Goal: Task Accomplishment & Management: Complete application form

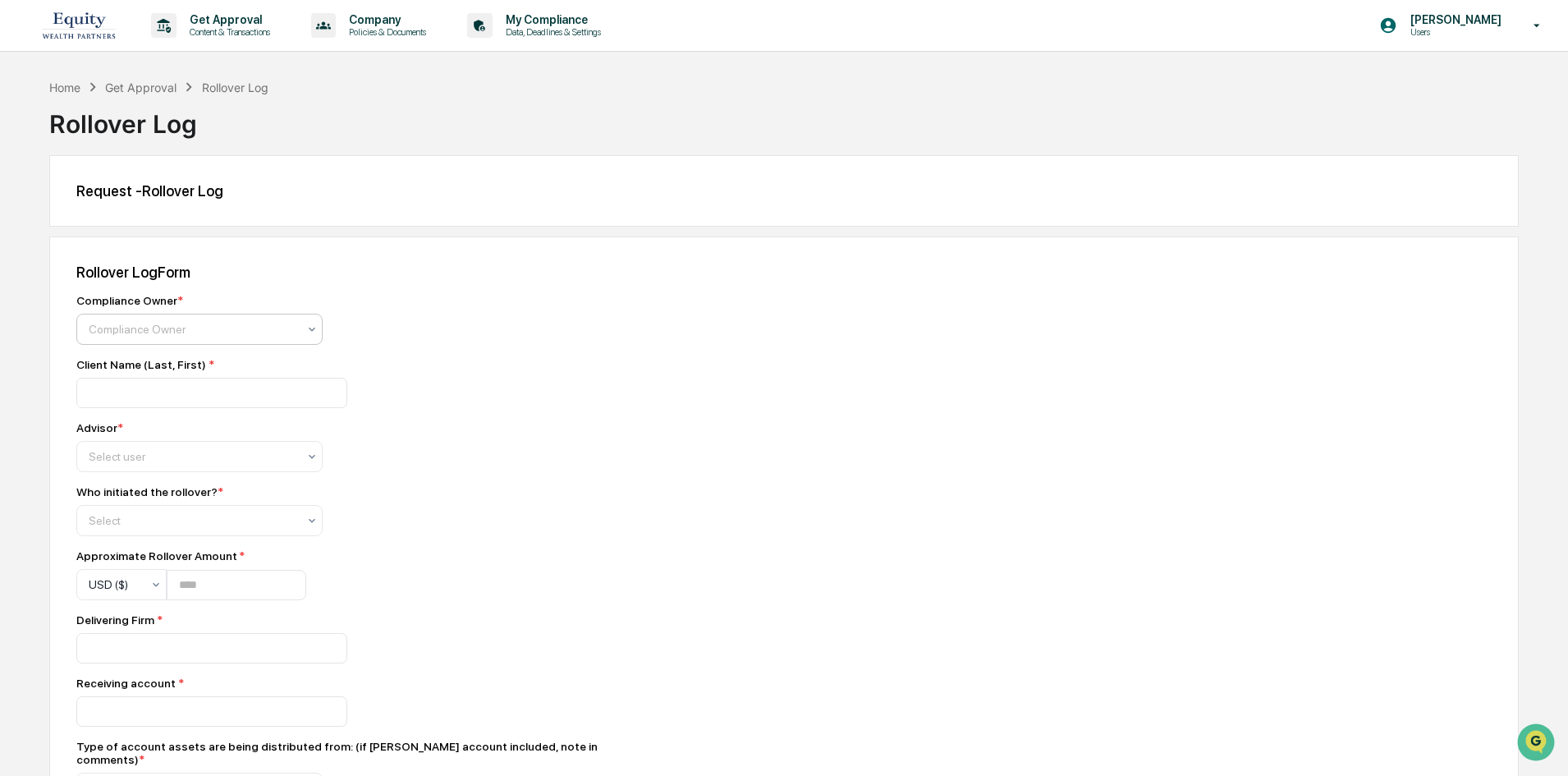
click at [233, 333] on div at bounding box center [193, 329] width 208 height 17
click at [561, 368] on div "Client Name (Last, First) *" at bounding box center [364, 369] width 575 height 13
click at [232, 332] on div at bounding box center [193, 329] width 208 height 17
click at [515, 382] on div at bounding box center [364, 397] width 575 height 31
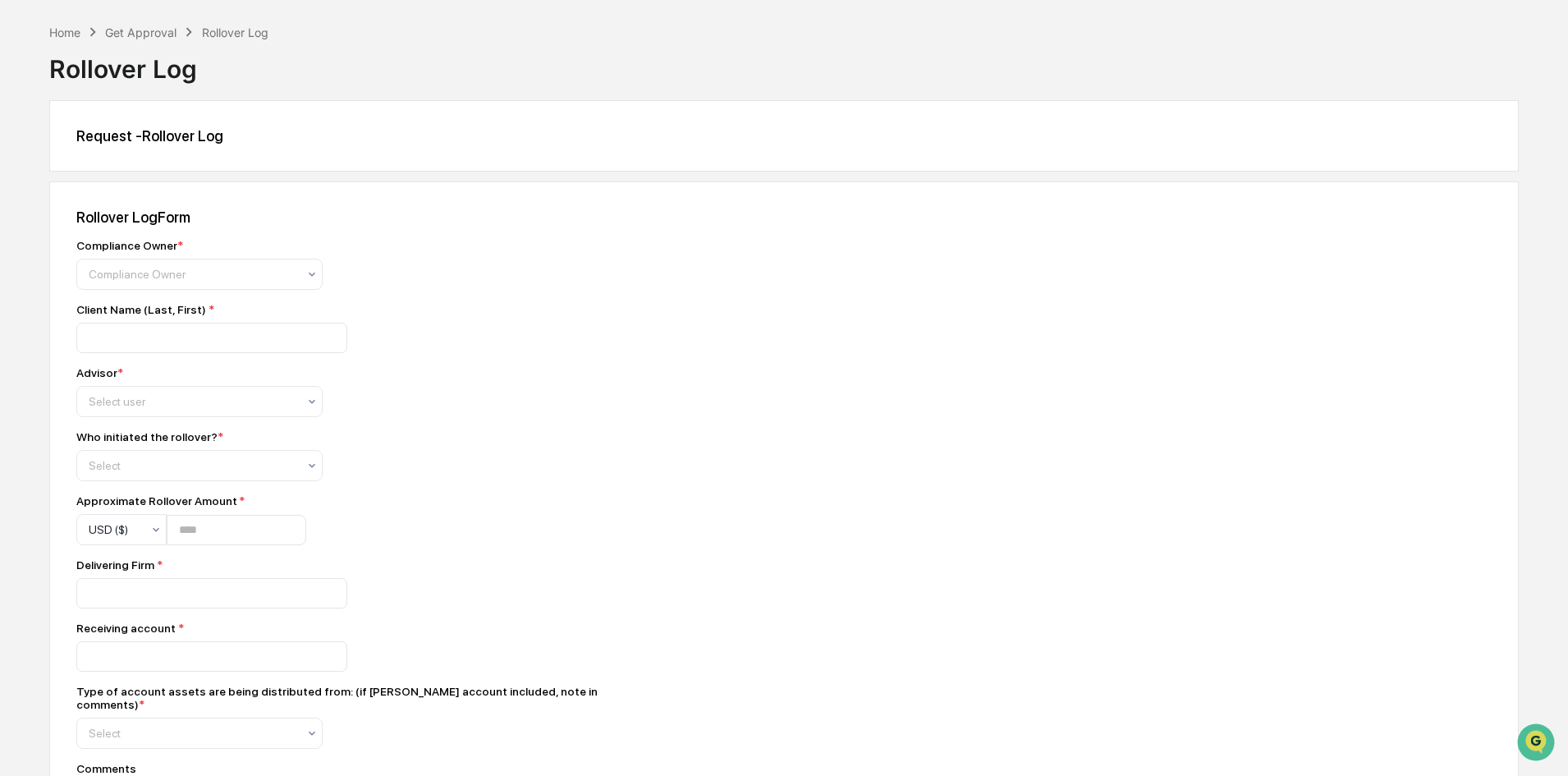
scroll to position [82, 0]
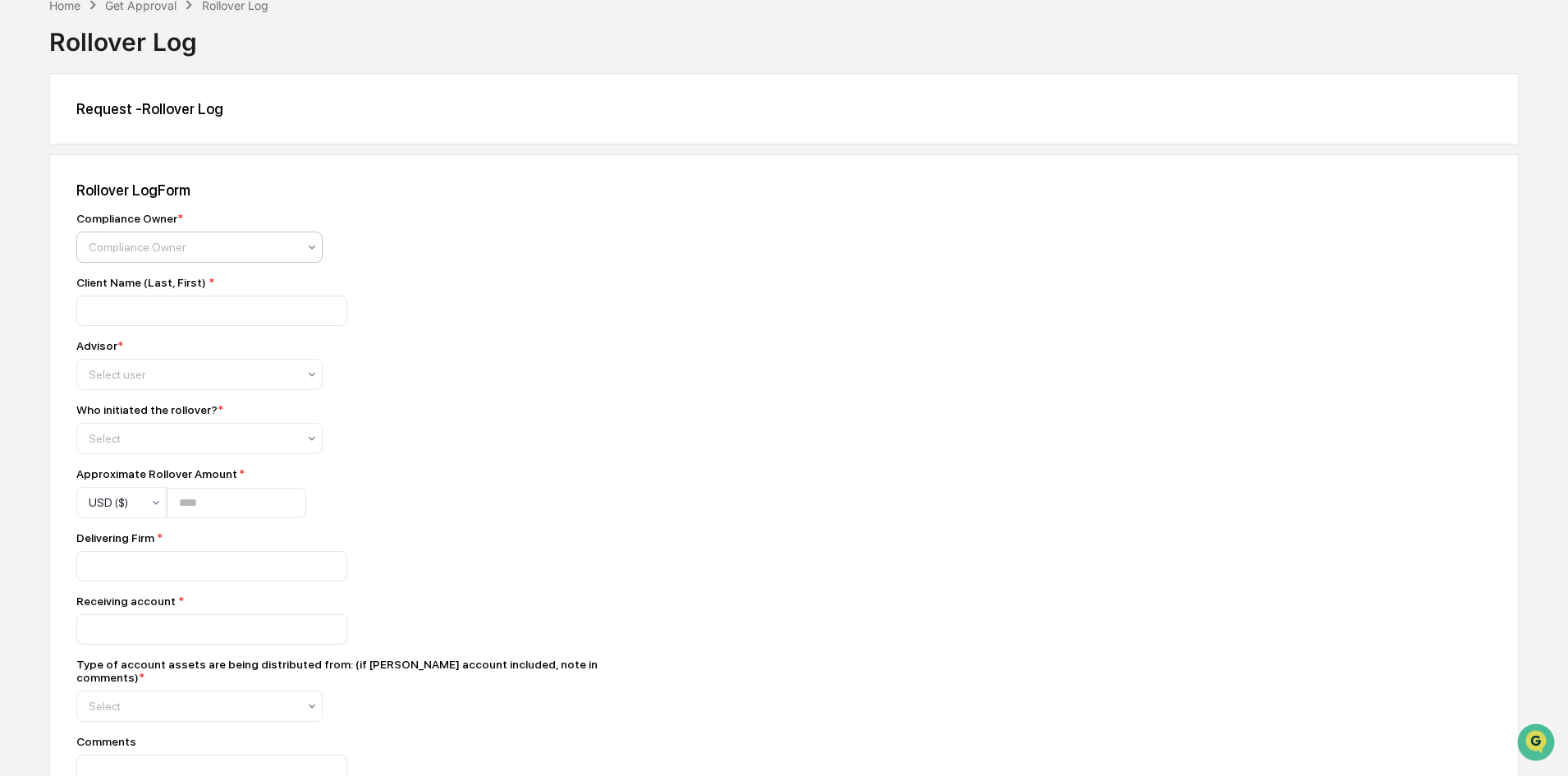
click at [273, 254] on div at bounding box center [193, 248] width 208 height 17
click at [89, 255] on icon at bounding box center [83, 261] width 13 height 13
click at [432, 290] on div "Client Name (Last, First) *" at bounding box center [364, 306] width 575 height 50
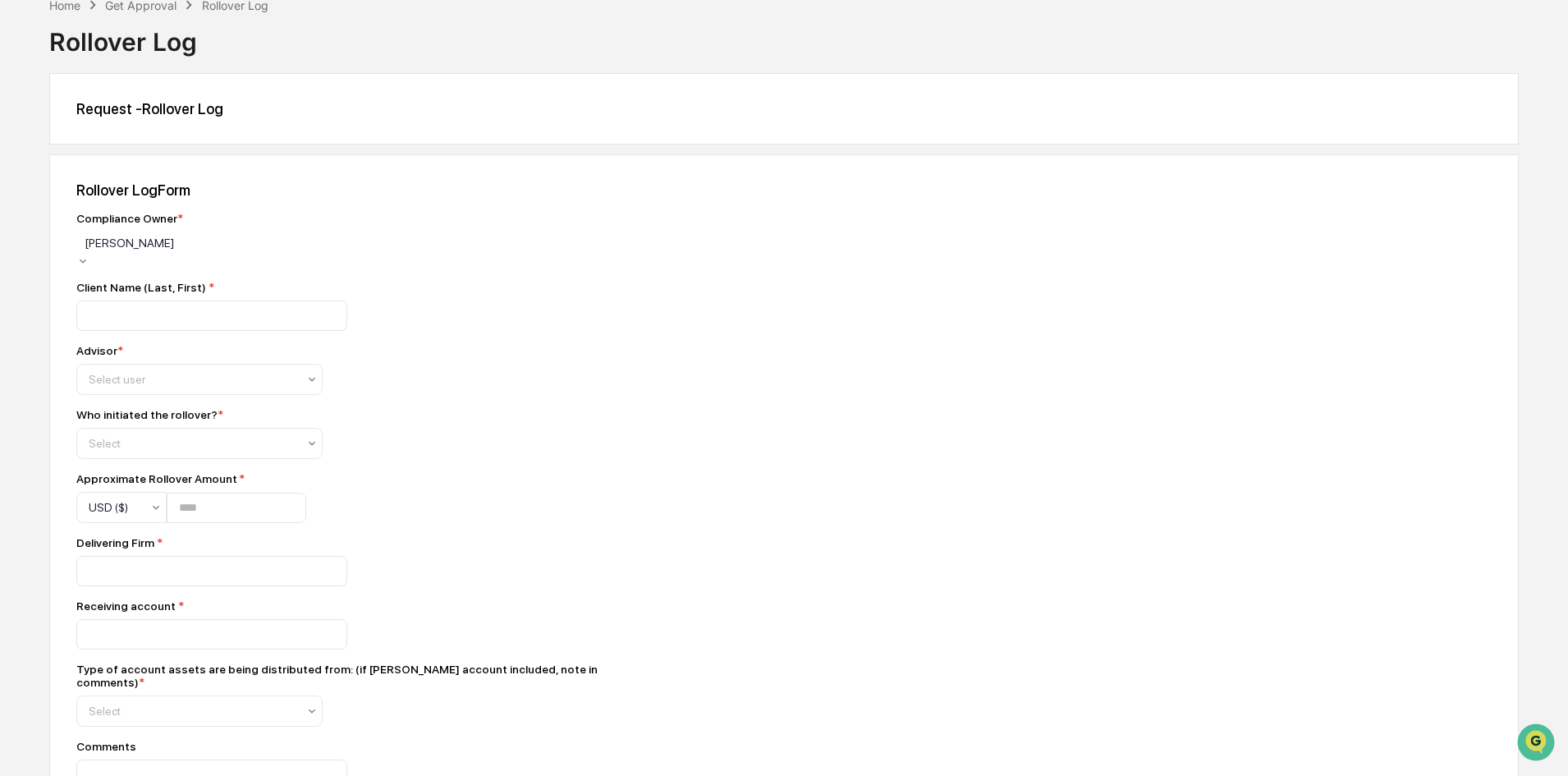
click at [260, 251] on div at bounding box center [199, 243] width 230 height 17
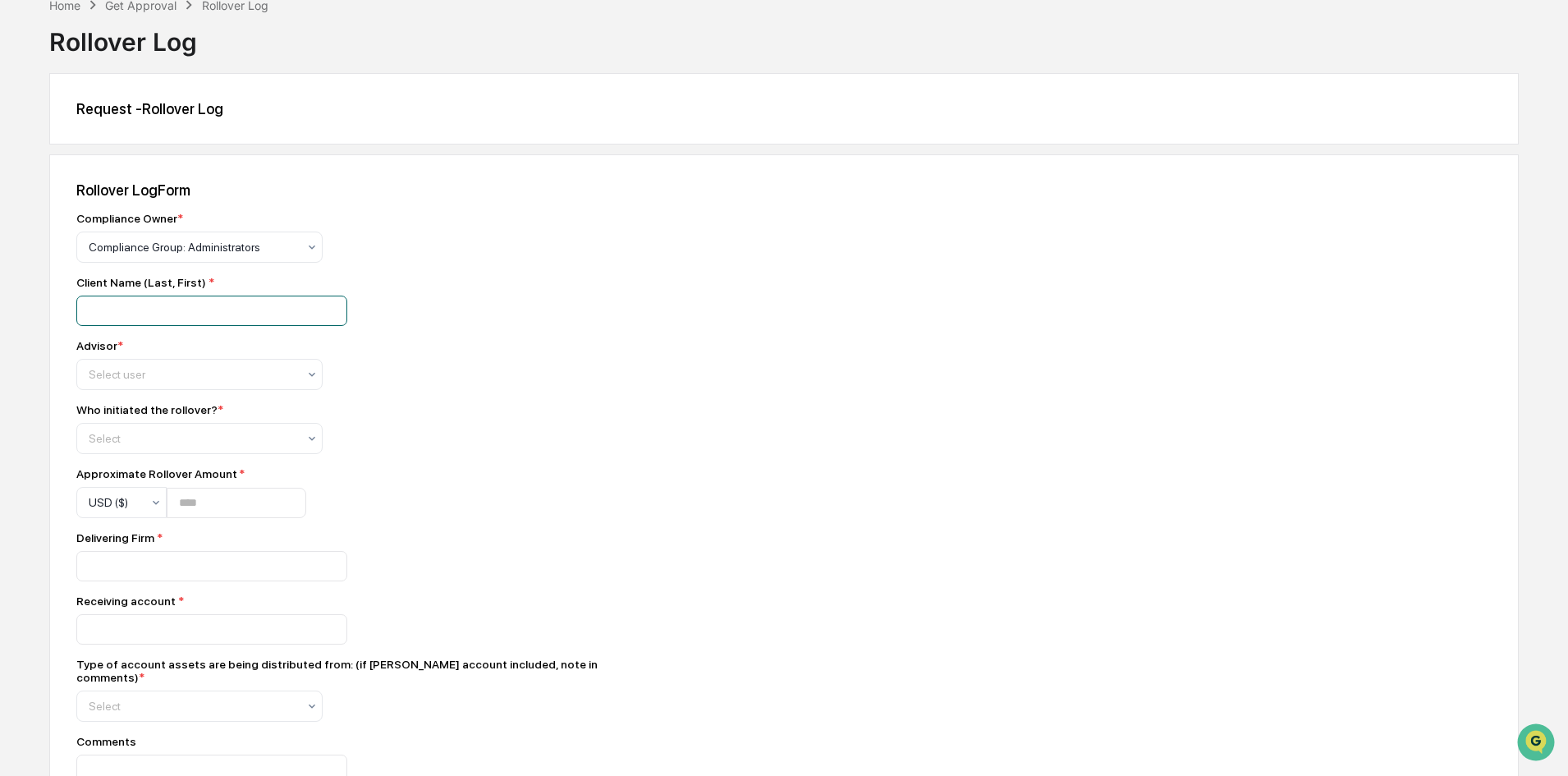
click at [253, 319] on input at bounding box center [211, 311] width 271 height 31
click at [199, 319] on input at bounding box center [211, 311] width 271 height 31
type input "**********"
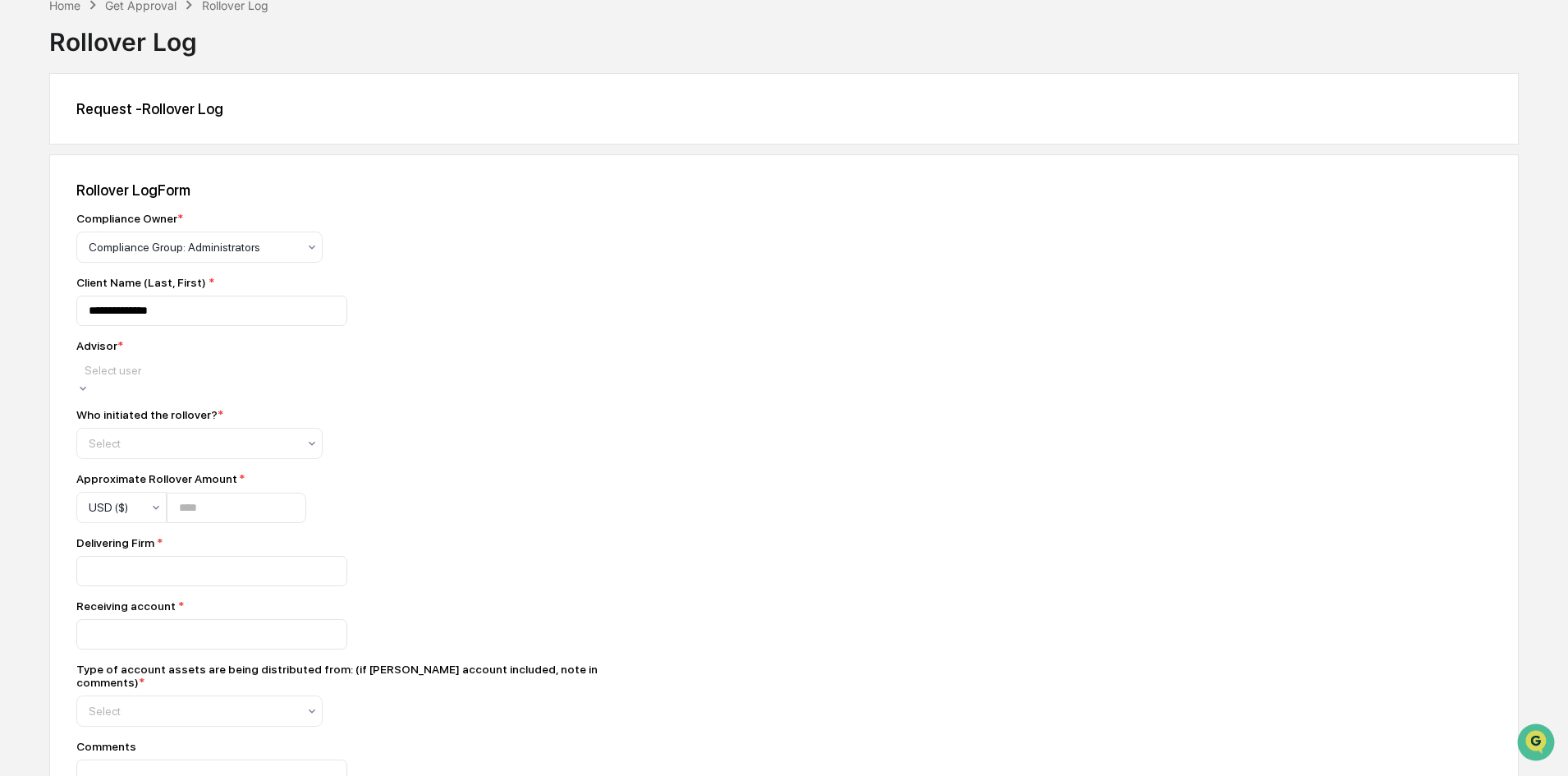
click at [119, 368] on div at bounding box center [199, 370] width 230 height 17
click at [550, 277] on div "Client Name (Last, First) *" at bounding box center [364, 283] width 575 height 13
click at [157, 375] on div at bounding box center [193, 375] width 208 height 17
click at [149, 379] on div at bounding box center [199, 370] width 230 height 17
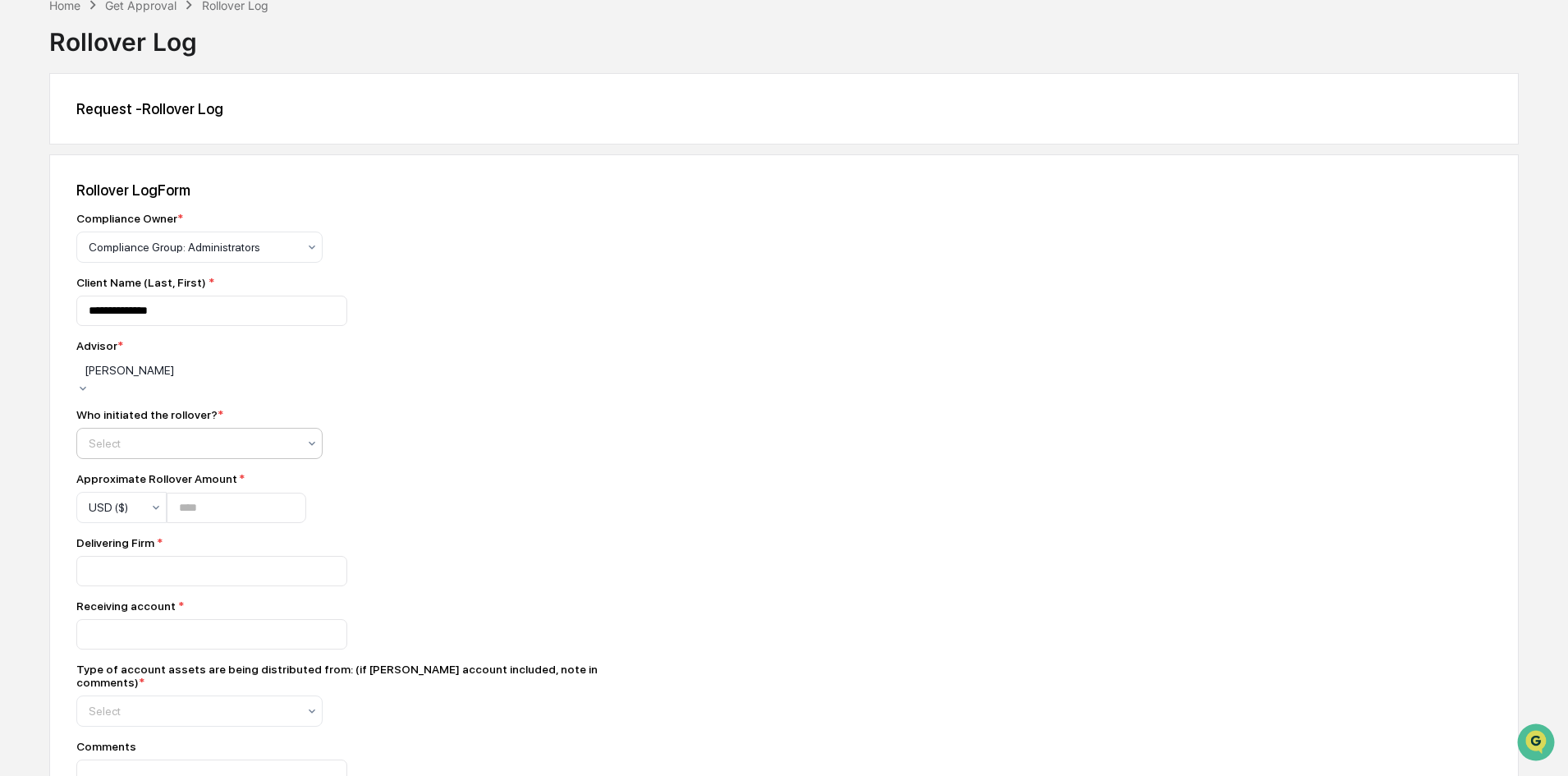
click at [140, 440] on div at bounding box center [193, 444] width 208 height 17
click at [258, 488] on input "number" at bounding box center [236, 502] width 140 height 31
type input "*********"
click at [512, 240] on div "Compliance Owner * Compliance Group: Administrators" at bounding box center [364, 237] width 575 height 51
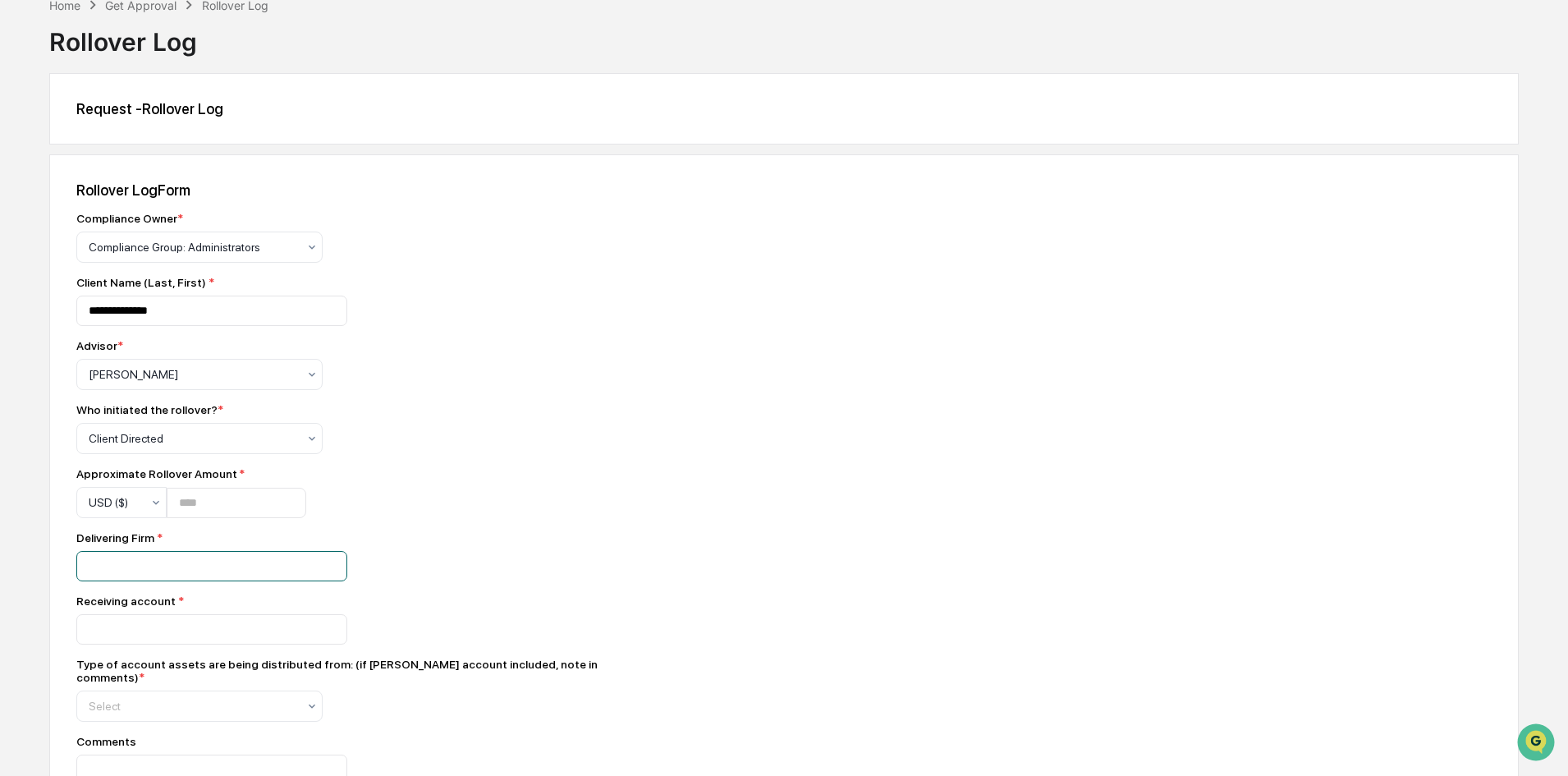
click at [231, 567] on input at bounding box center [211, 566] width 271 height 31
type input "**********"
click at [206, 634] on input at bounding box center [211, 629] width 271 height 31
click at [158, 628] on input at bounding box center [211, 629] width 271 height 31
drag, startPoint x: 242, startPoint y: 627, endPoint x: -25, endPoint y: 599, distance: 268.5
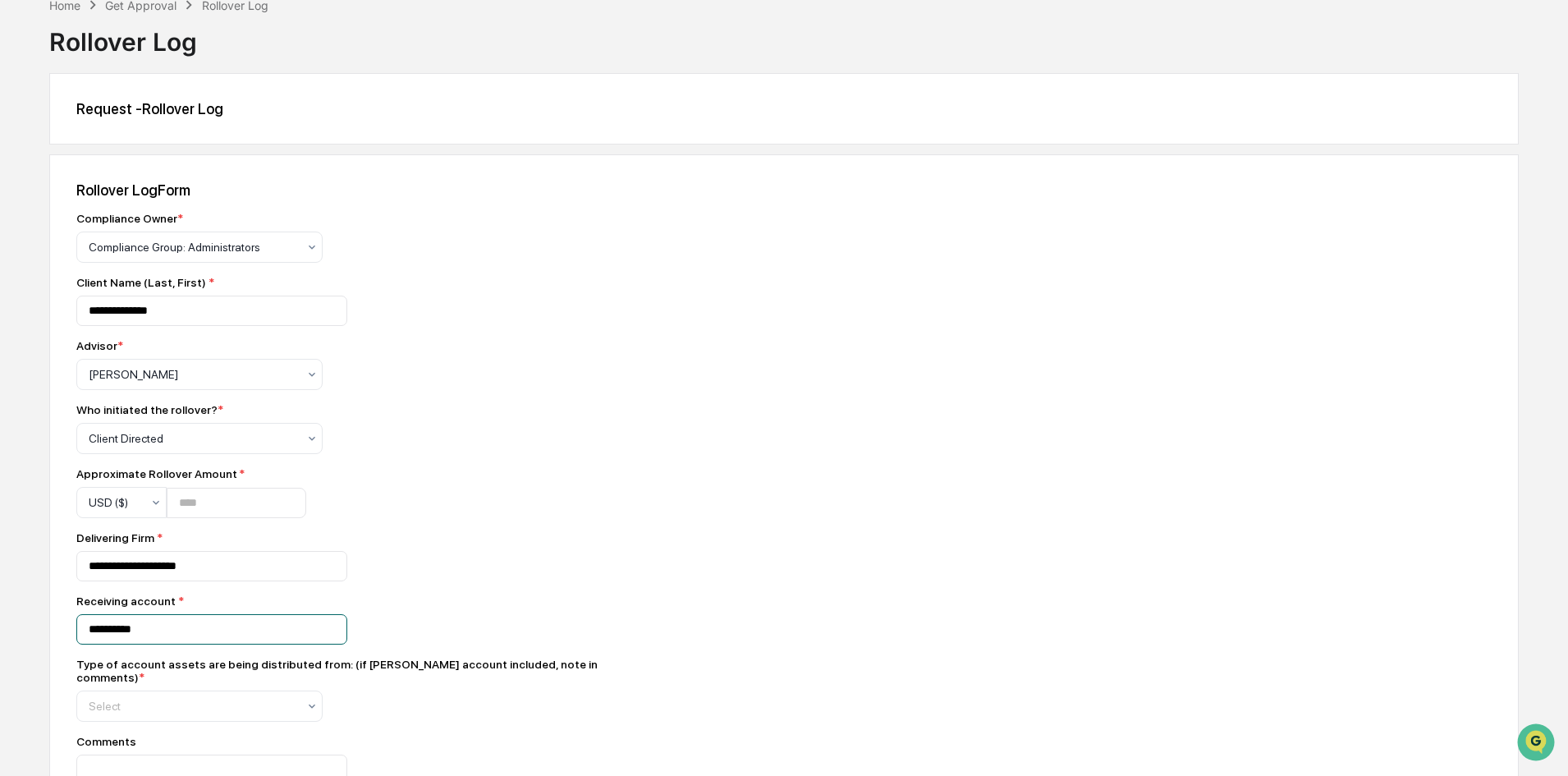
click at [0, 599] on html "**********" at bounding box center [784, 306] width 1568 height 776
drag, startPoint x: 136, startPoint y: 638, endPoint x: 144, endPoint y: 636, distance: 8.2
click at [136, 638] on input "**********" at bounding box center [211, 629] width 271 height 31
drag, startPoint x: 172, startPoint y: 635, endPoint x: 18, endPoint y: 619, distance: 154.8
click at [18, 619] on div "**********" at bounding box center [784, 427] width 1568 height 863
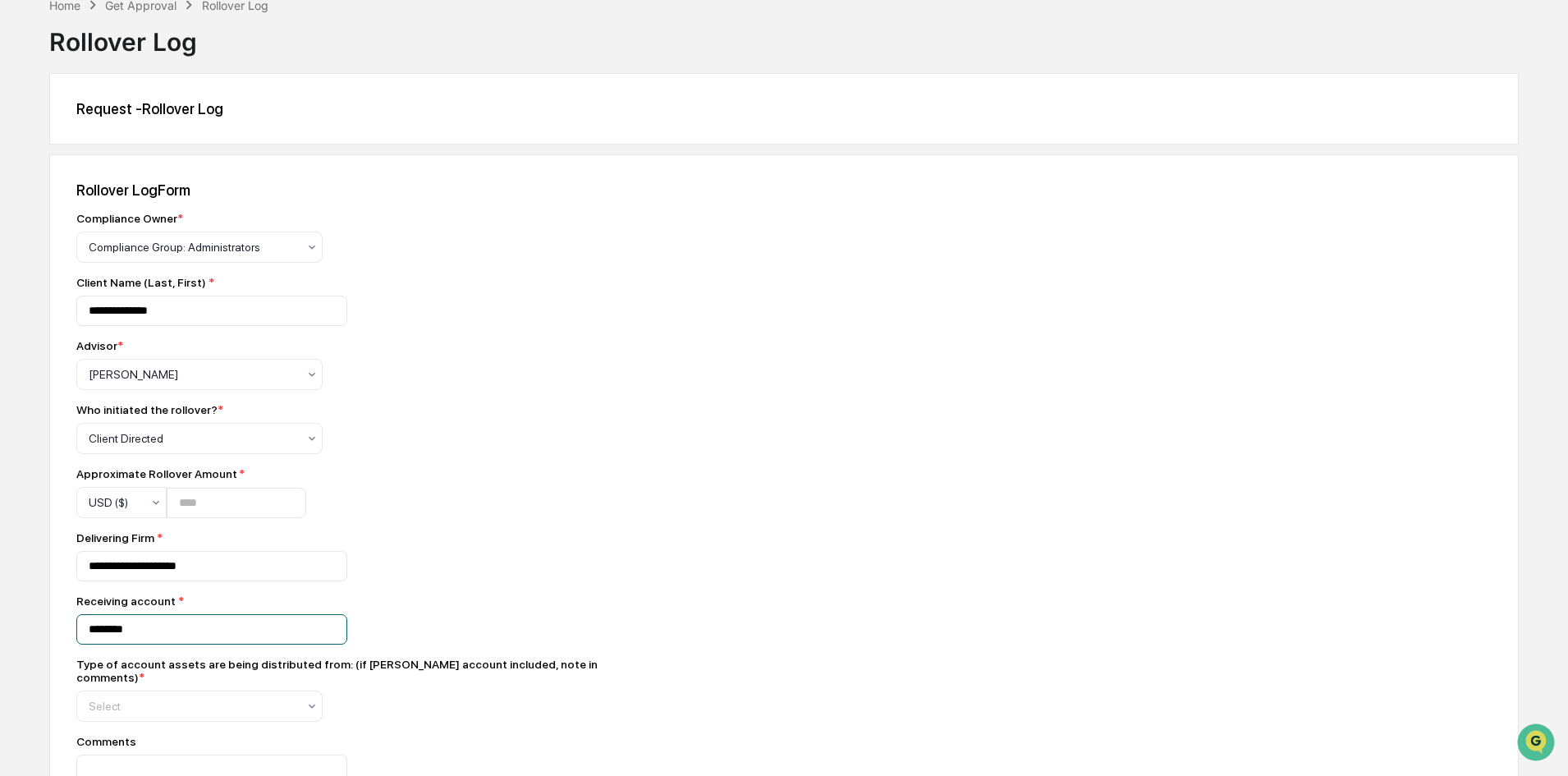
type input "********"
click at [461, 523] on div "**********" at bounding box center [364, 499] width 575 height 573
click at [173, 702] on div at bounding box center [199, 702] width 230 height 17
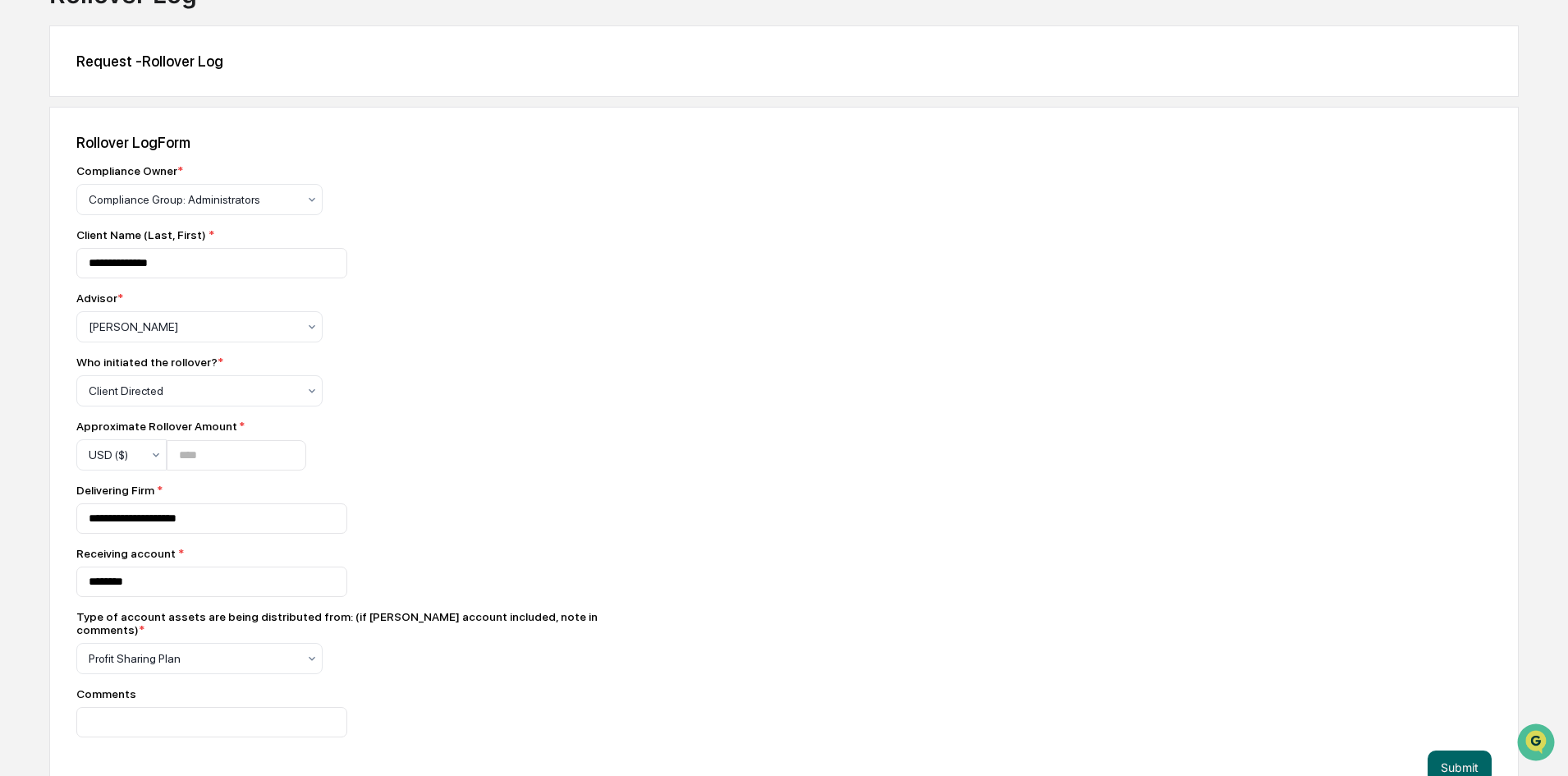
scroll to position [154, 0]
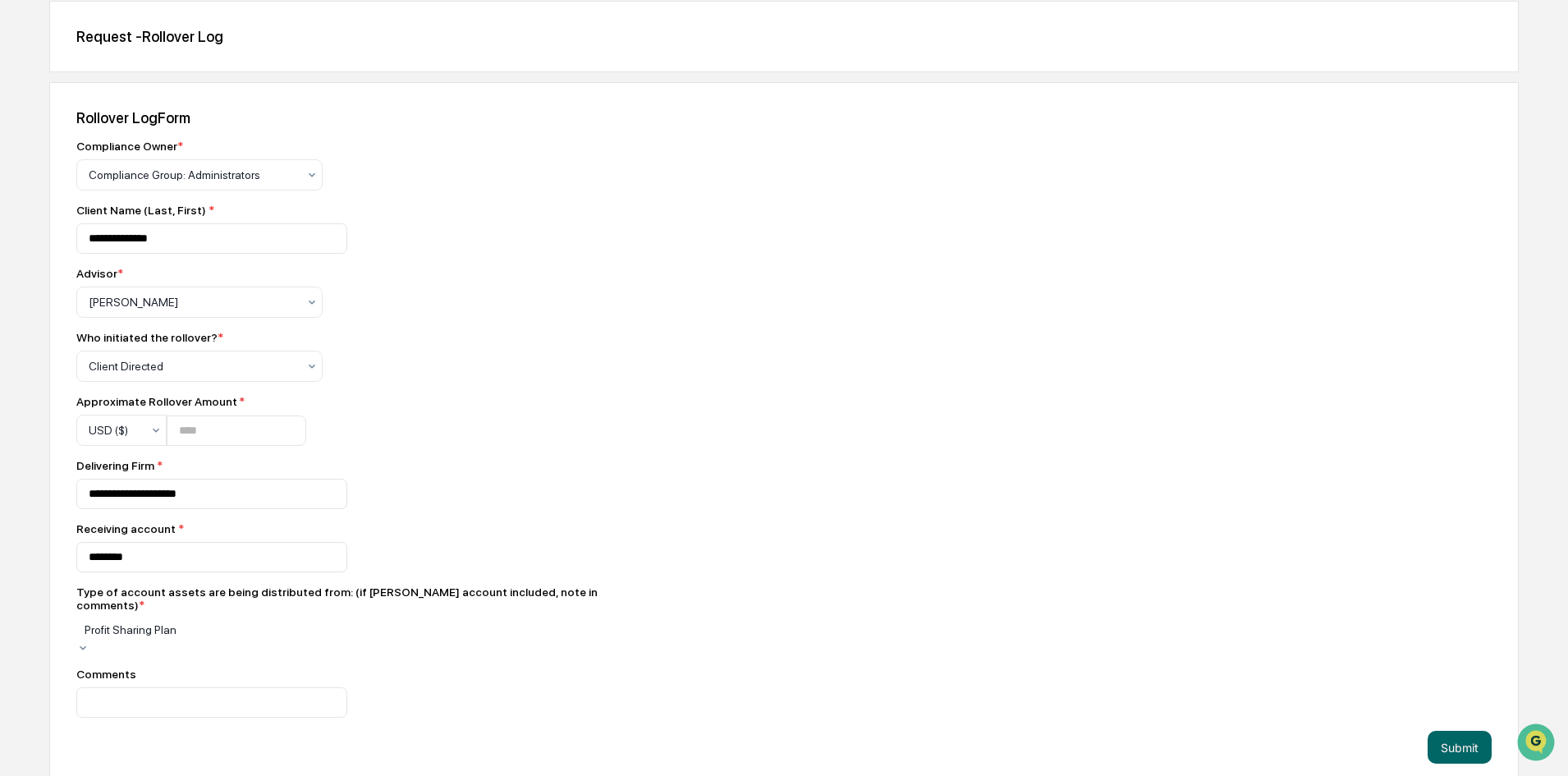
click at [215, 630] on div at bounding box center [199, 630] width 230 height 17
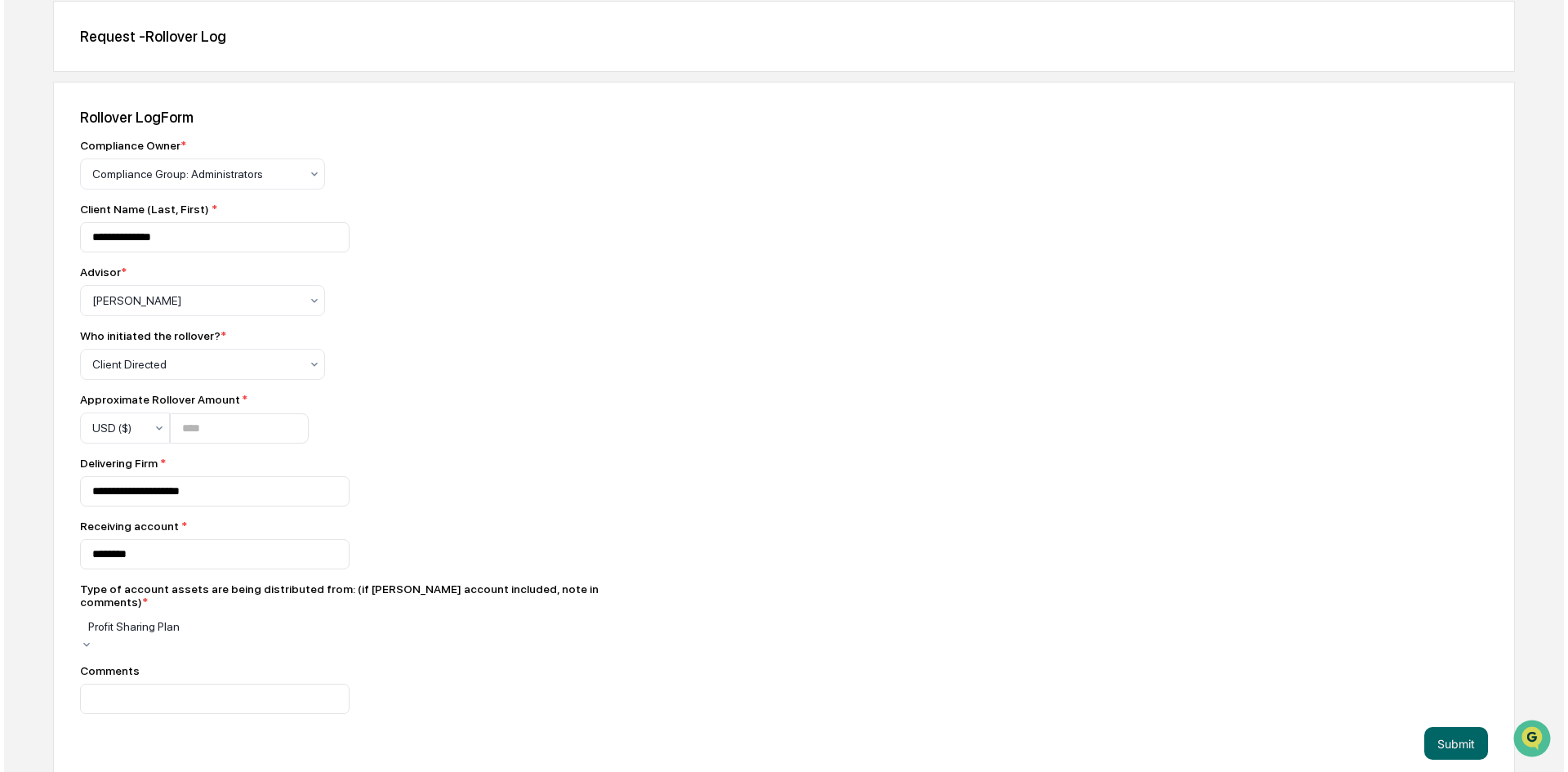
scroll to position [142, 0]
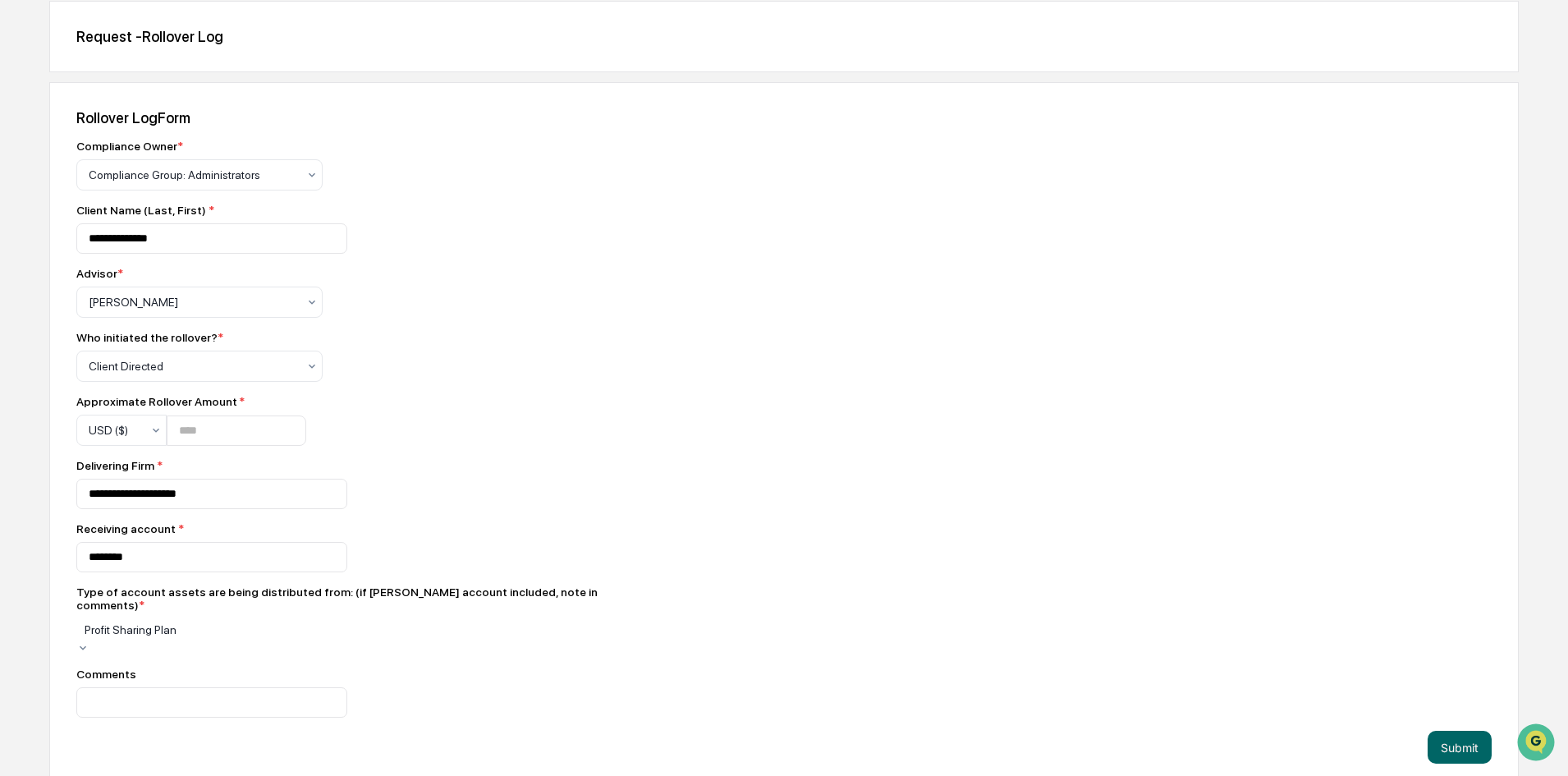
click at [615, 645] on div "**********" at bounding box center [364, 429] width 575 height 579
click at [1453, 740] on button "Submit" at bounding box center [1459, 742] width 64 height 33
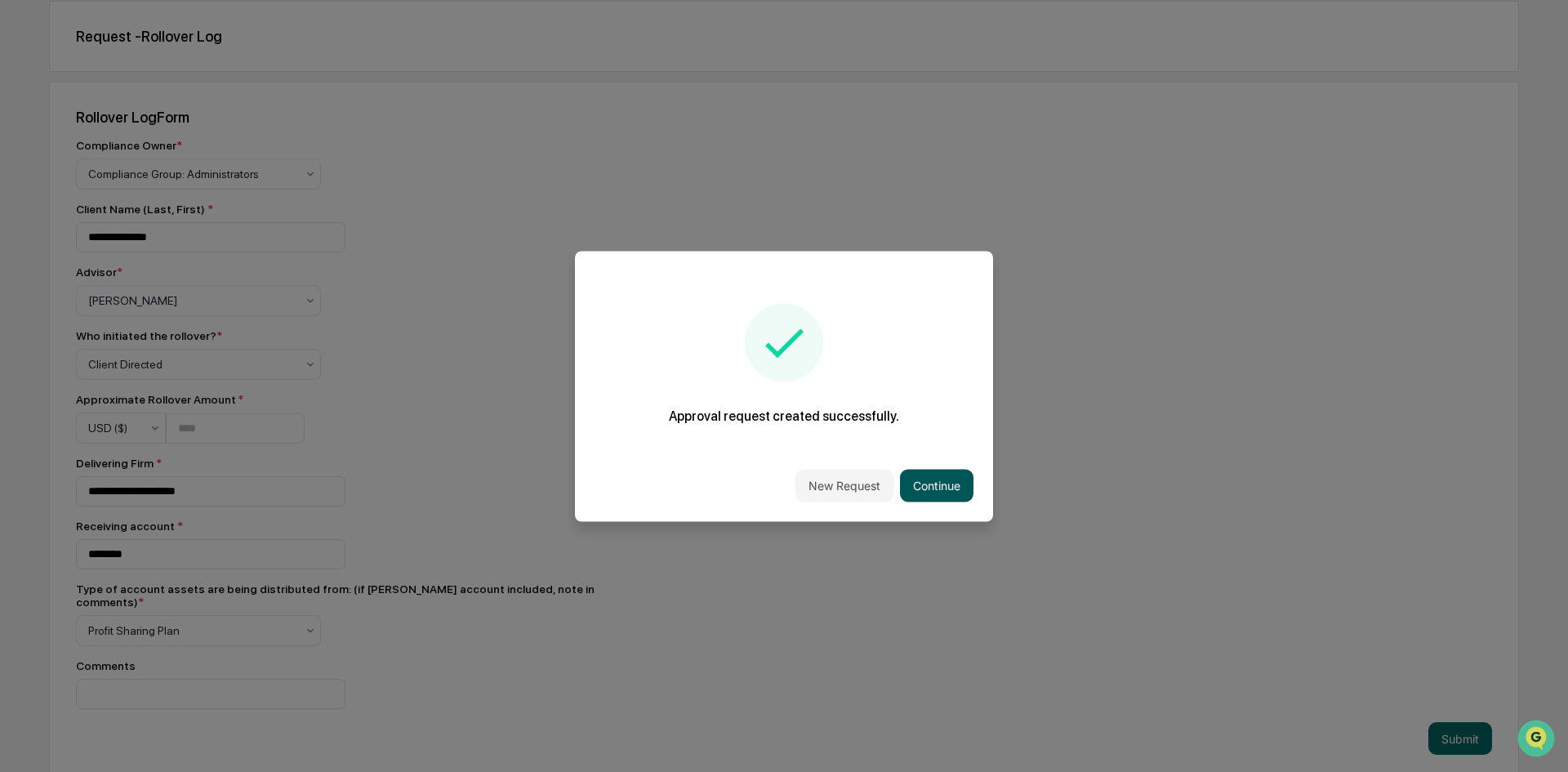
click at [940, 492] on button "Continue" at bounding box center [936, 485] width 73 height 32
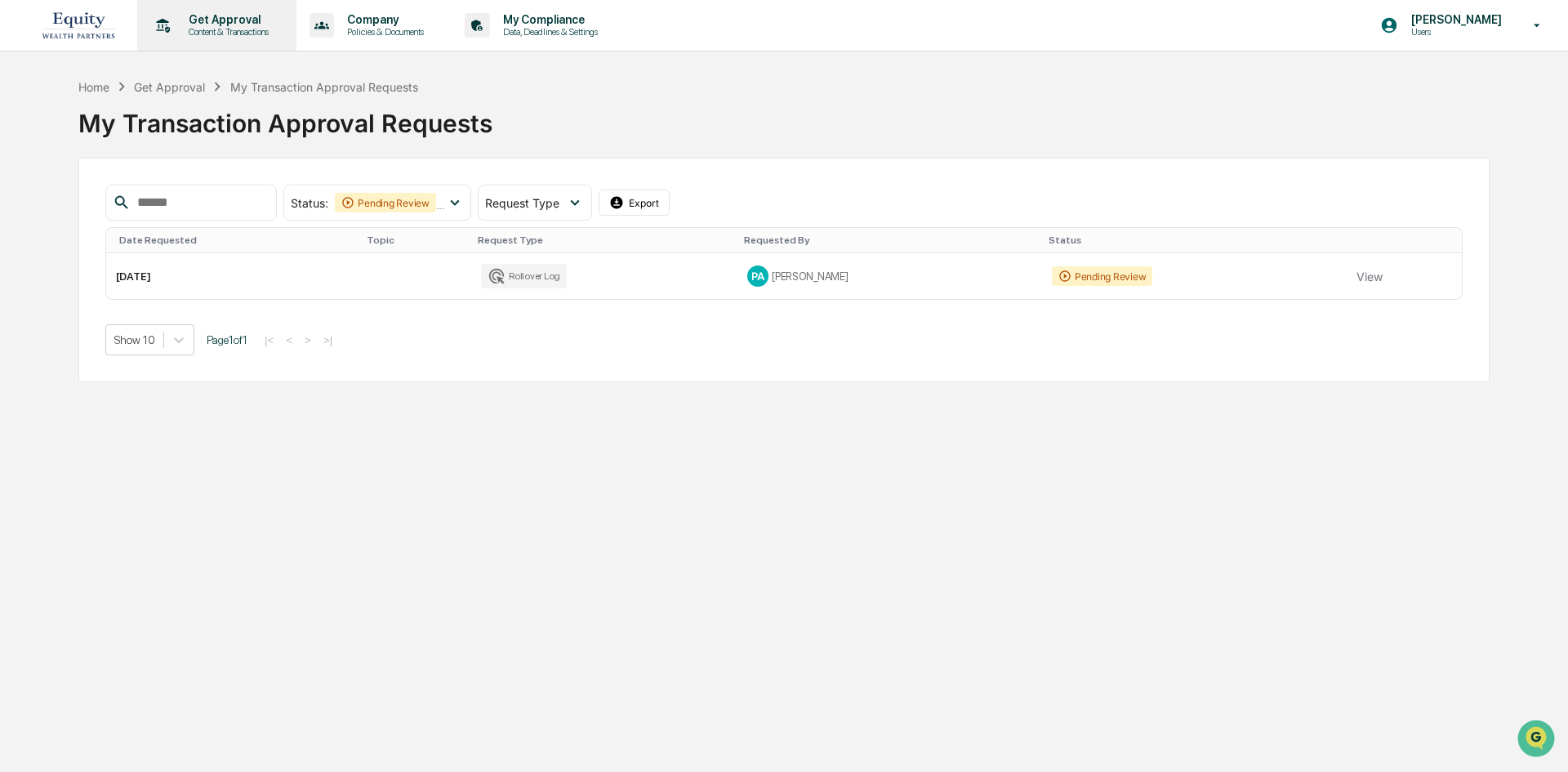
click at [184, 10] on div "Get Approval Content & Transactions" at bounding box center [215, 25] width 142 height 51
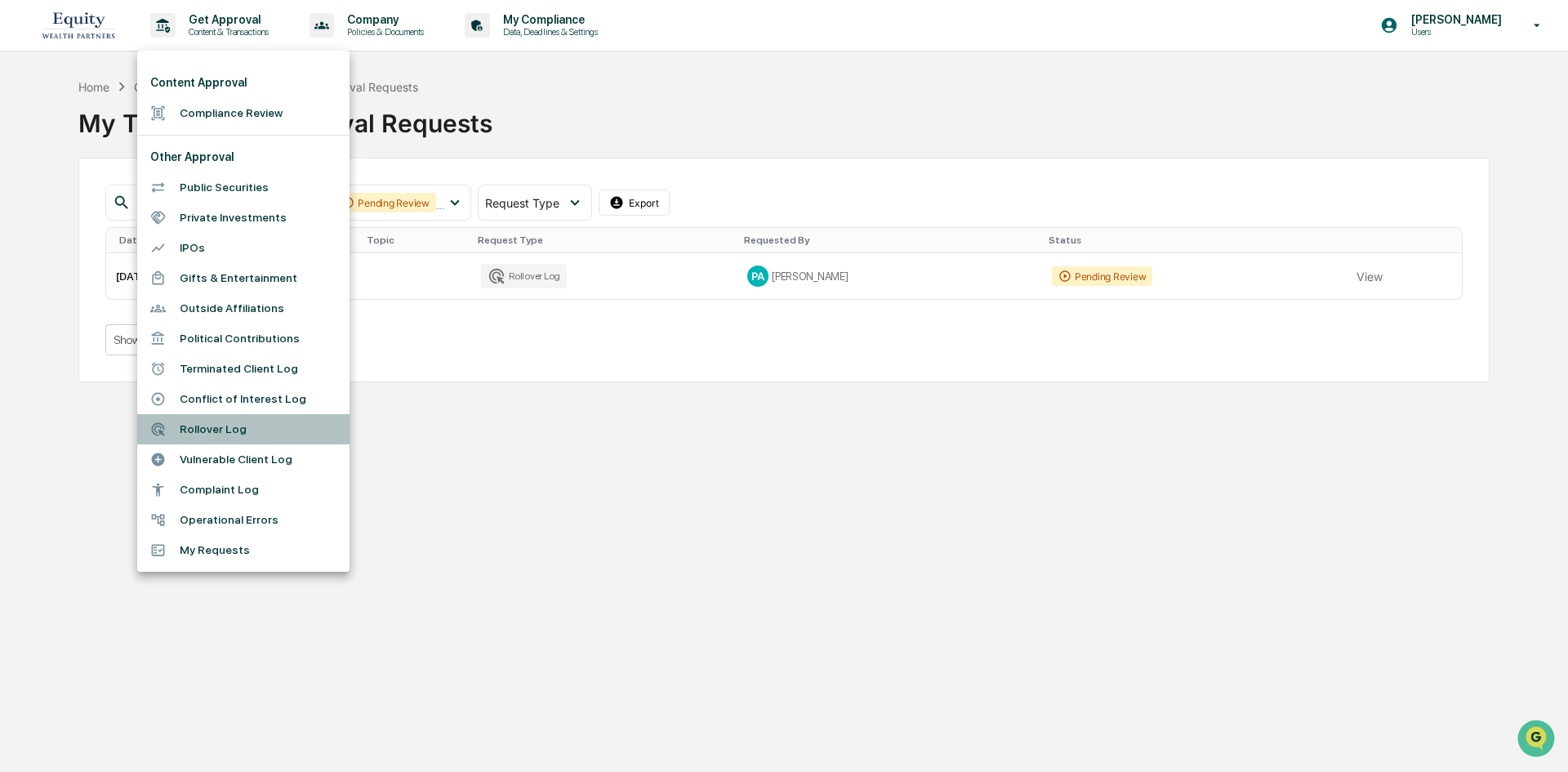
click at [241, 432] on li "Rollover Log" at bounding box center [243, 430] width 213 height 31
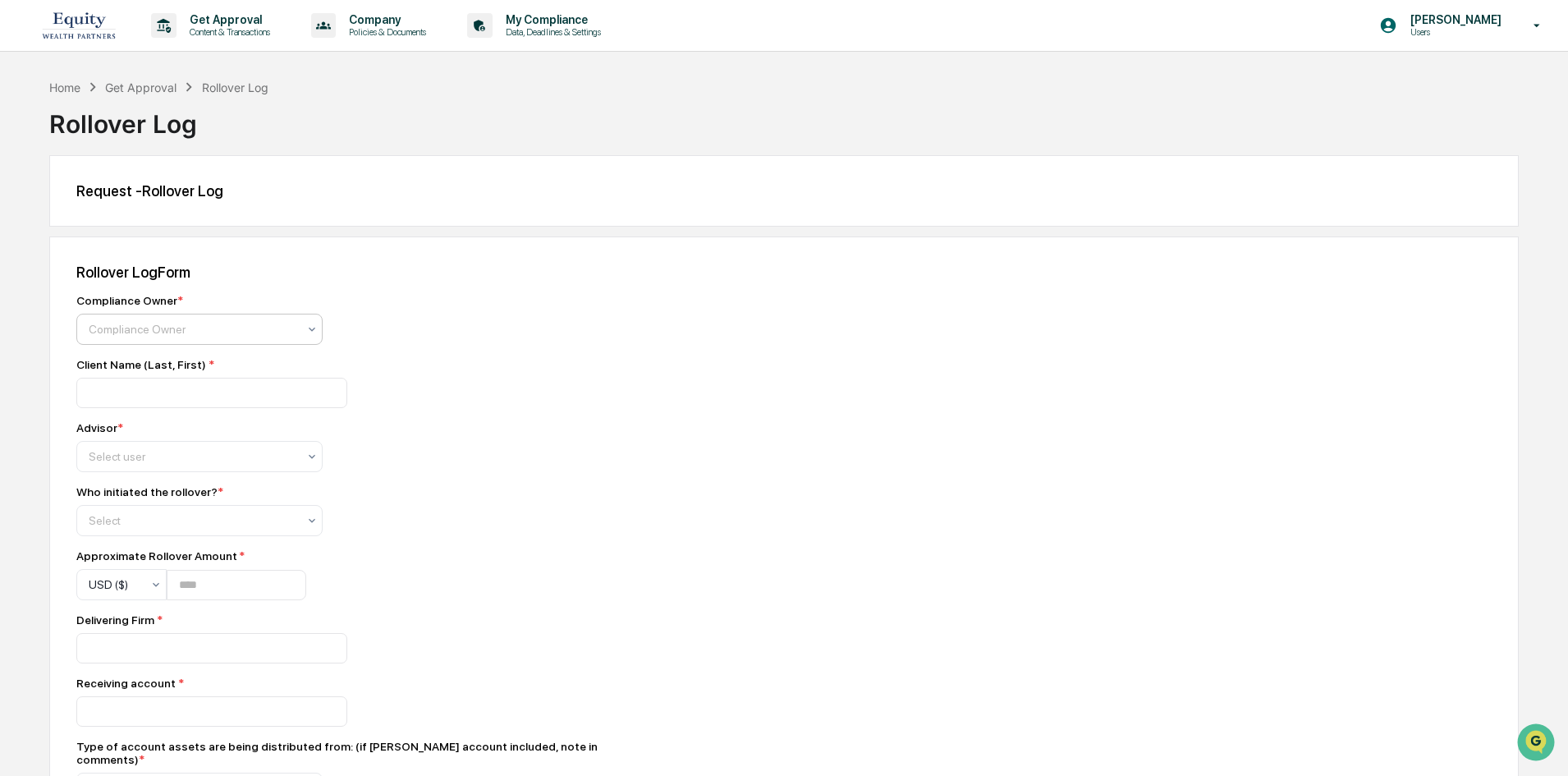
click at [182, 320] on div "Compliance Owner" at bounding box center [193, 329] width 225 height 23
click at [248, 373] on div "Client Name (Last, First) *" at bounding box center [364, 388] width 575 height 50
click at [239, 382] on input at bounding box center [211, 393] width 271 height 31
type input "**********"
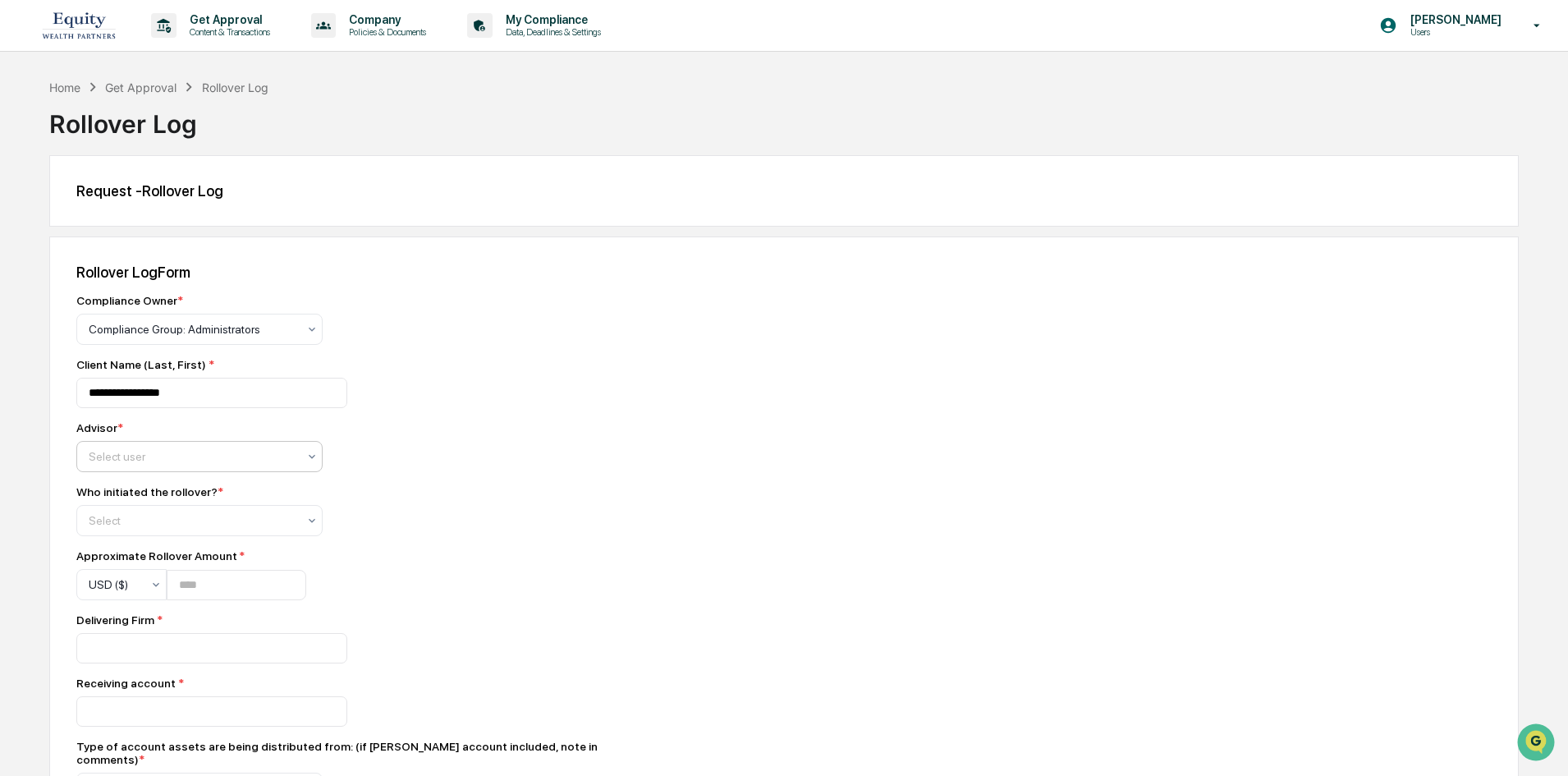
click at [175, 460] on div at bounding box center [193, 457] width 208 height 17
click at [179, 518] on div at bounding box center [193, 526] width 208 height 17
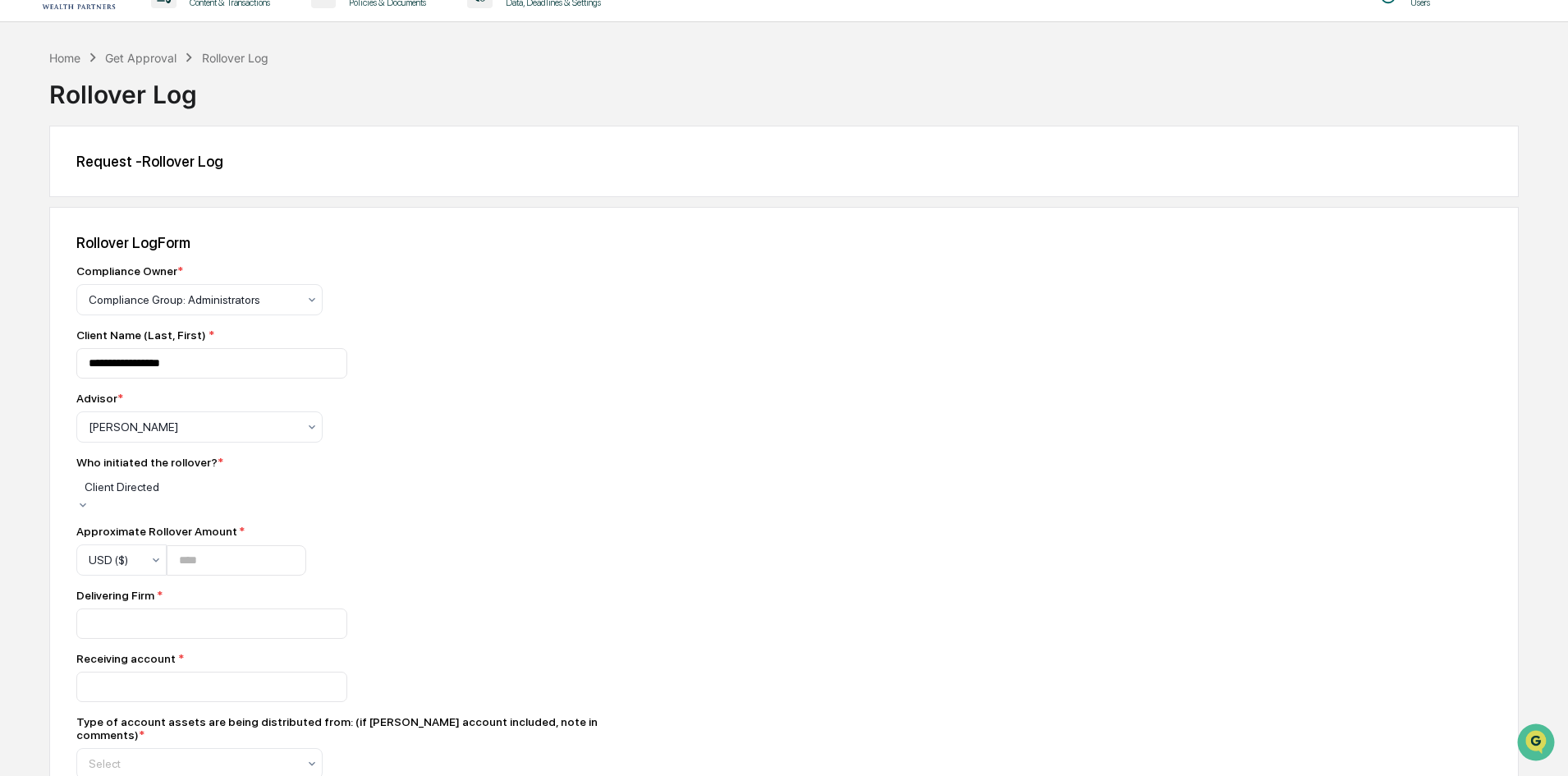
scroll to position [82, 0]
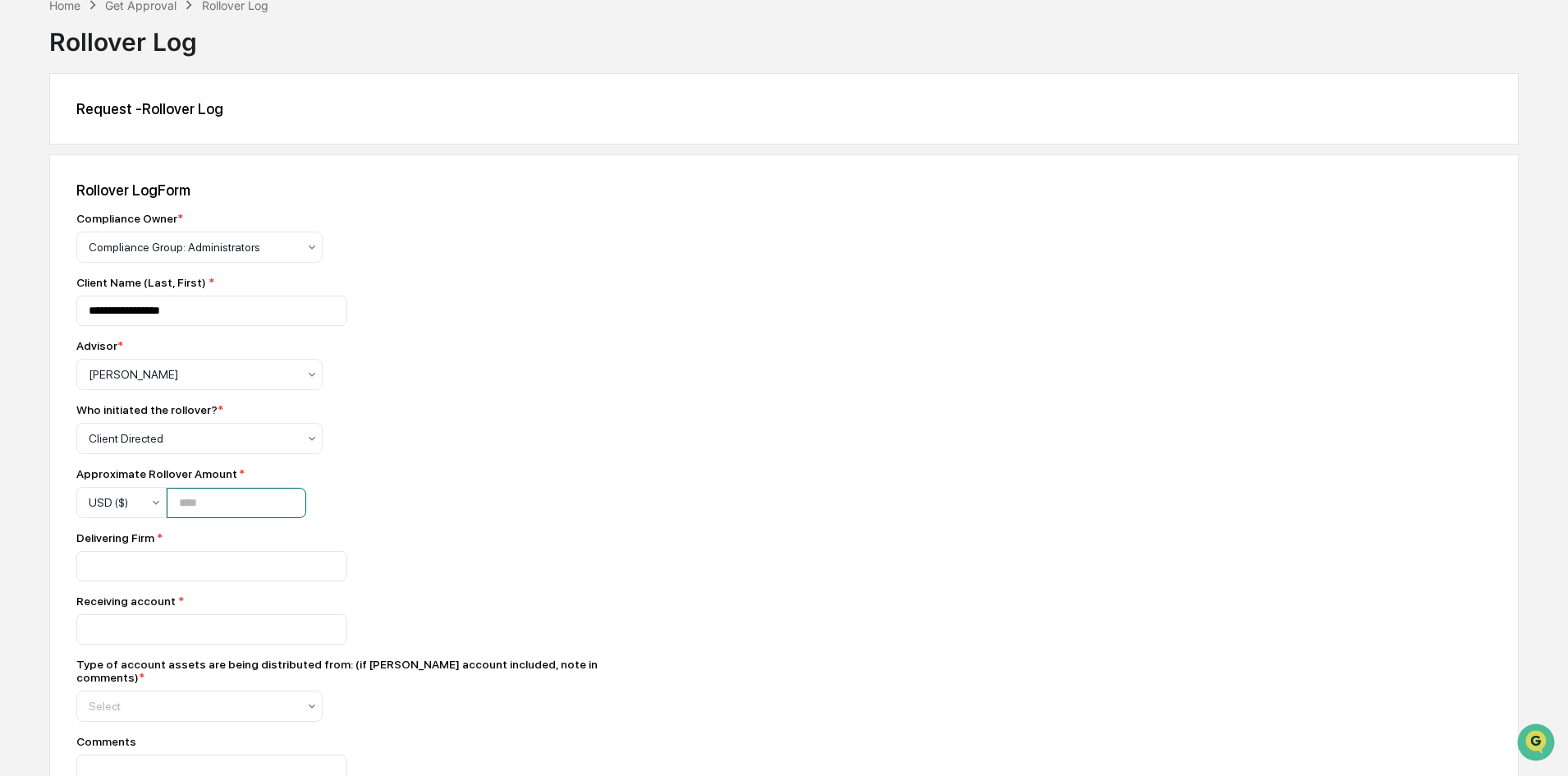
click at [260, 515] on input "number" at bounding box center [236, 502] width 140 height 31
type input "*****"
click at [216, 573] on input at bounding box center [211, 566] width 271 height 31
type input "**********"
drag, startPoint x: 234, startPoint y: 573, endPoint x: -16, endPoint y: 545, distance: 251.6
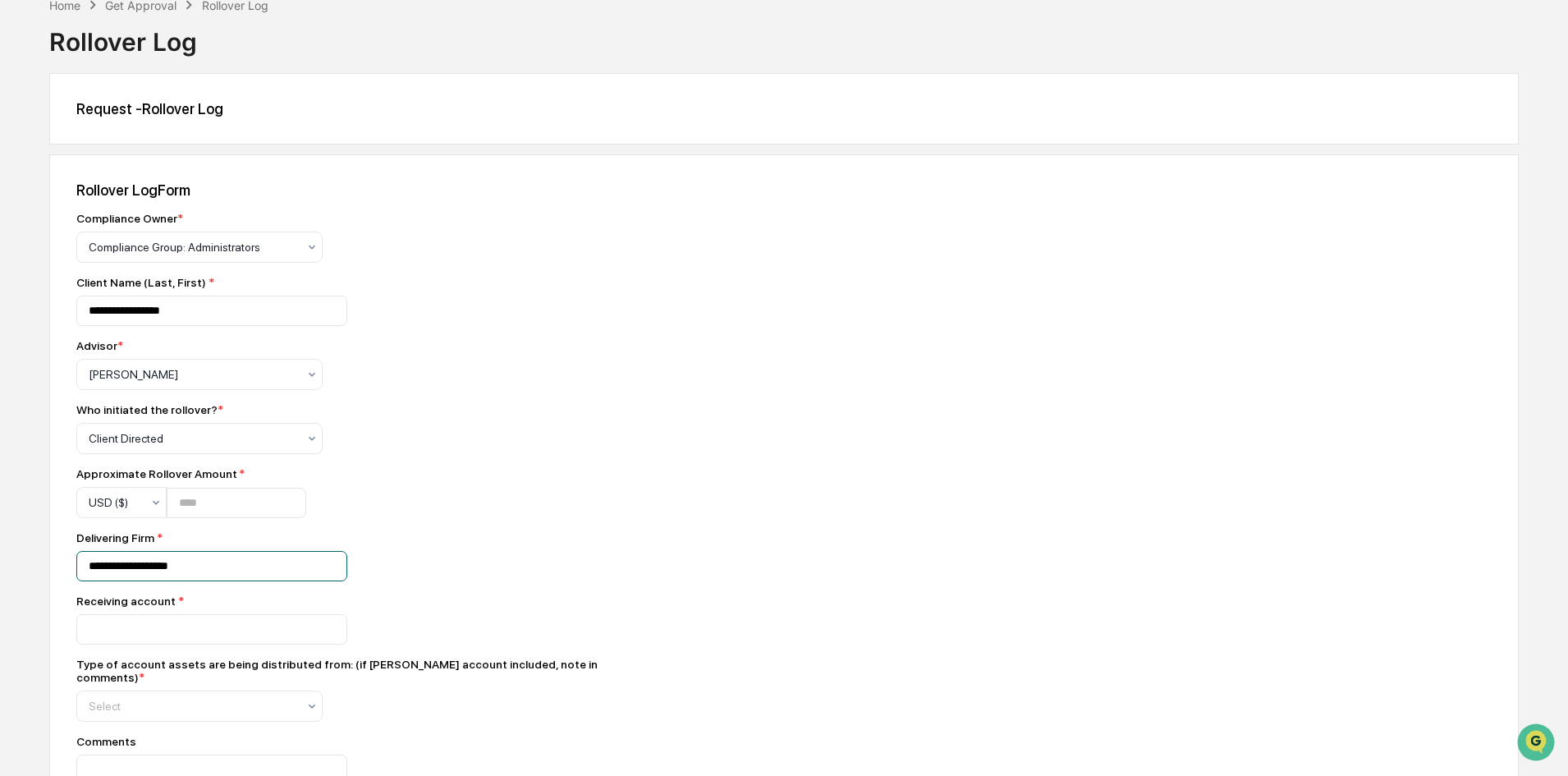
click at [0, 545] on html "**********" at bounding box center [784, 306] width 1568 height 776
type input "********"
click at [174, 640] on input at bounding box center [211, 629] width 271 height 31
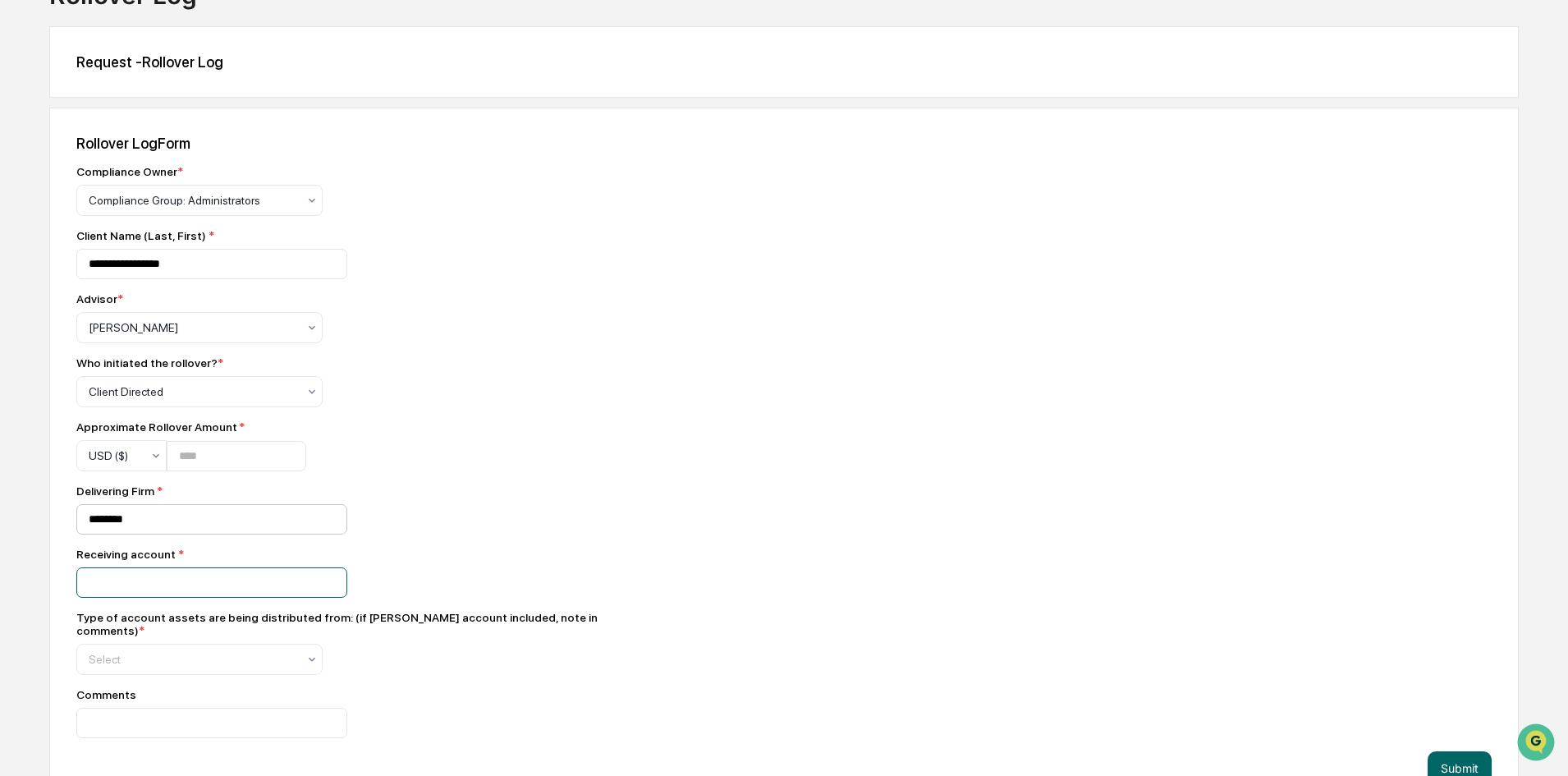
scroll to position [154, 0]
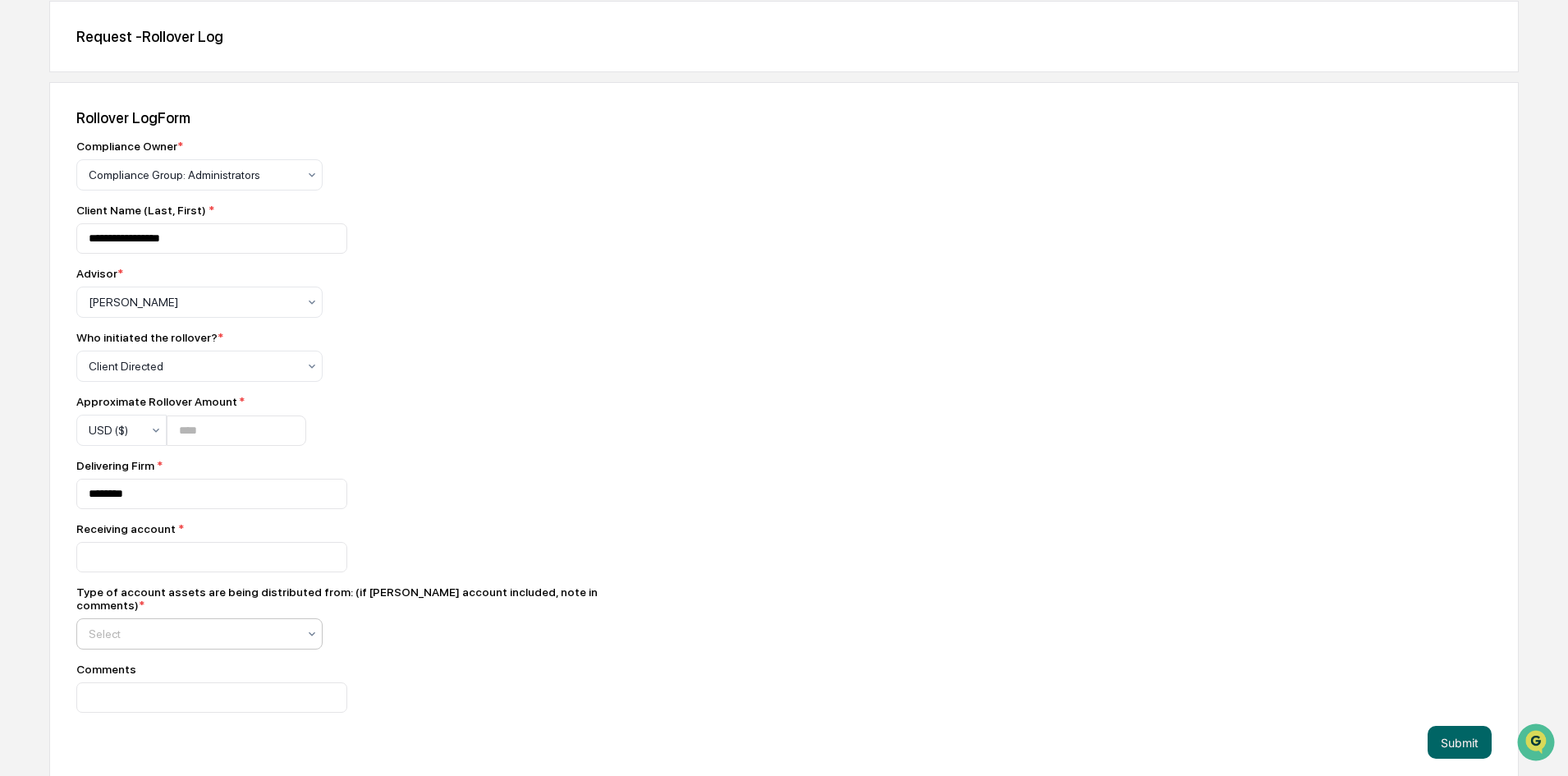
click at [195, 626] on div at bounding box center [193, 635] width 208 height 17
click at [160, 565] on input at bounding box center [211, 557] width 271 height 31
type input "*"
type input "********"
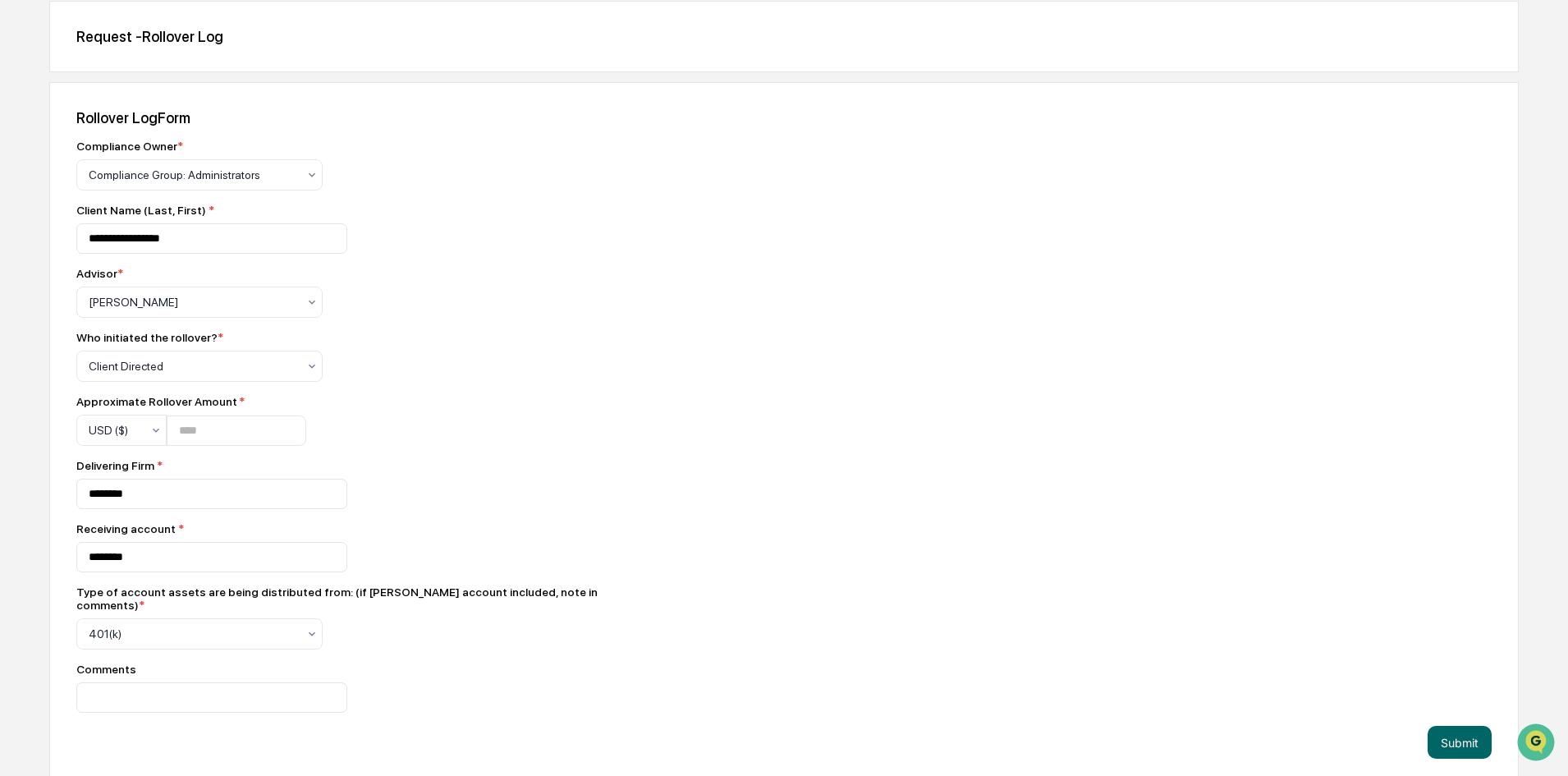
click at [431, 480] on div "********" at bounding box center [364, 494] width 575 height 31
click at [598, 500] on div "********" at bounding box center [364, 494] width 575 height 31
click at [1458, 726] on button "Submit" at bounding box center [1459, 742] width 64 height 33
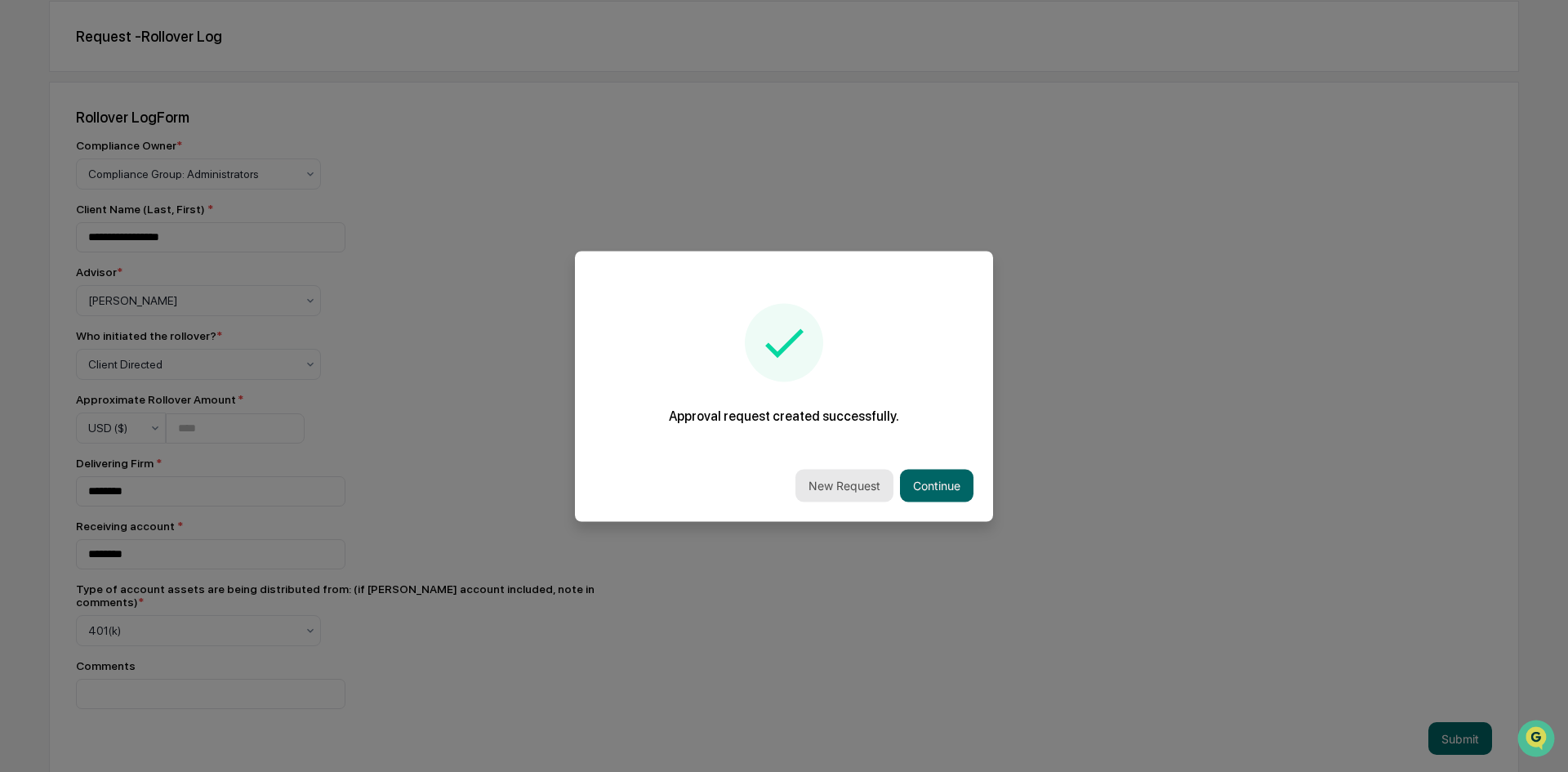
click at [842, 485] on button "New Request" at bounding box center [845, 485] width 98 height 32
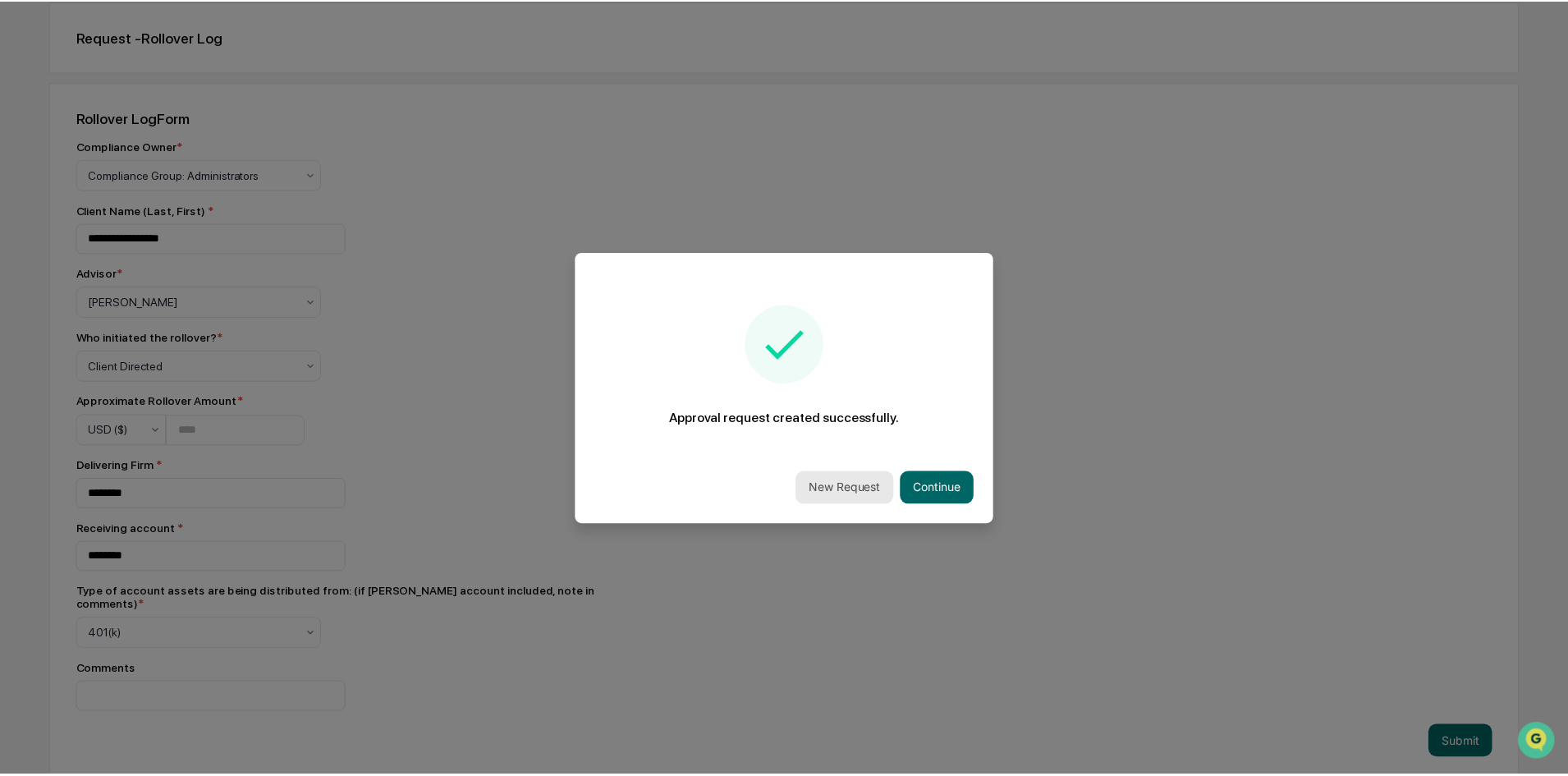
scroll to position [0, 0]
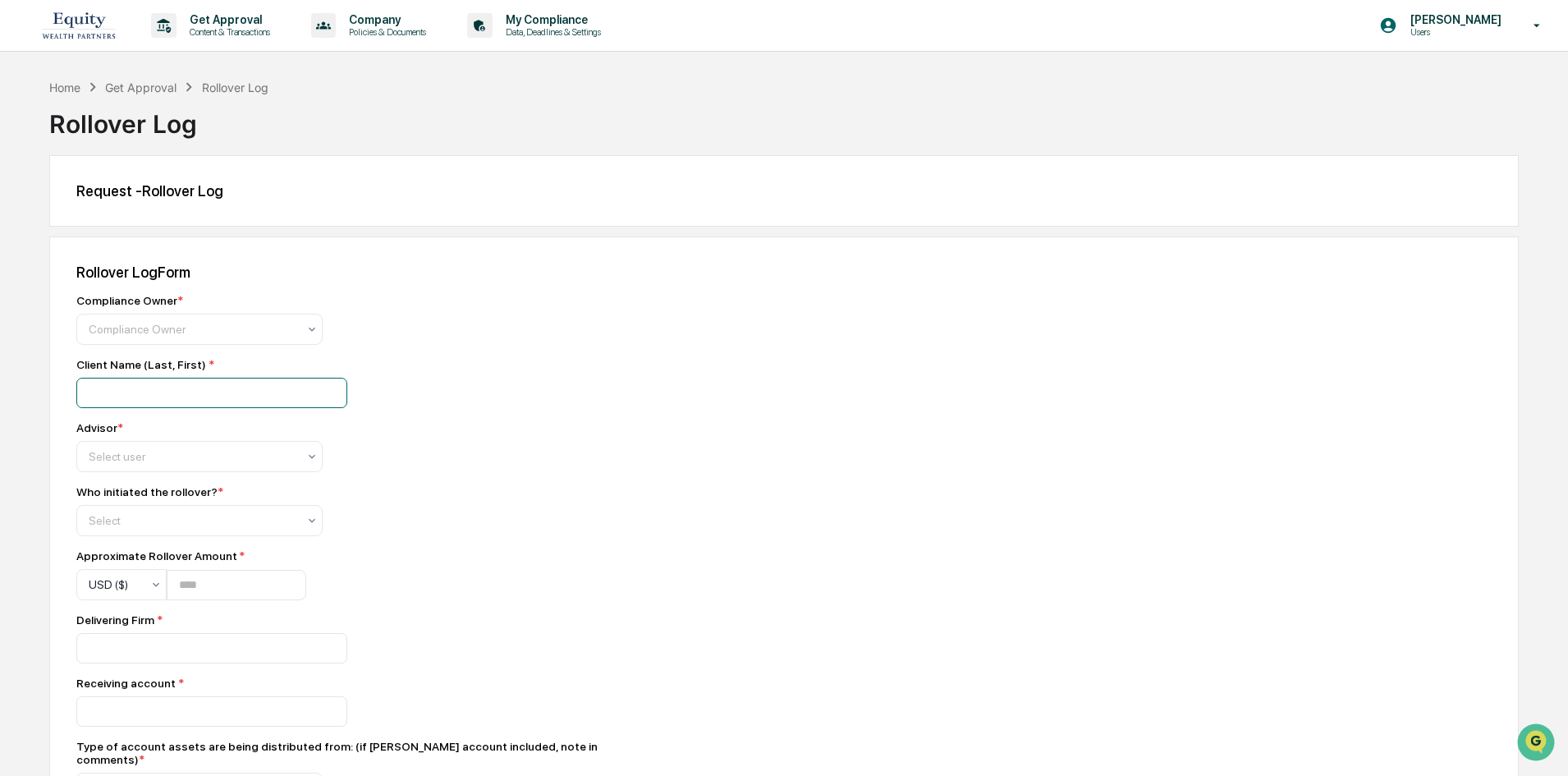
click at [184, 389] on input at bounding box center [211, 393] width 271 height 31
type input "**********"
click at [174, 452] on div at bounding box center [199, 453] width 230 height 17
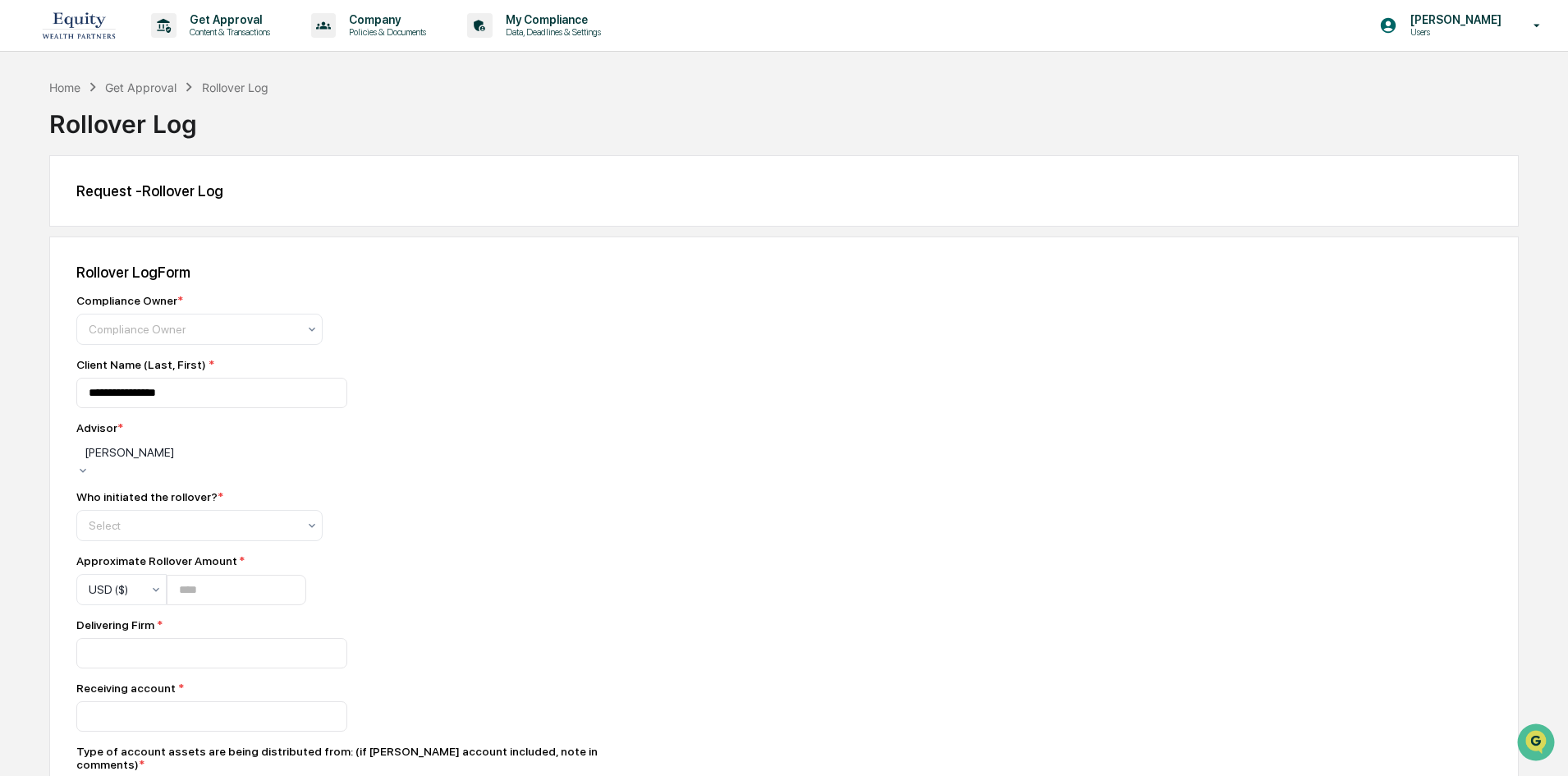
click at [162, 525] on div at bounding box center [193, 526] width 208 height 17
click at [210, 590] on input "number" at bounding box center [236, 590] width 140 height 31
click at [149, 652] on input at bounding box center [211, 649] width 271 height 31
click at [189, 585] on input "*****" at bounding box center [236, 585] width 140 height 31
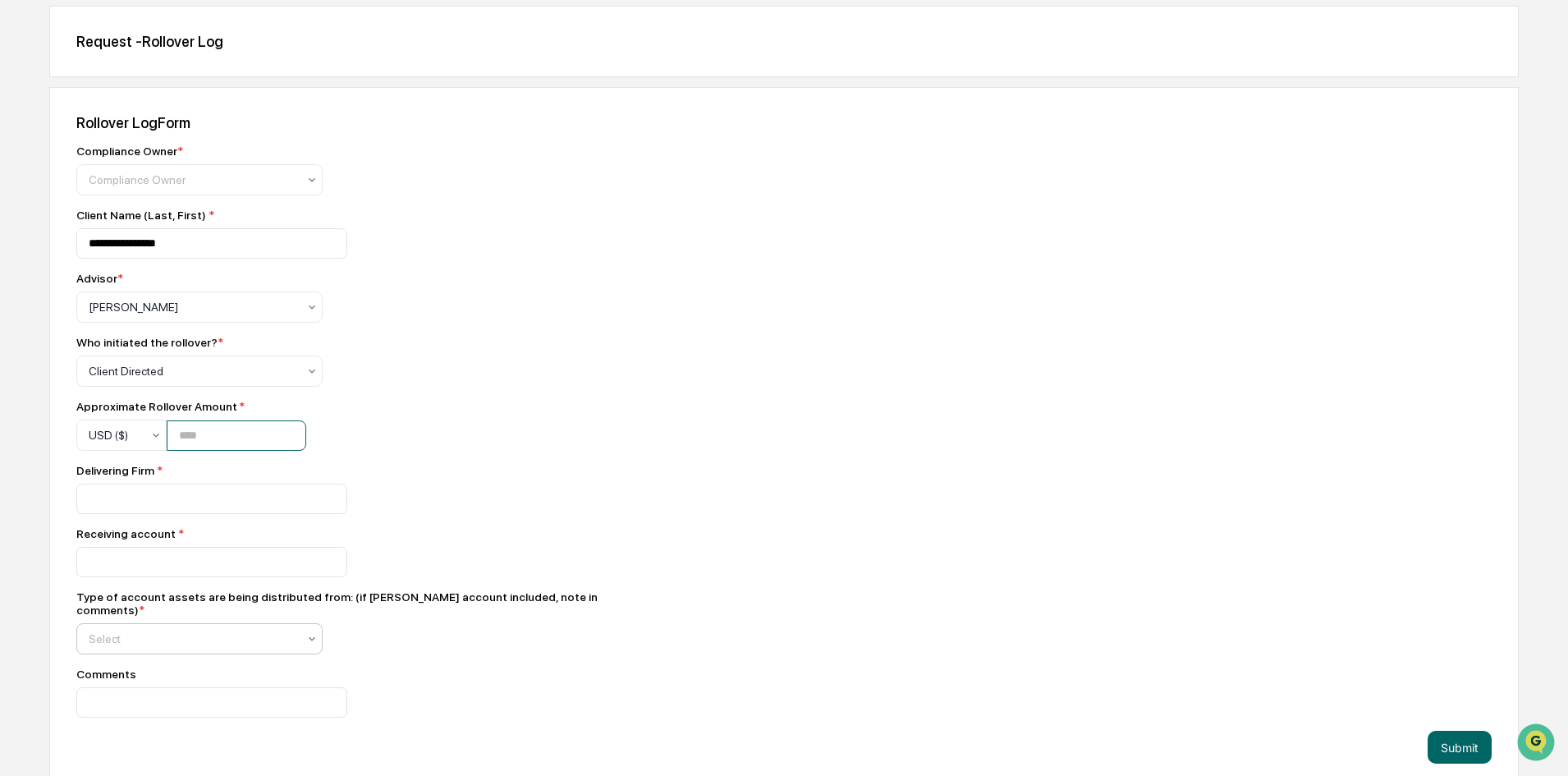
scroll to position [154, 0]
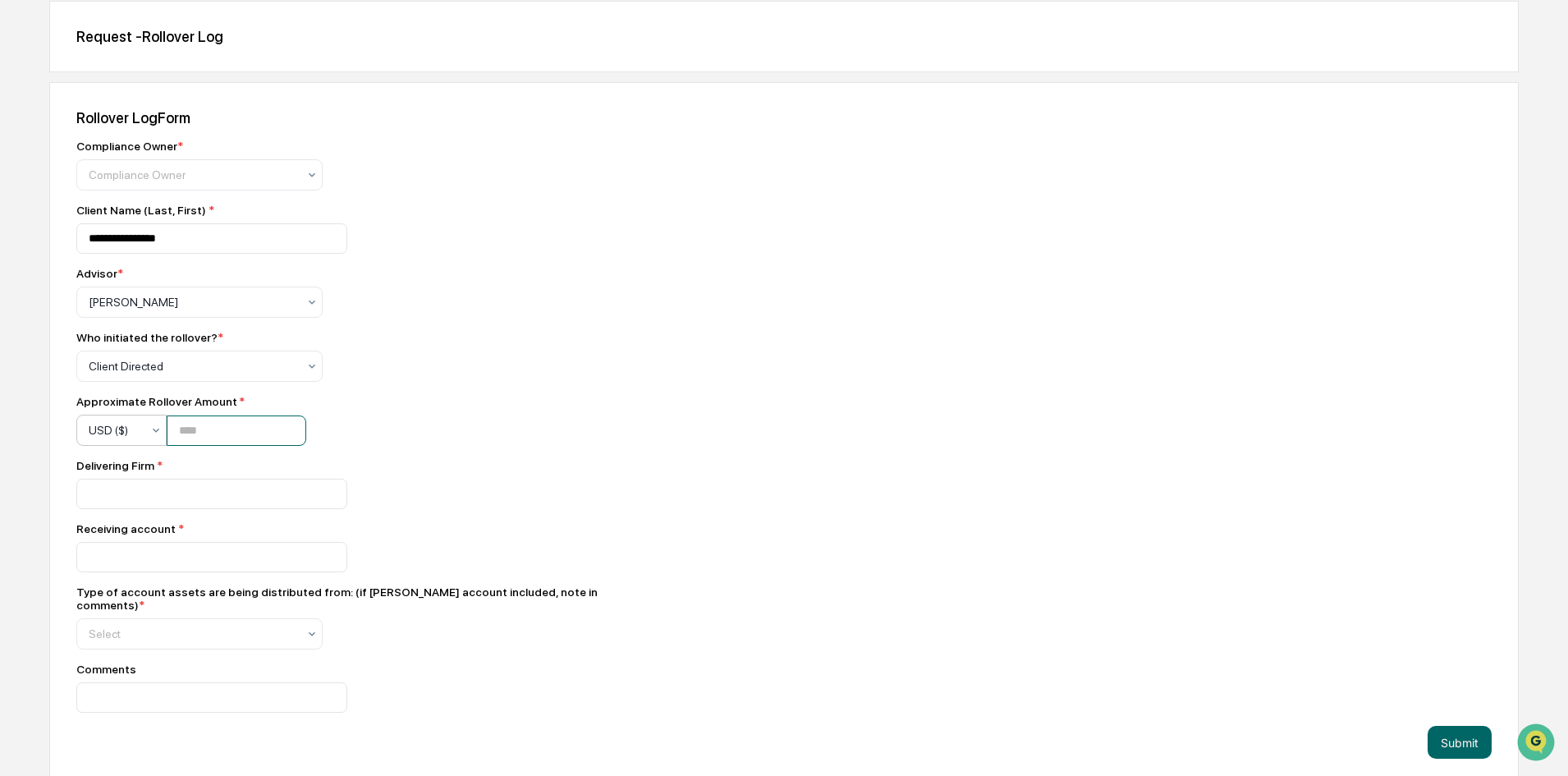
drag, startPoint x: 216, startPoint y: 435, endPoint x: 157, endPoint y: 417, distance: 61.7
click at [157, 417] on div "USD ($) *****" at bounding box center [191, 431] width 230 height 32
type input "*****"
click at [328, 385] on div "**********" at bounding box center [364, 426] width 575 height 573
click at [245, 518] on div "**********" at bounding box center [364, 426] width 575 height 573
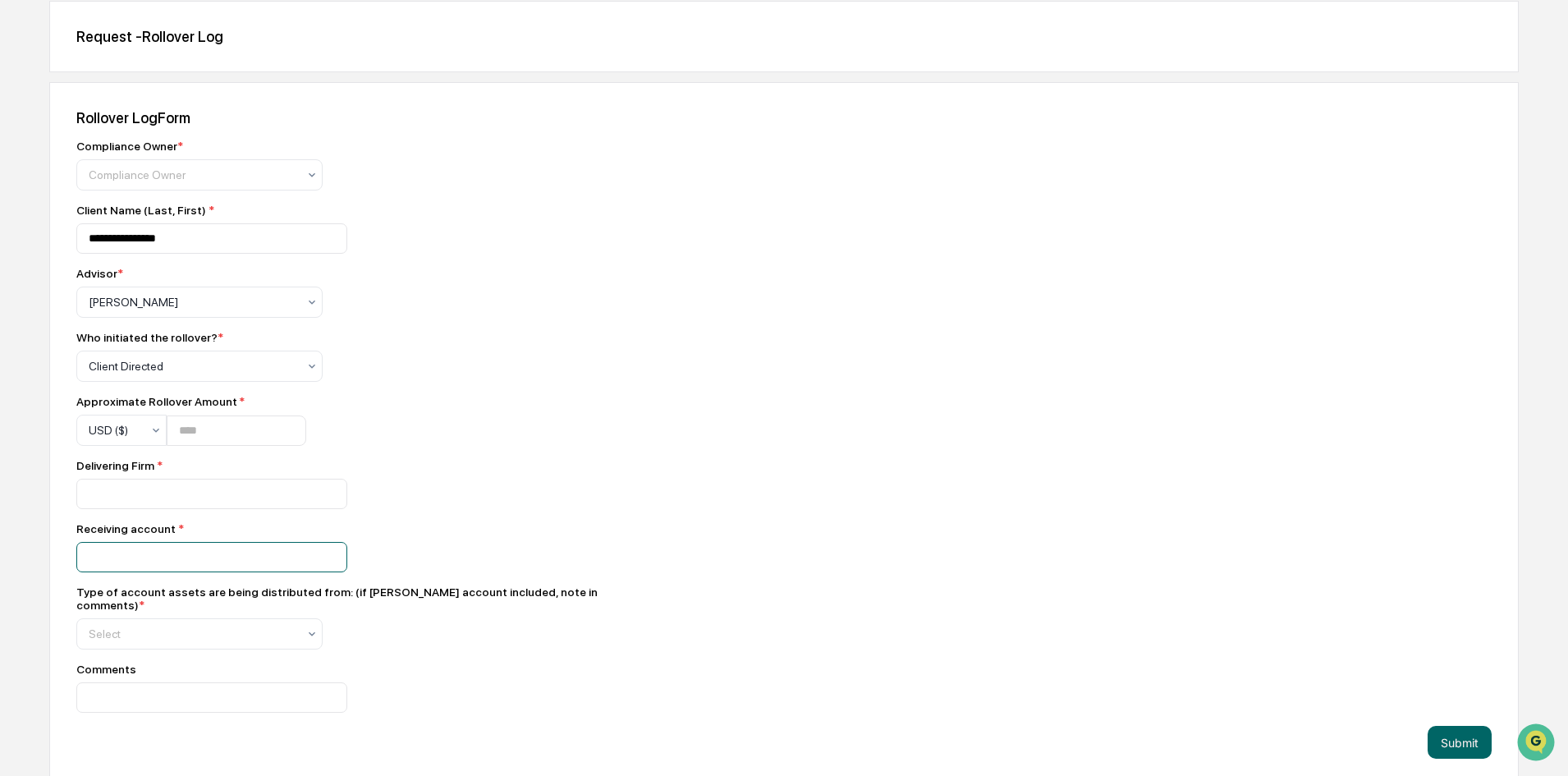
click at [226, 546] on input at bounding box center [211, 557] width 271 height 31
type input "********"
click at [172, 492] on input at bounding box center [211, 494] width 271 height 31
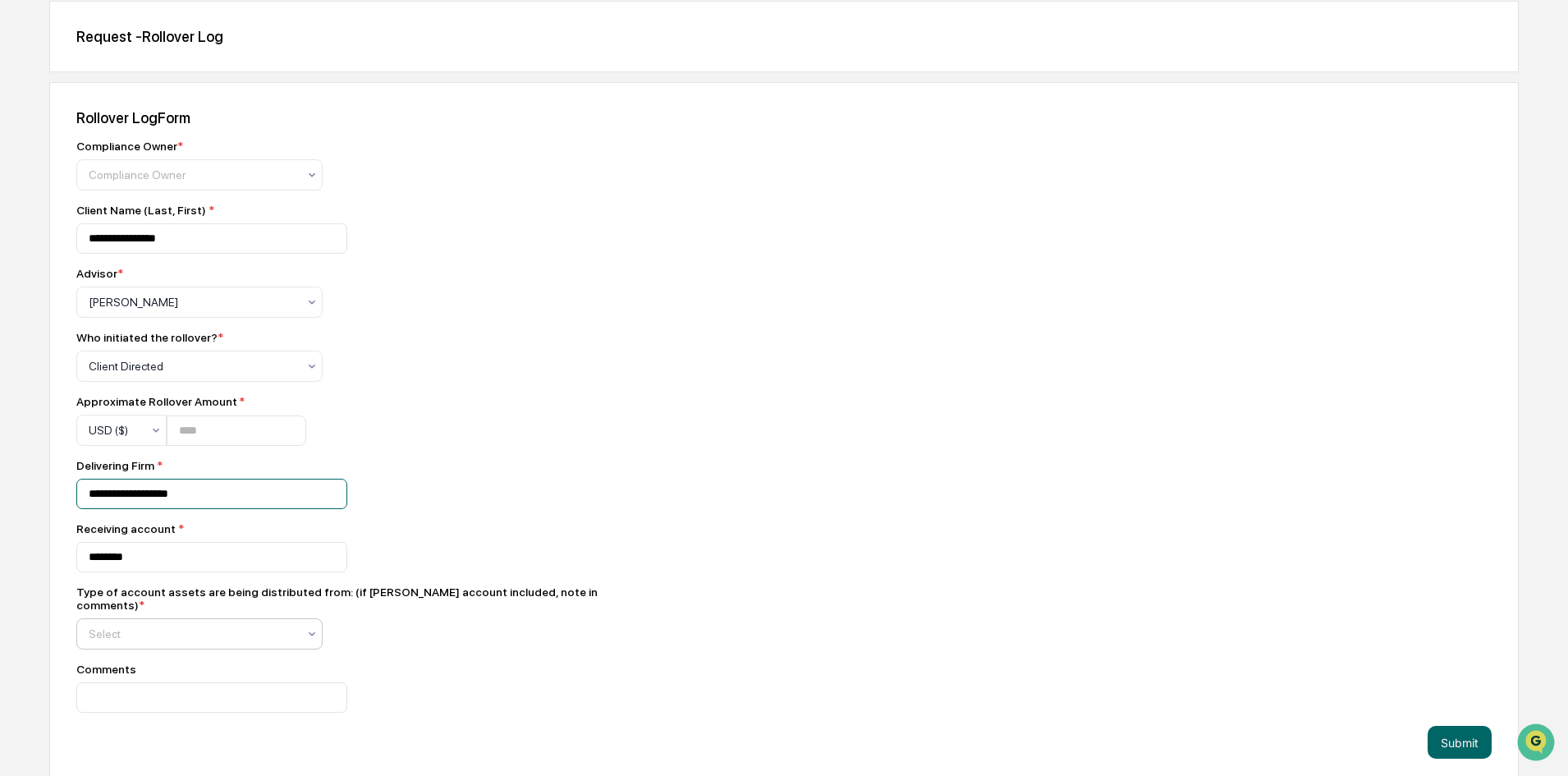
type input "**********"
click at [207, 622] on div at bounding box center [199, 630] width 230 height 17
click at [1452, 727] on button "Submit" at bounding box center [1459, 742] width 64 height 33
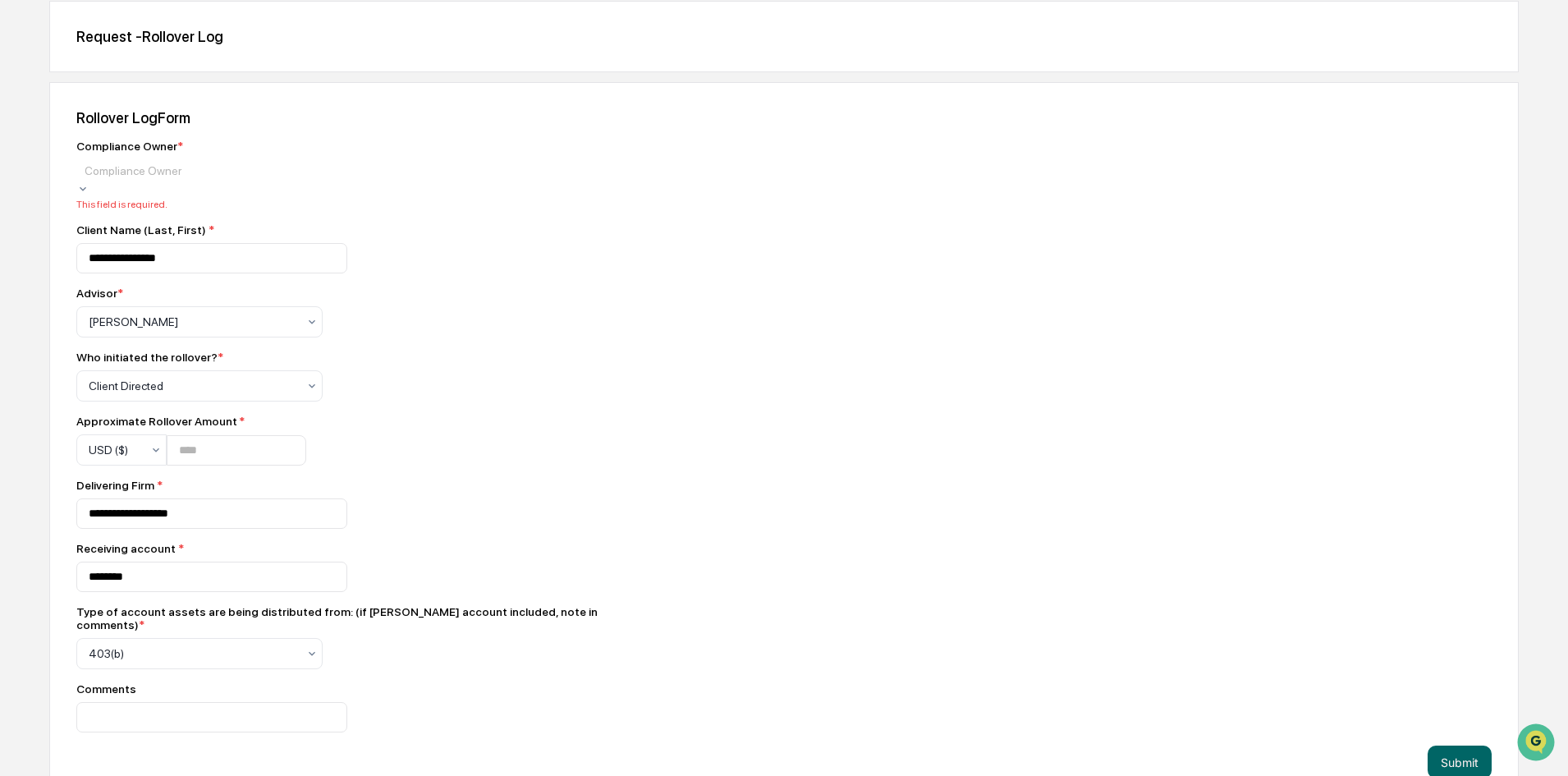
click at [189, 178] on div at bounding box center [199, 171] width 230 height 17
click at [1444, 746] on button "Submit" at bounding box center [1459, 762] width 64 height 33
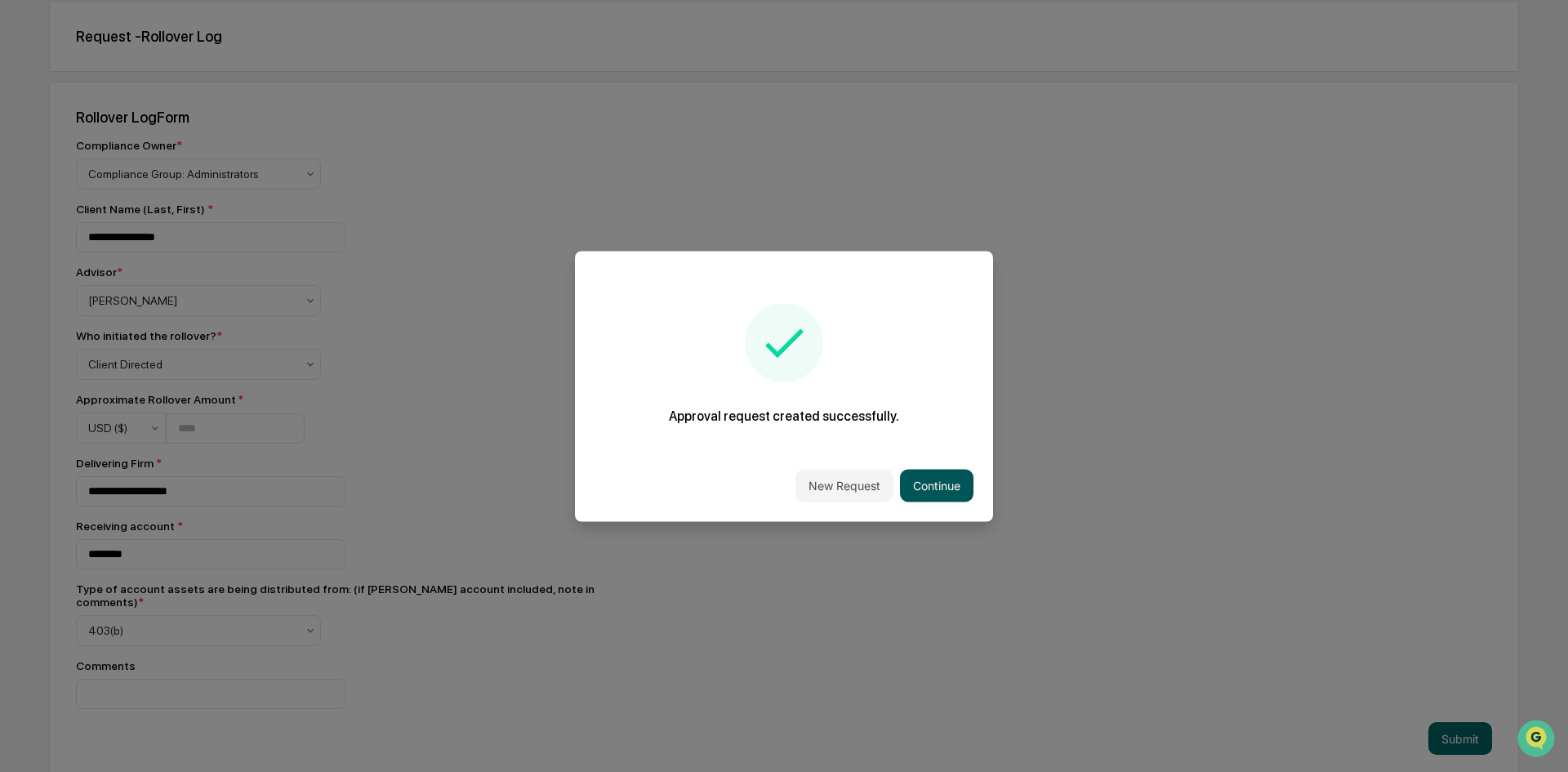
click at [931, 493] on button "Continue" at bounding box center [936, 485] width 73 height 32
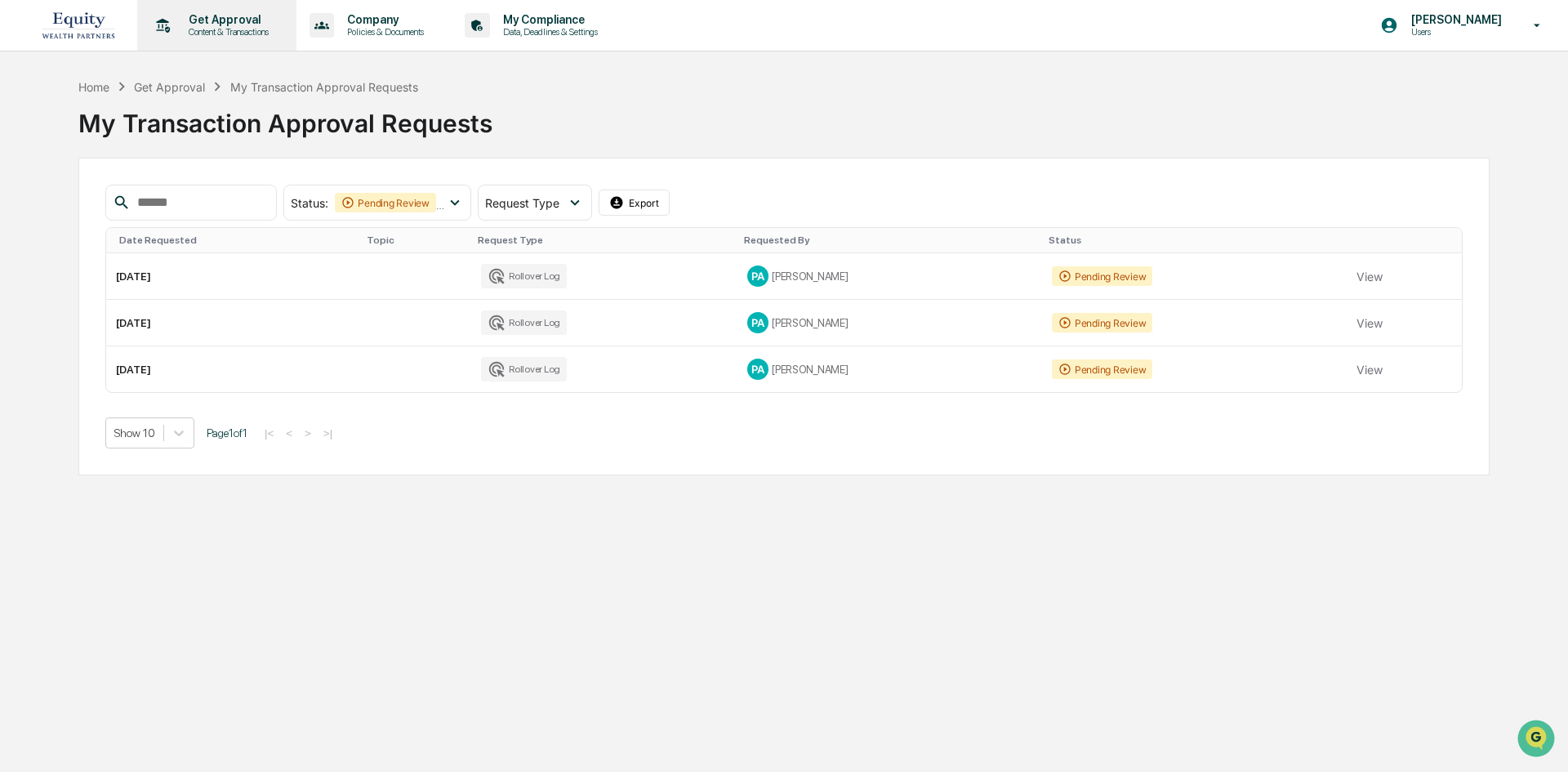
click at [185, 14] on p "Get Approval" at bounding box center [226, 19] width 101 height 13
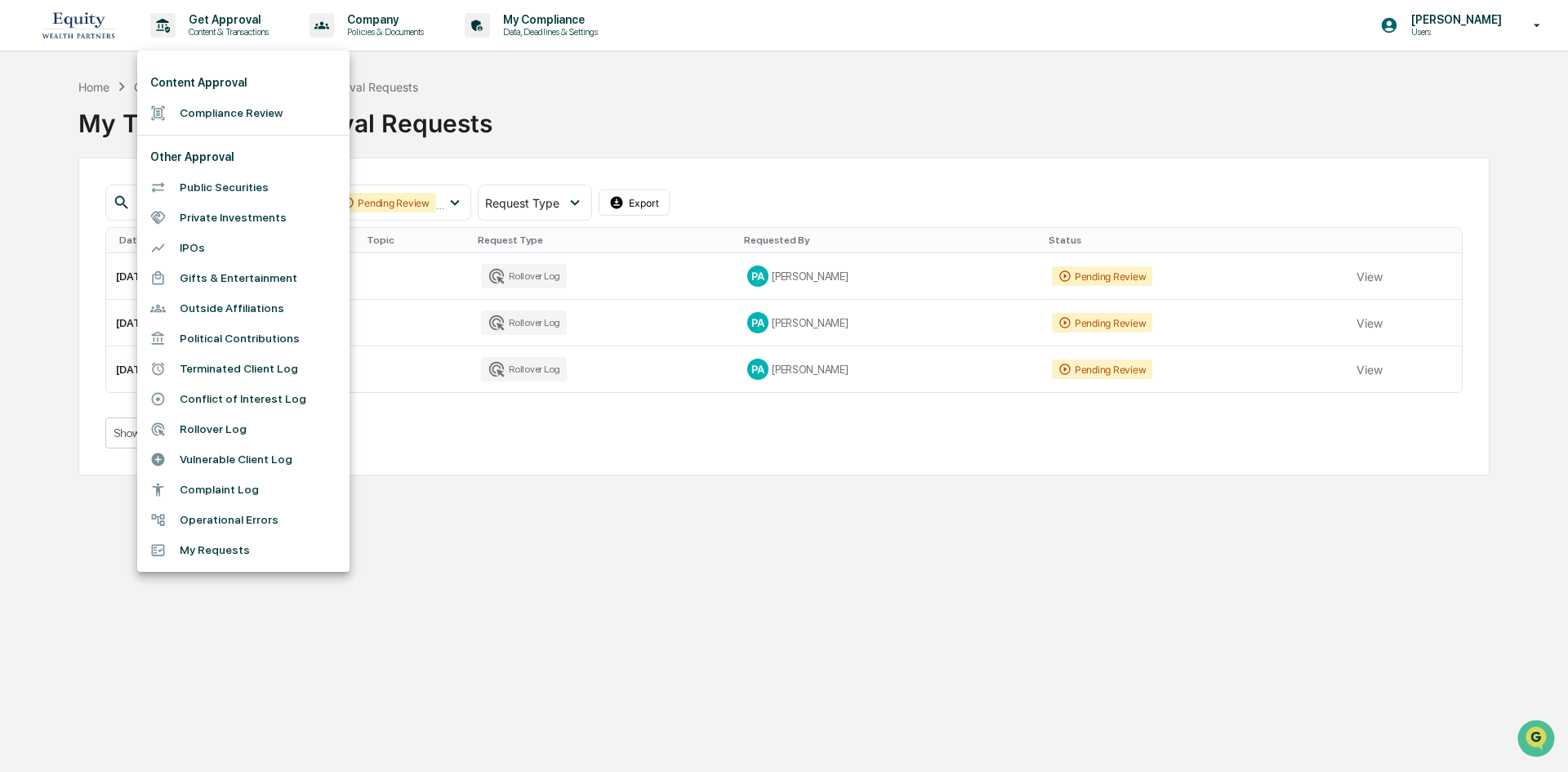
click at [234, 431] on li "Rollover Log" at bounding box center [243, 430] width 213 height 31
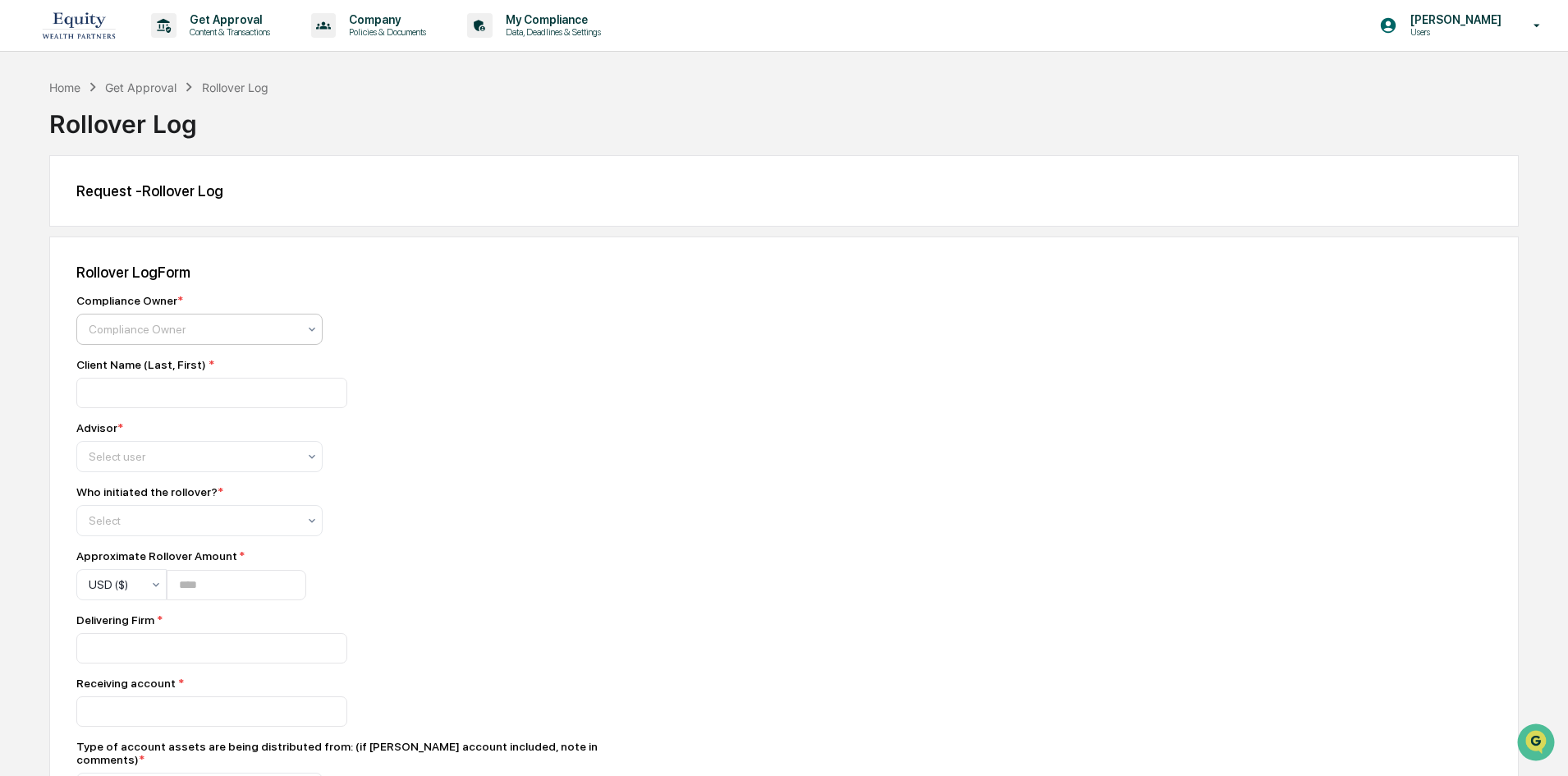
click at [177, 330] on div at bounding box center [193, 329] width 208 height 17
click at [136, 450] on div "Select user" at bounding box center [193, 462] width 225 height 23
click at [176, 375] on div "Client Name (Last, First) *" at bounding box center [364, 383] width 575 height 50
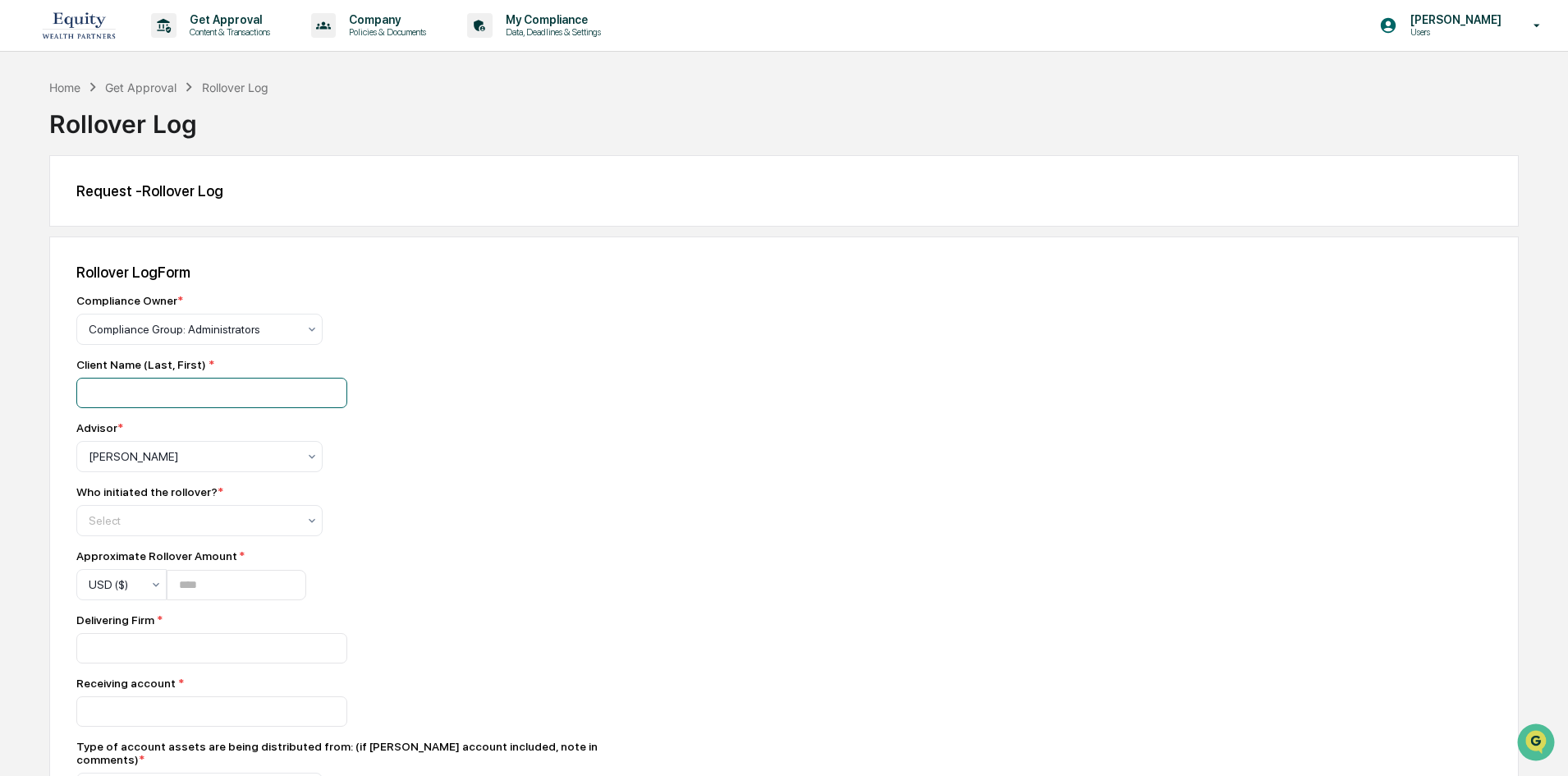
click at [163, 395] on input at bounding box center [211, 393] width 271 height 31
click at [207, 377] on div "Client Name (Last, First) *" at bounding box center [364, 383] width 575 height 50
click at [192, 389] on input at bounding box center [211, 393] width 271 height 31
type input "**********"
click at [153, 518] on div at bounding box center [193, 521] width 208 height 17
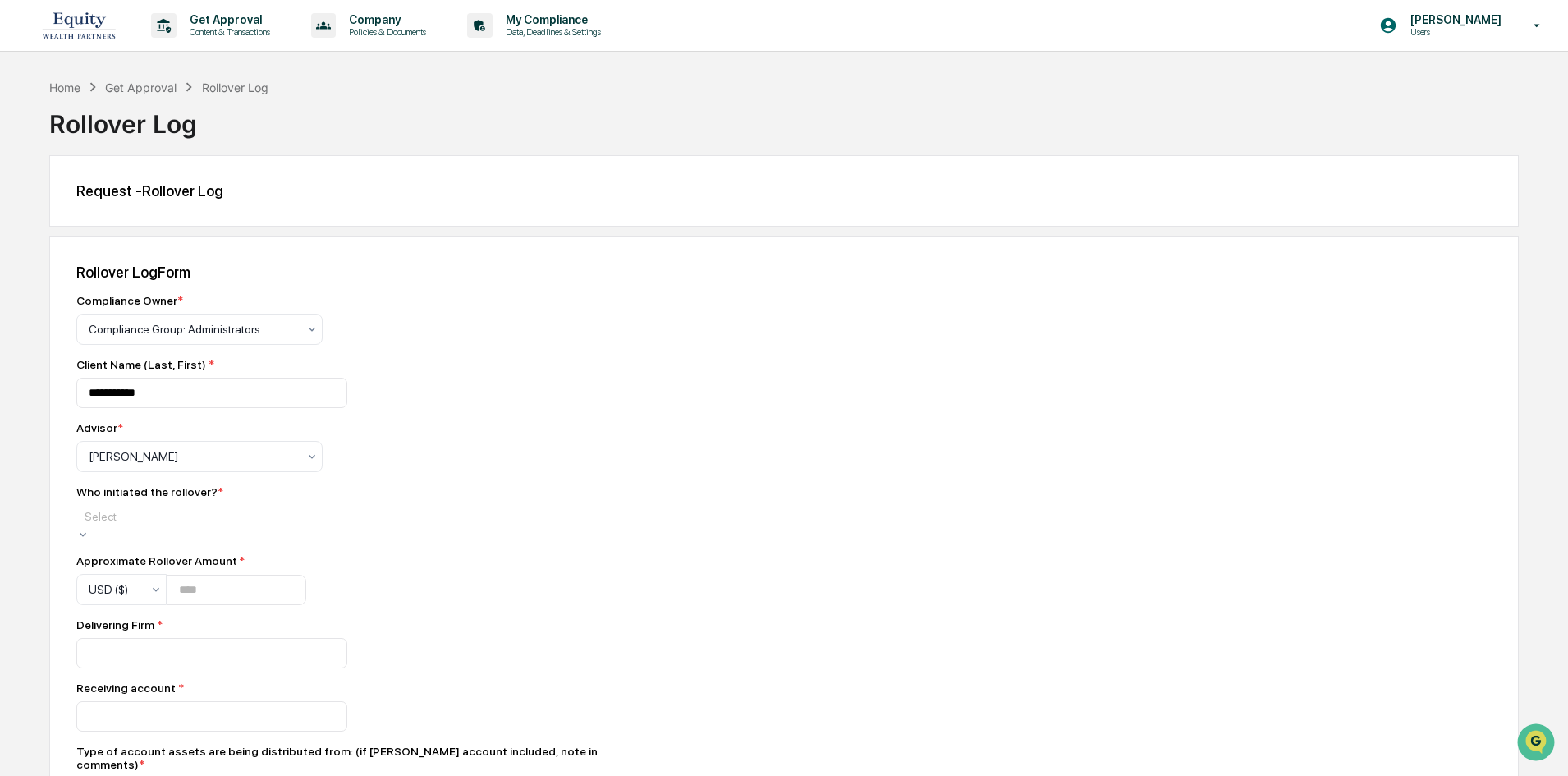
click at [188, 648] on input at bounding box center [211, 649] width 271 height 31
type input "********"
type input "**********"
click at [244, 593] on input "number" at bounding box center [236, 585] width 140 height 31
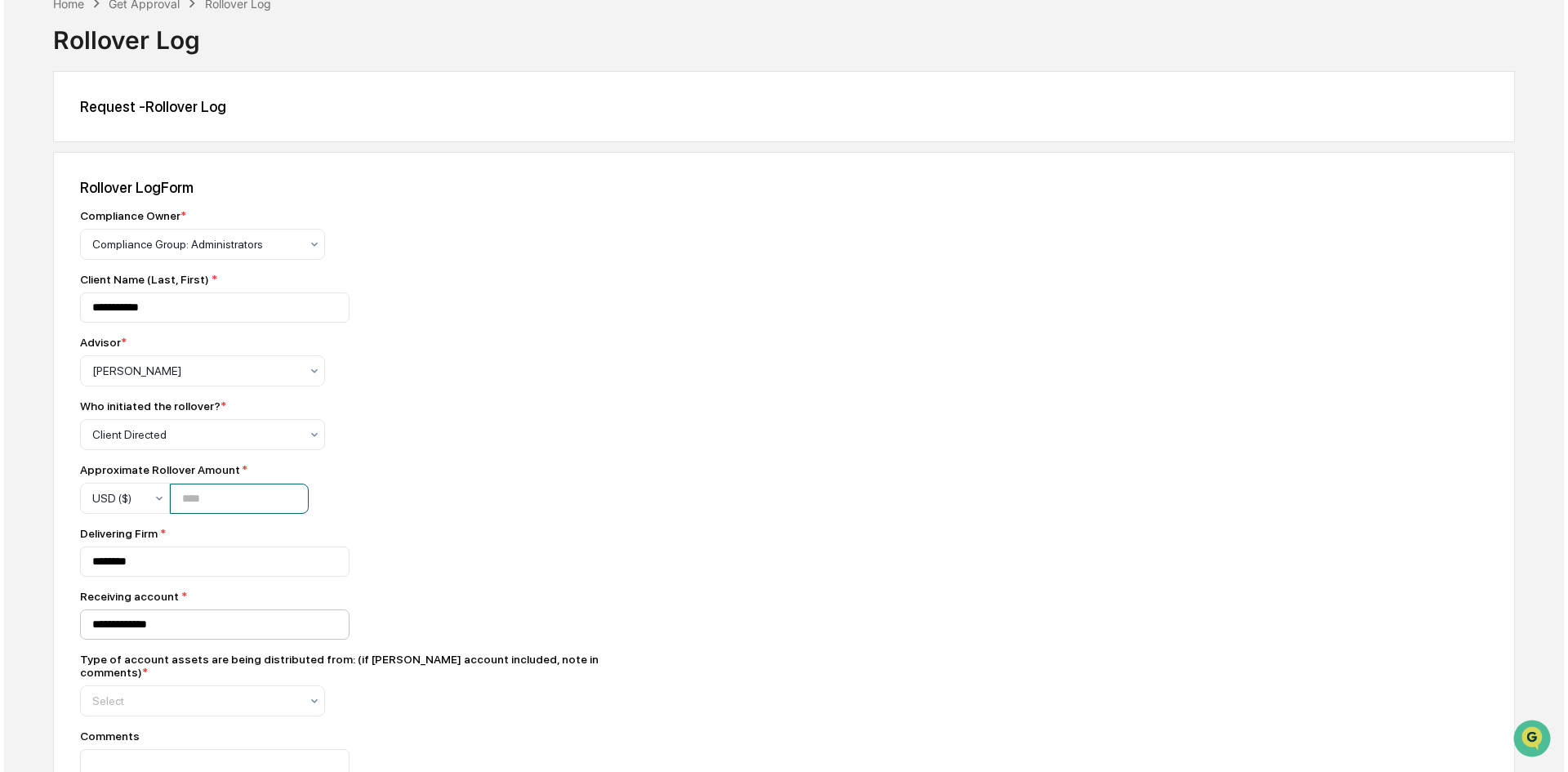
scroll to position [154, 0]
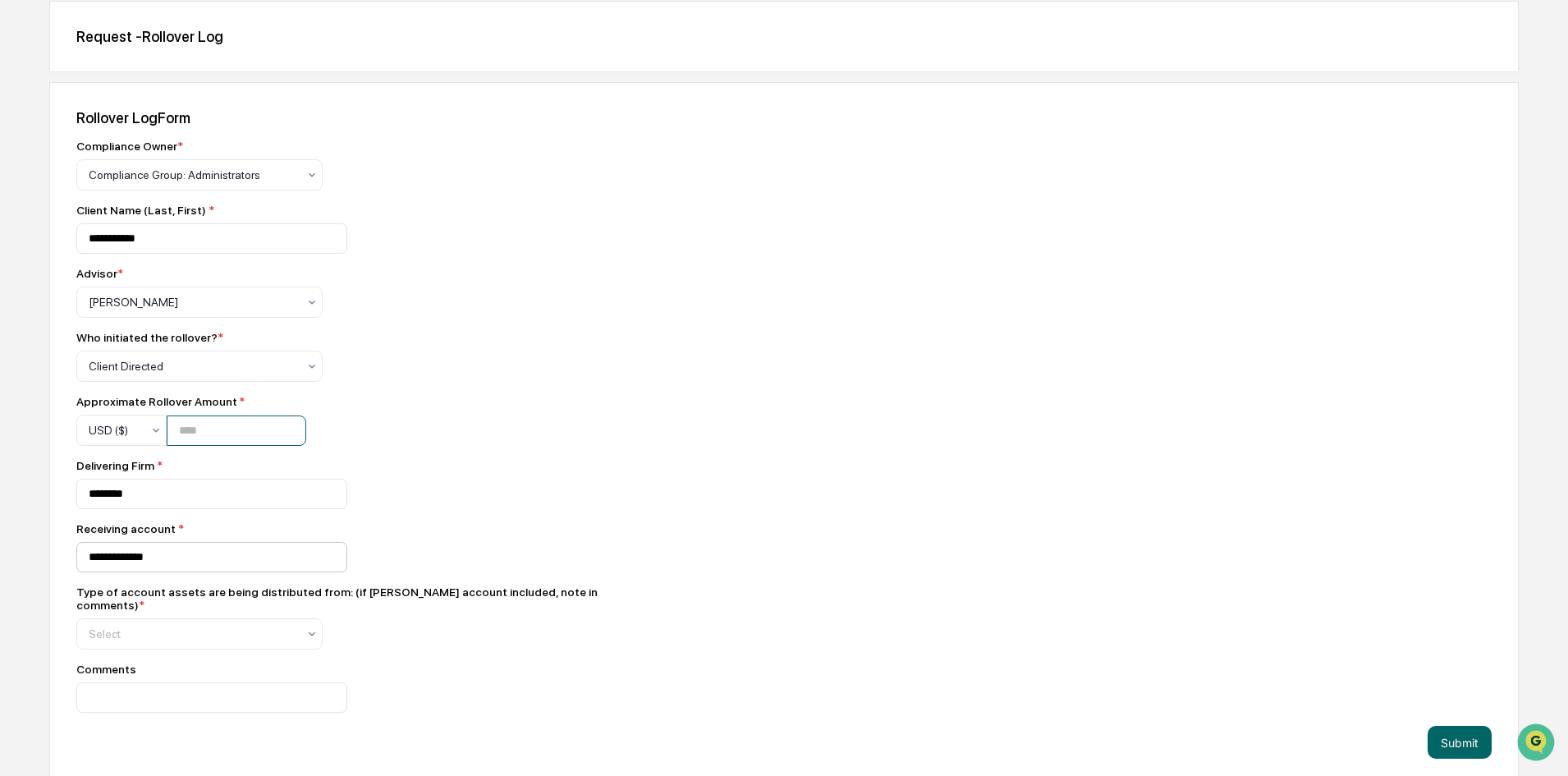
type input "*****"
drag, startPoint x: 229, startPoint y: 569, endPoint x: -122, endPoint y: 527, distance: 353.5
click at [0, 527] on html "**********" at bounding box center [784, 234] width 1568 height 776
type input "********"
click at [178, 626] on div at bounding box center [193, 635] width 208 height 17
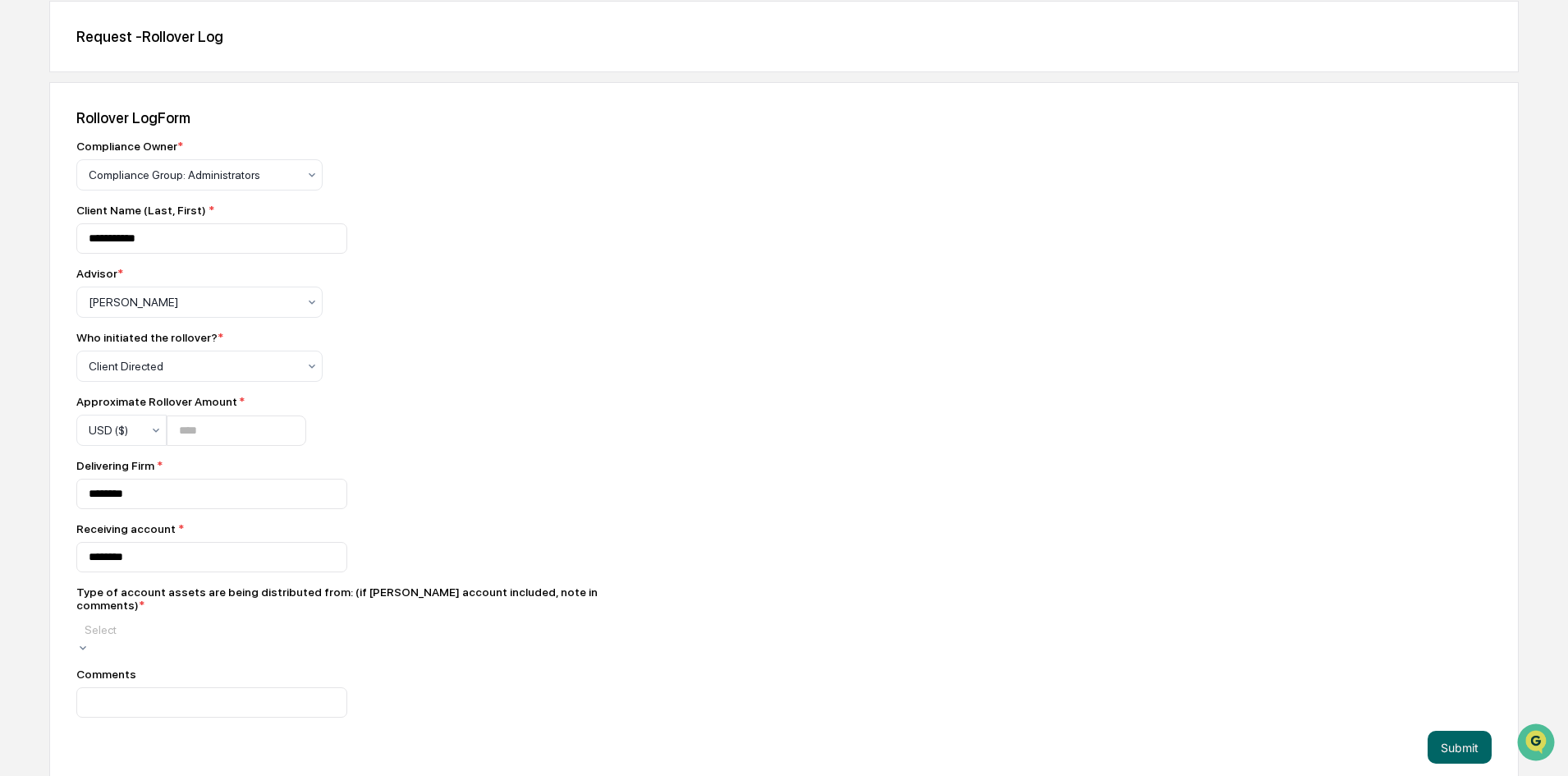
click at [136, 626] on div at bounding box center [199, 630] width 230 height 17
click at [1450, 735] on button "Submit" at bounding box center [1459, 747] width 64 height 33
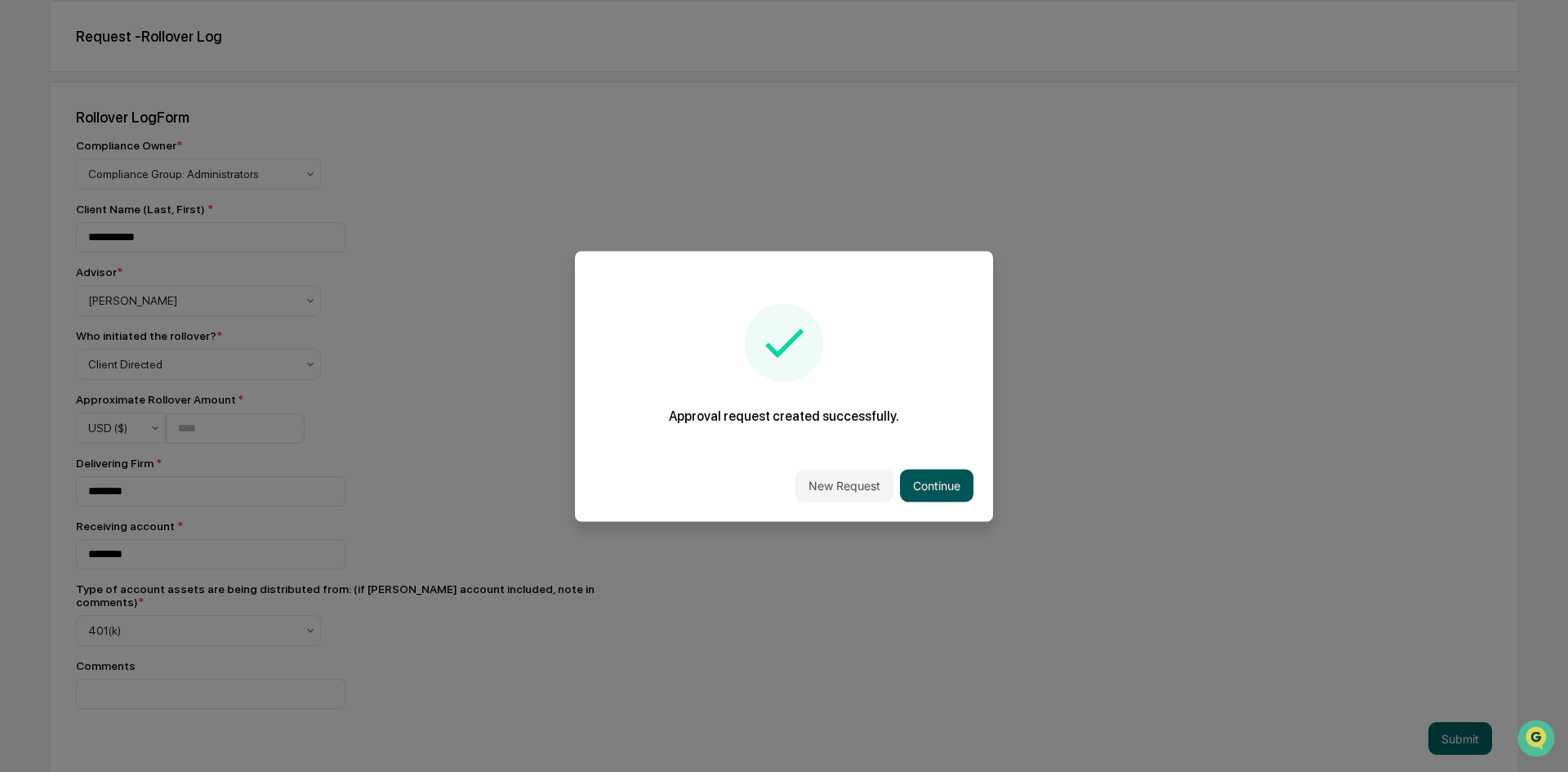
click at [961, 492] on button "Continue" at bounding box center [936, 485] width 73 height 32
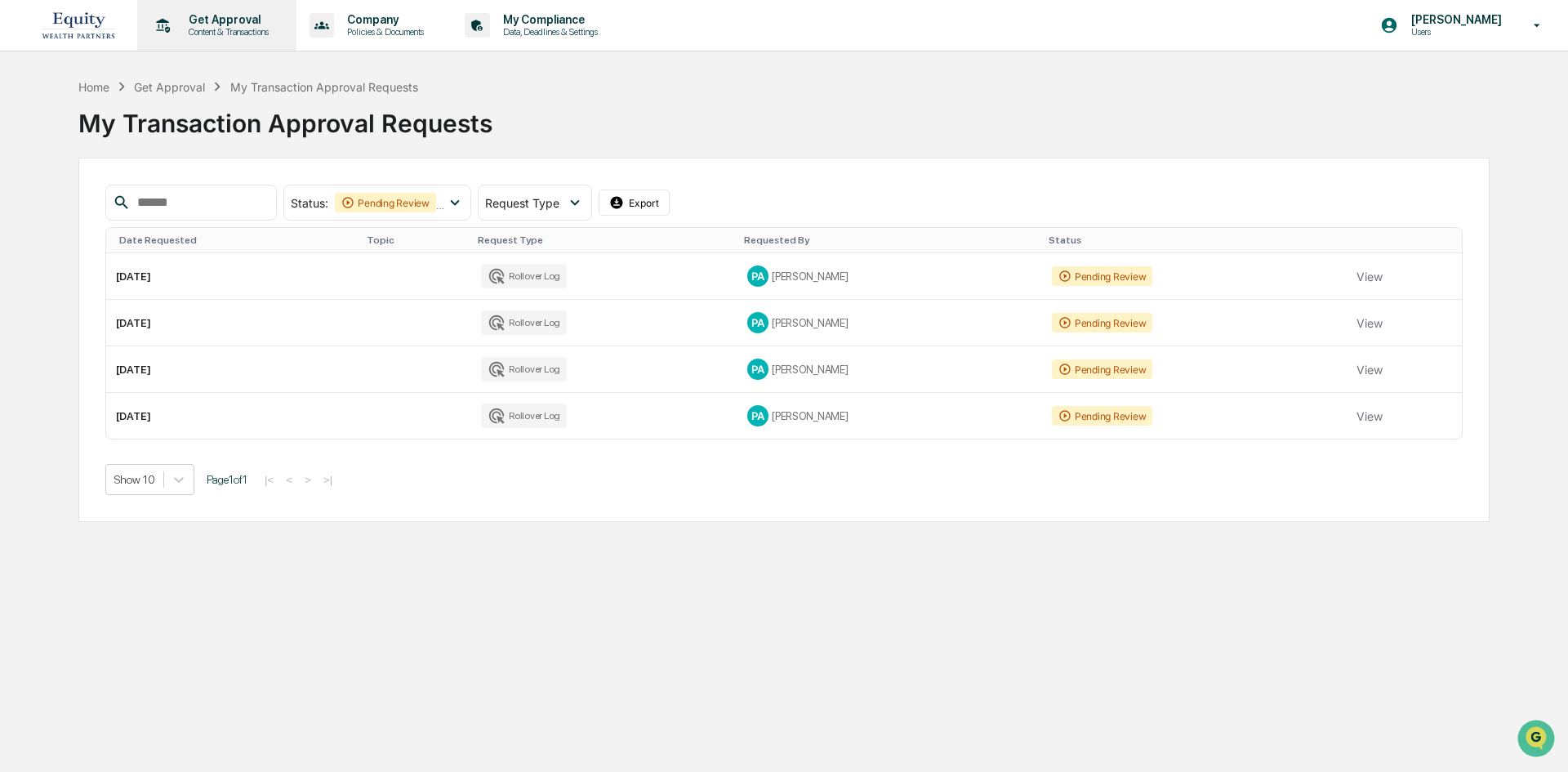
click at [276, 33] on p "Content & Transactions" at bounding box center [226, 31] width 101 height 11
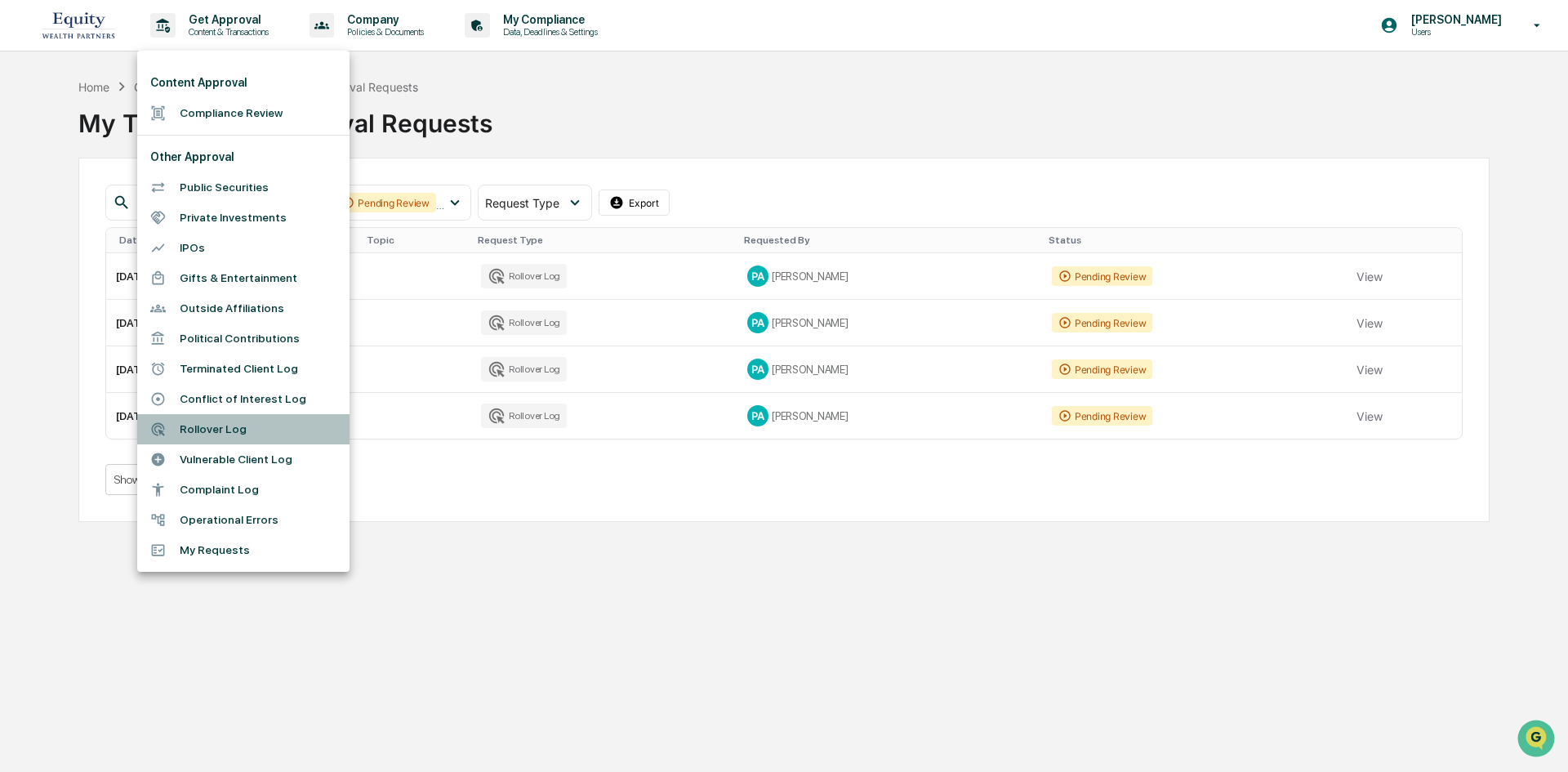
click at [248, 422] on li "Rollover Log" at bounding box center [243, 430] width 213 height 31
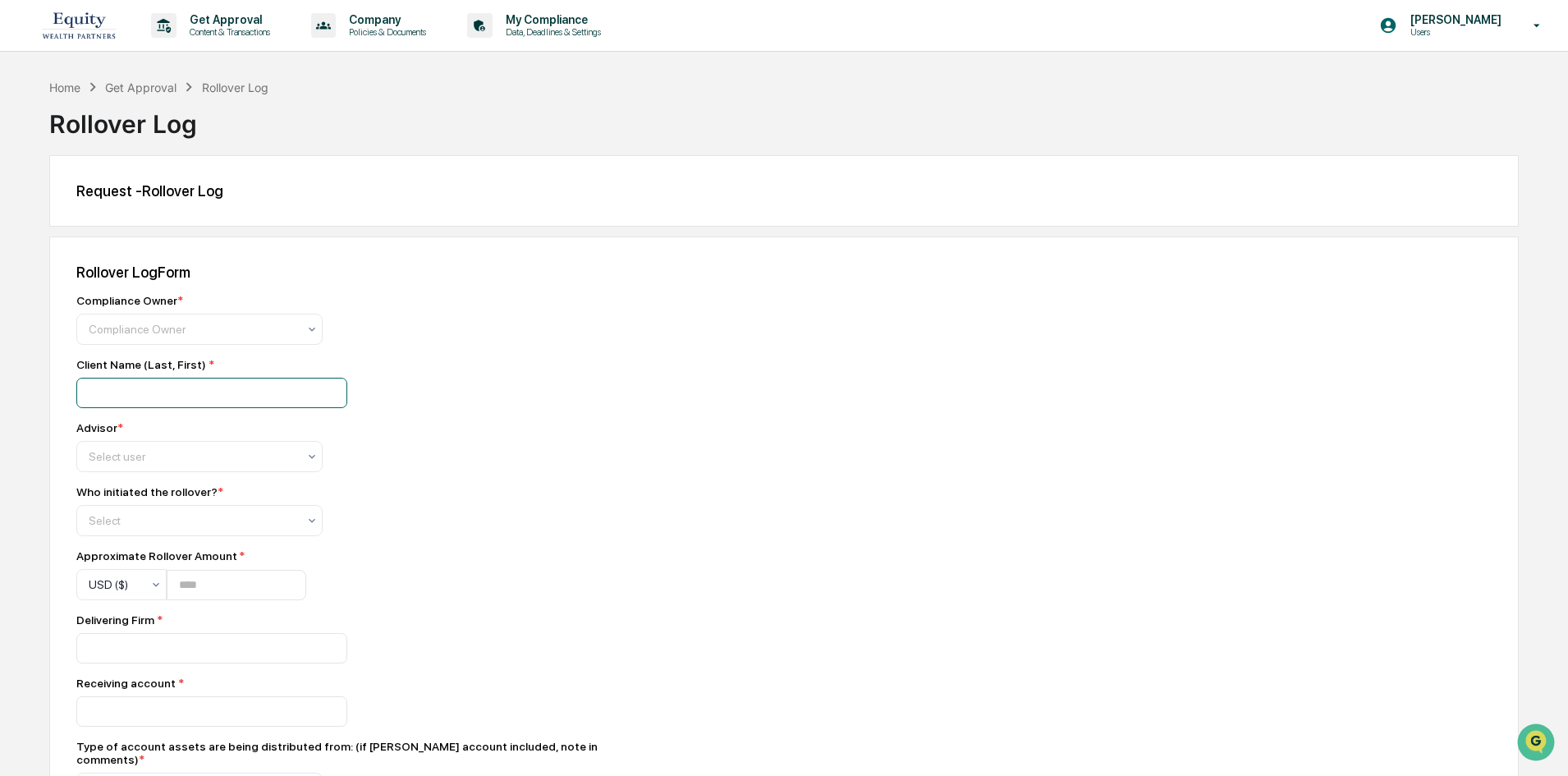
click at [163, 389] on input at bounding box center [211, 393] width 271 height 31
type input "**********"
click at [158, 471] on div "Select user" at bounding box center [199, 459] width 246 height 36
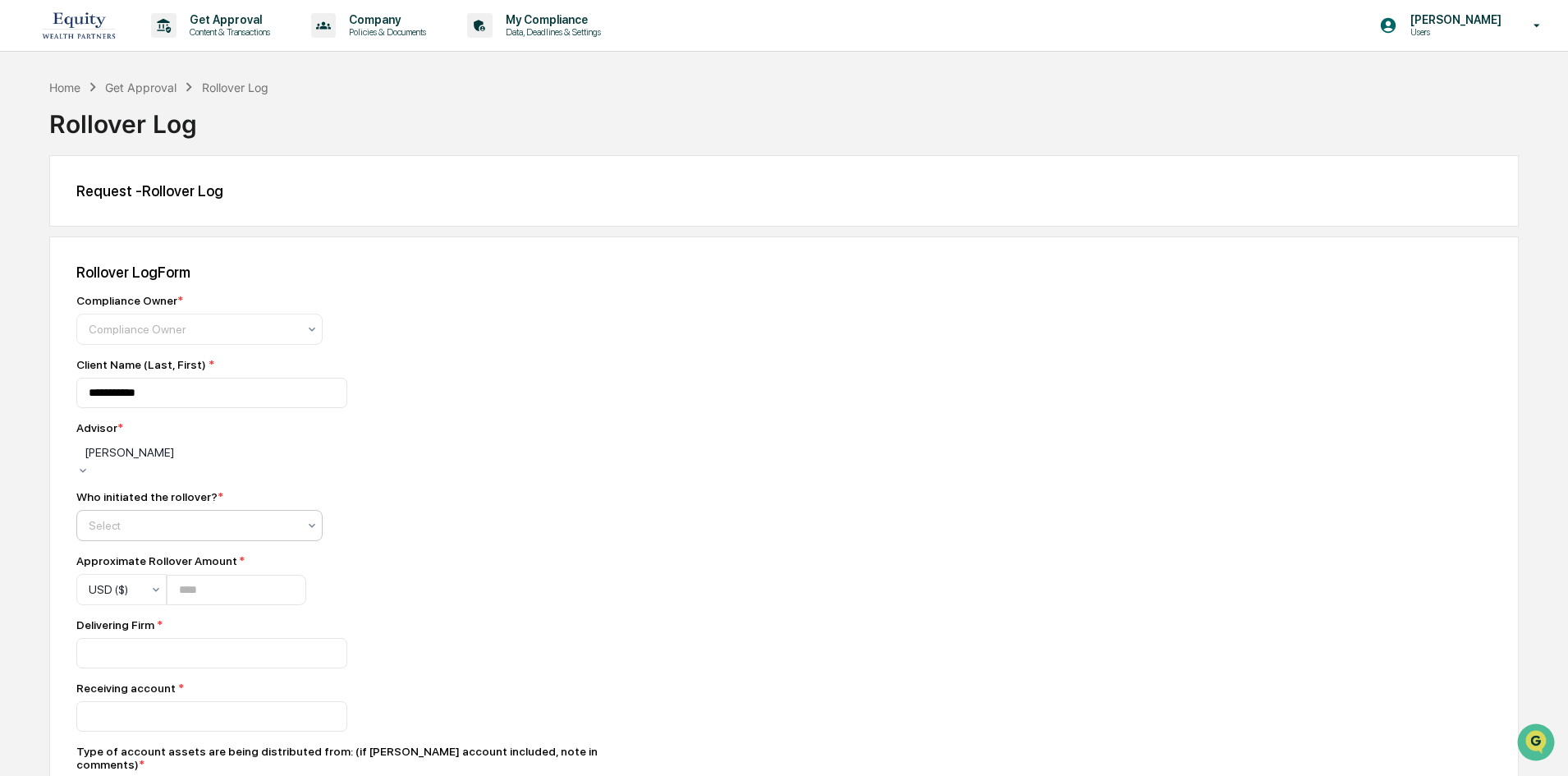
click at [168, 520] on div at bounding box center [193, 526] width 208 height 17
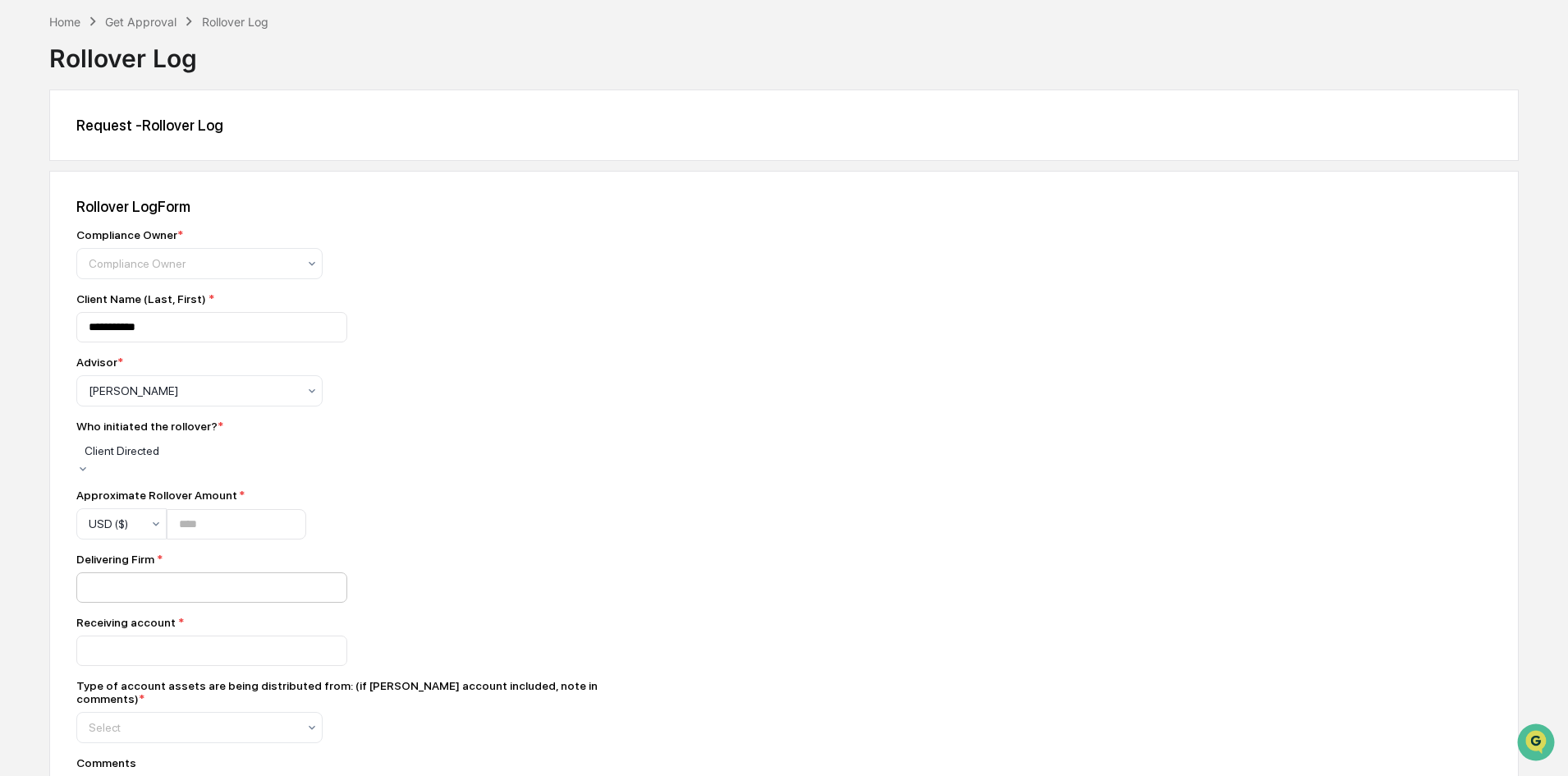
scroll to position [154, 0]
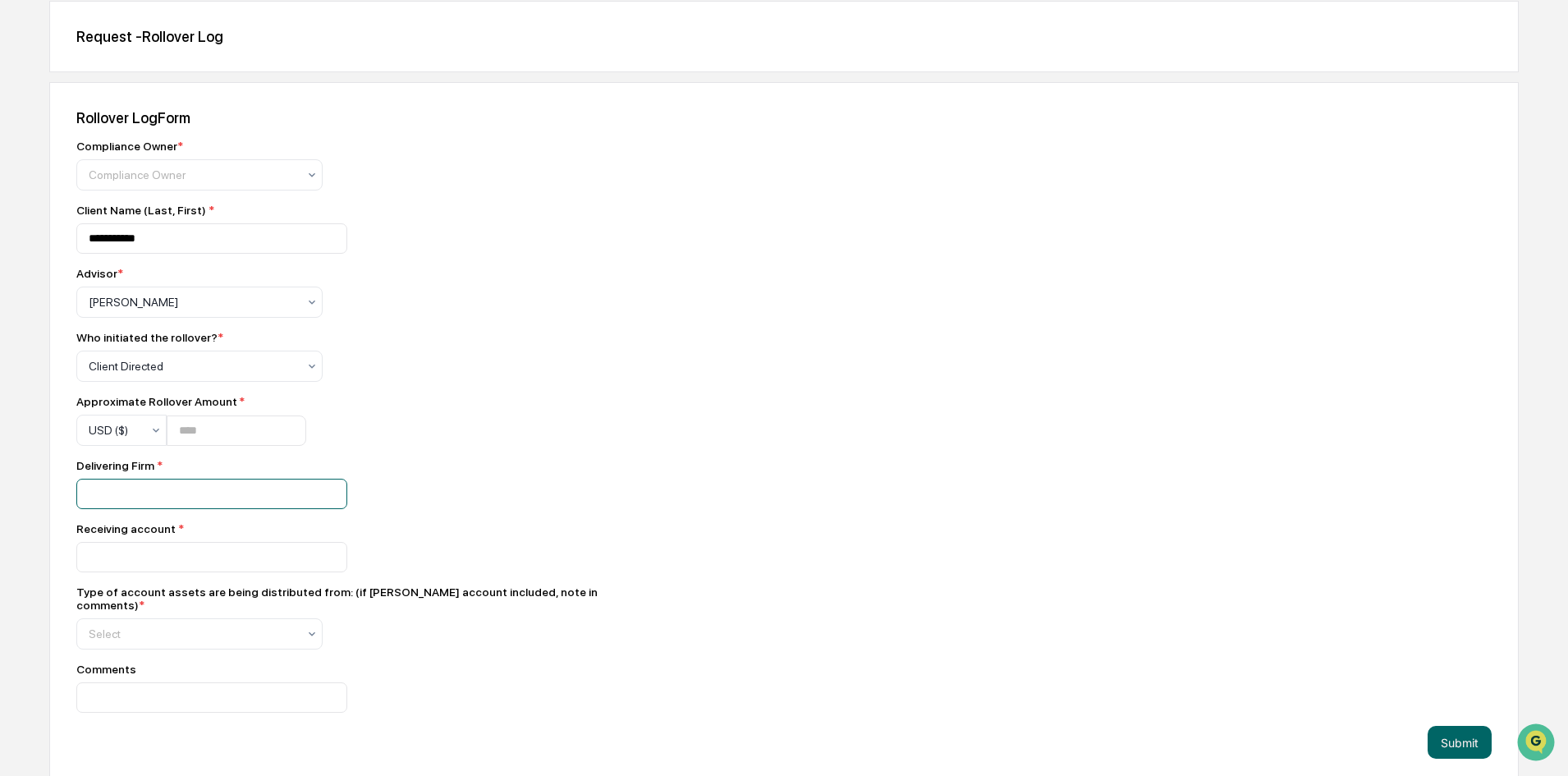
click at [186, 496] on input at bounding box center [211, 494] width 271 height 31
type input "**********"
click at [160, 552] on input at bounding box center [211, 557] width 271 height 31
type input "********"
click at [160, 624] on div at bounding box center [199, 630] width 230 height 17
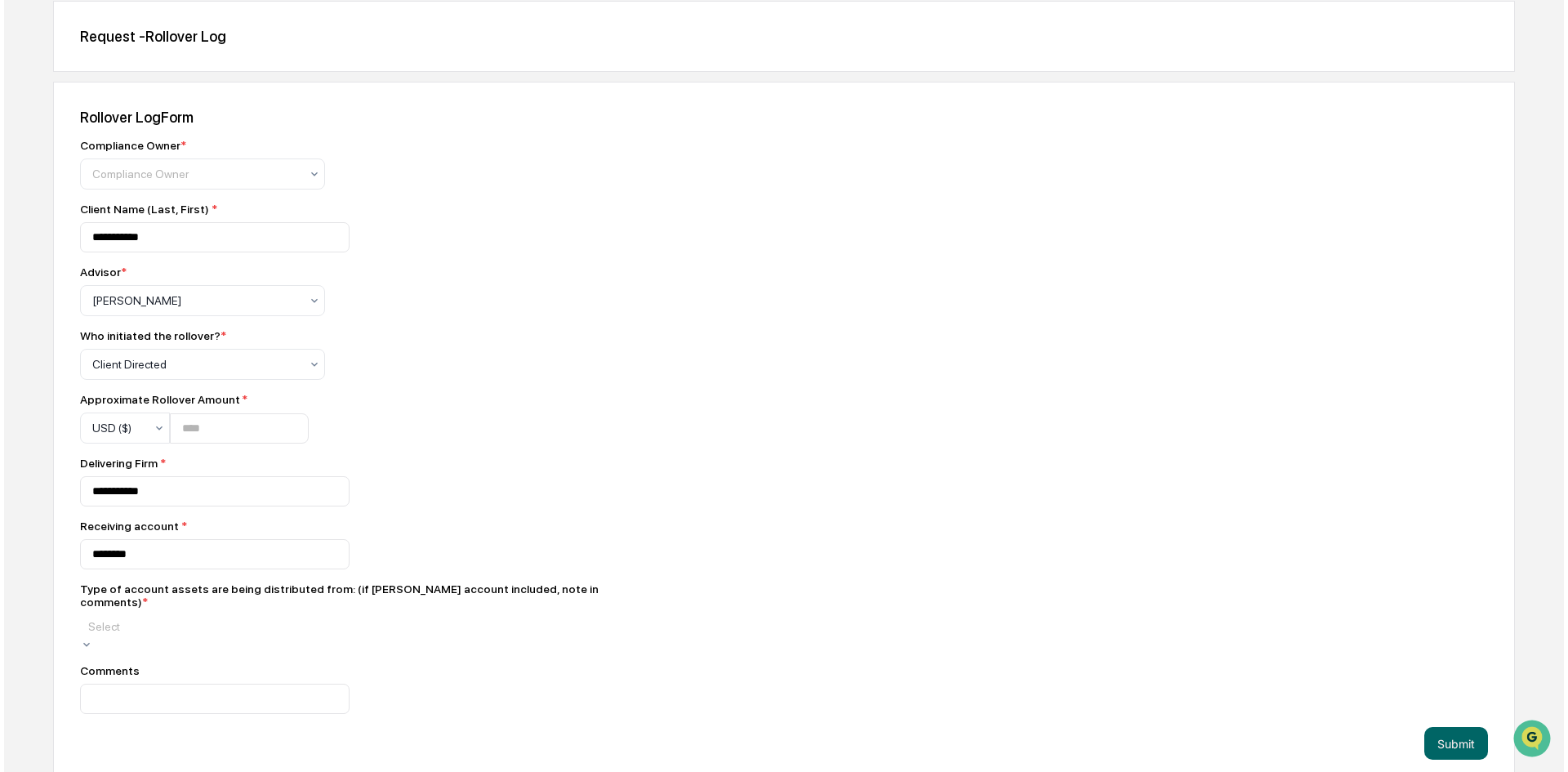
scroll to position [142, 0]
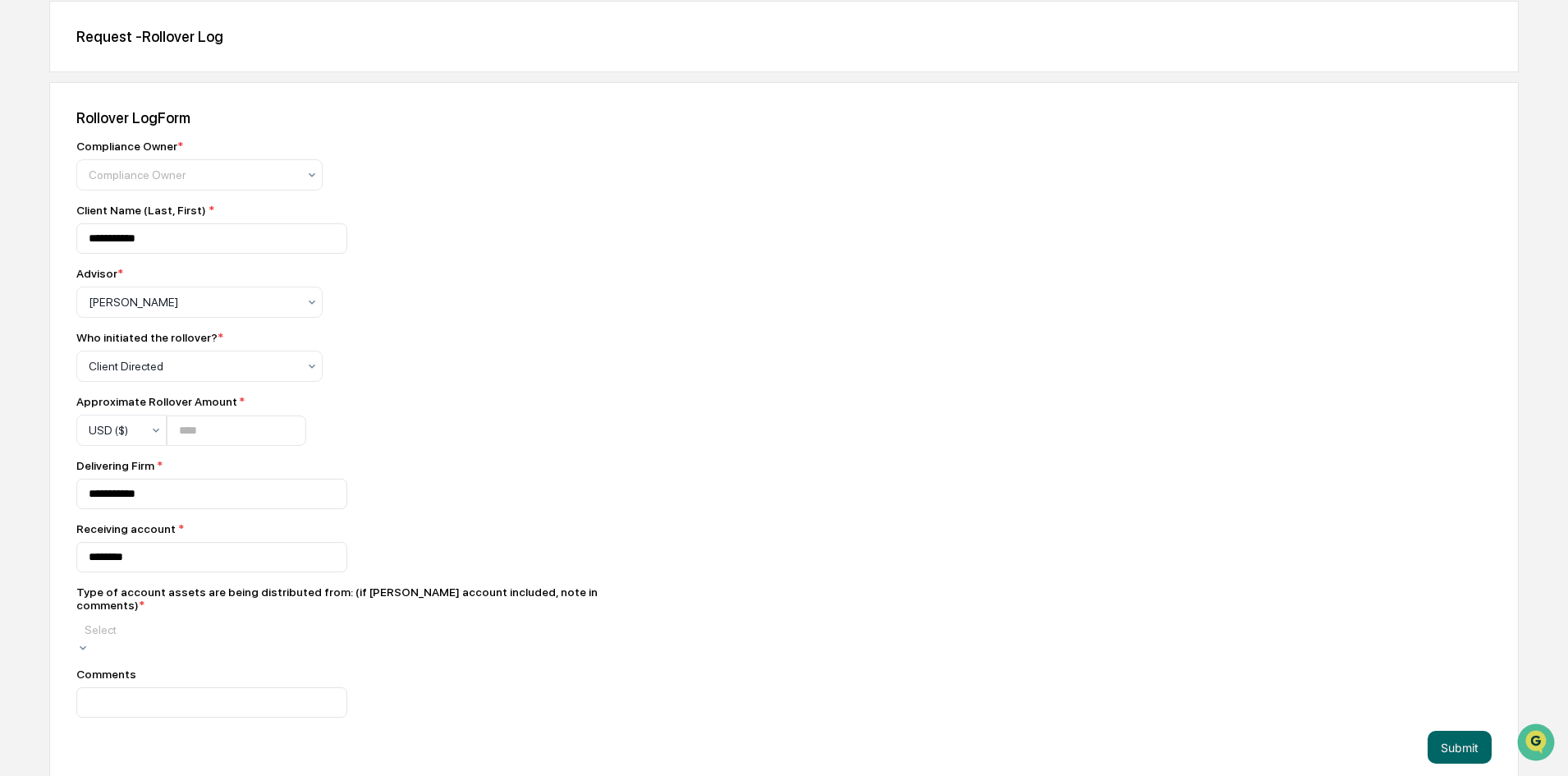
click at [170, 688] on input at bounding box center [211, 702] width 271 height 31
type input "***"
click at [197, 439] on input "number" at bounding box center [236, 431] width 140 height 31
type input "*****"
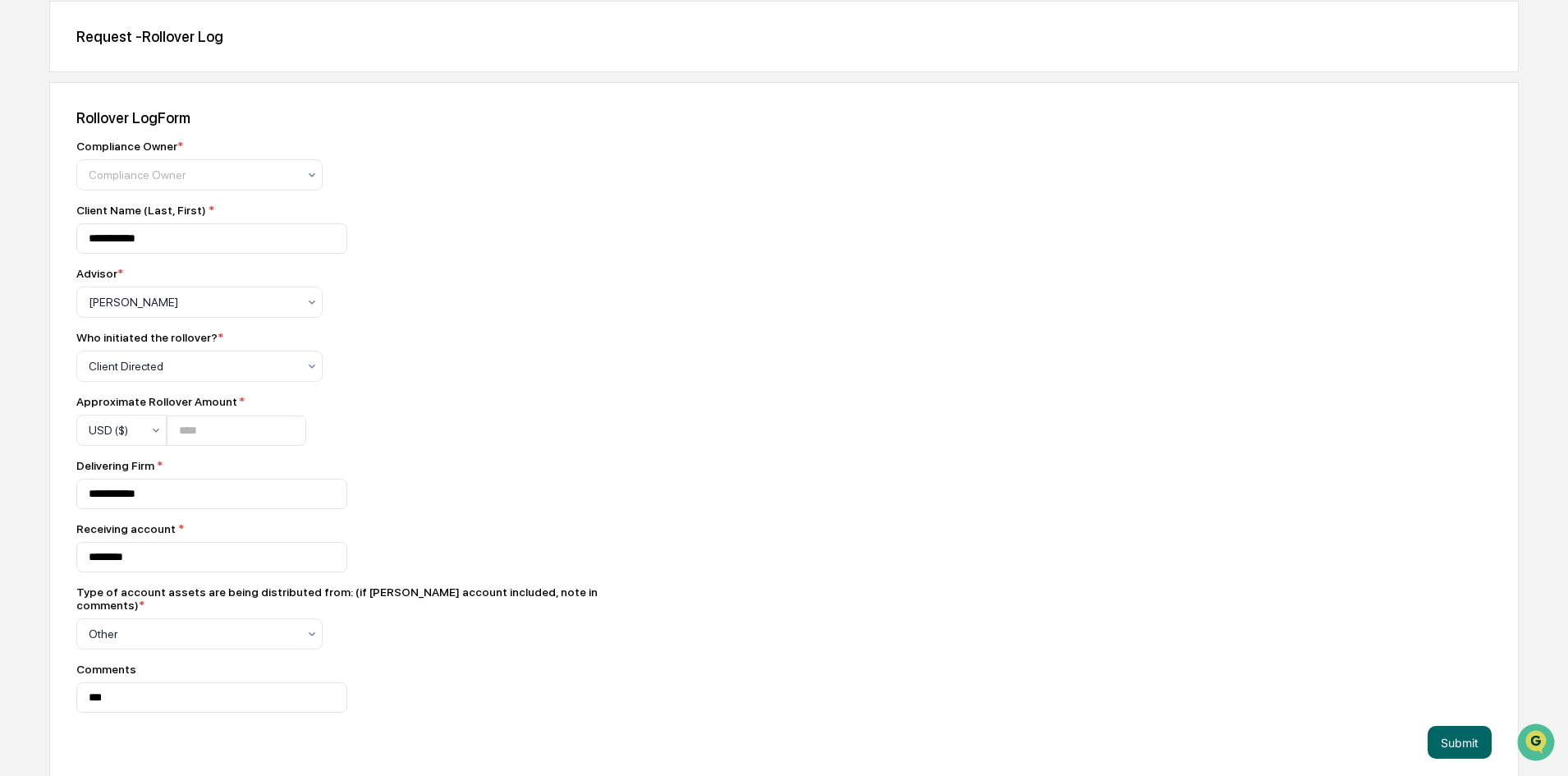
click at [585, 378] on div "Who initiated the rollover? * Client Directed" at bounding box center [364, 356] width 575 height 51
click at [206, 625] on div at bounding box center [199, 630] width 230 height 17
click at [1456, 736] on button "Submit" at bounding box center [1459, 742] width 64 height 33
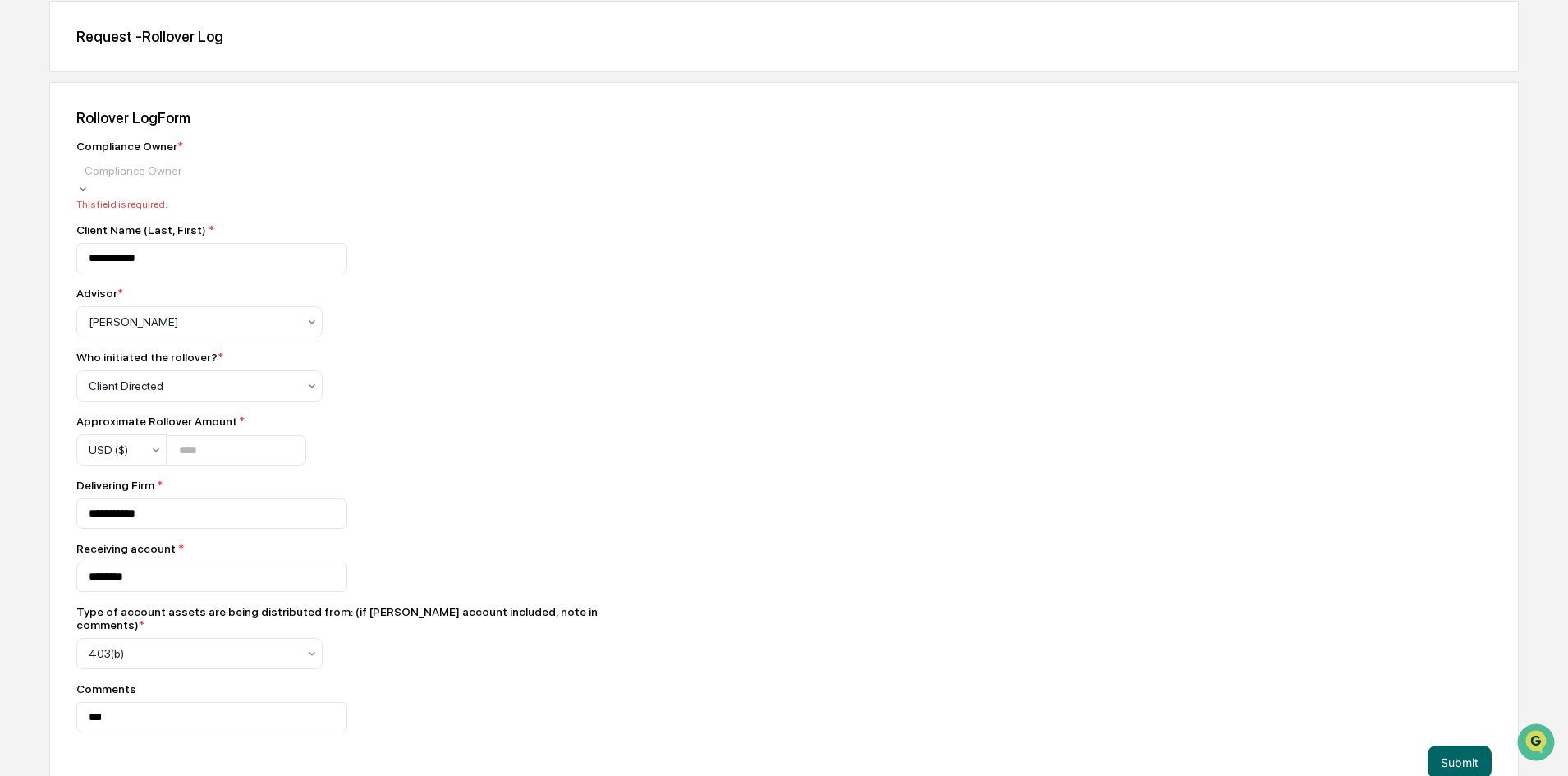
click at [229, 172] on div at bounding box center [199, 171] width 230 height 17
click at [1439, 746] on button "Submit" at bounding box center [1459, 762] width 64 height 33
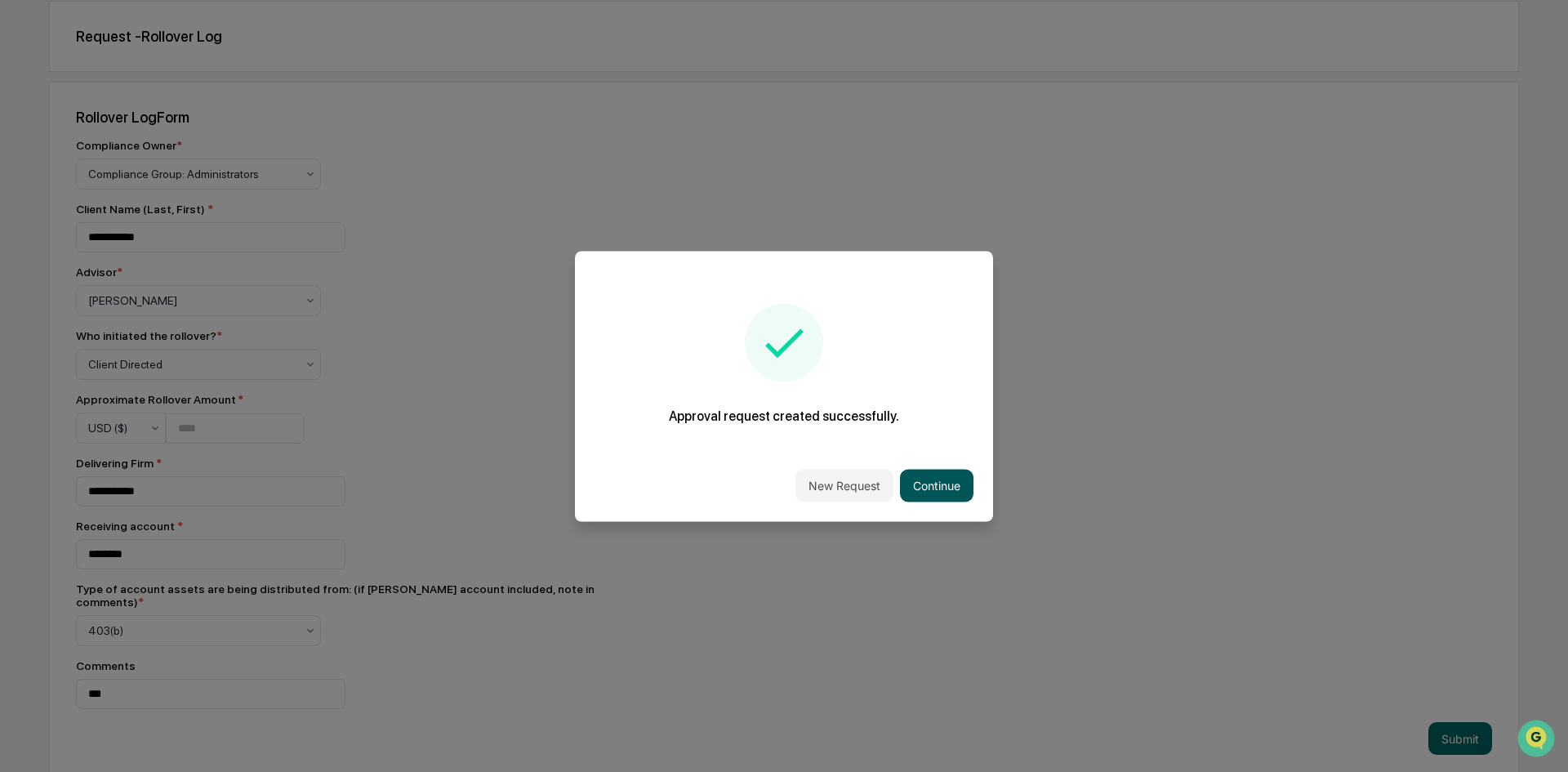
click at [934, 492] on button "Continue" at bounding box center [936, 485] width 73 height 32
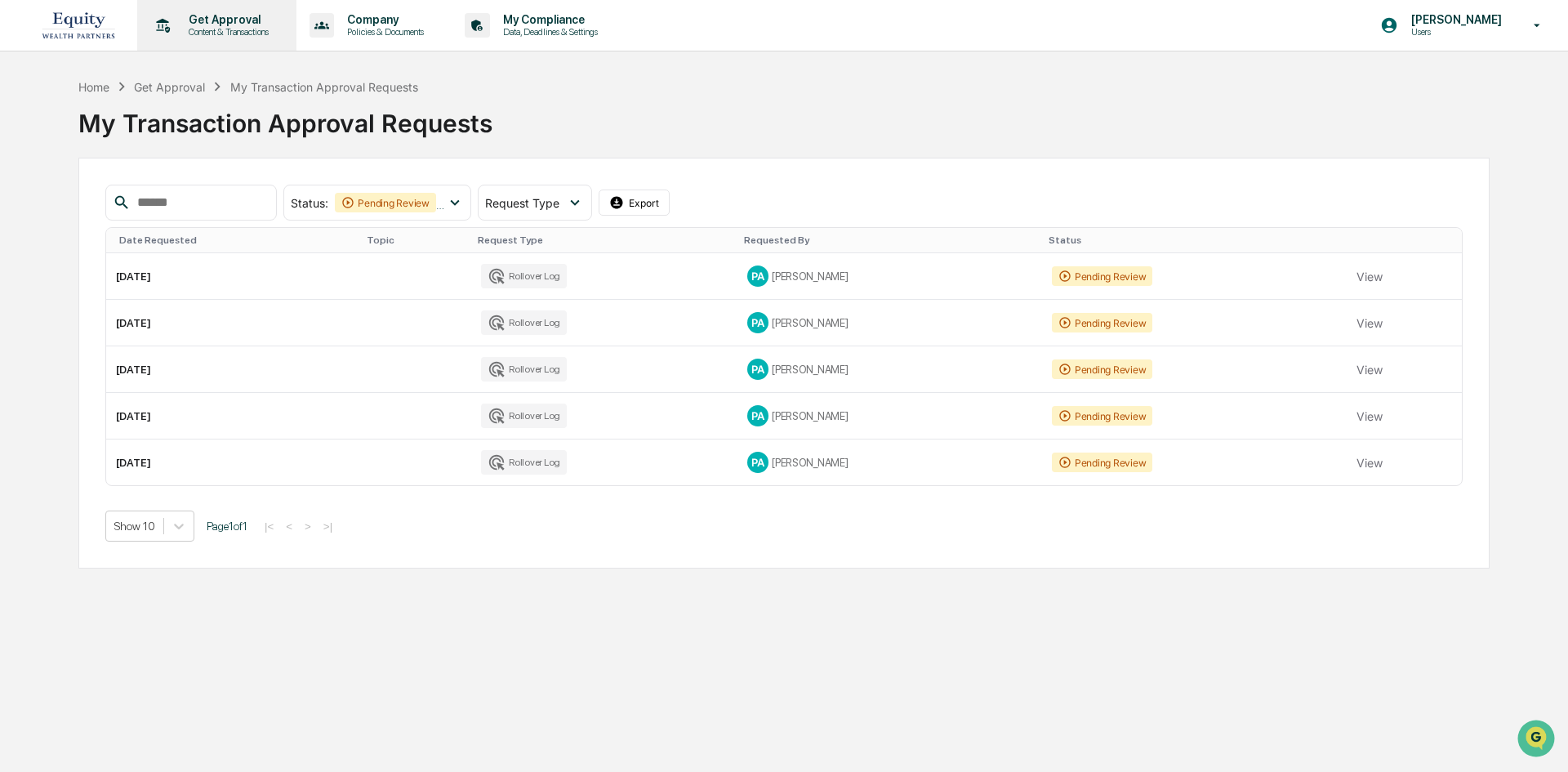
click at [213, 24] on p "Get Approval" at bounding box center [226, 19] width 101 height 13
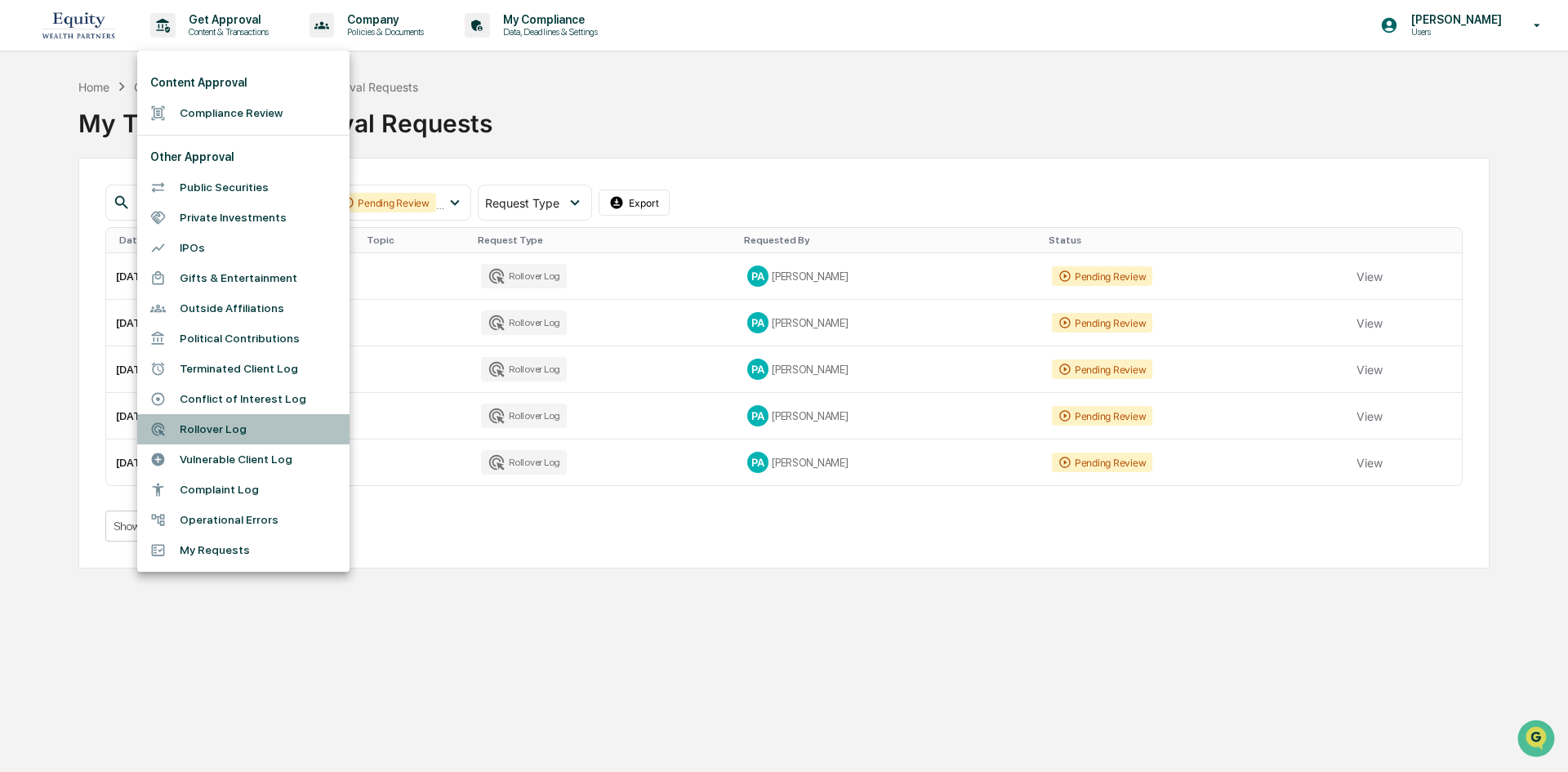
click at [247, 430] on li "Rollover Log" at bounding box center [243, 430] width 213 height 31
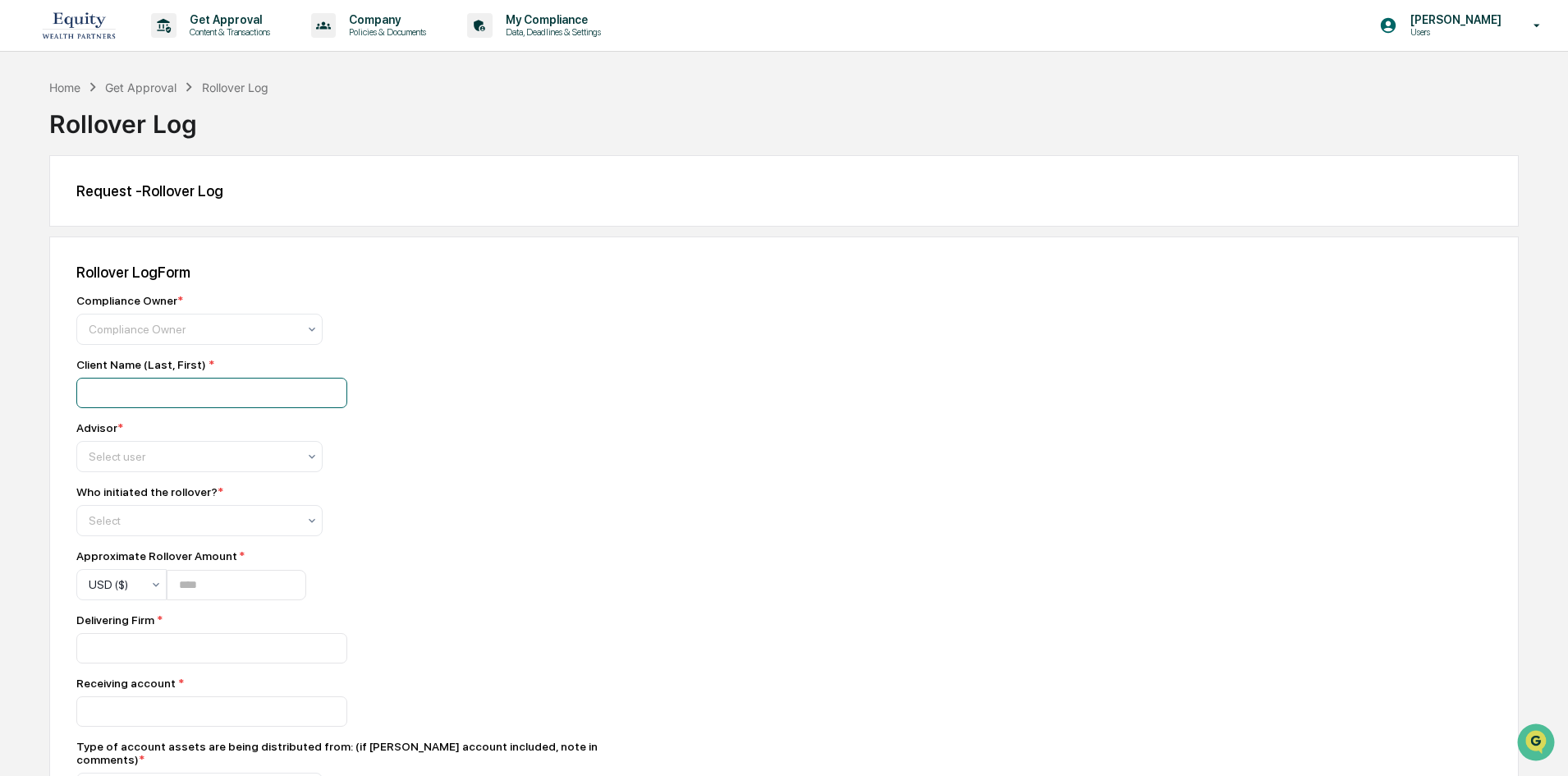
click at [188, 381] on input at bounding box center [211, 393] width 271 height 31
type input "**********"
click at [206, 448] on div "Select user" at bounding box center [193, 457] width 225 height 23
click at [166, 462] on div at bounding box center [193, 457] width 208 height 17
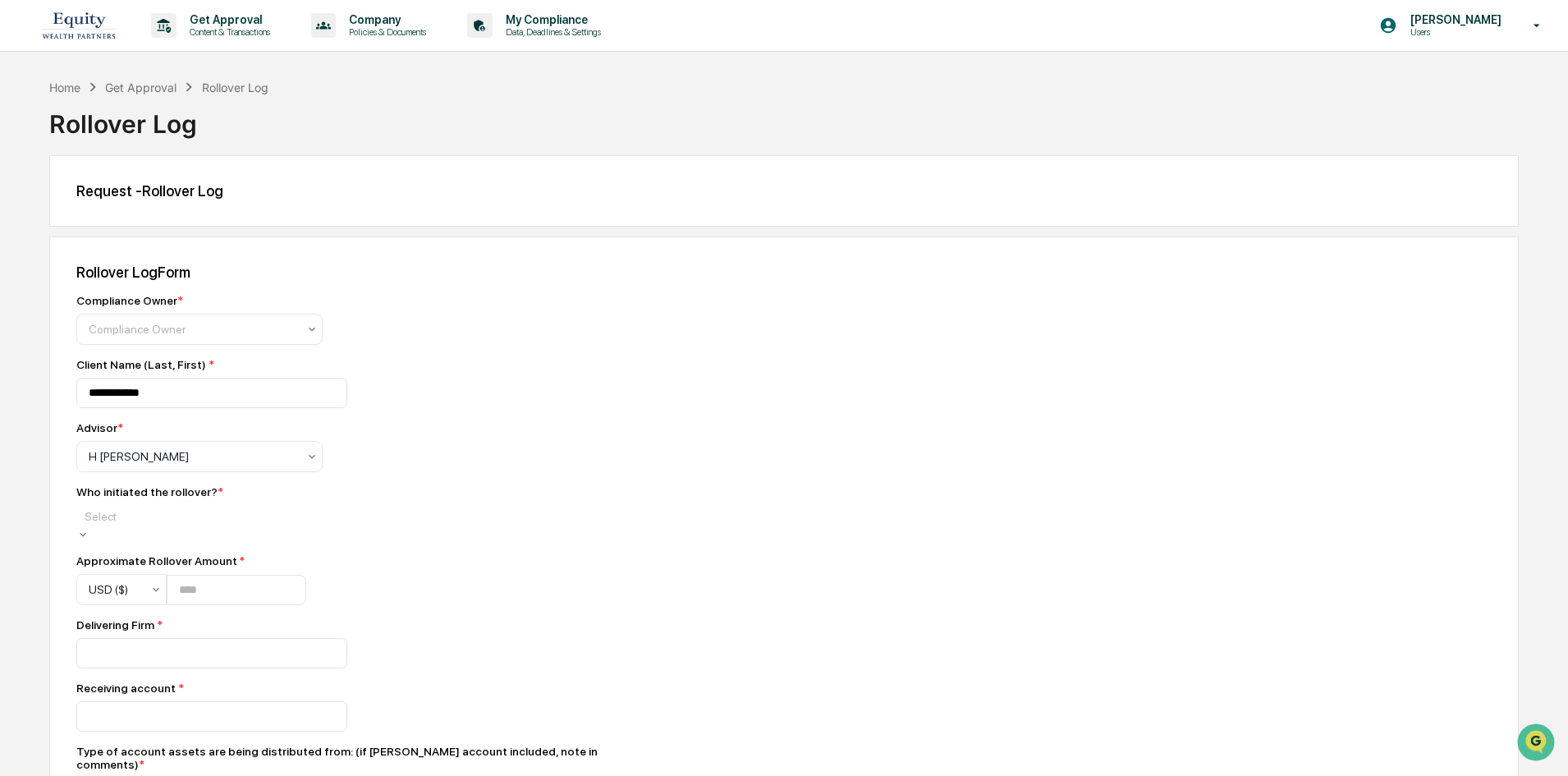
click at [200, 515] on div at bounding box center [199, 516] width 230 height 17
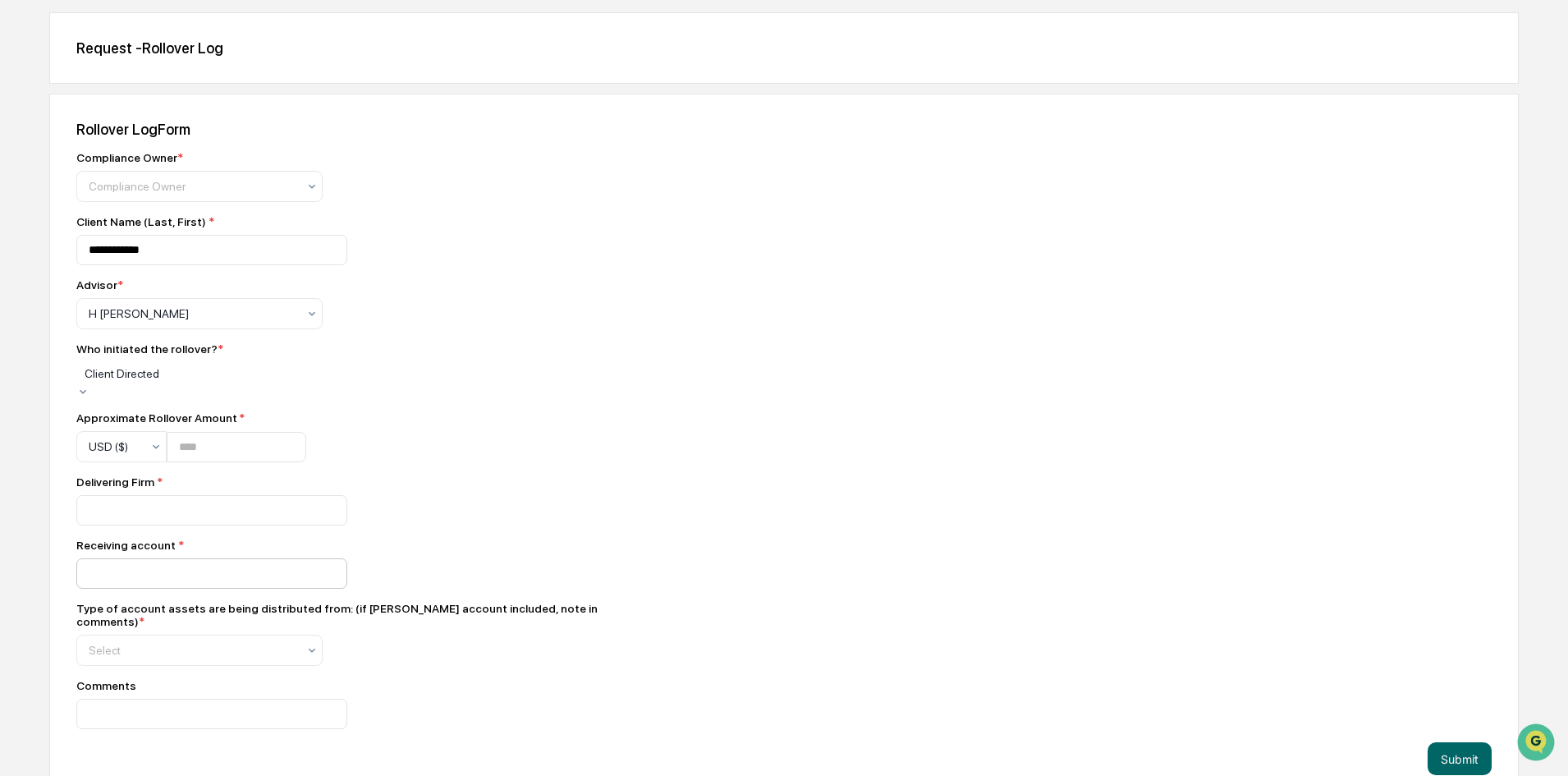
scroll to position [154, 0]
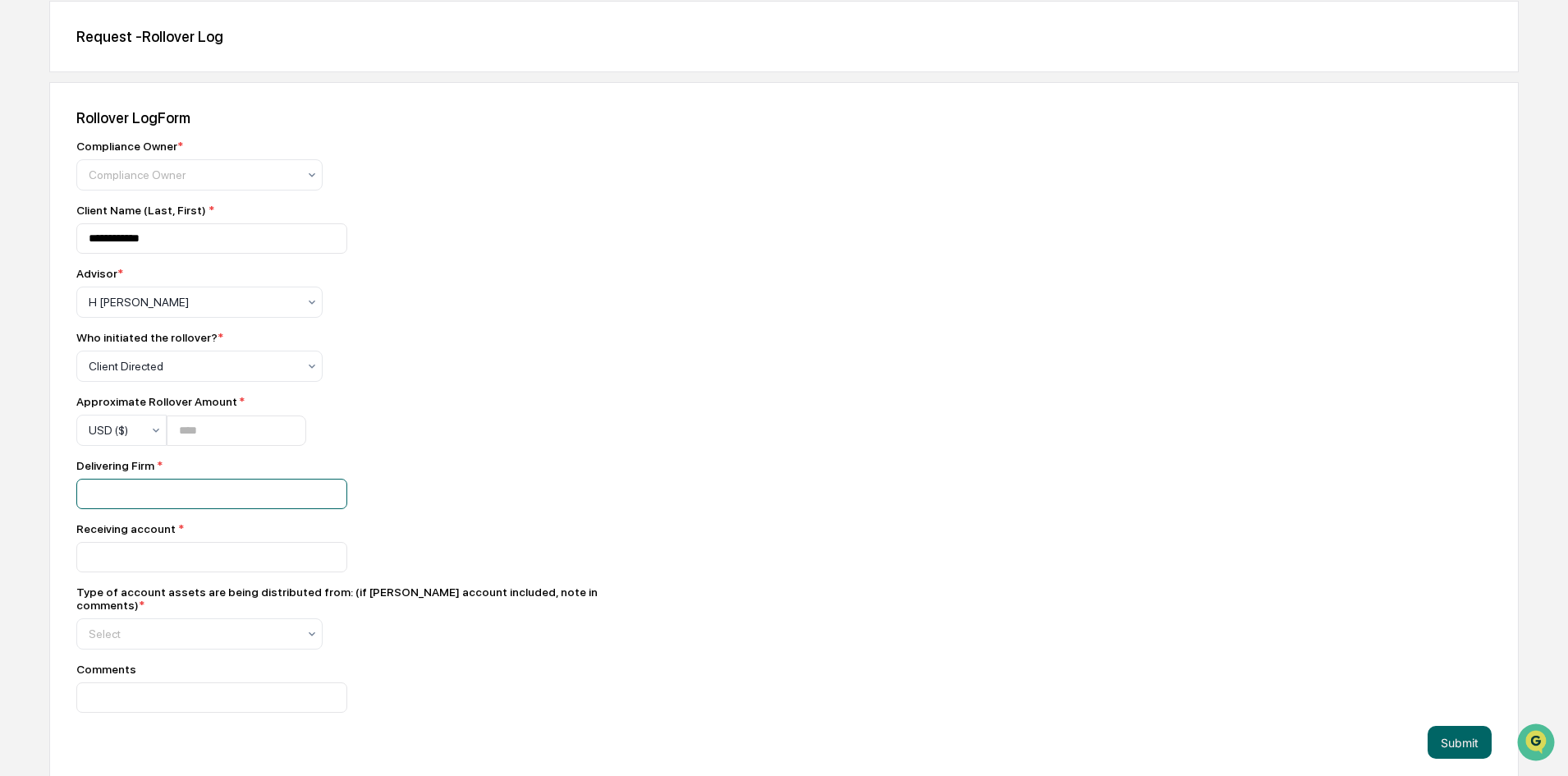
click at [152, 509] on input at bounding box center [211, 494] width 271 height 31
type input "**********"
click at [186, 442] on input "number" at bounding box center [236, 431] width 140 height 31
type input "******"
click at [156, 572] on input at bounding box center [211, 557] width 271 height 31
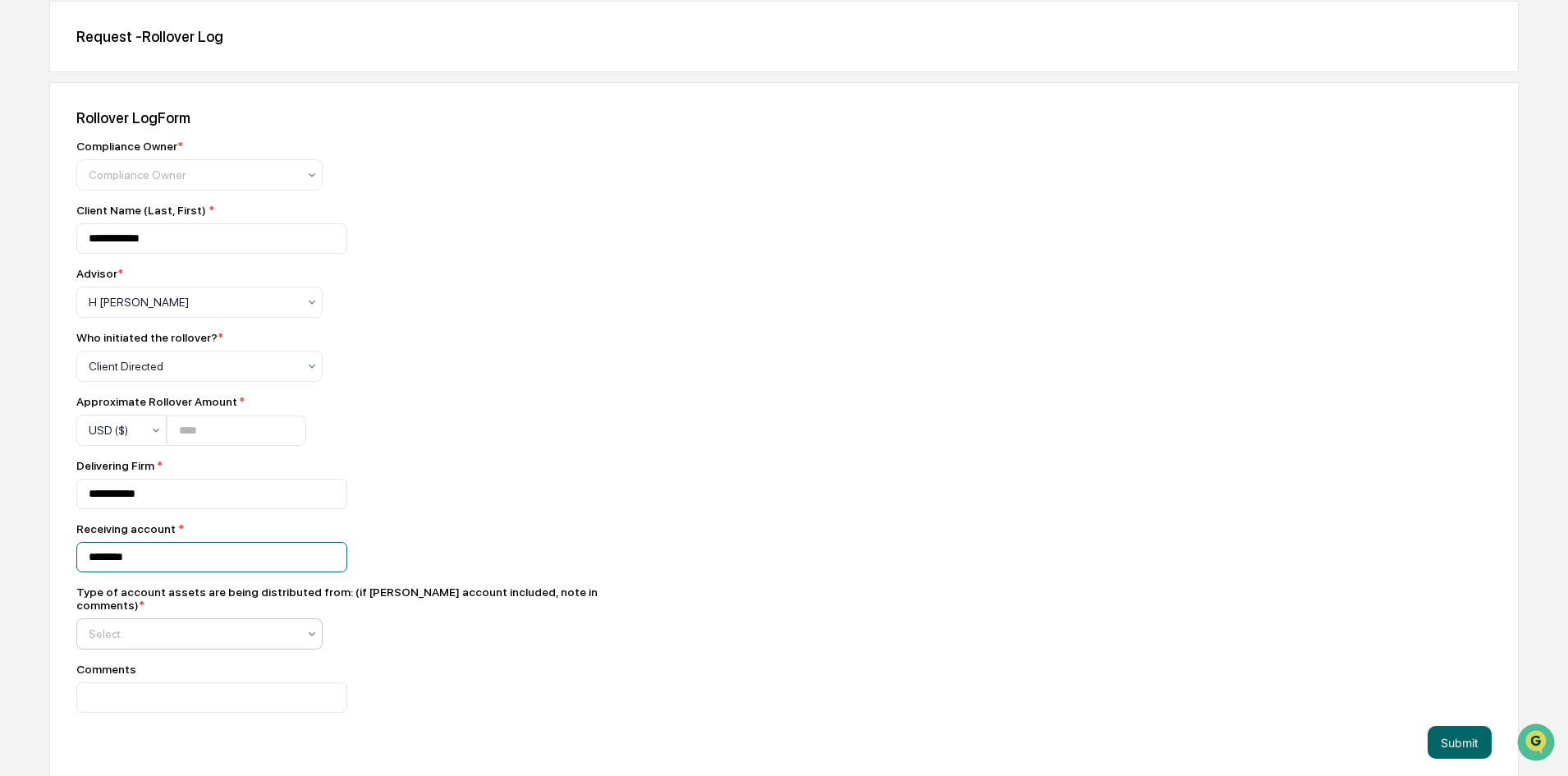
type input "********"
click at [186, 619] on div "Select" at bounding box center [199, 635] width 246 height 32
click at [188, 646] on div "**********" at bounding box center [364, 426] width 575 height 573
click at [186, 638] on div "Select" at bounding box center [199, 636] width 246 height 36
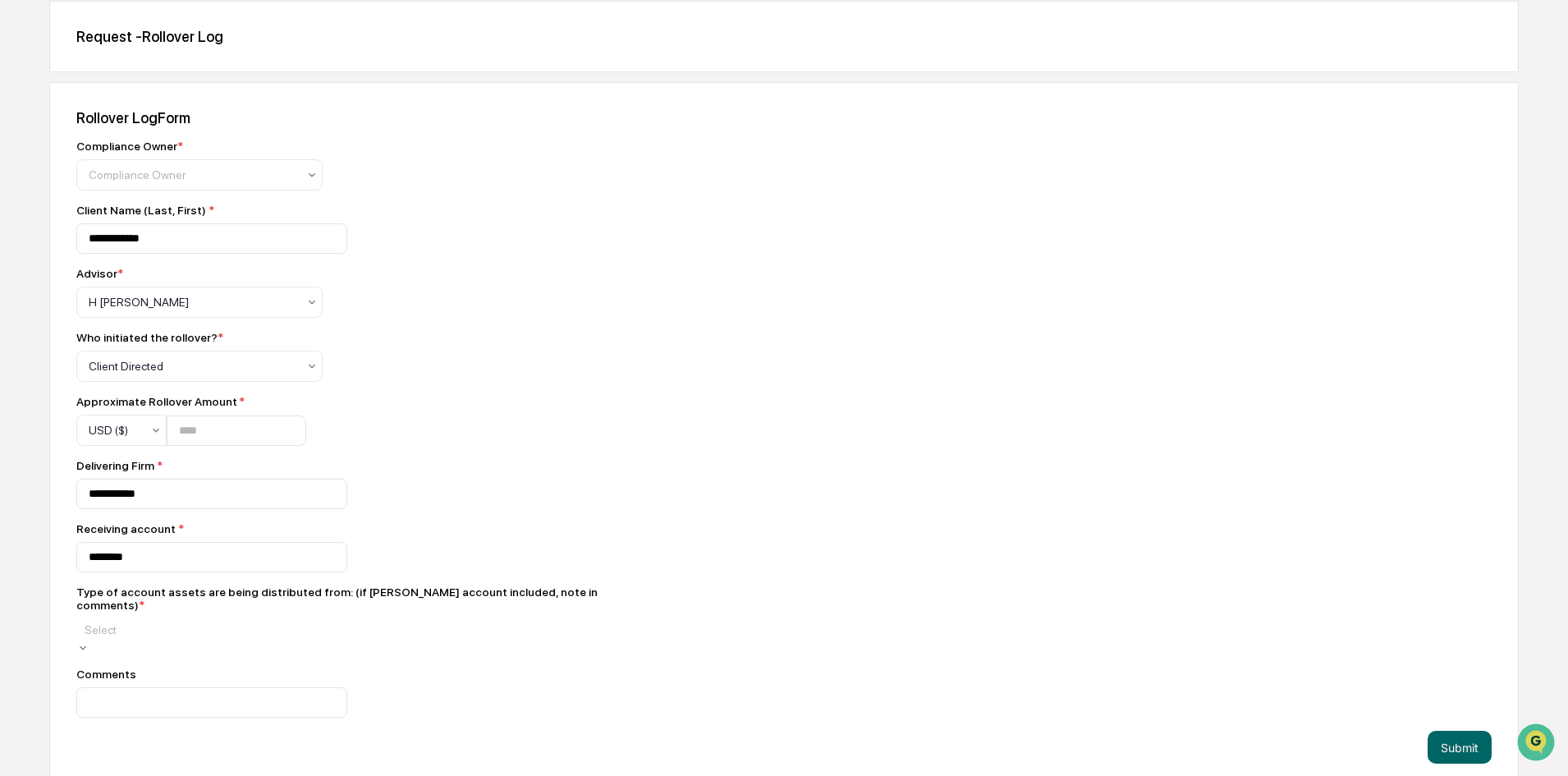
scroll to position [82, 0]
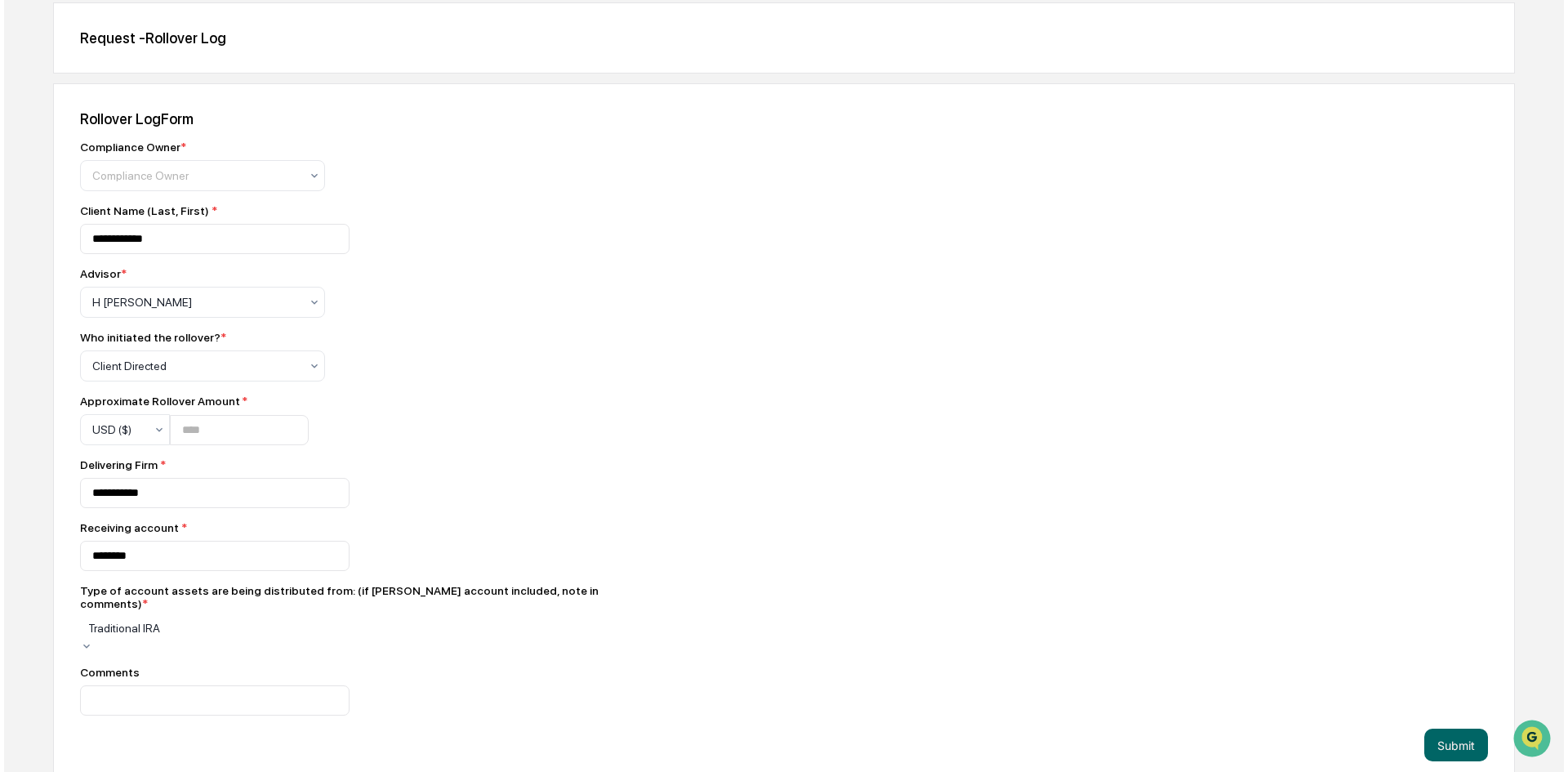
scroll to position [154, 0]
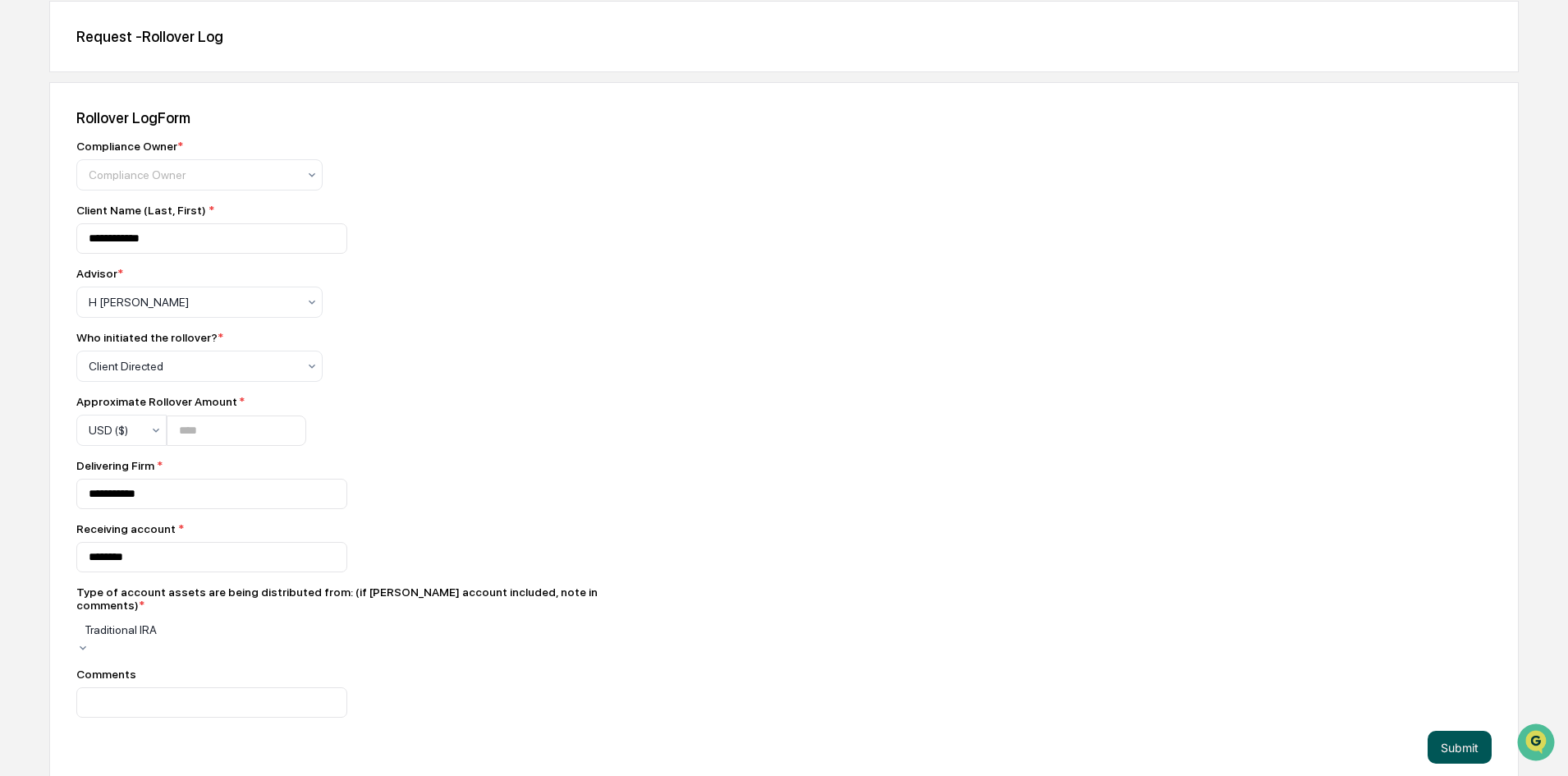
click at [1475, 735] on button "Submit" at bounding box center [1459, 747] width 64 height 33
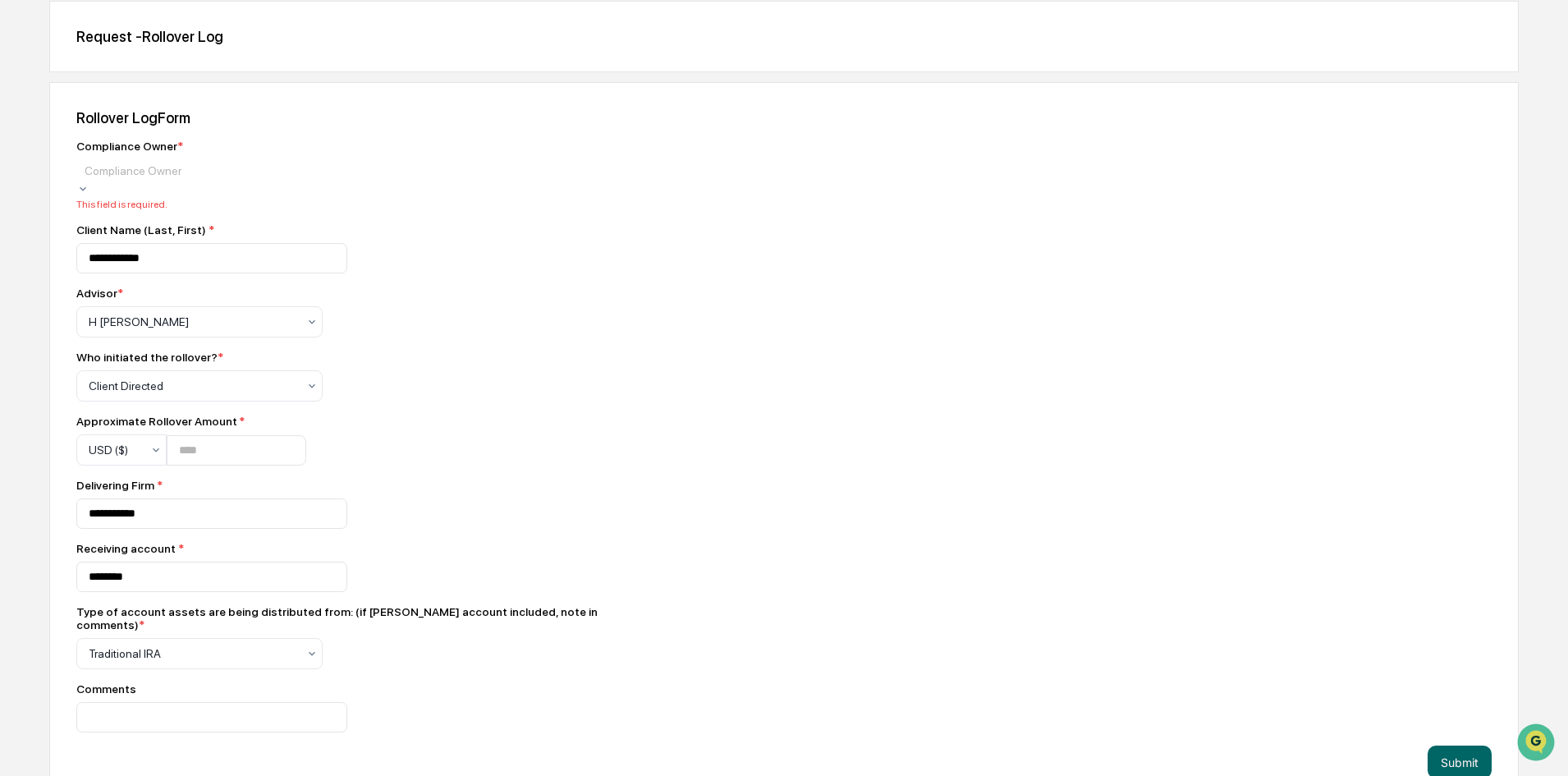
click at [248, 179] on div at bounding box center [199, 171] width 230 height 17
click at [604, 281] on div "**********" at bounding box center [364, 435] width 575 height 593
click at [1458, 752] on button "Submit" at bounding box center [1459, 762] width 64 height 33
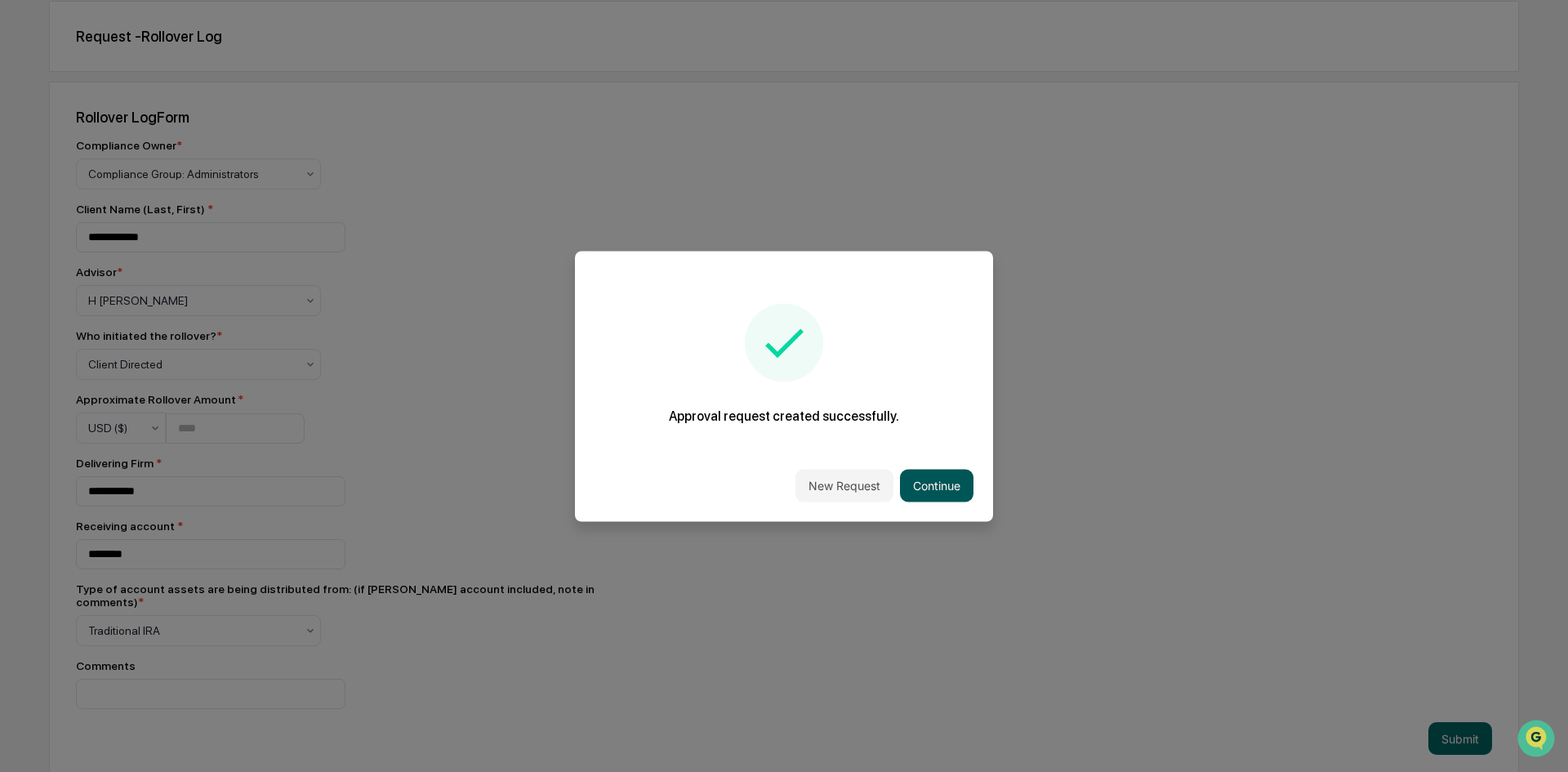
click at [935, 473] on button "Continue" at bounding box center [936, 485] width 73 height 32
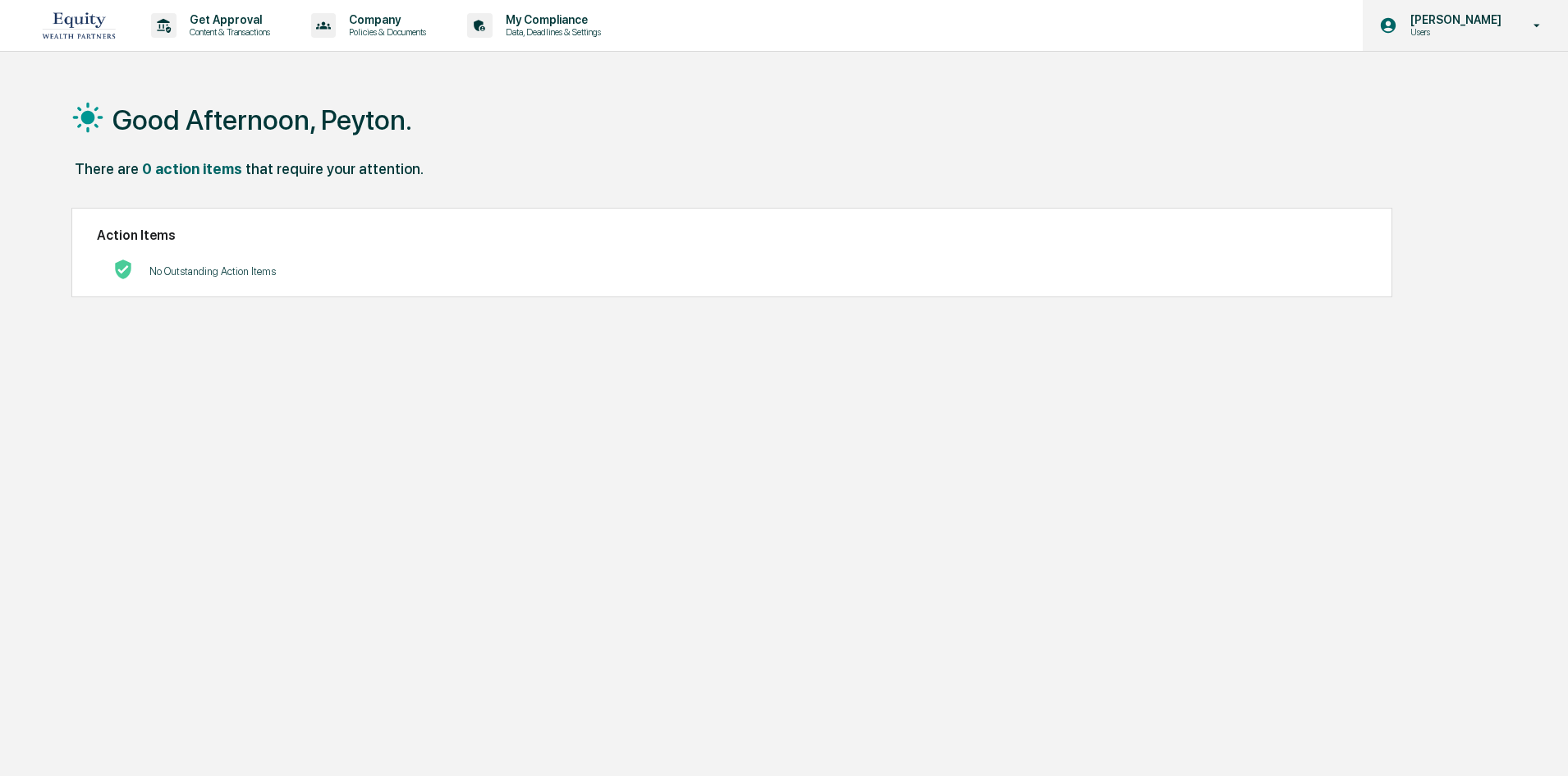
click at [1526, 18] on icon at bounding box center [1537, 25] width 29 height 16
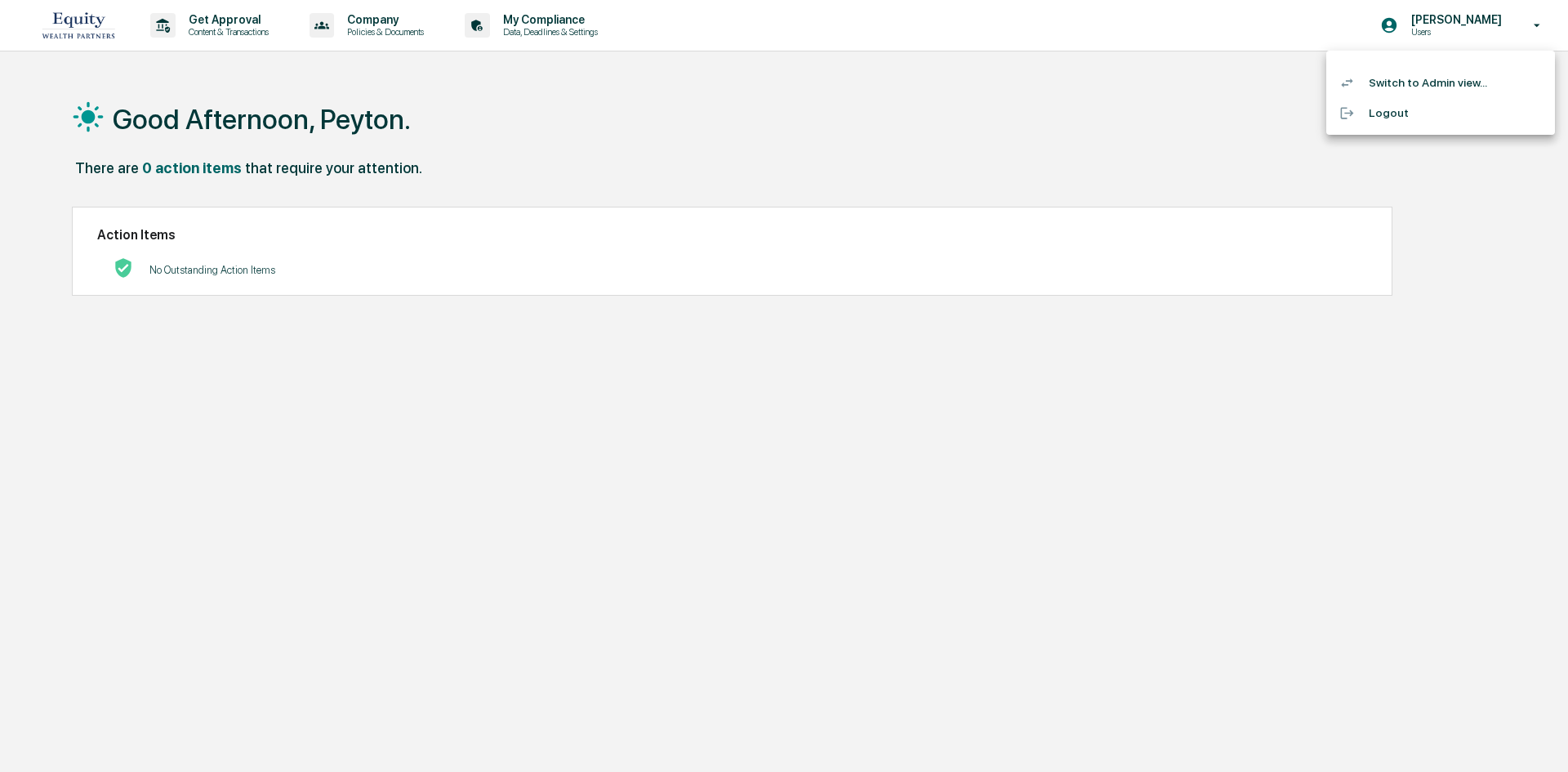
click at [1421, 79] on li "Switch to Admin view..." at bounding box center [1440, 82] width 228 height 31
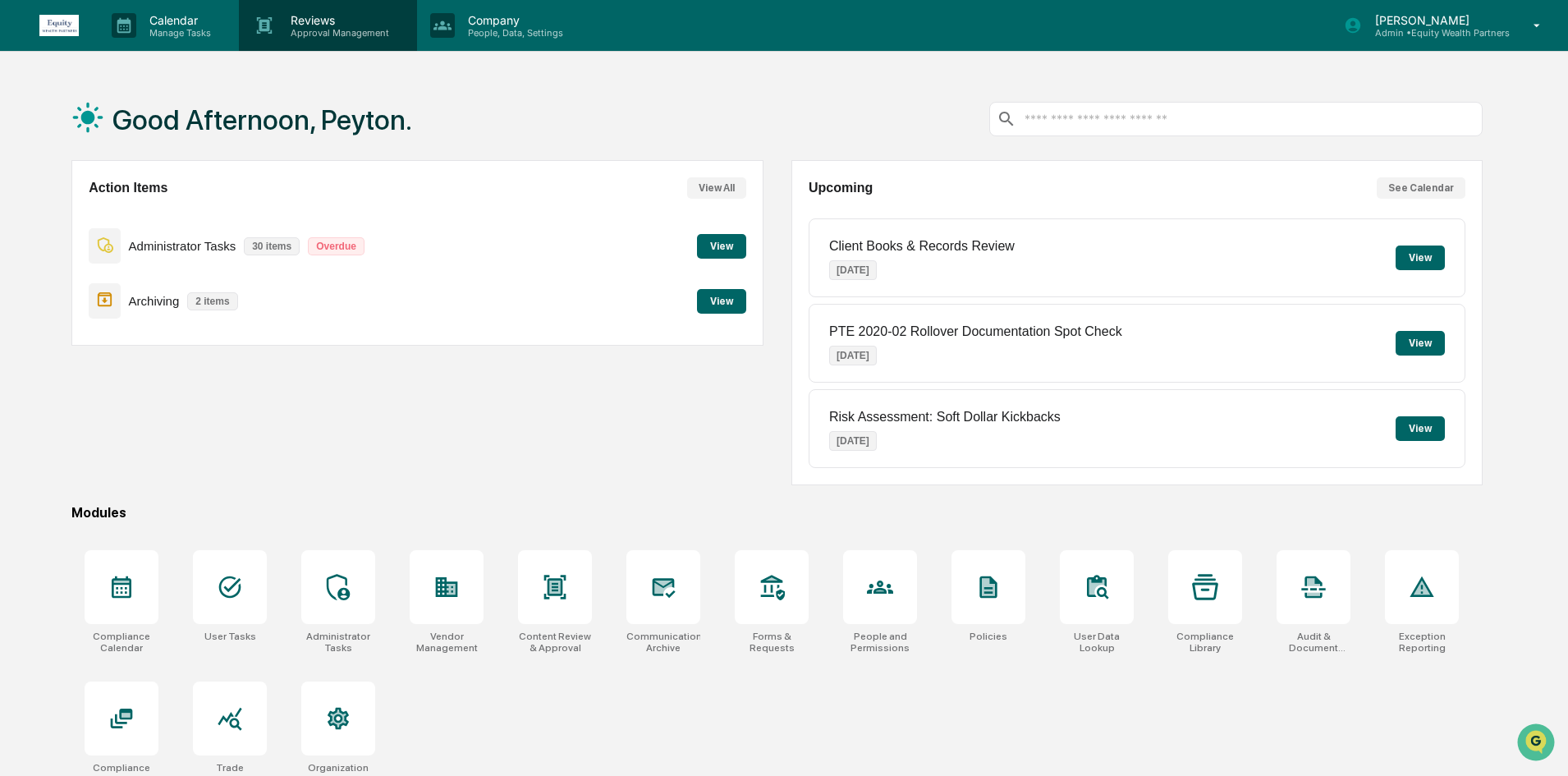
click at [348, 33] on p "Approval Management" at bounding box center [337, 33] width 120 height 11
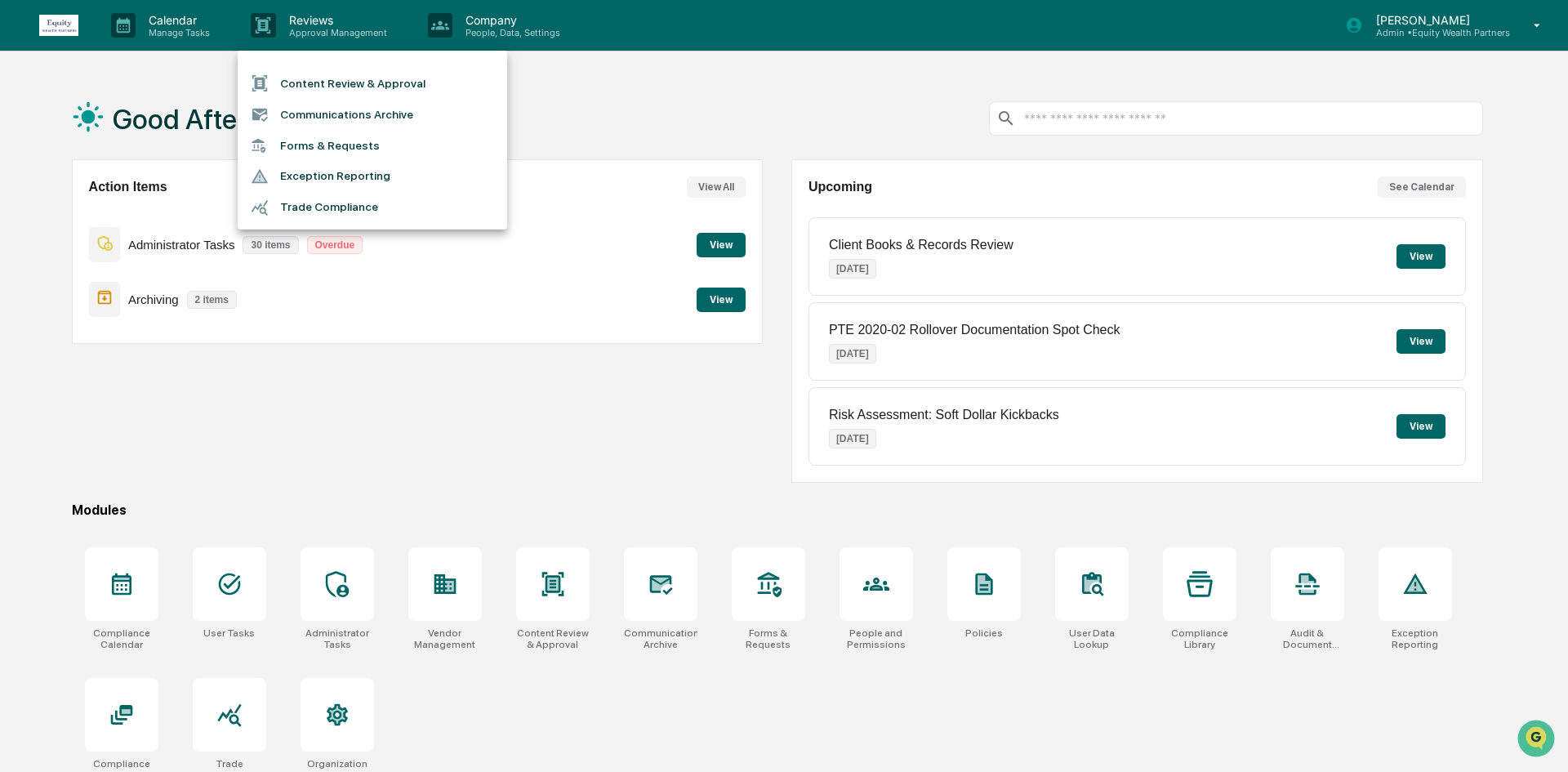
click at [352, 143] on li "Forms & Requests" at bounding box center [372, 145] width 269 height 31
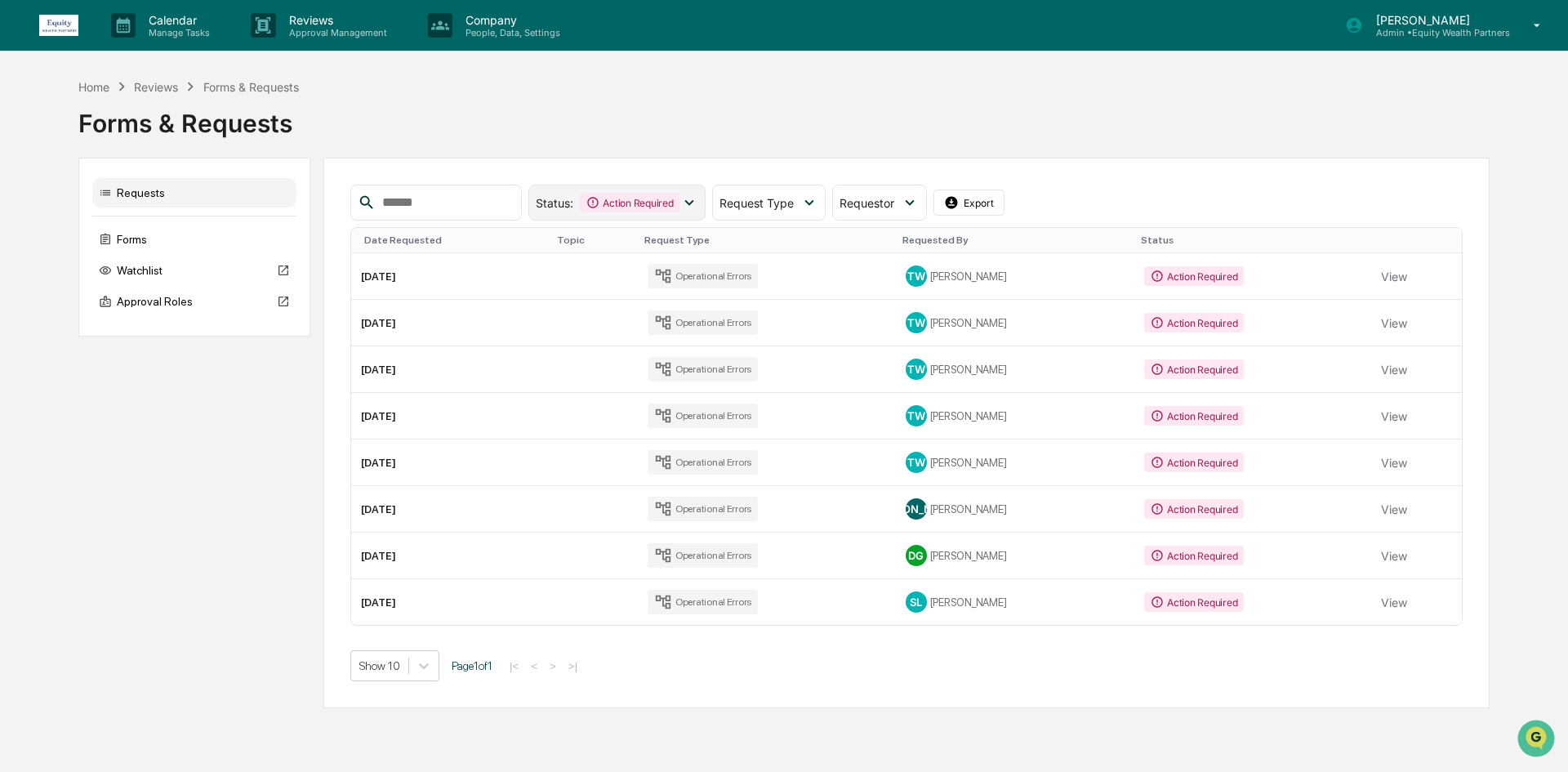
click at [656, 205] on div "Action Required" at bounding box center [630, 202] width 100 height 19
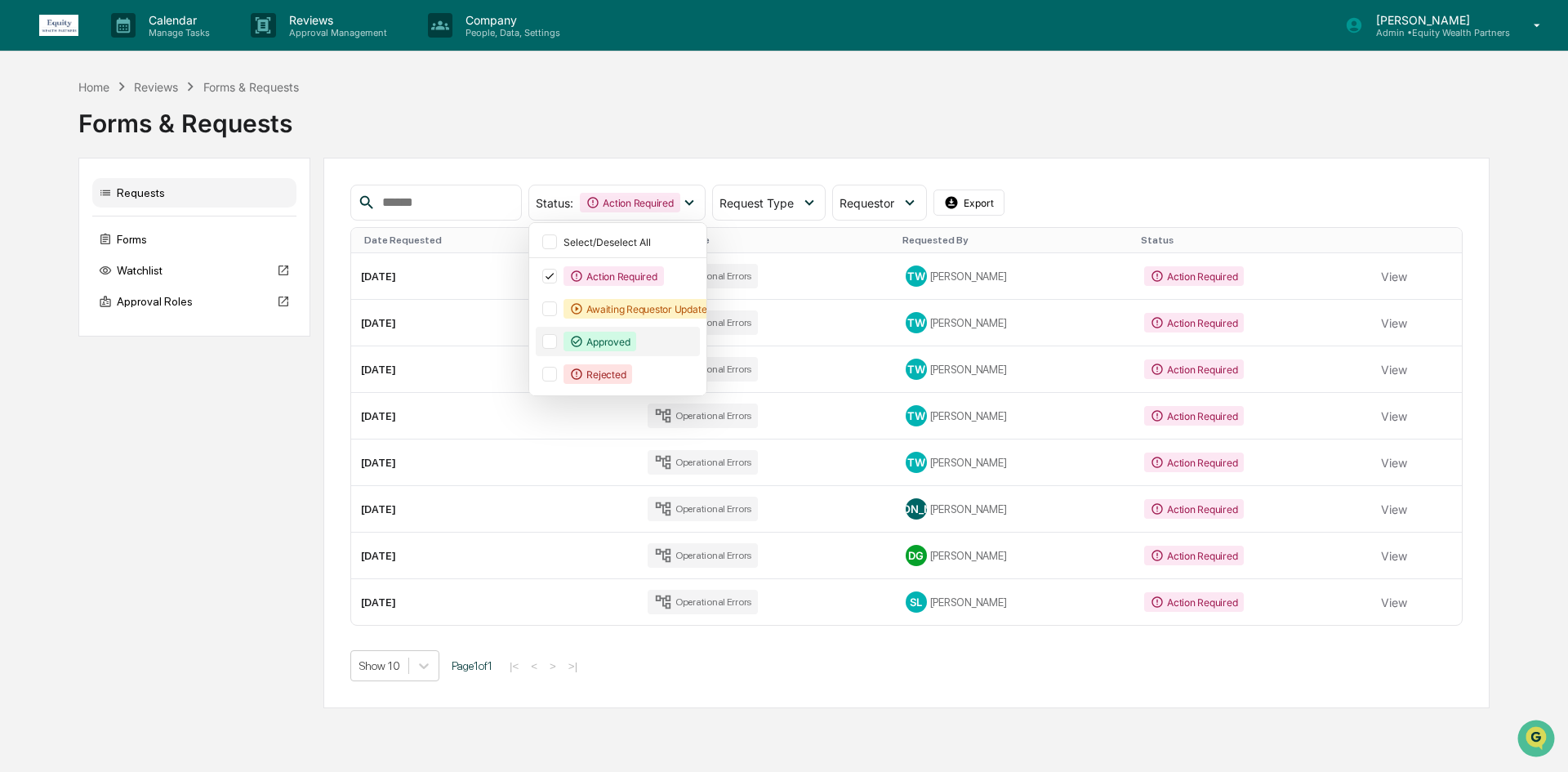
click at [557, 342] on div at bounding box center [549, 342] width 15 height 15
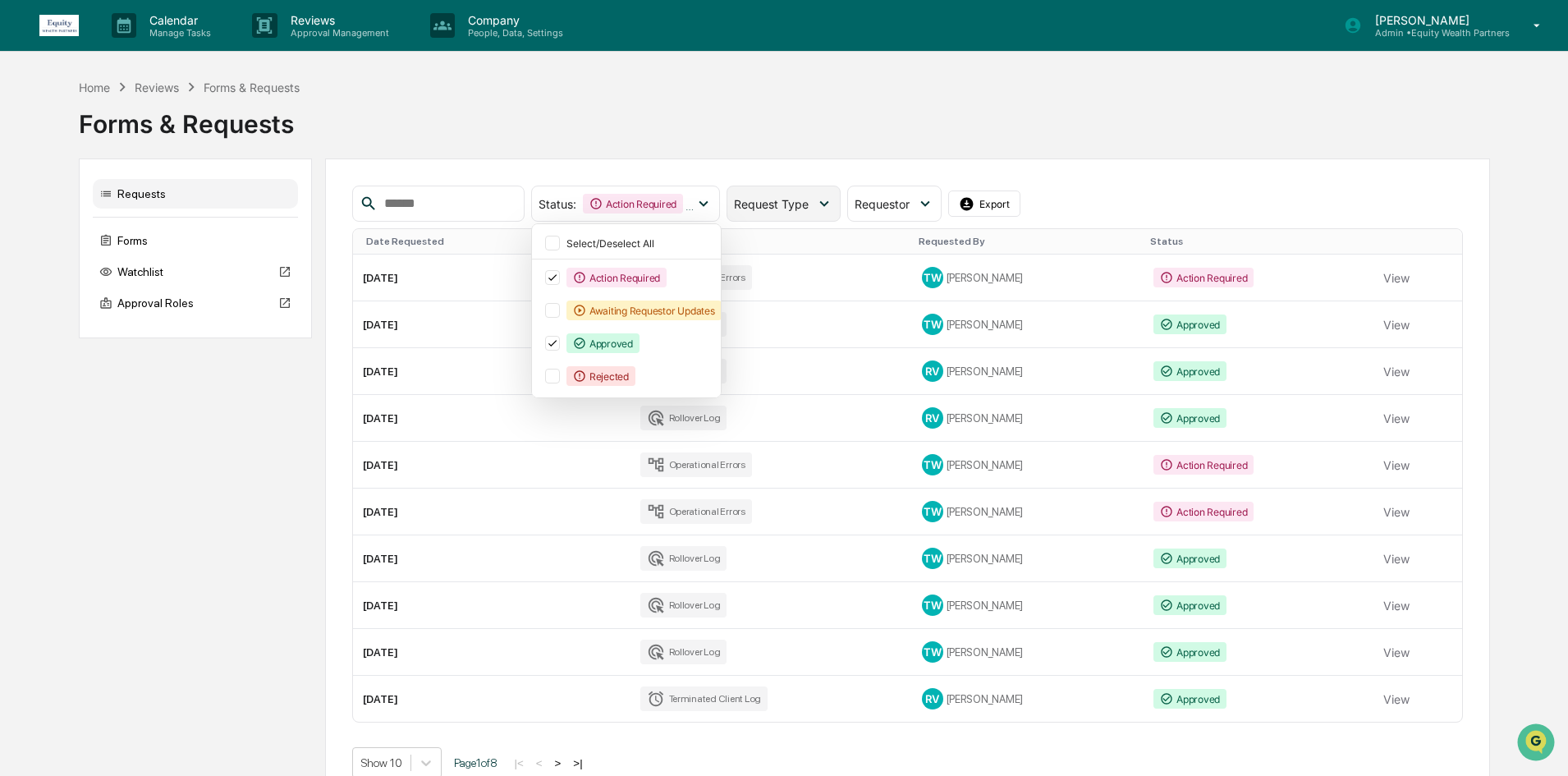
click at [795, 194] on div "Request Type" at bounding box center [783, 204] width 114 height 36
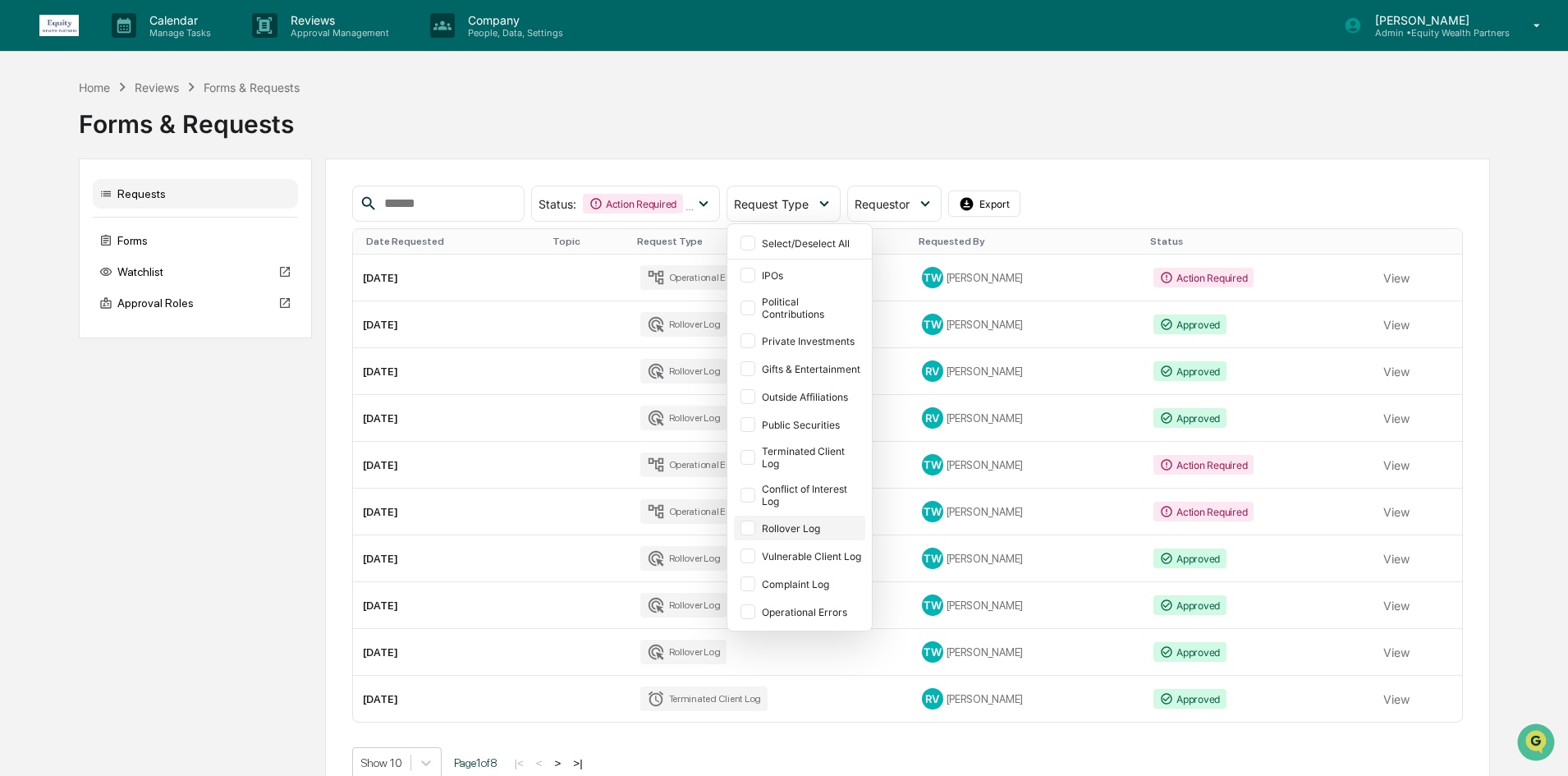
click at [811, 530] on div "Rollover Log" at bounding box center [812, 528] width 100 height 12
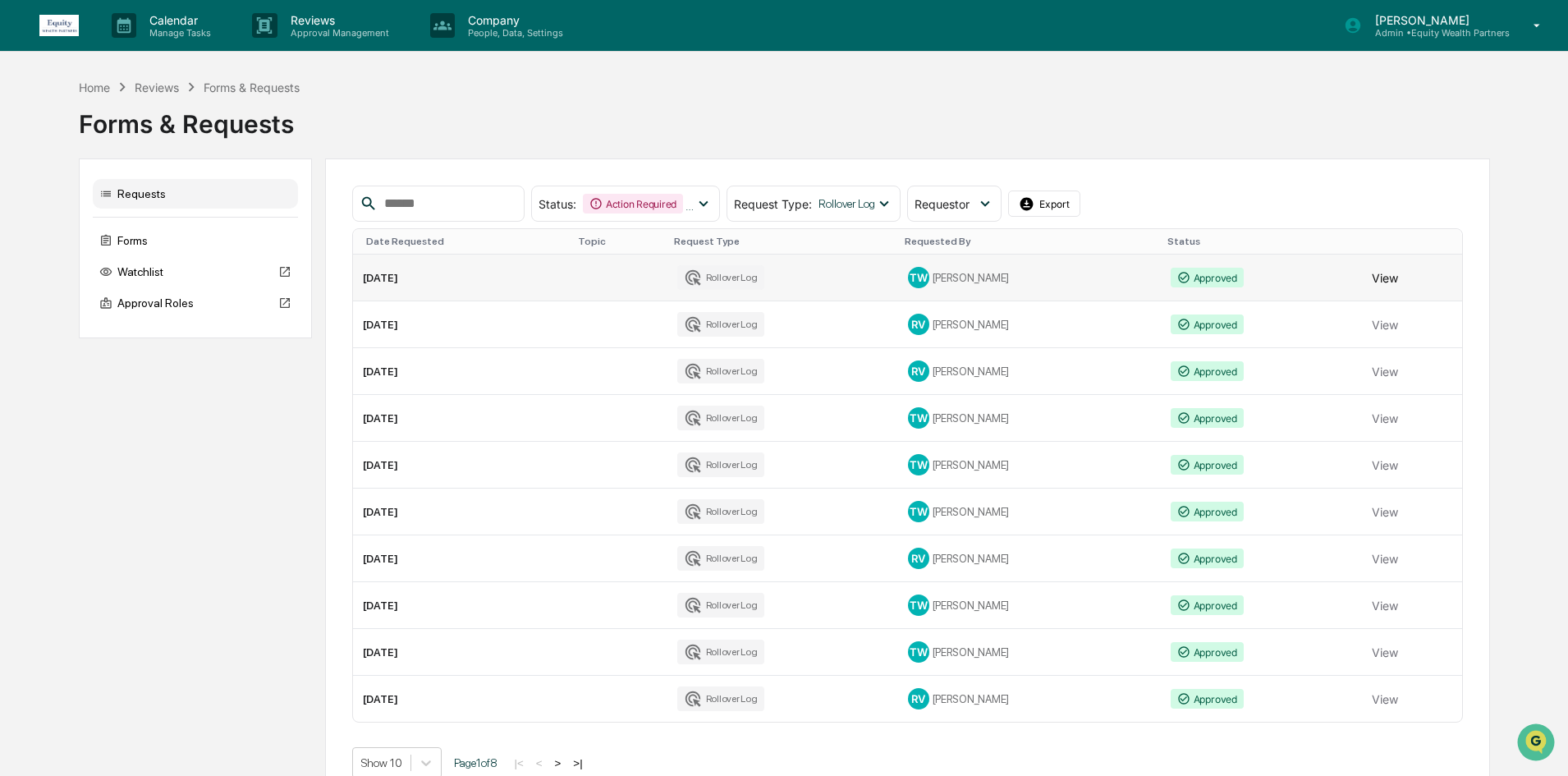
click at [1372, 268] on button "View" at bounding box center [1385, 277] width 26 height 33
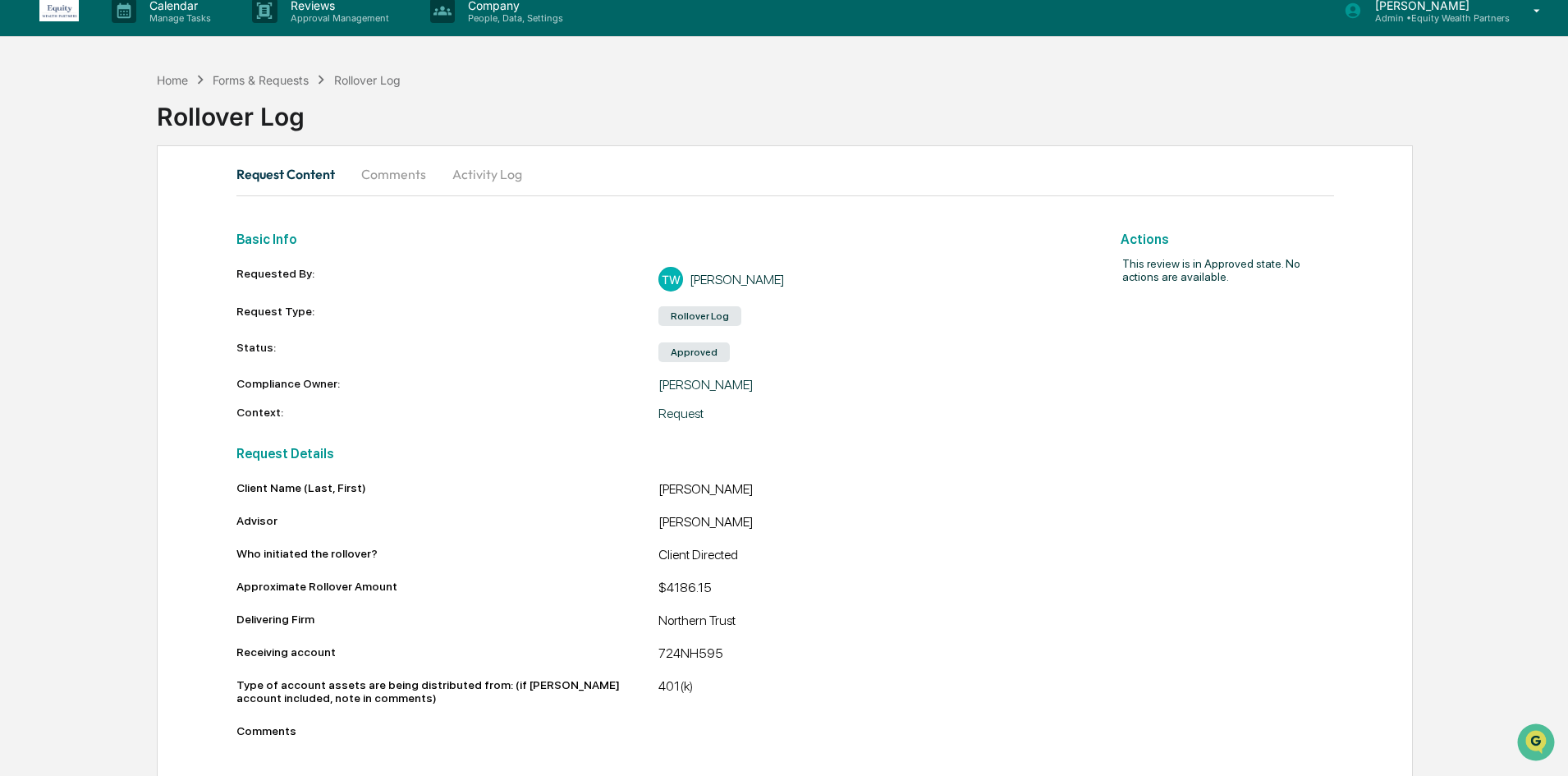
scroll to position [18, 0]
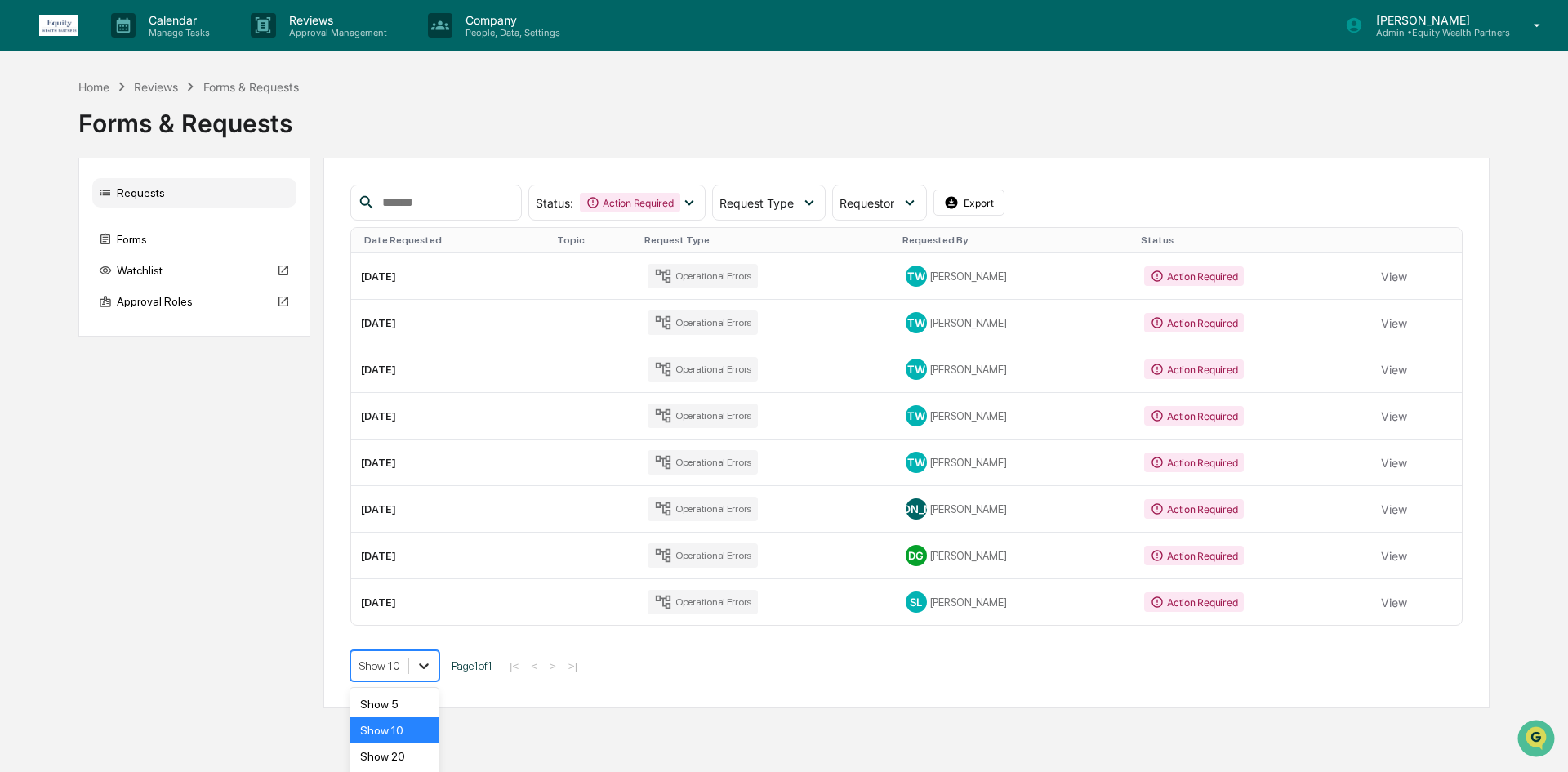
click at [433, 669] on body "Calendar Manage Tasks Reviews Approval Management Company People, Data, Setting…" at bounding box center [784, 386] width 1568 height 772
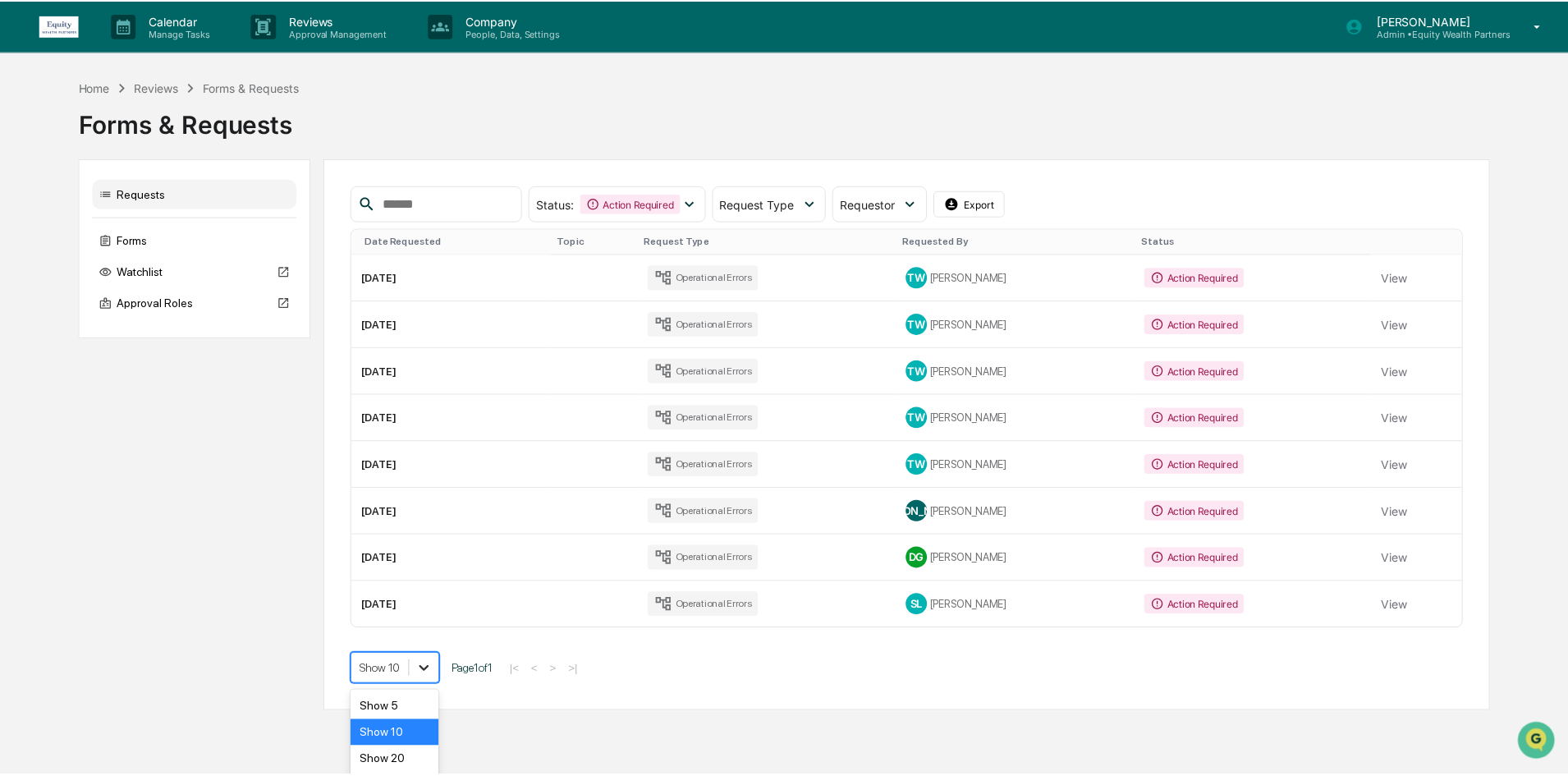
scroll to position [53, 0]
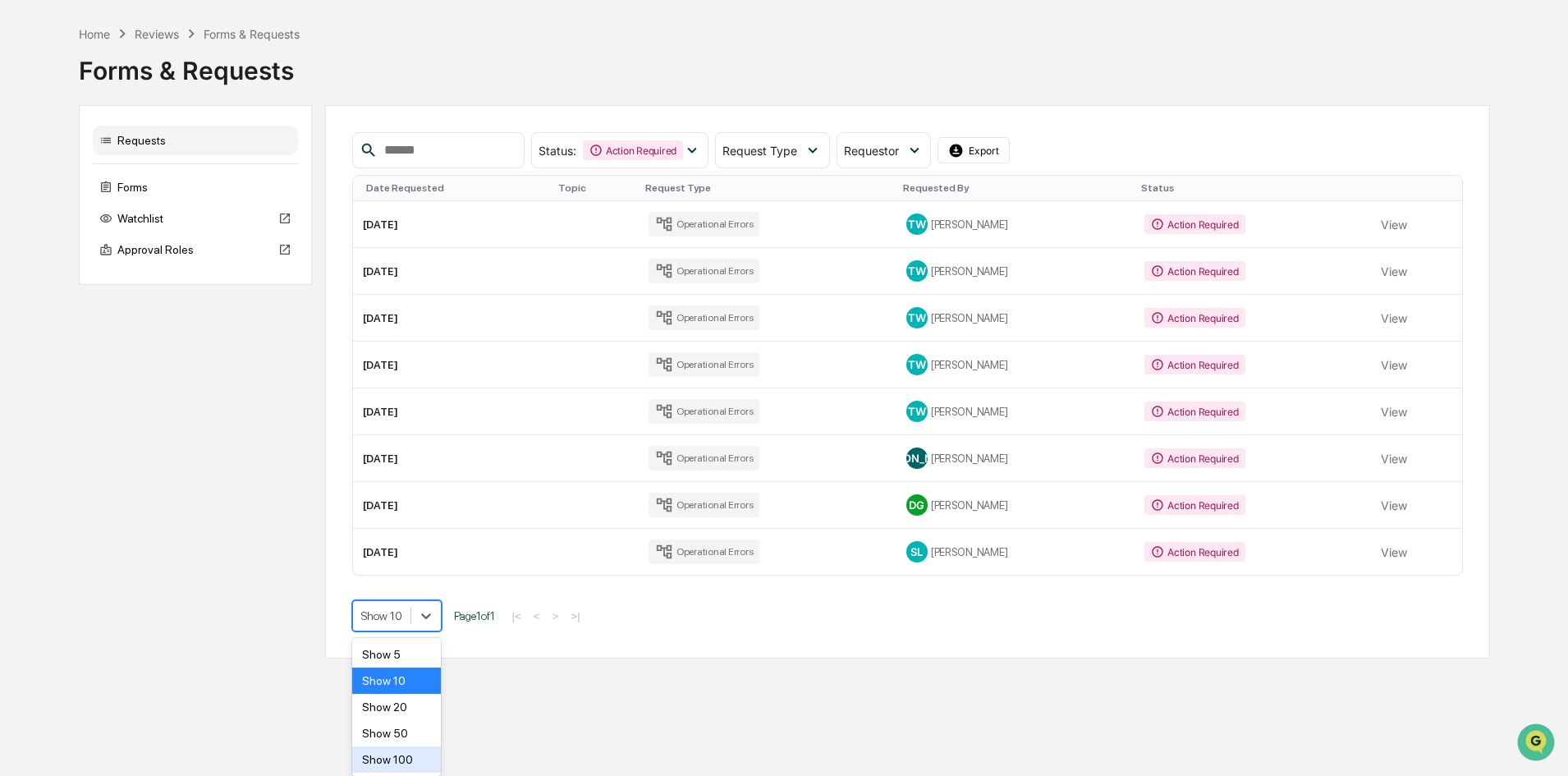
click at [403, 761] on div "Show 100" at bounding box center [397, 760] width 89 height 26
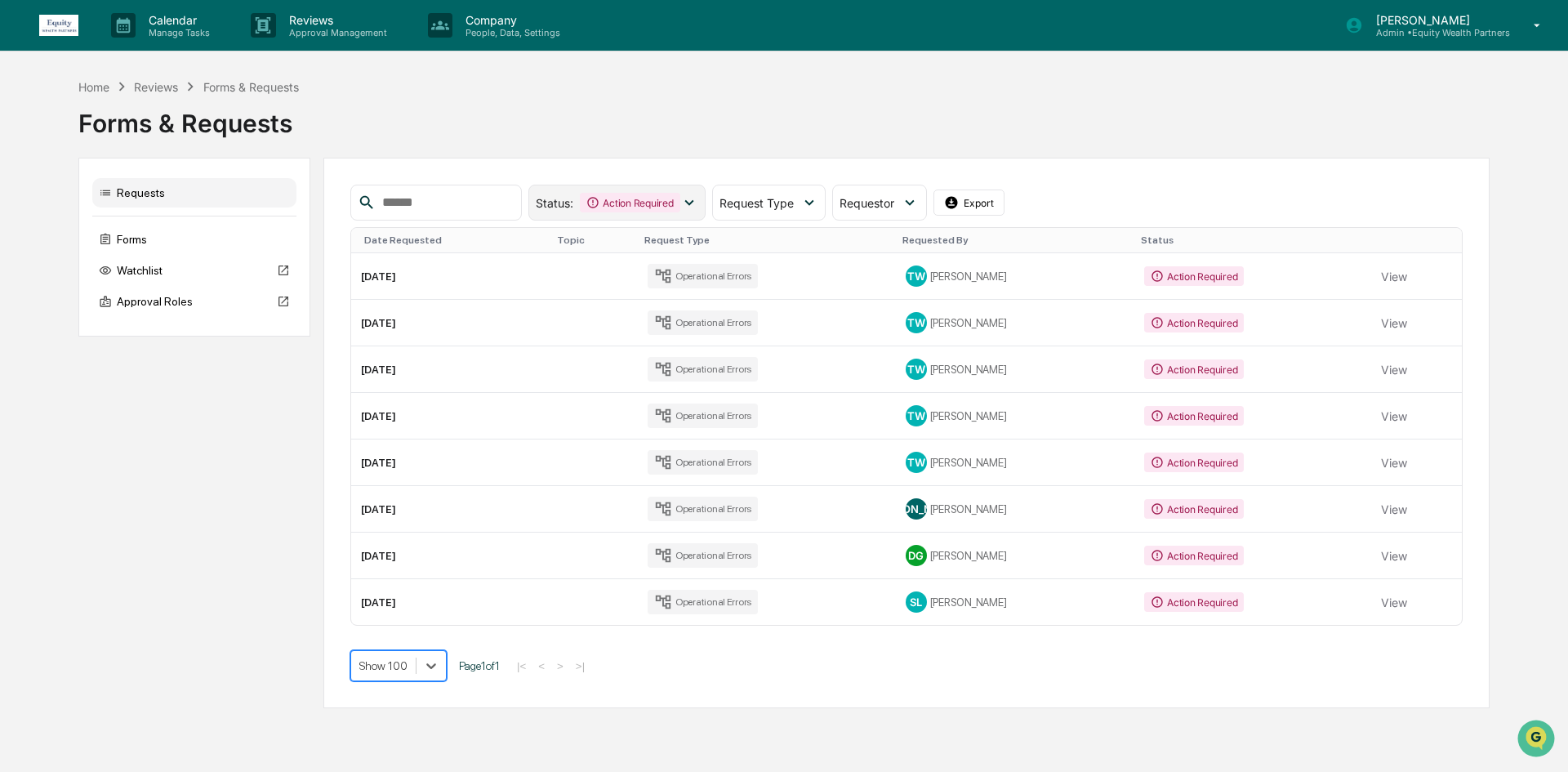
click at [698, 208] on icon at bounding box center [688, 202] width 18 height 18
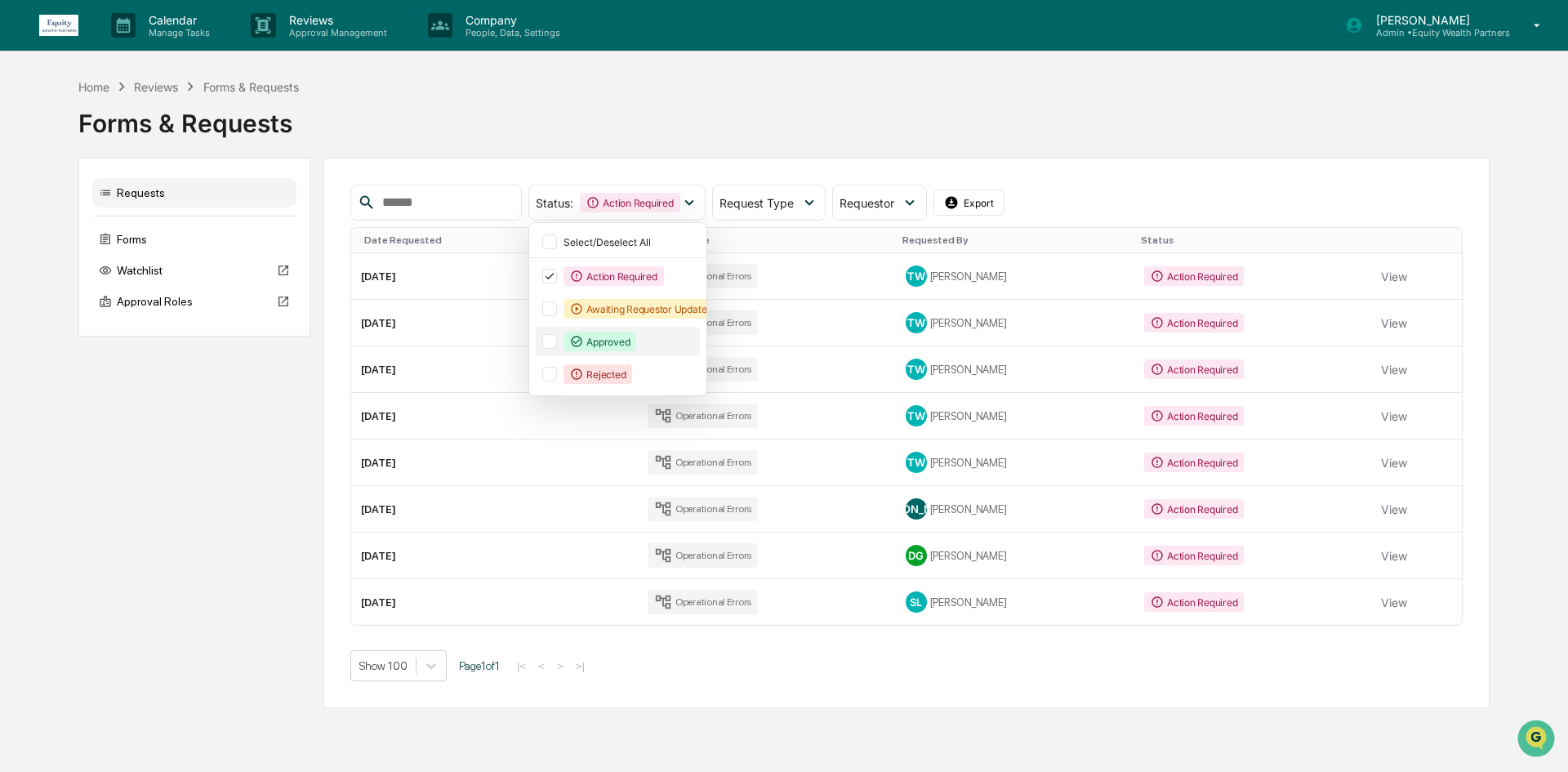
click at [557, 347] on div at bounding box center [549, 342] width 15 height 15
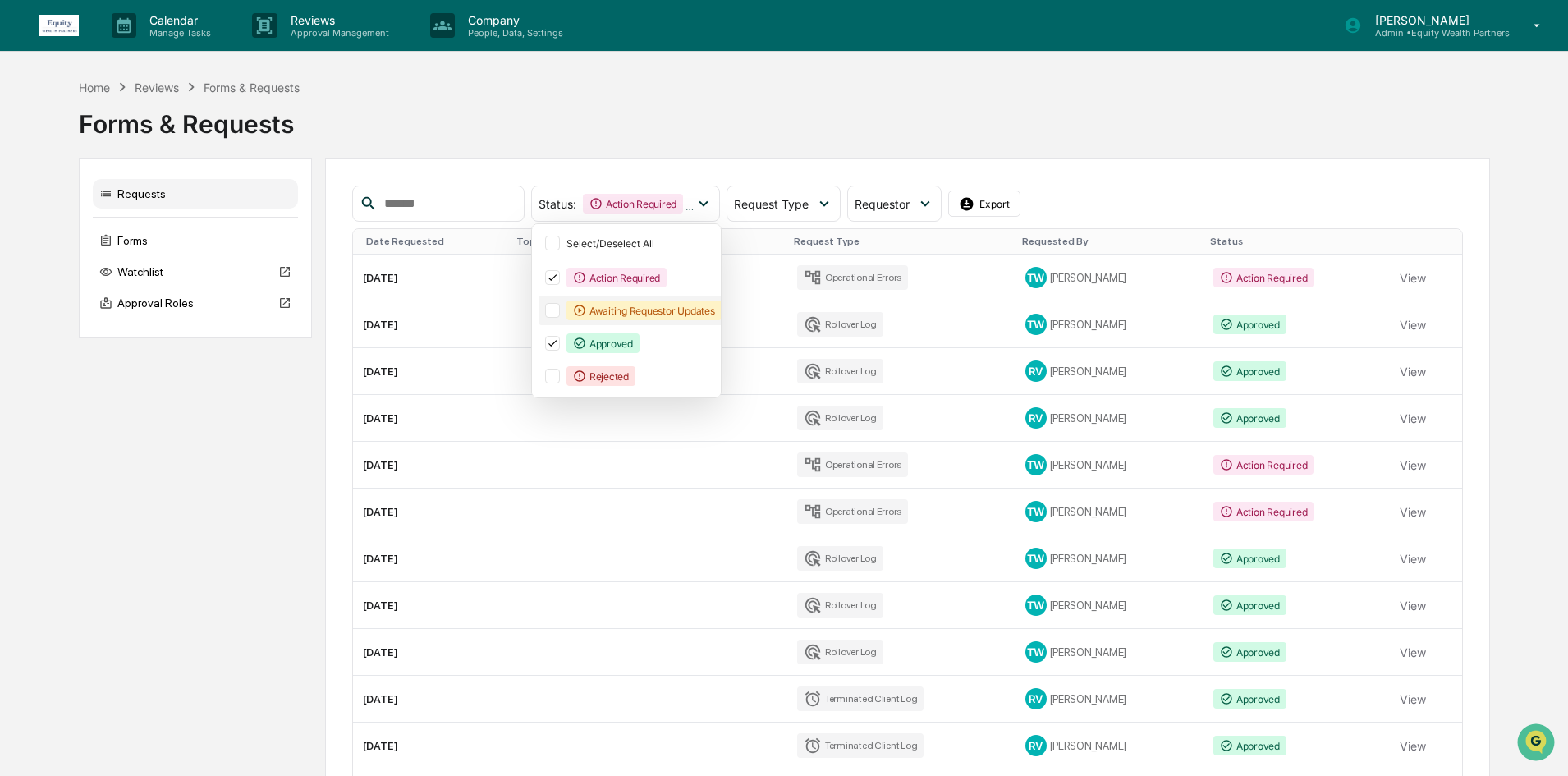
click at [560, 308] on div at bounding box center [552, 311] width 15 height 15
click at [560, 380] on div at bounding box center [552, 376] width 15 height 15
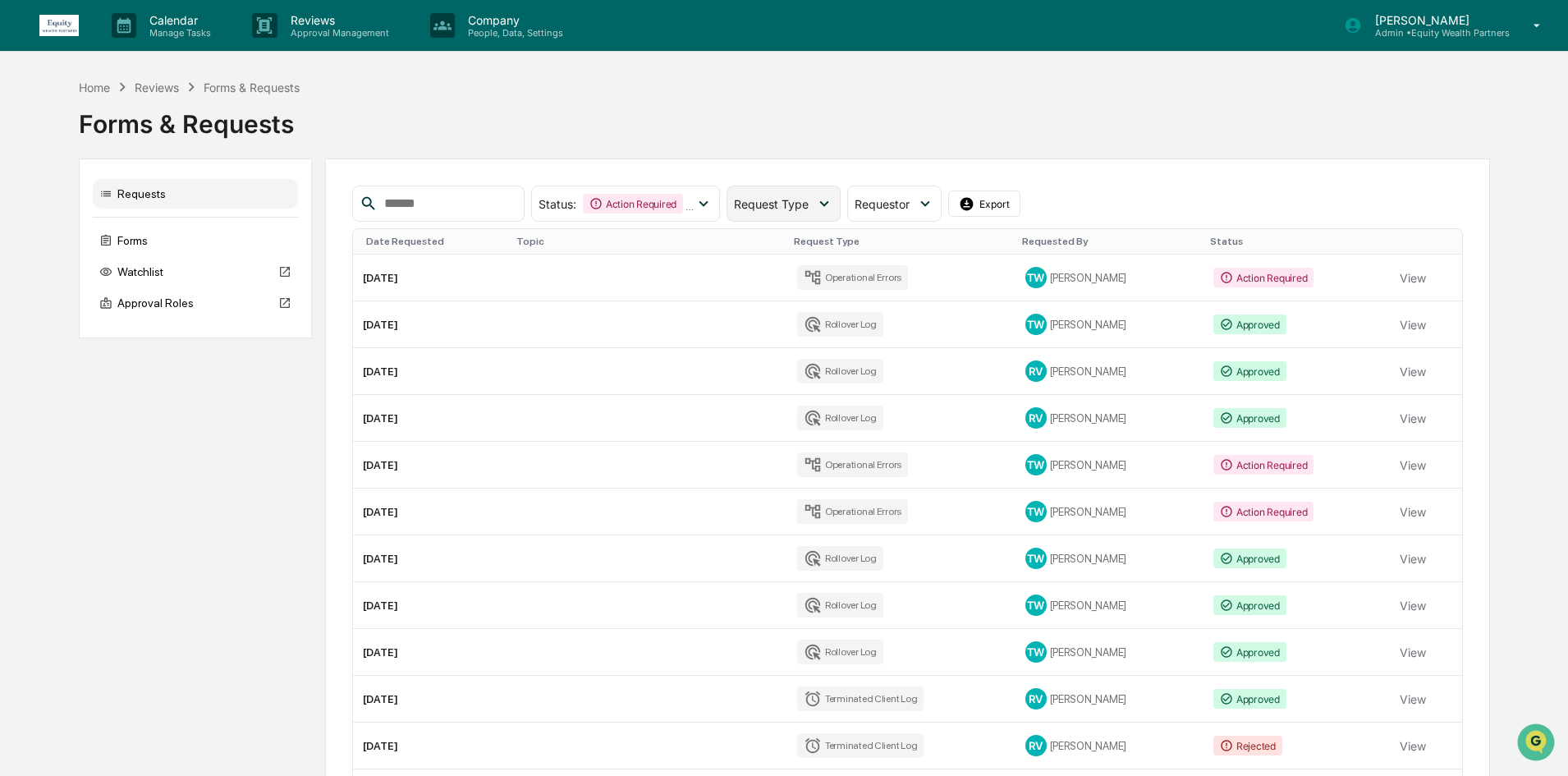
click at [816, 197] on div "Request Type" at bounding box center [774, 204] width 81 height 14
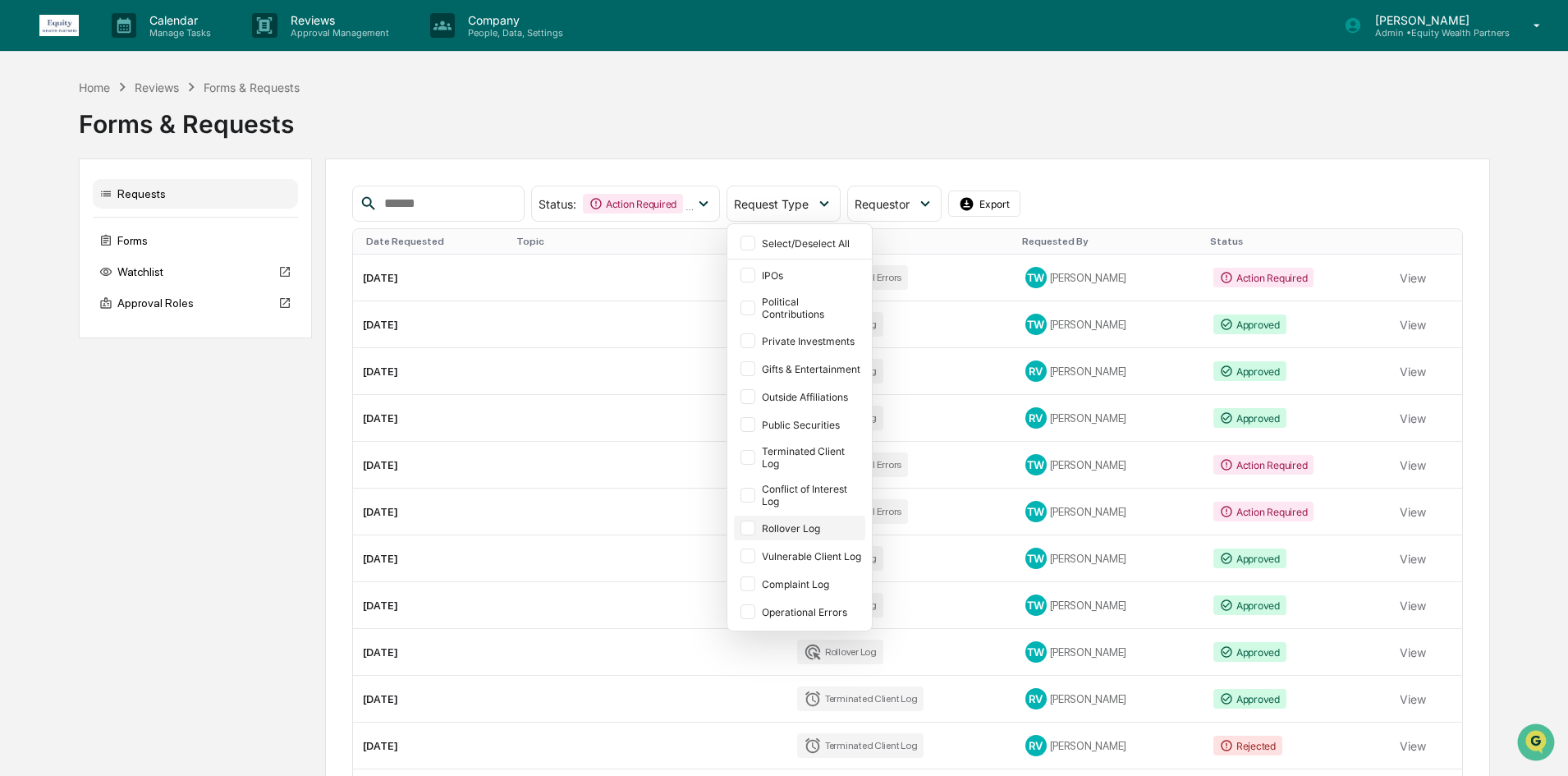
click at [789, 531] on div "Rollover Log" at bounding box center [799, 528] width 131 height 24
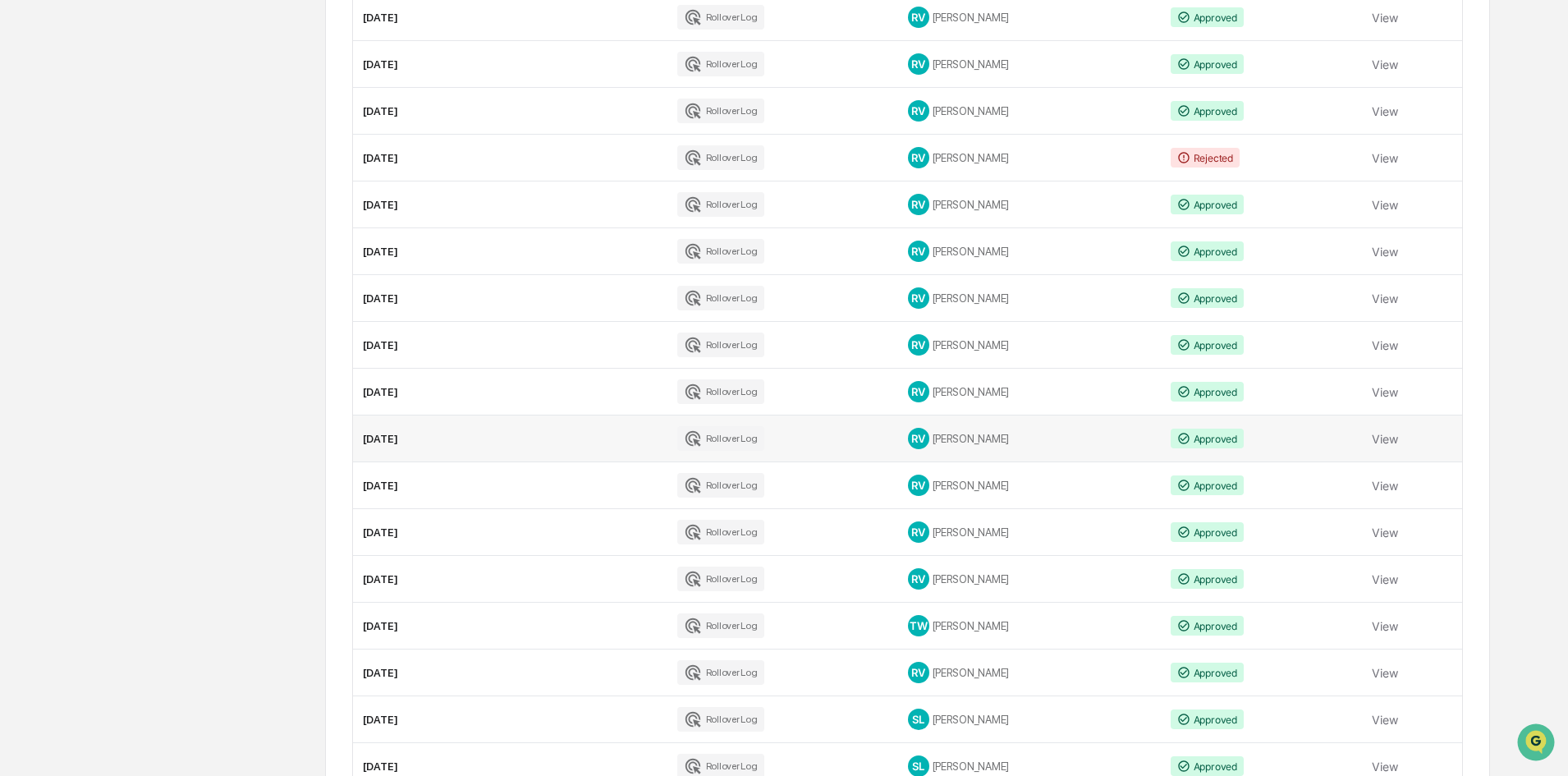
scroll to position [1232, 0]
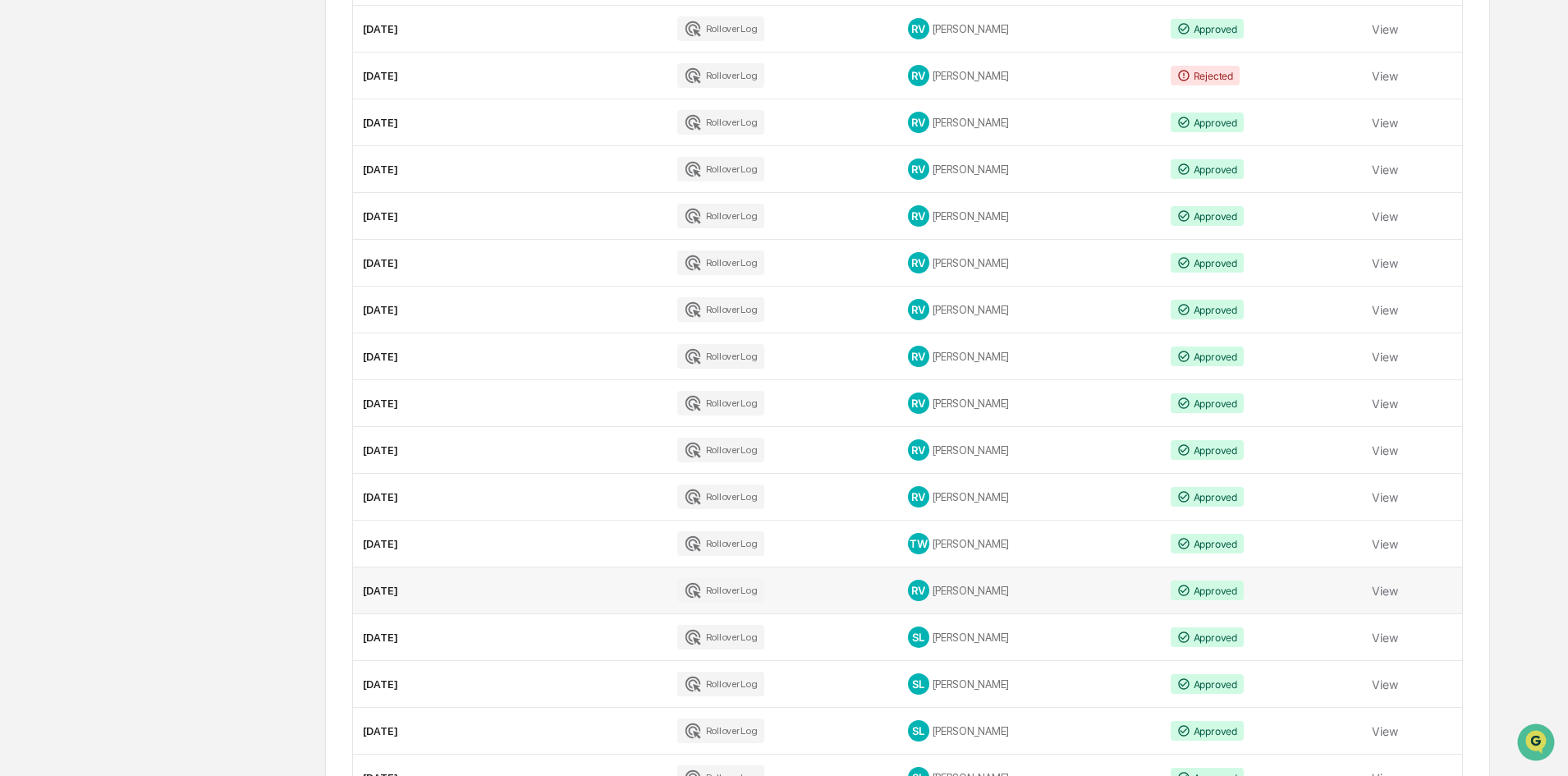
click at [614, 581] on td at bounding box center [618, 591] width 96 height 47
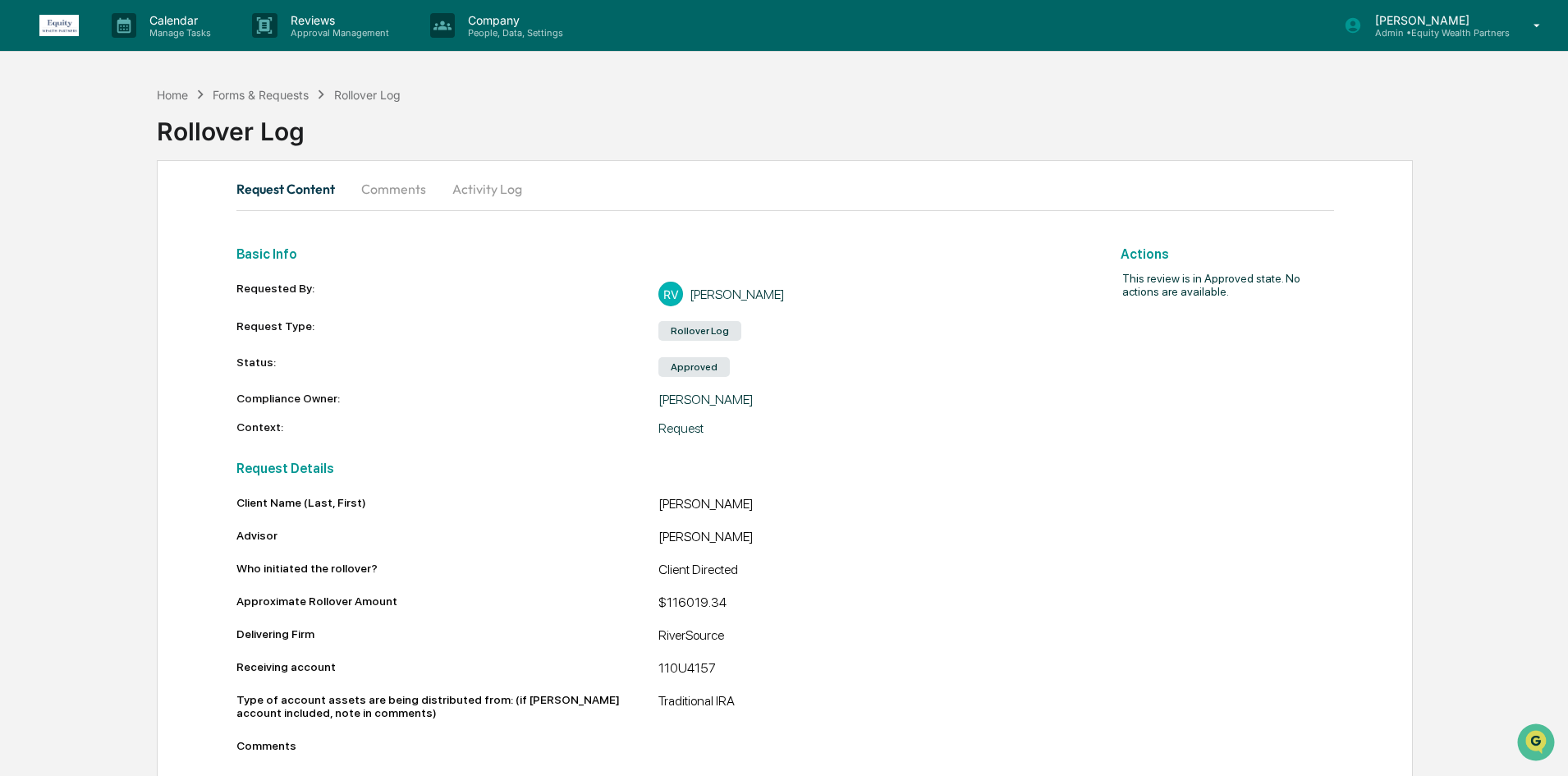
scroll to position [18, 0]
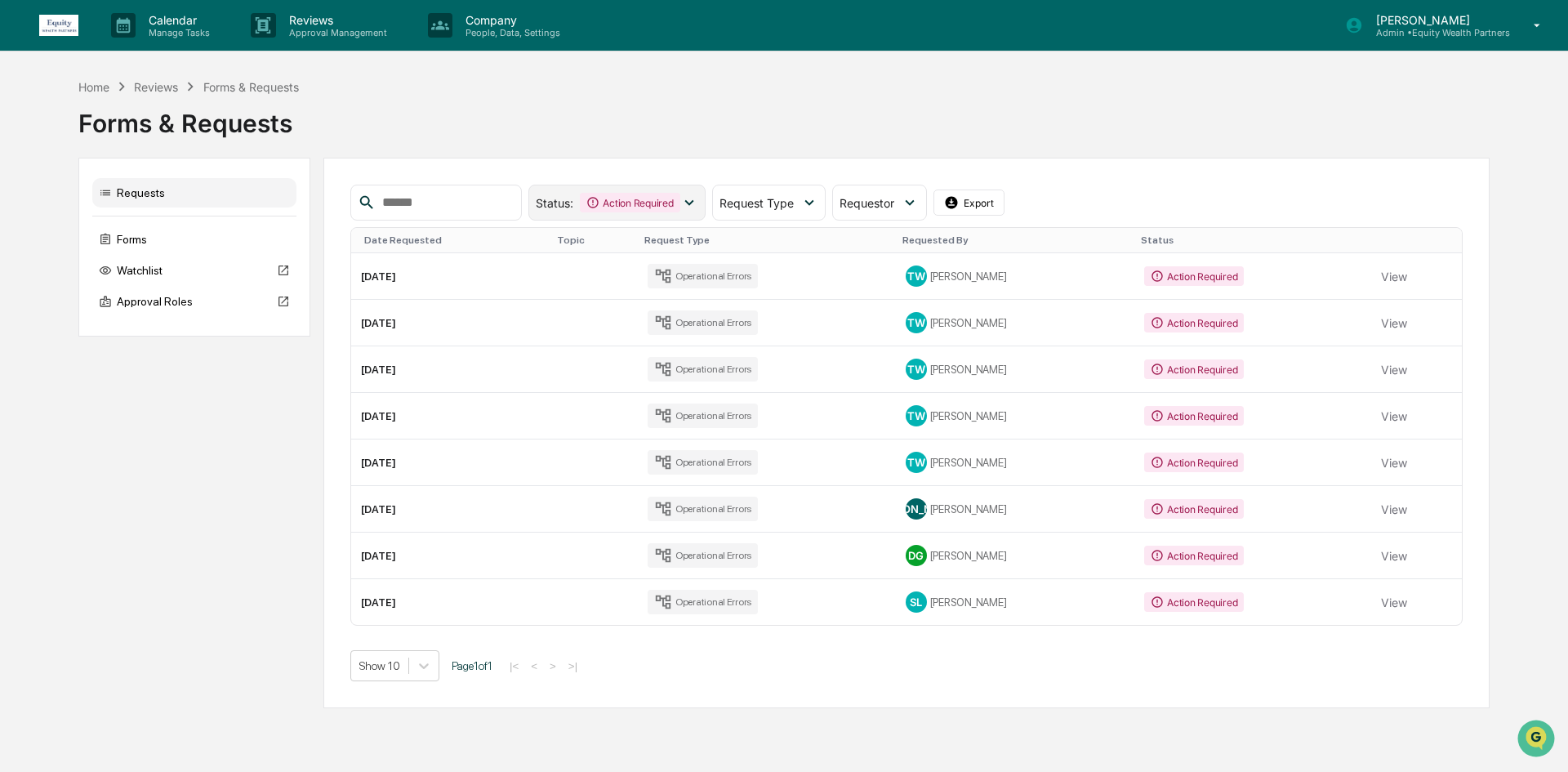
click at [680, 207] on div "Action Required" at bounding box center [630, 202] width 100 height 19
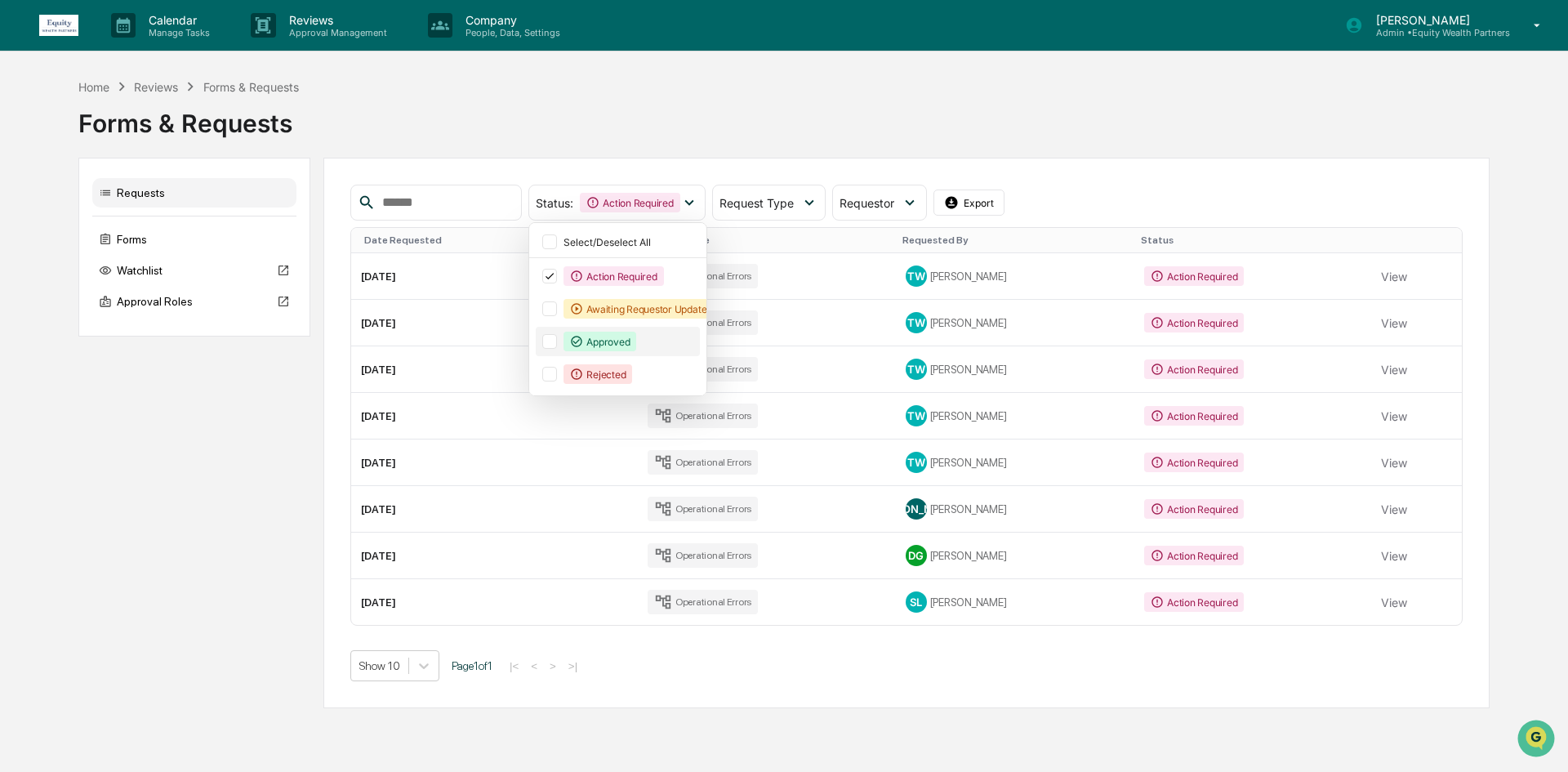
click at [557, 343] on div at bounding box center [549, 342] width 15 height 15
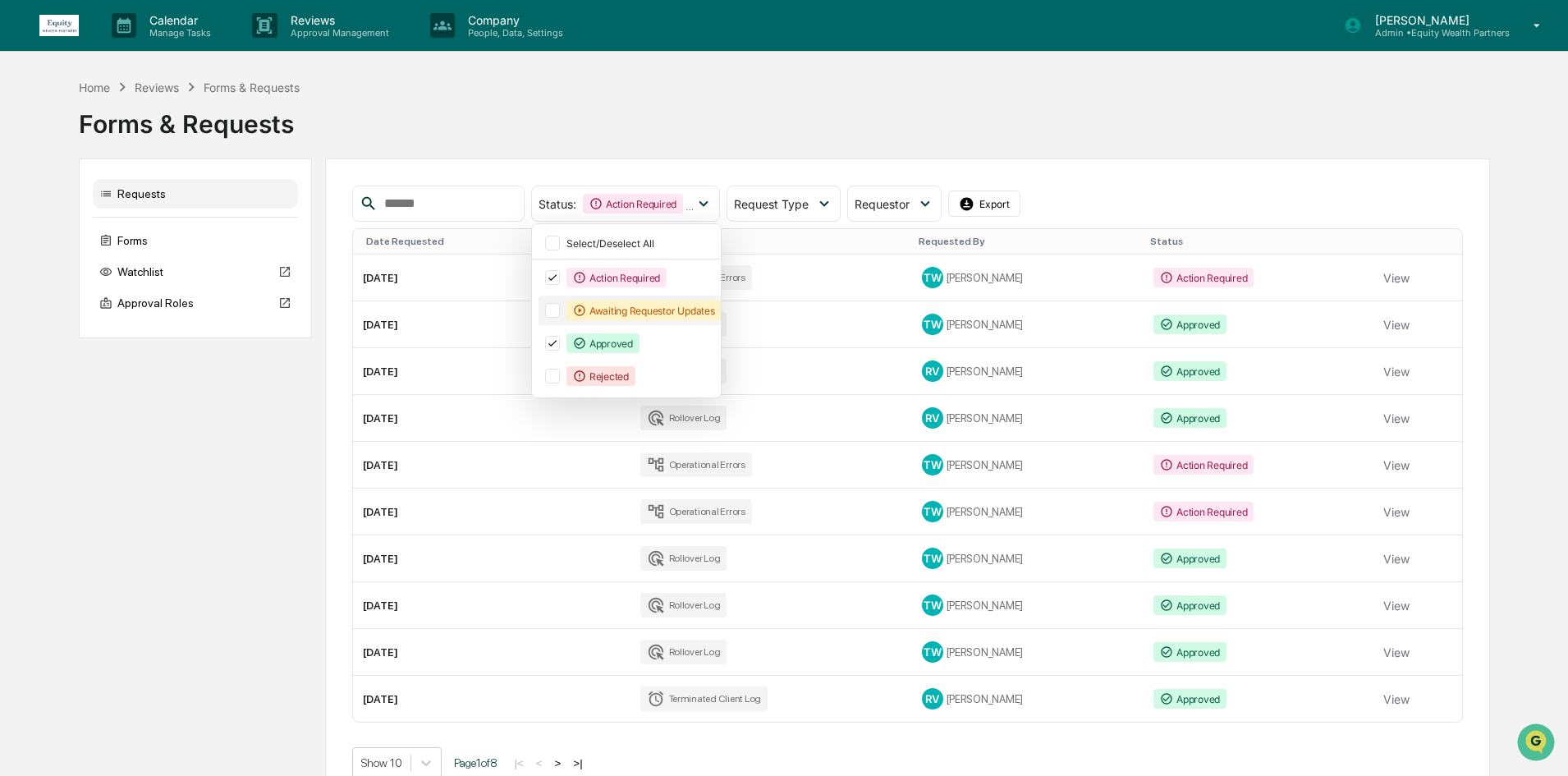
click at [560, 308] on div at bounding box center [552, 311] width 15 height 15
click at [560, 374] on div at bounding box center [552, 376] width 15 height 15
click at [833, 208] on icon at bounding box center [824, 203] width 18 height 18
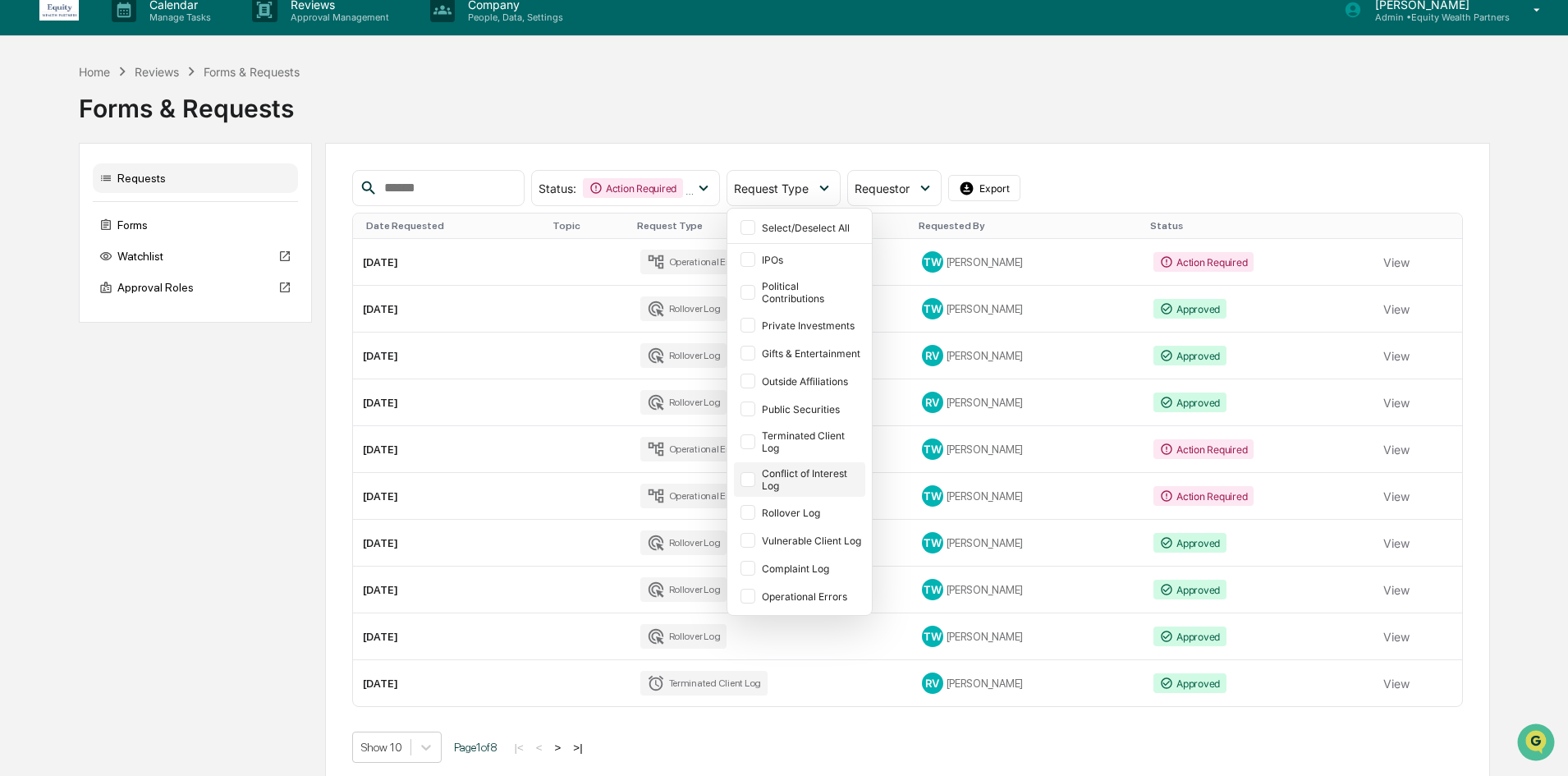
scroll to position [30, 0]
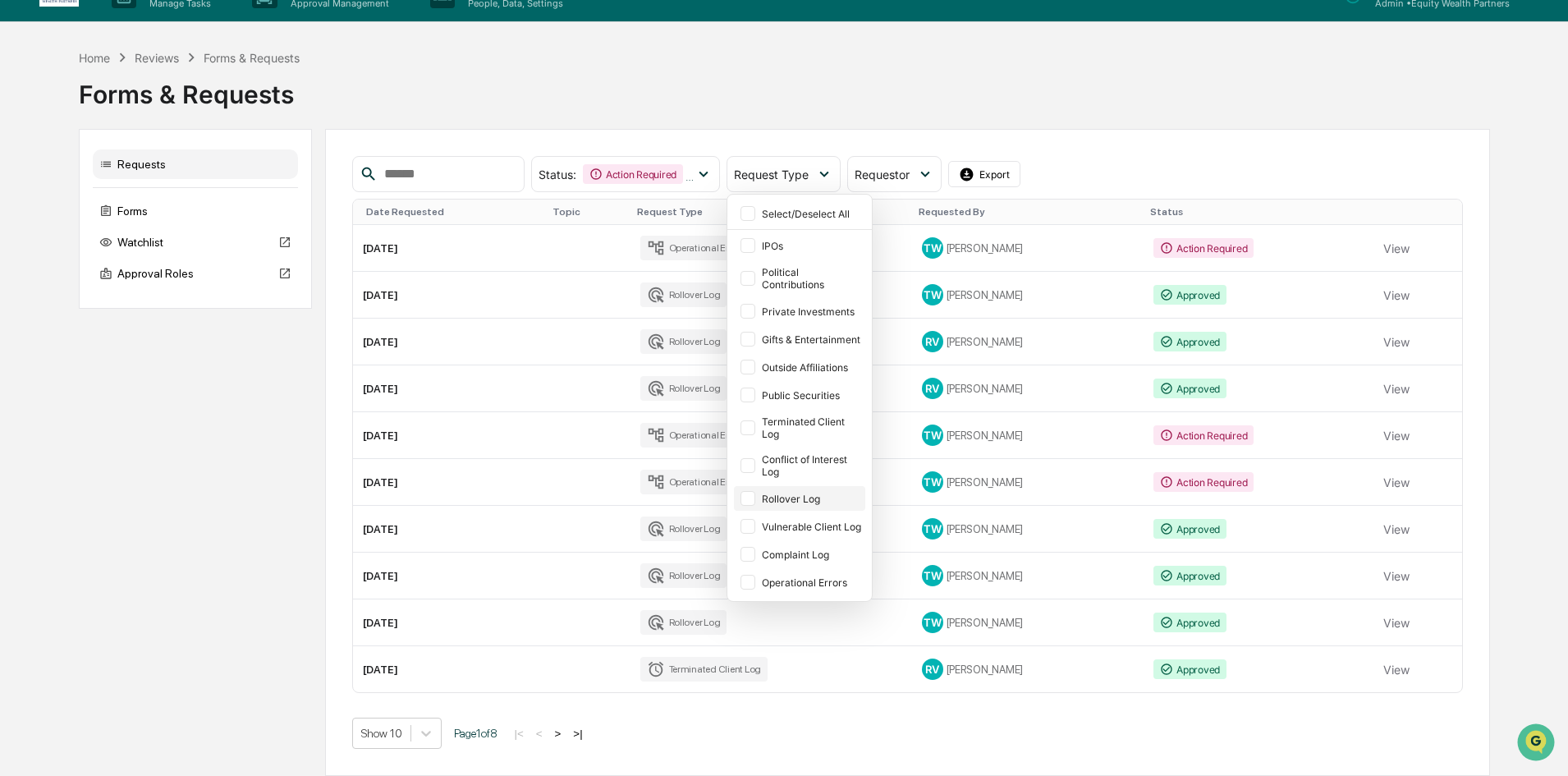
click at [808, 498] on div "Rollover Log" at bounding box center [812, 499] width 100 height 12
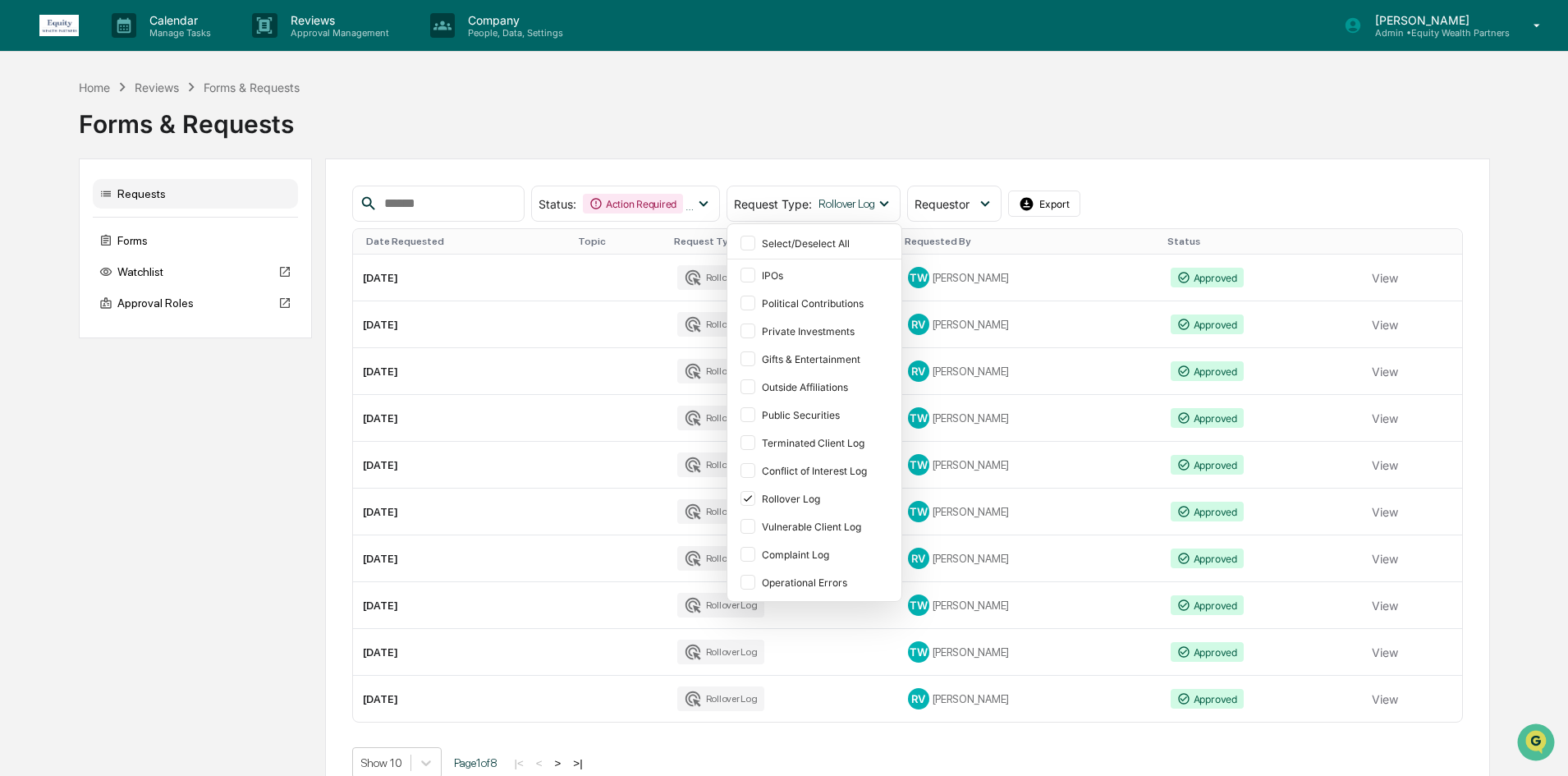
click at [257, 403] on div "Requests Forms Watchlist Approval Roles Status : Action Required Awaiting Reque…" at bounding box center [785, 482] width 1412 height 648
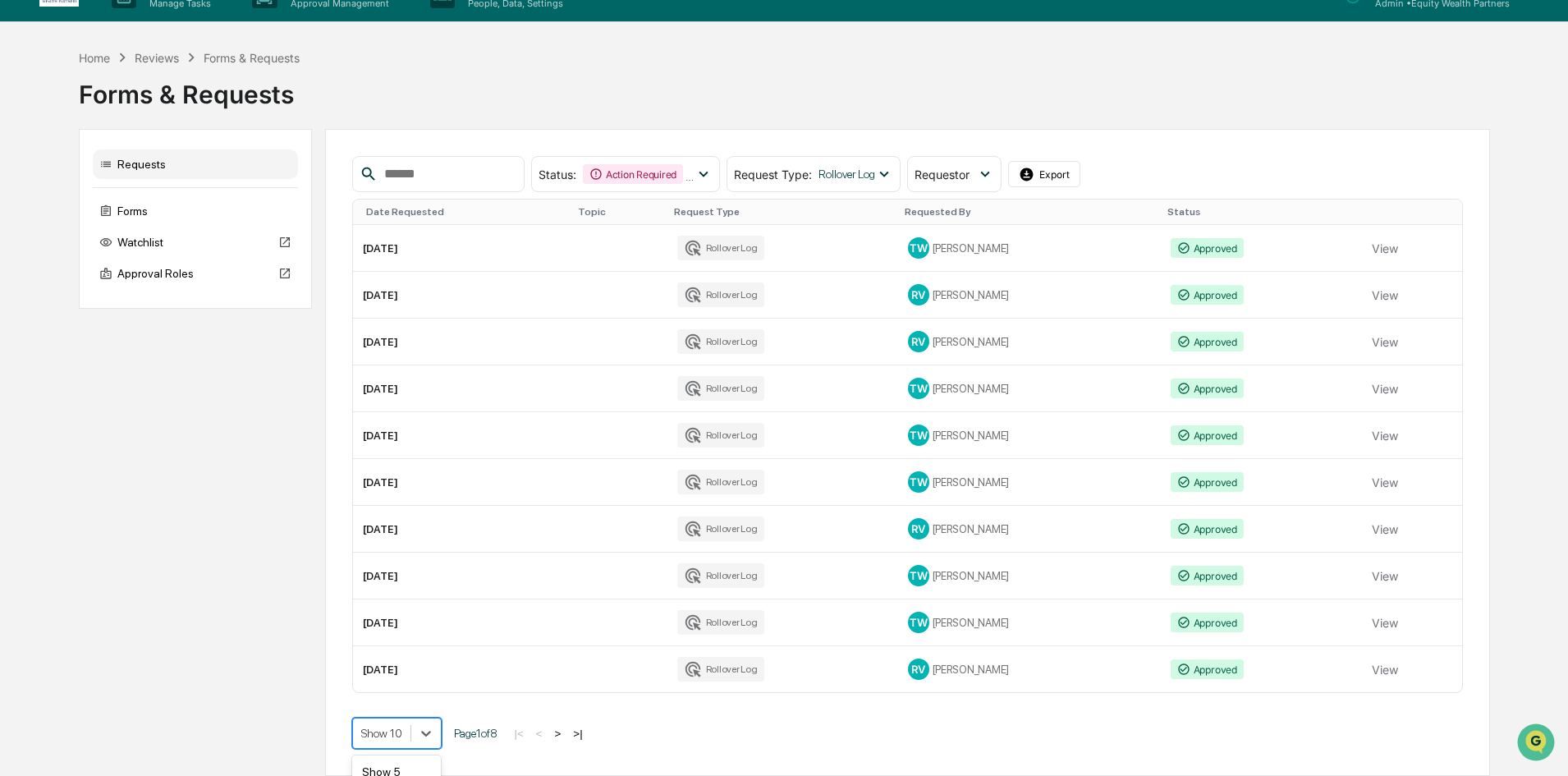
scroll to position [147, 0]
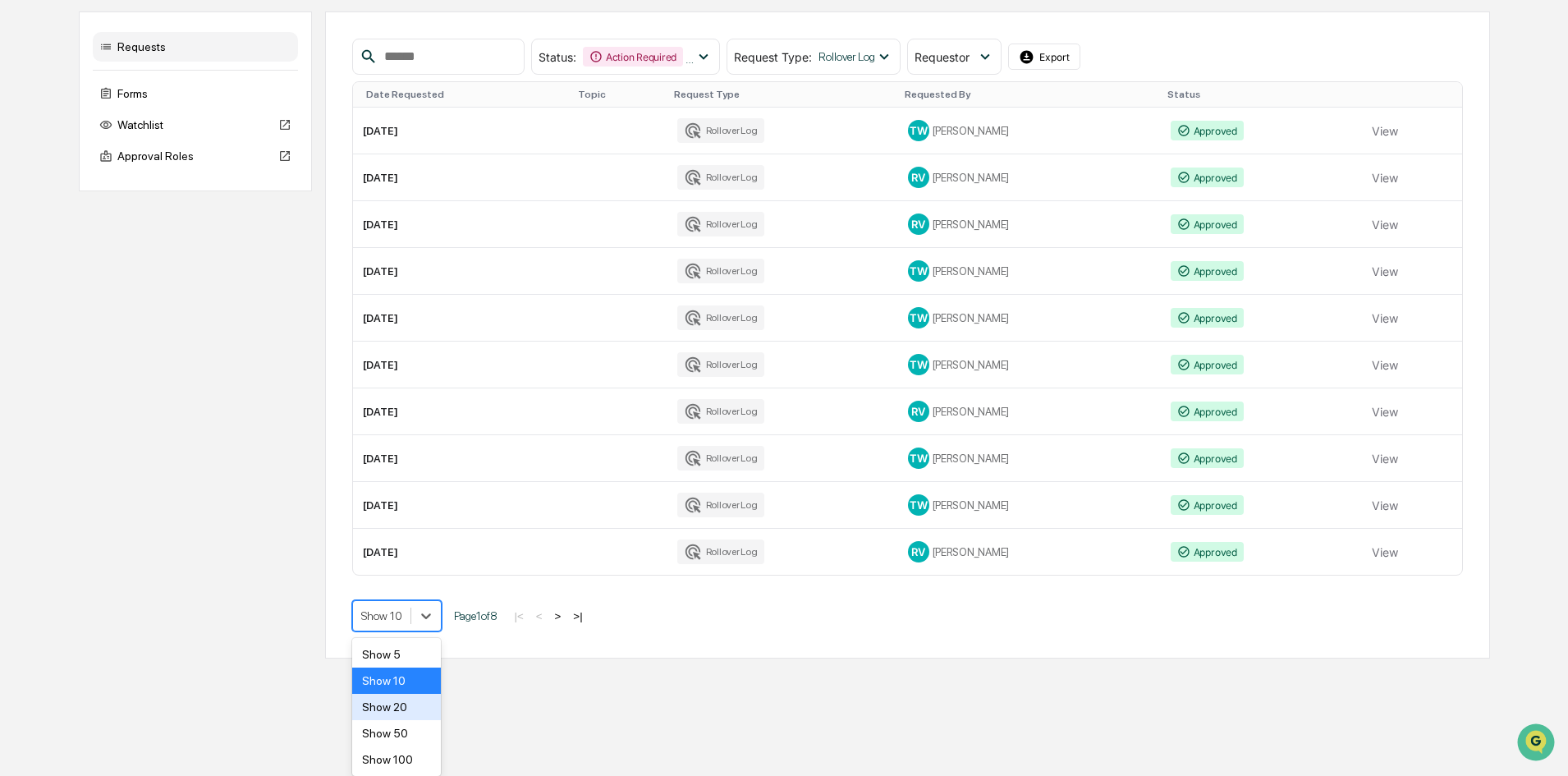
drag, startPoint x: 407, startPoint y: 719, endPoint x: 414, endPoint y: 727, distance: 10.6
click at [408, 659] on body "Calendar Manage Tasks Reviews Approval Management Company People, Data, Setting…" at bounding box center [784, 256] width 1568 height 806
click at [407, 773] on div "Show 100" at bounding box center [397, 760] width 89 height 26
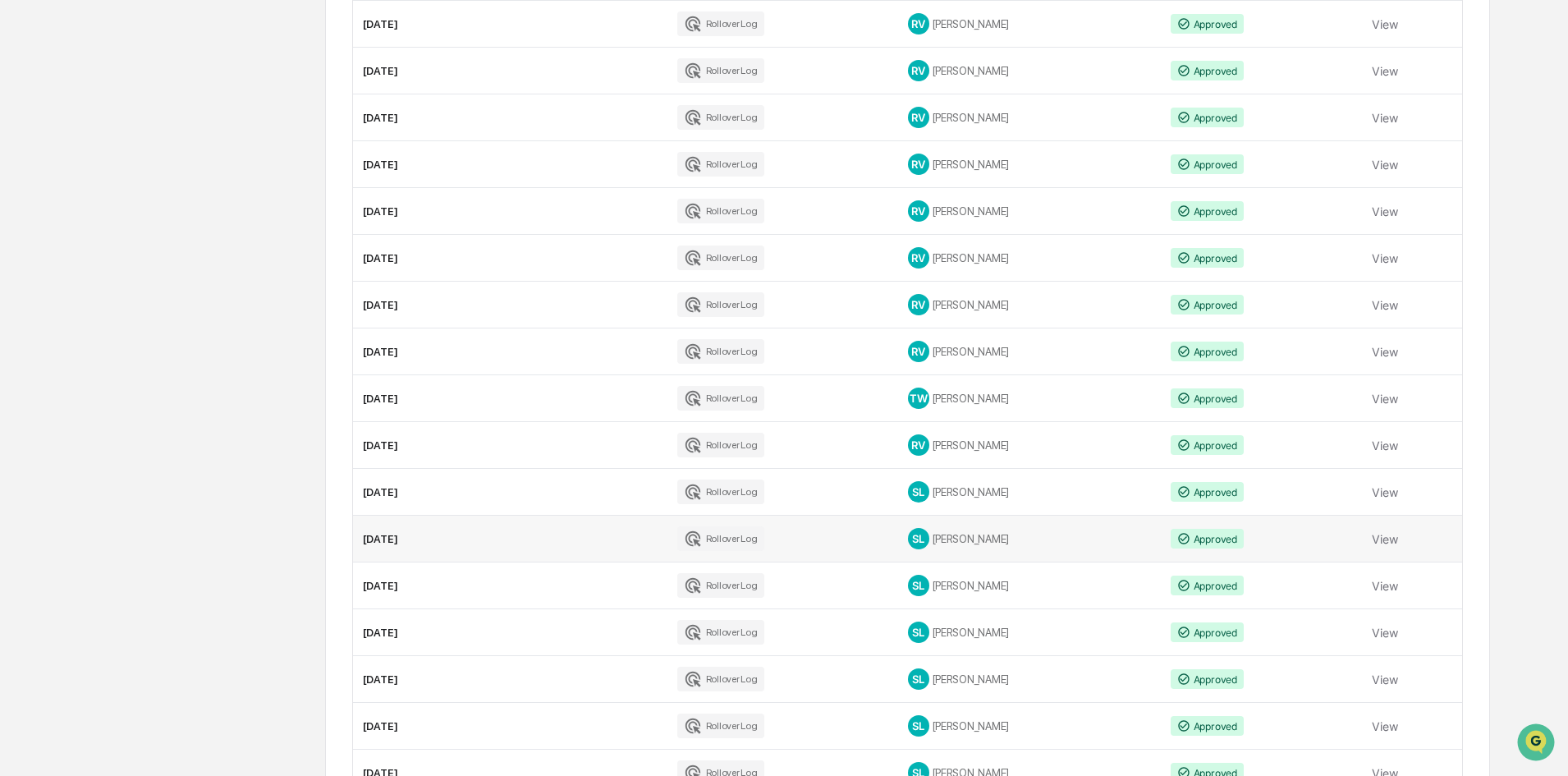
scroll to position [1379, 0]
click at [532, 494] on td "2025-03-06" at bounding box center [463, 490] width 219 height 47
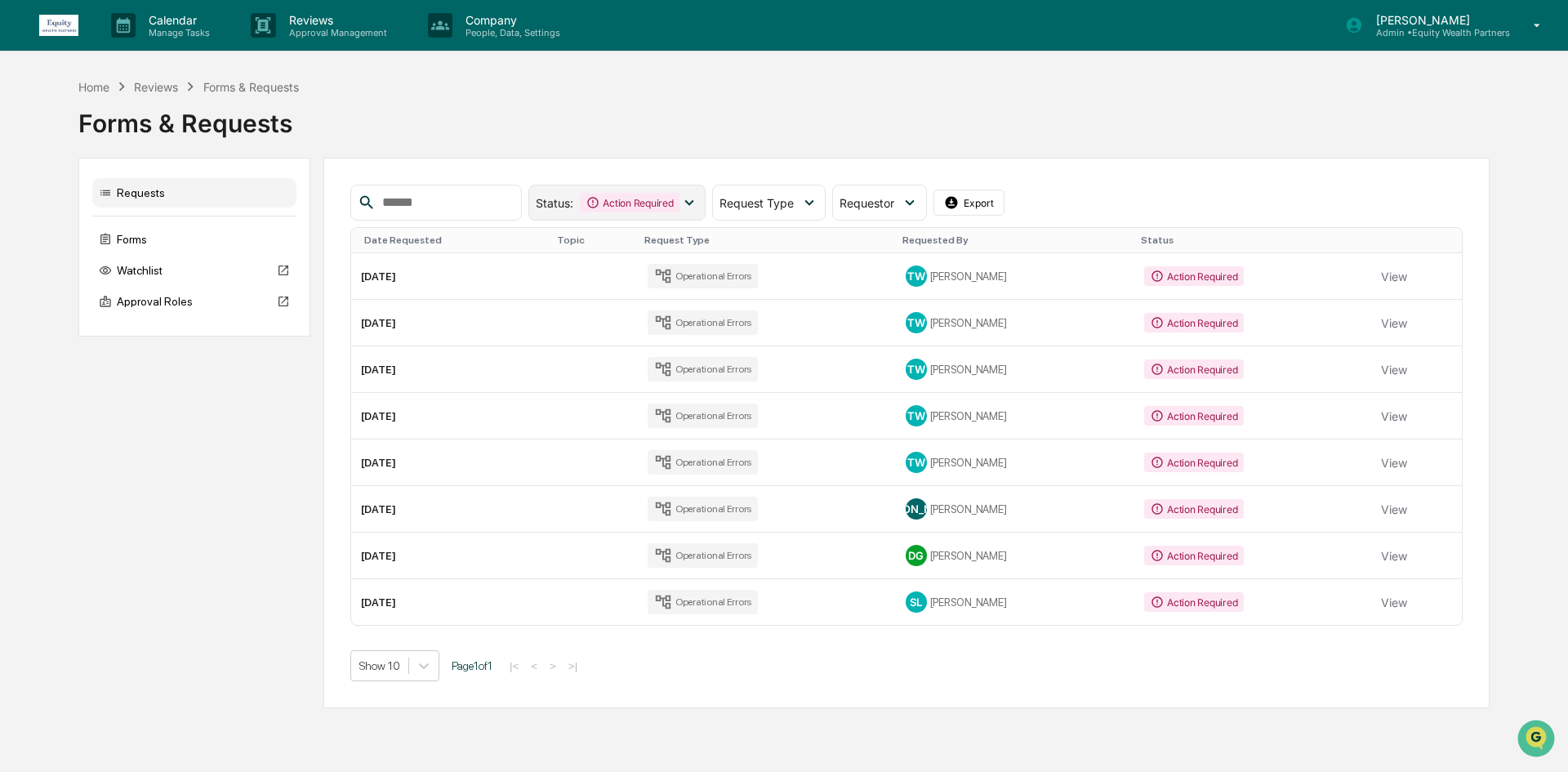
click at [652, 205] on div "Action Required" at bounding box center [630, 202] width 100 height 19
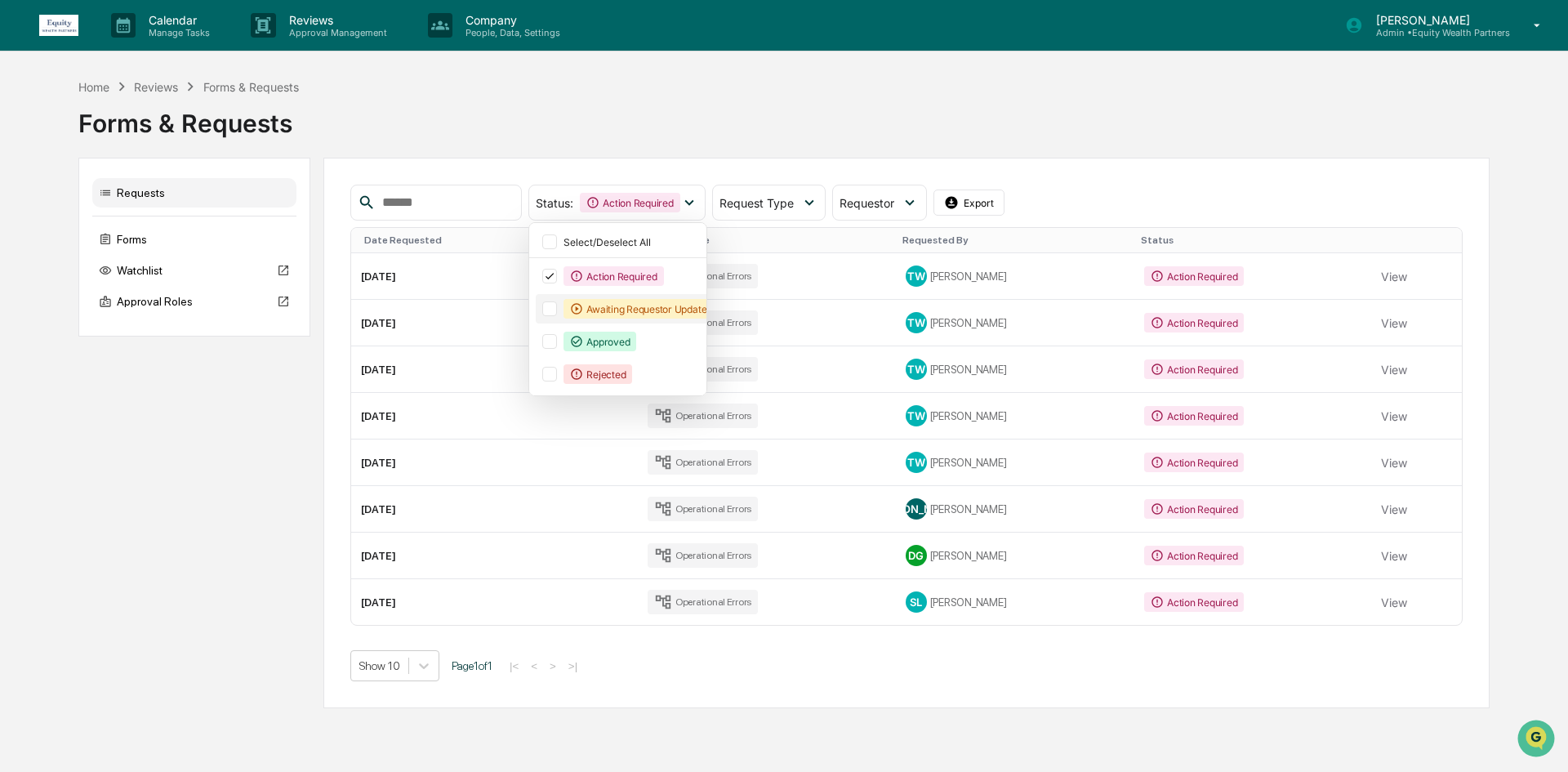
click at [557, 302] on div at bounding box center [549, 309] width 15 height 15
click at [557, 342] on div at bounding box center [549, 342] width 15 height 15
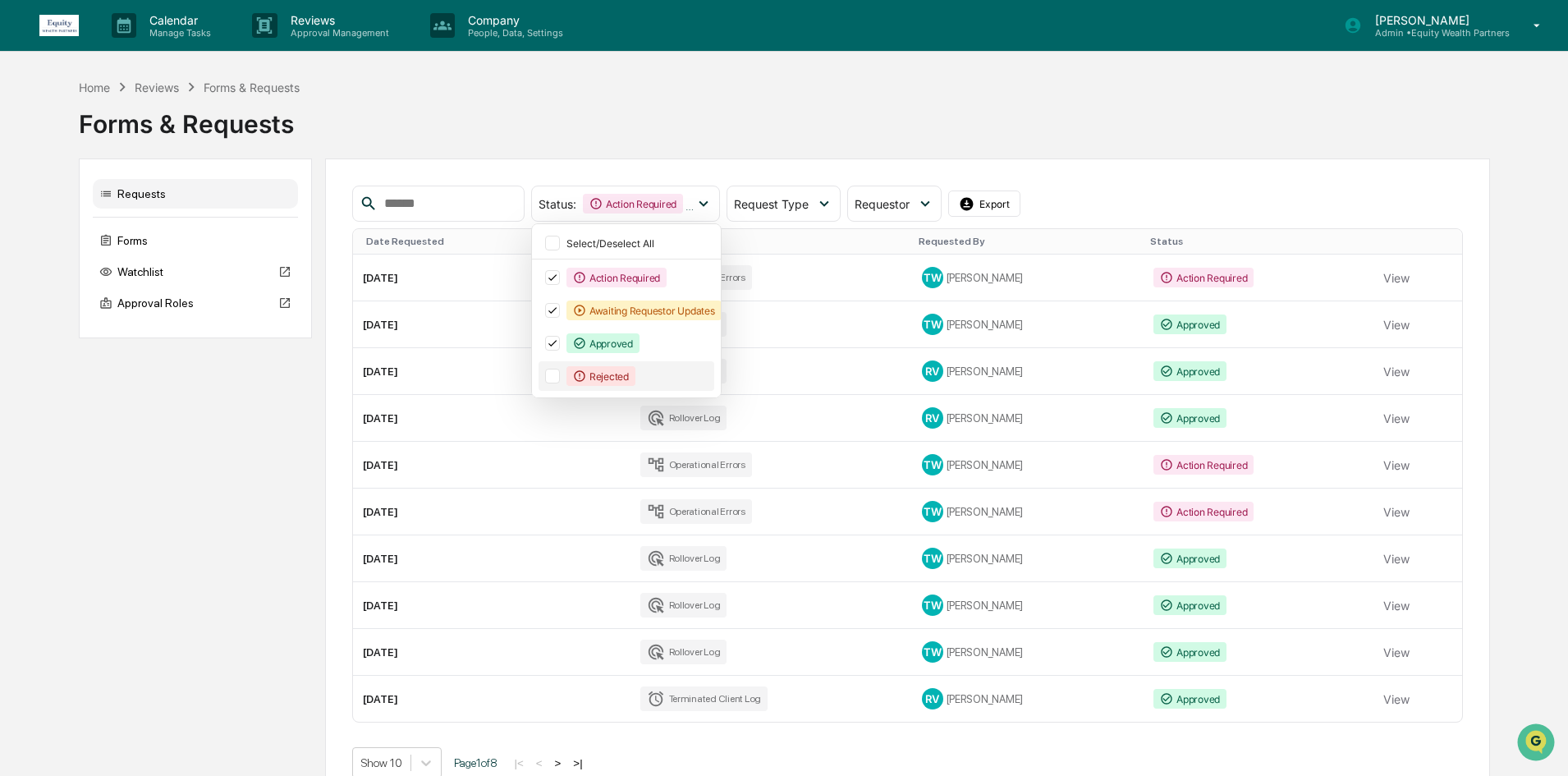
click at [579, 368] on div "Rejected" at bounding box center [626, 376] width 176 height 30
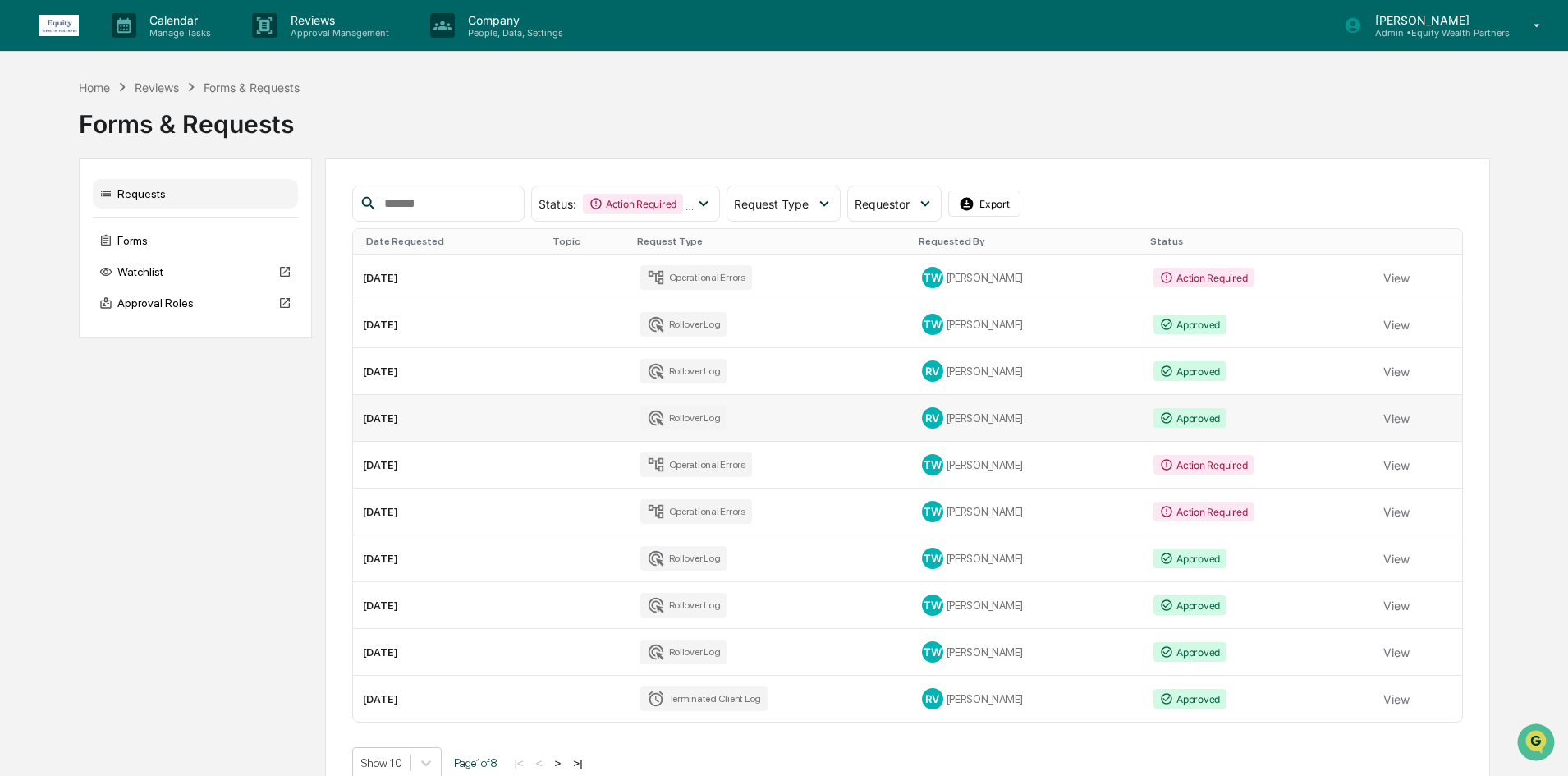
click at [355, 436] on td "2025-08-25" at bounding box center [449, 419] width 193 height 47
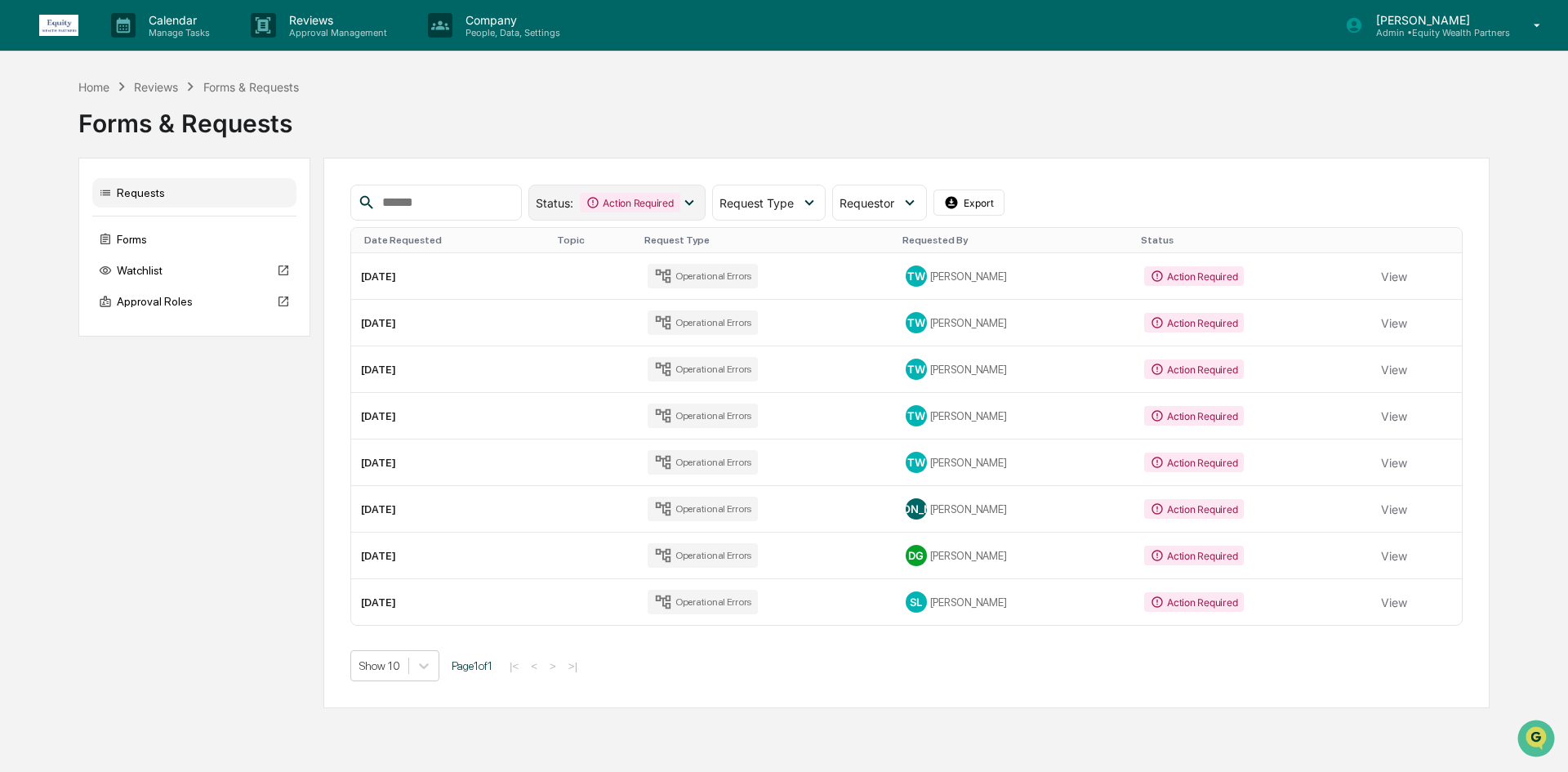
click at [675, 219] on div "Status : Action Required" at bounding box center [617, 203] width 178 height 36
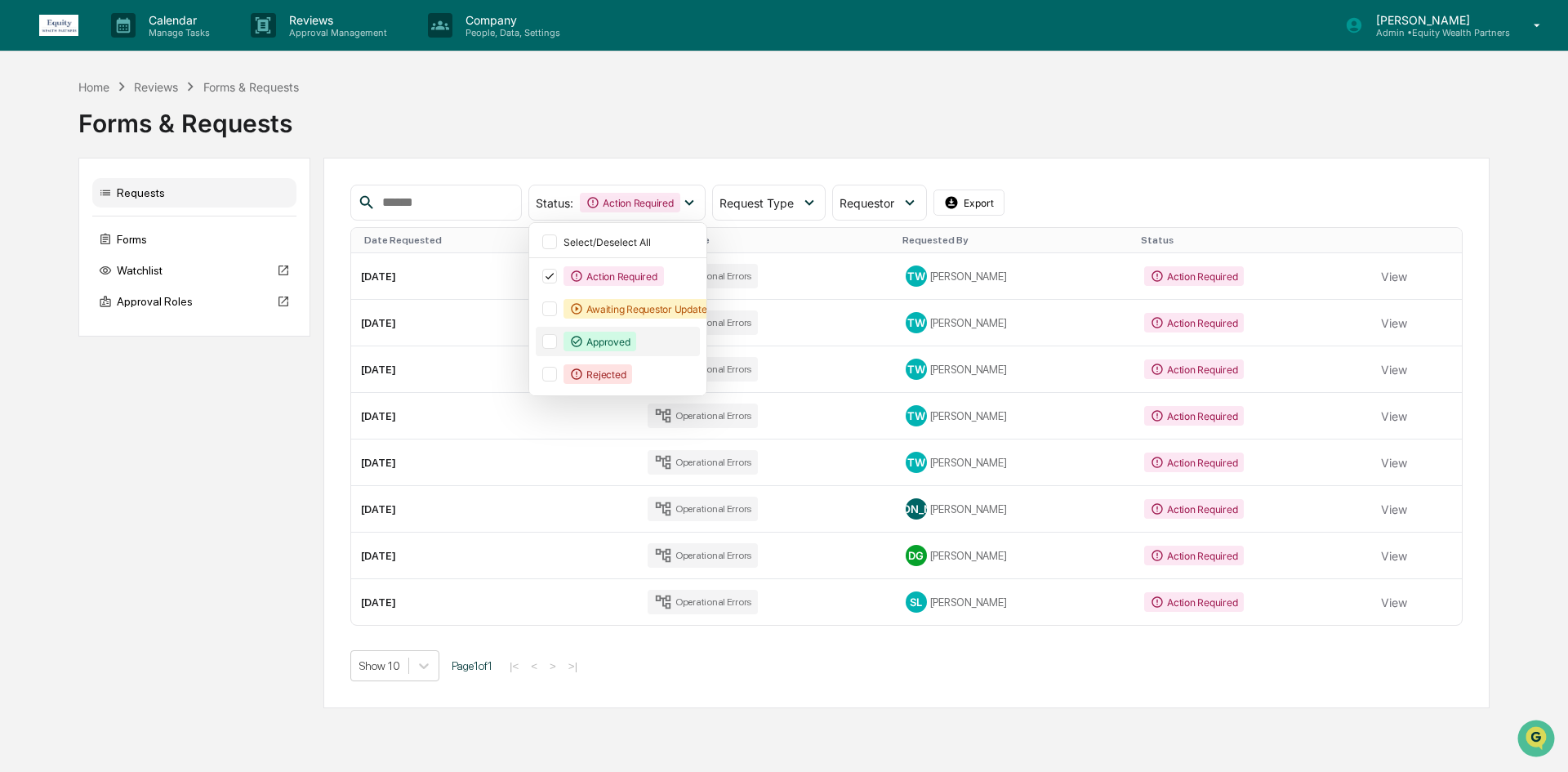
click at [557, 335] on div at bounding box center [549, 342] width 15 height 15
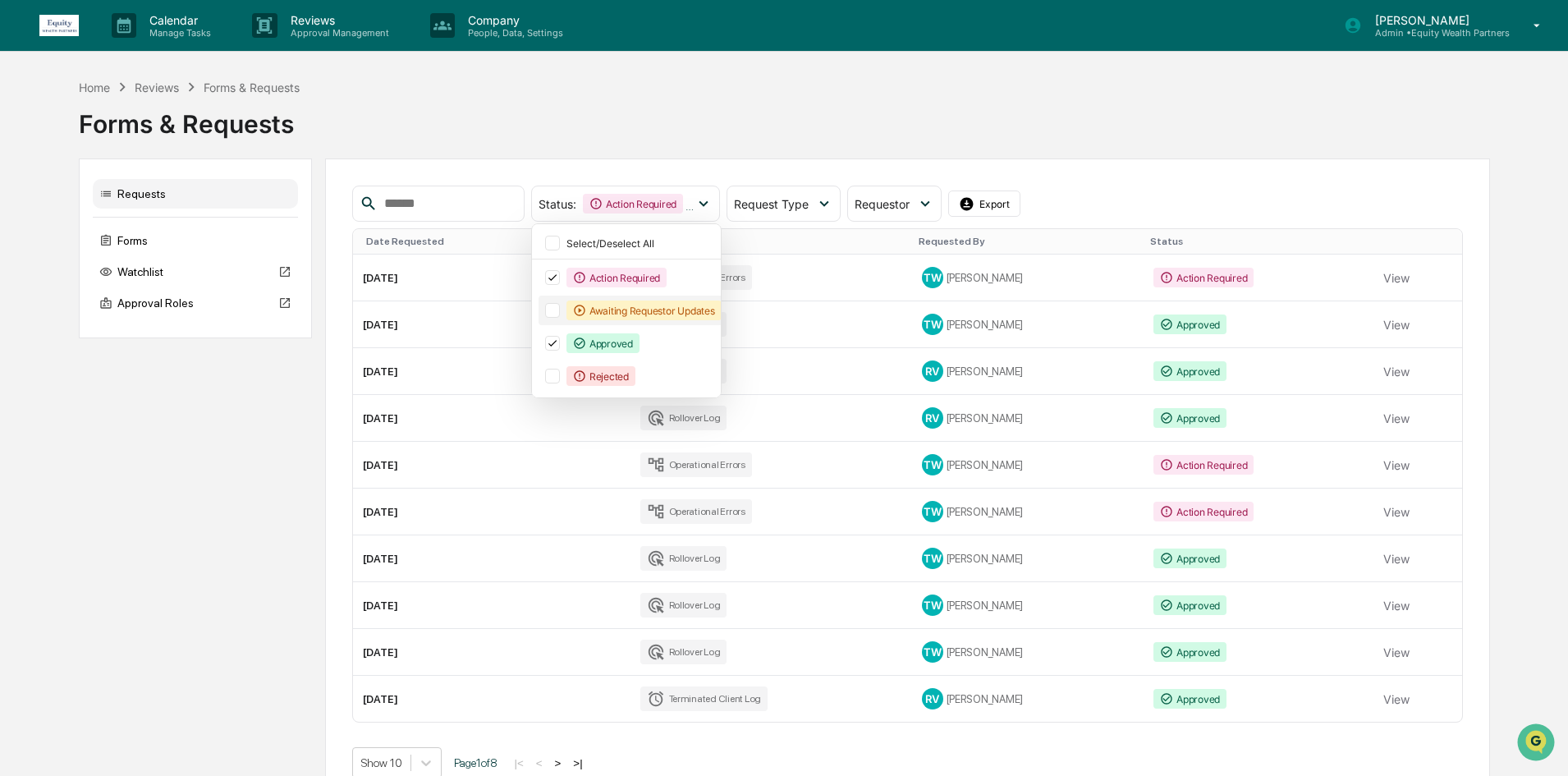
click at [560, 307] on div at bounding box center [552, 311] width 15 height 15
click at [575, 360] on div "Select/Deselect All Action Required Awaiting Requestor Updates Approved Rejected" at bounding box center [626, 311] width 191 height 175
click at [560, 375] on div at bounding box center [552, 376] width 15 height 15
click at [797, 207] on span "Request Type" at bounding box center [771, 204] width 74 height 14
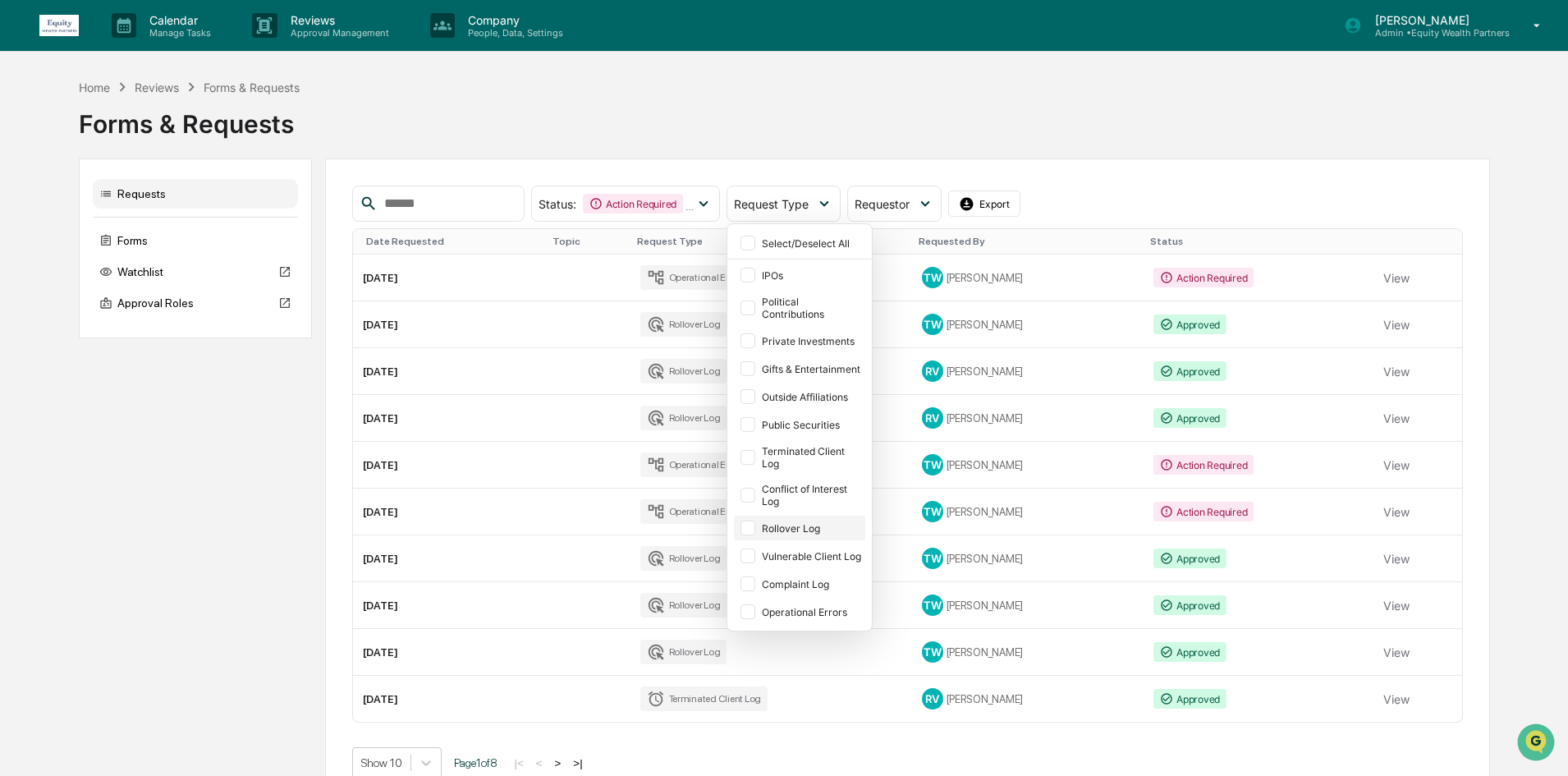
click at [786, 520] on div "Rollover Log" at bounding box center [799, 528] width 131 height 24
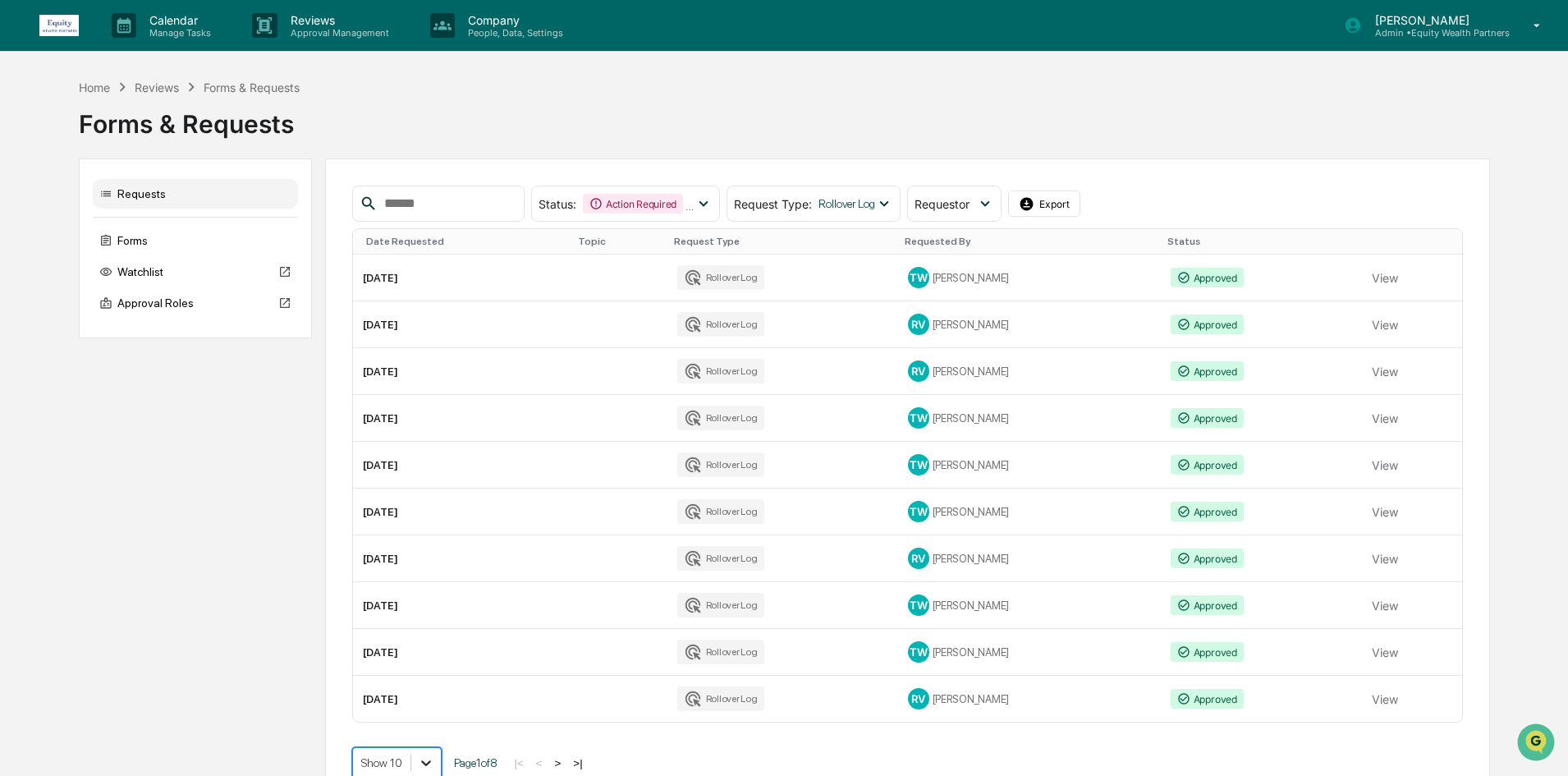
click at [432, 750] on body "Calendar Manage Tasks Reviews Approval Management Company People, Data, Setting…" at bounding box center [784, 403] width 1568 height 806
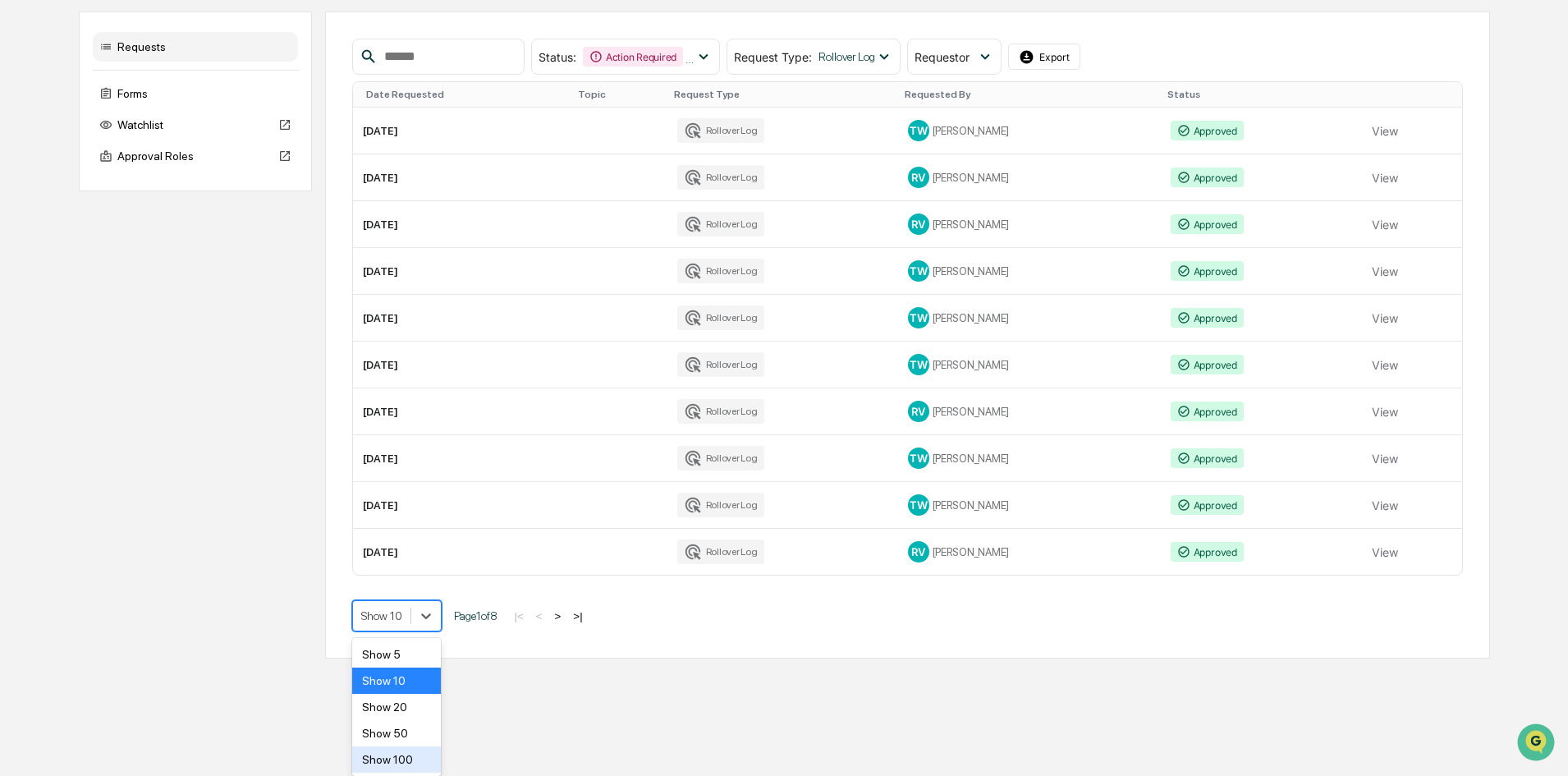
click at [419, 758] on div "Show 100" at bounding box center [397, 760] width 89 height 26
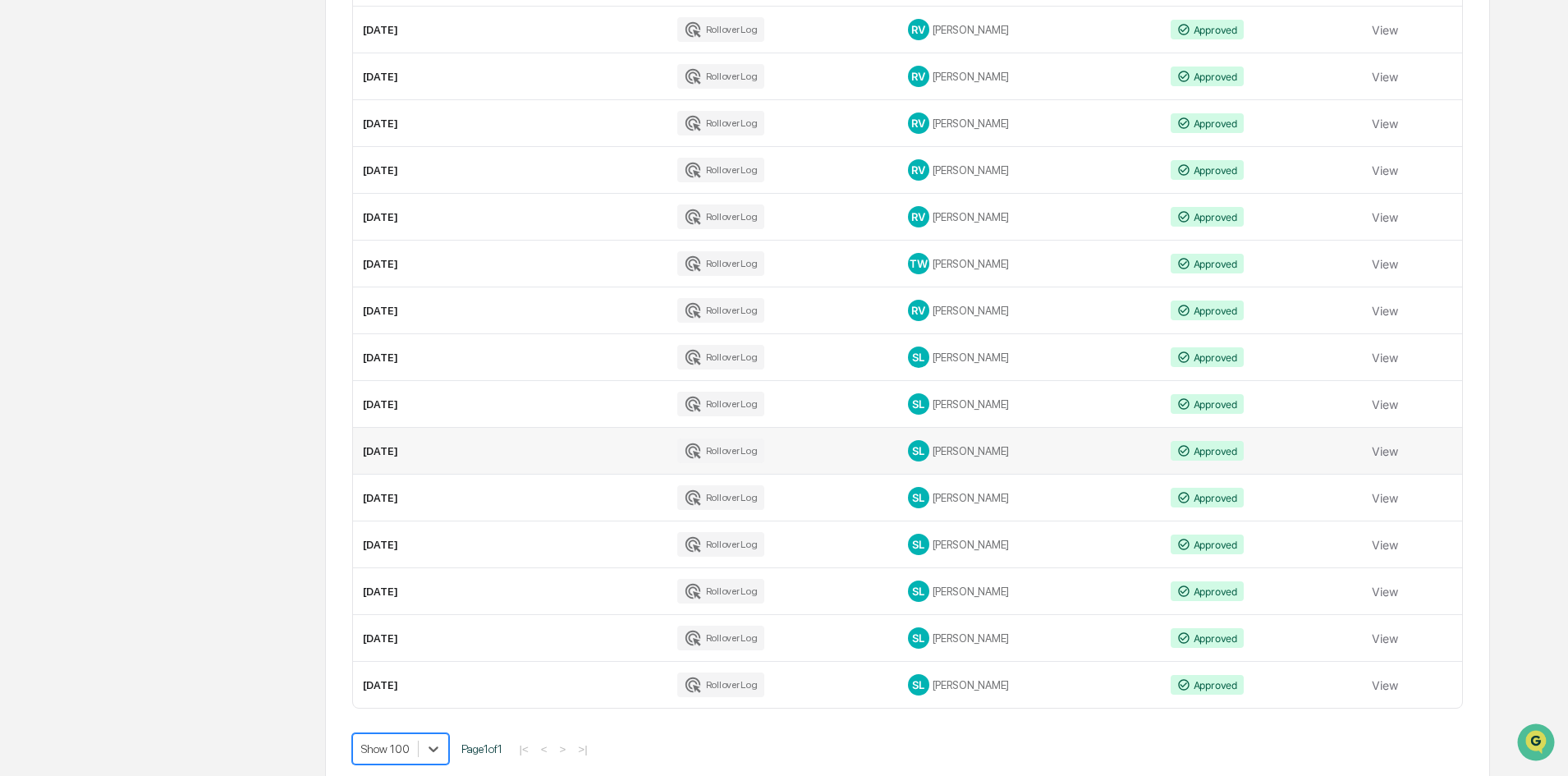
scroll to position [1528, 0]
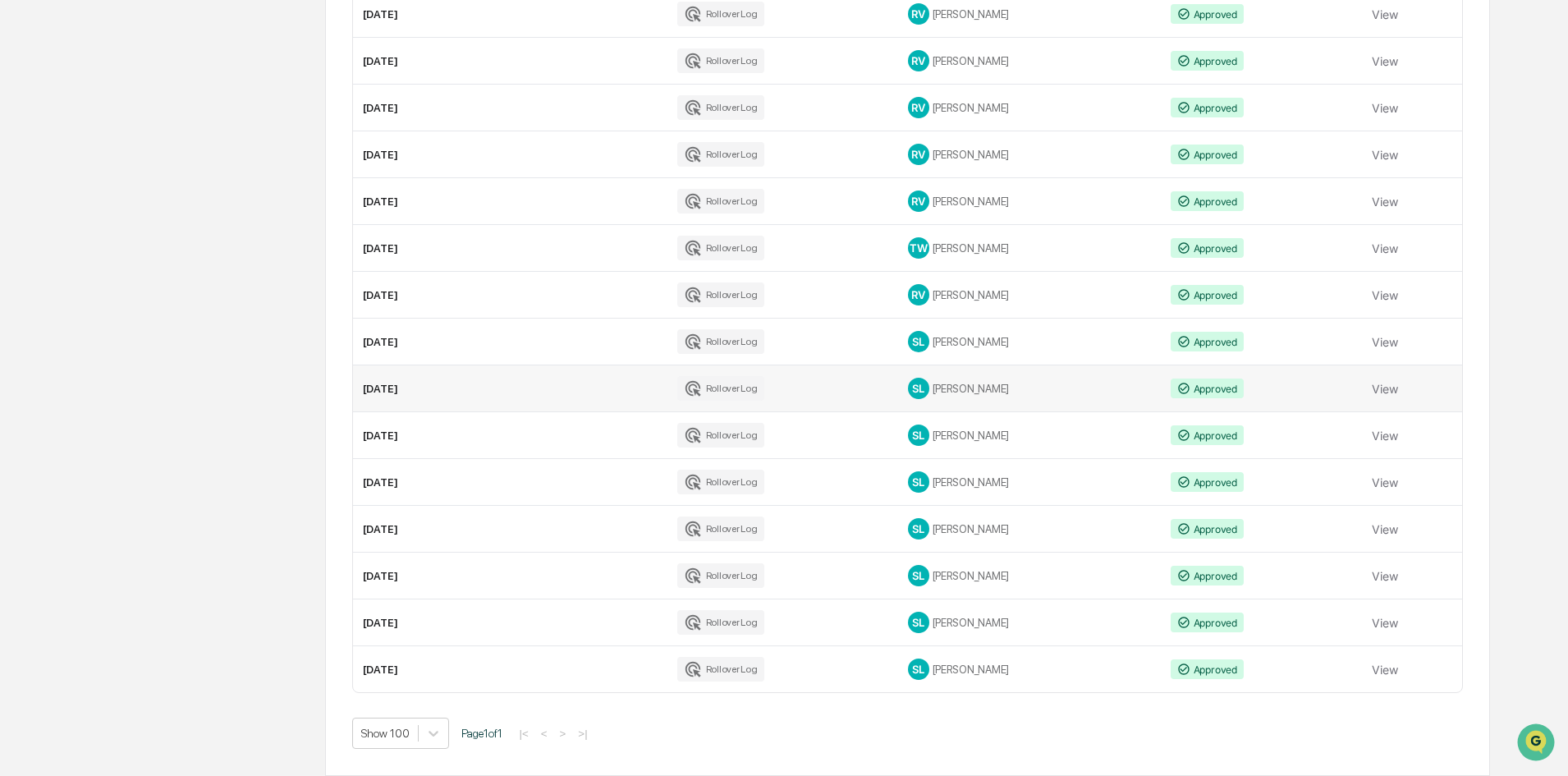
click at [497, 397] on td "2025-03-06" at bounding box center [463, 389] width 219 height 47
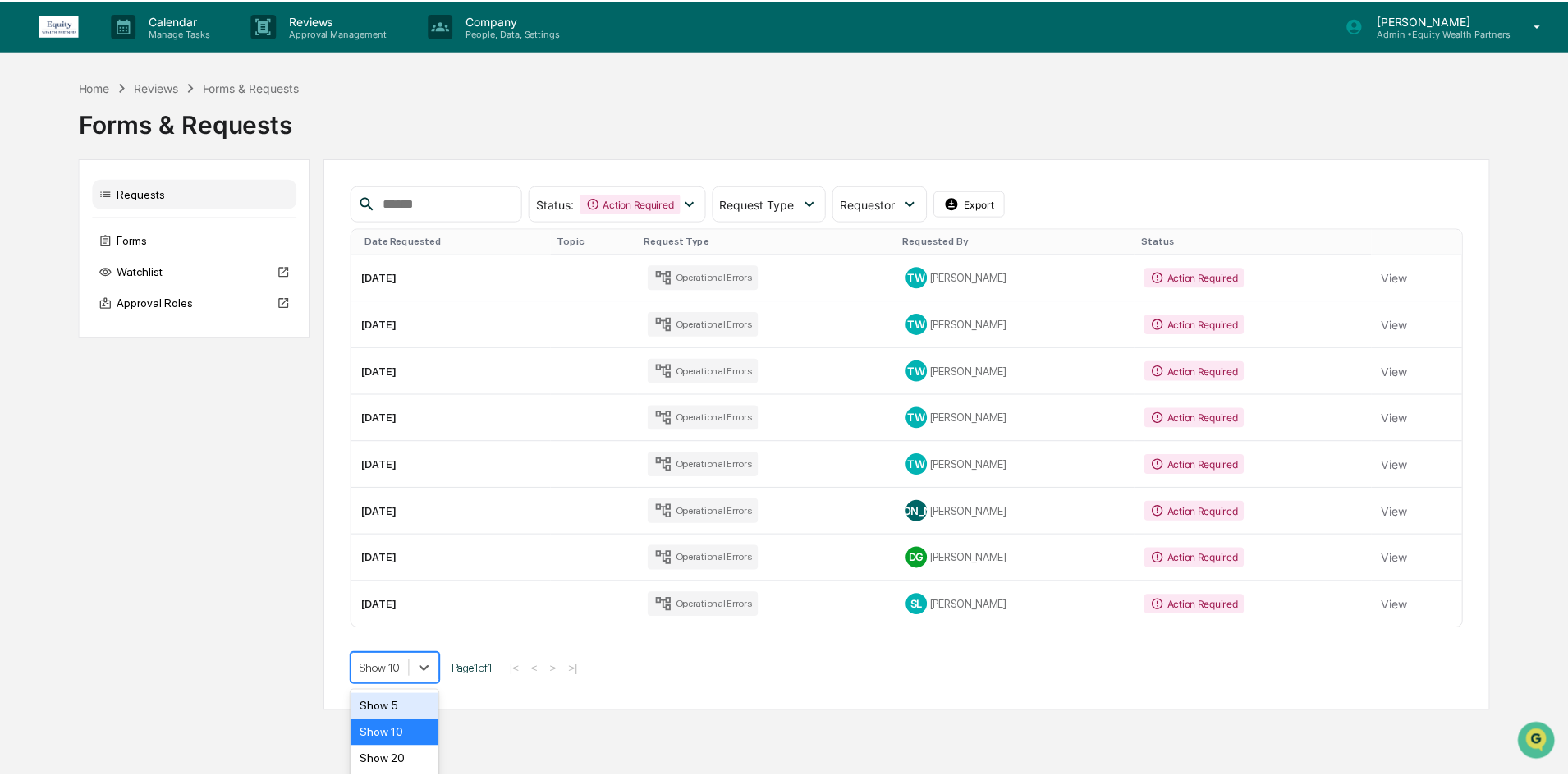
scroll to position [53, 0]
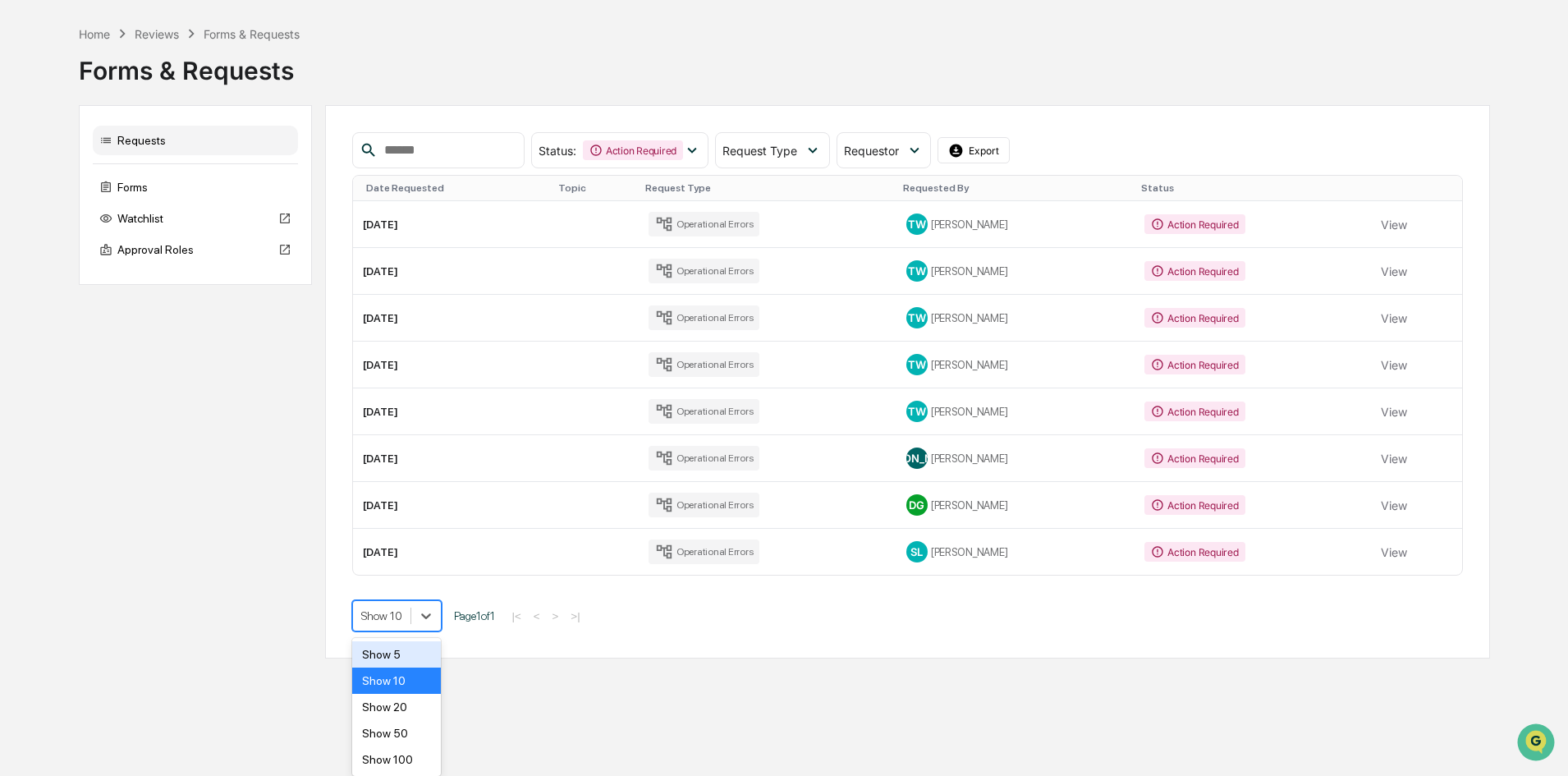
click at [413, 662] on body "Calendar Manage Tasks Reviews Approval Management Company People, Data, Setting…" at bounding box center [784, 335] width 1568 height 776
click at [411, 747] on div "Show 100" at bounding box center [397, 760] width 89 height 26
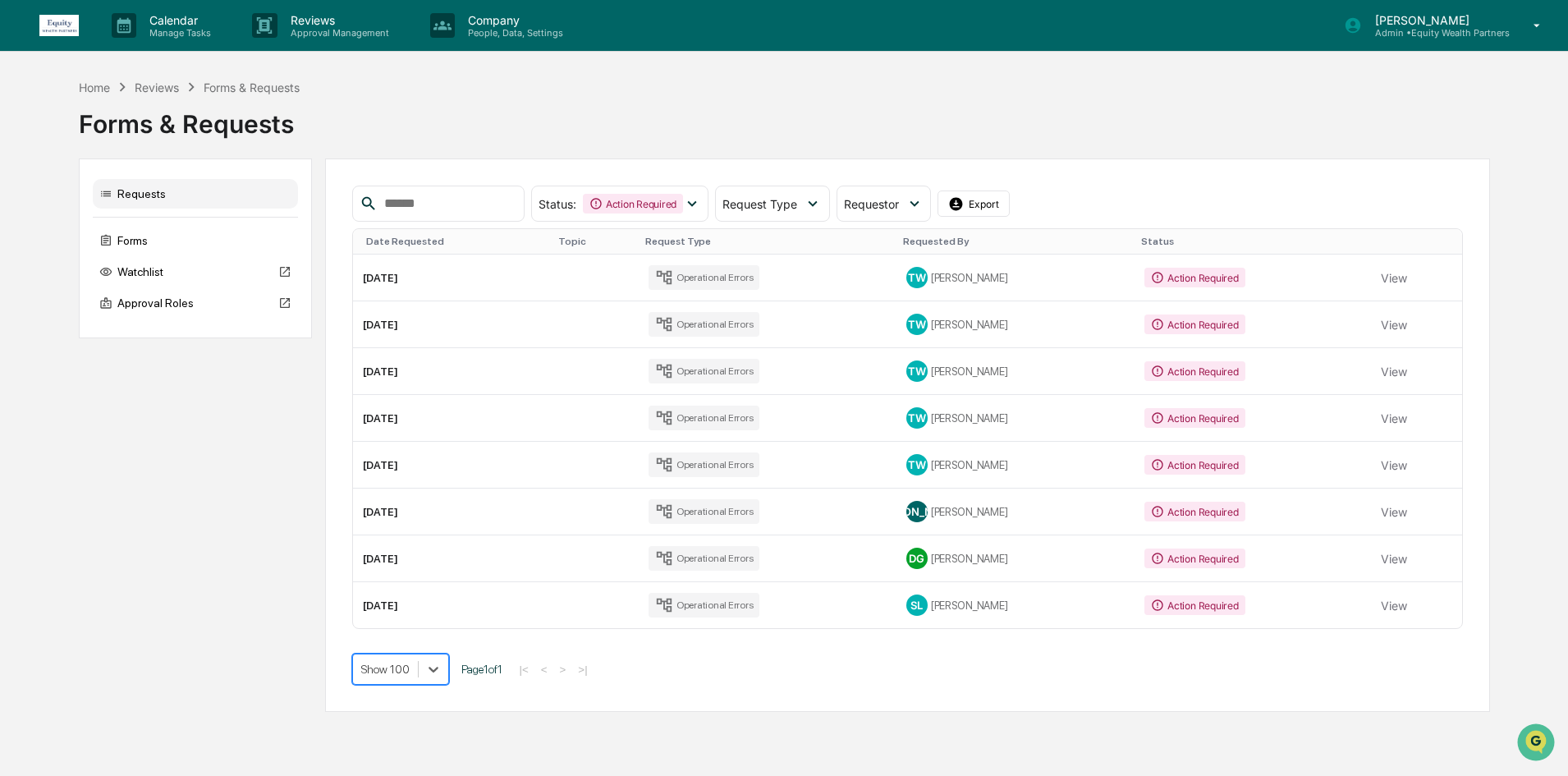
scroll to position [0, 0]
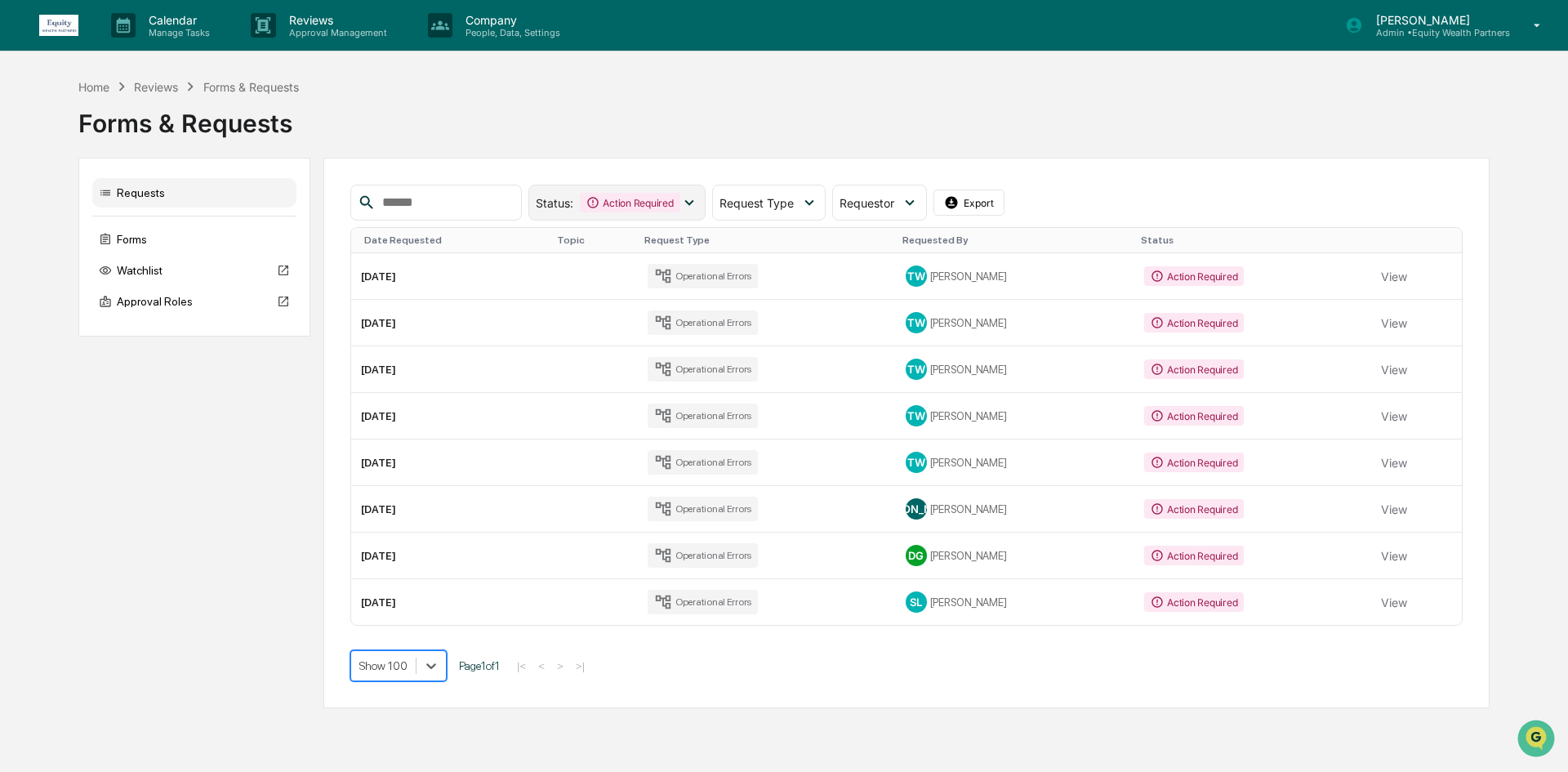
click at [680, 205] on div "Action Required" at bounding box center [630, 202] width 100 height 19
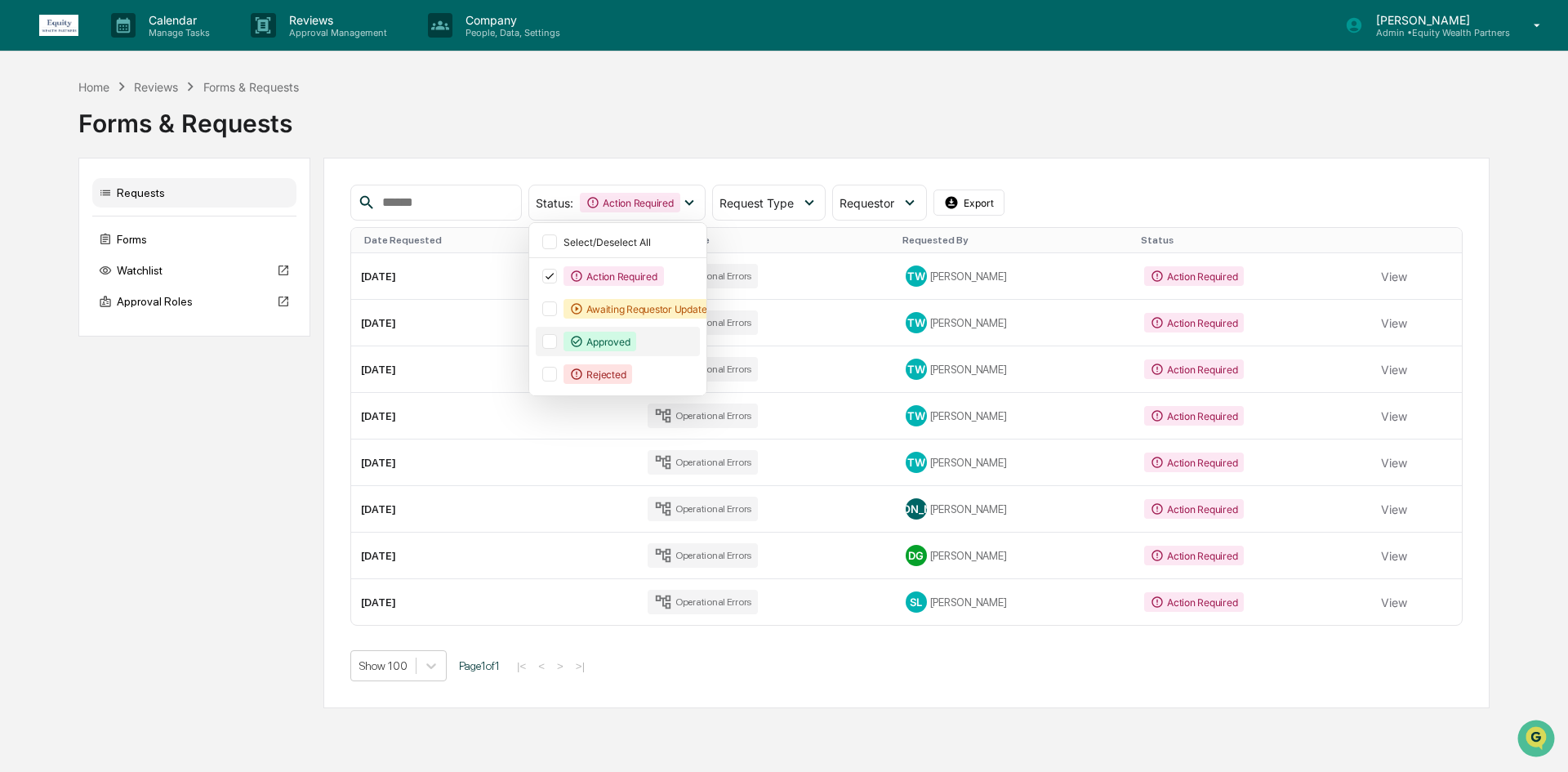
drag, startPoint x: 579, startPoint y: 318, endPoint x: 576, endPoint y: 335, distance: 17.3
click at [576, 318] on div "Awaiting Requestor Updates" at bounding box center [628, 309] width 185 height 30
click at [557, 346] on div at bounding box center [549, 342] width 15 height 15
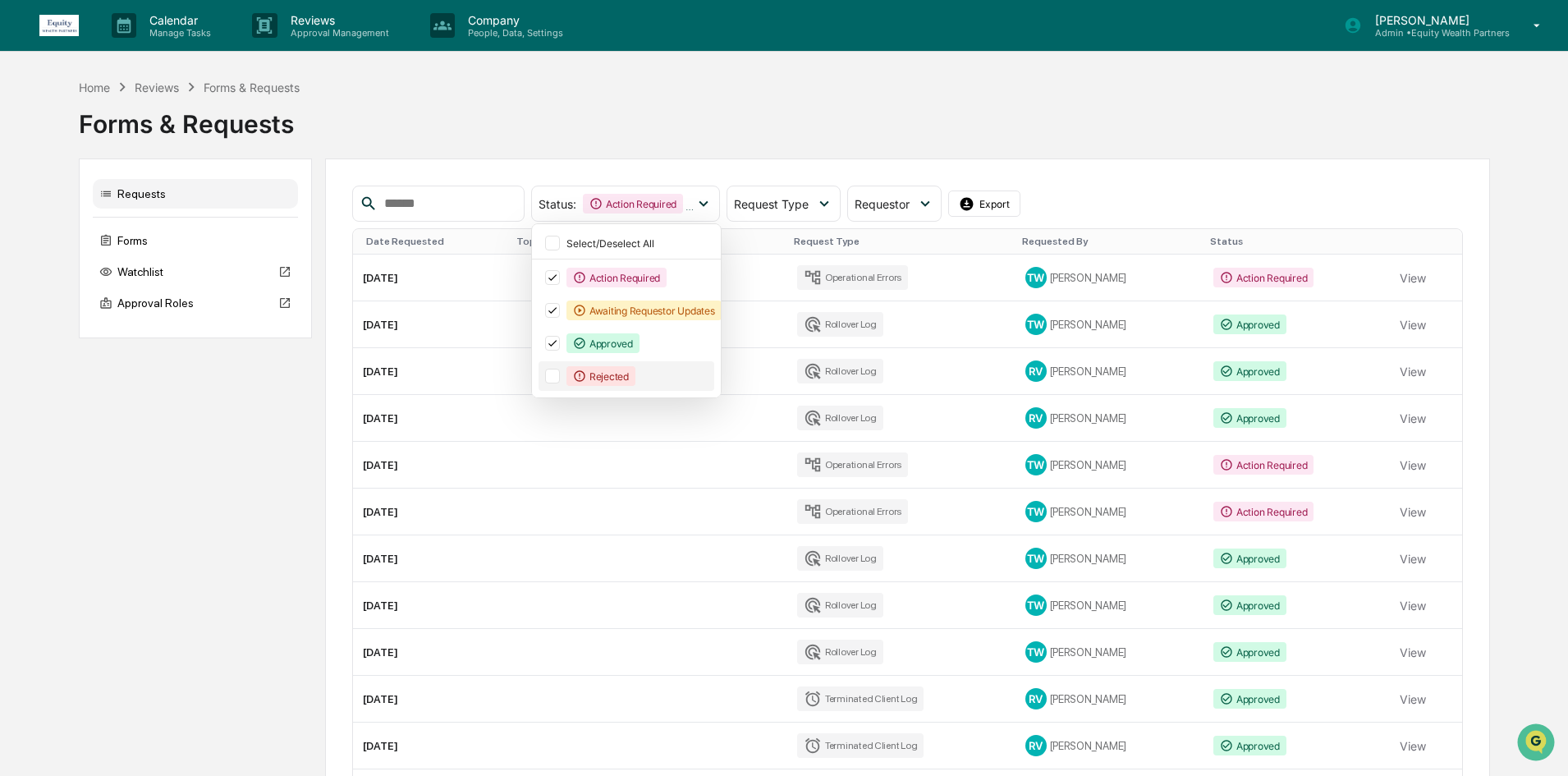
click at [560, 379] on div at bounding box center [552, 376] width 15 height 15
click at [833, 207] on icon at bounding box center [824, 203] width 18 height 18
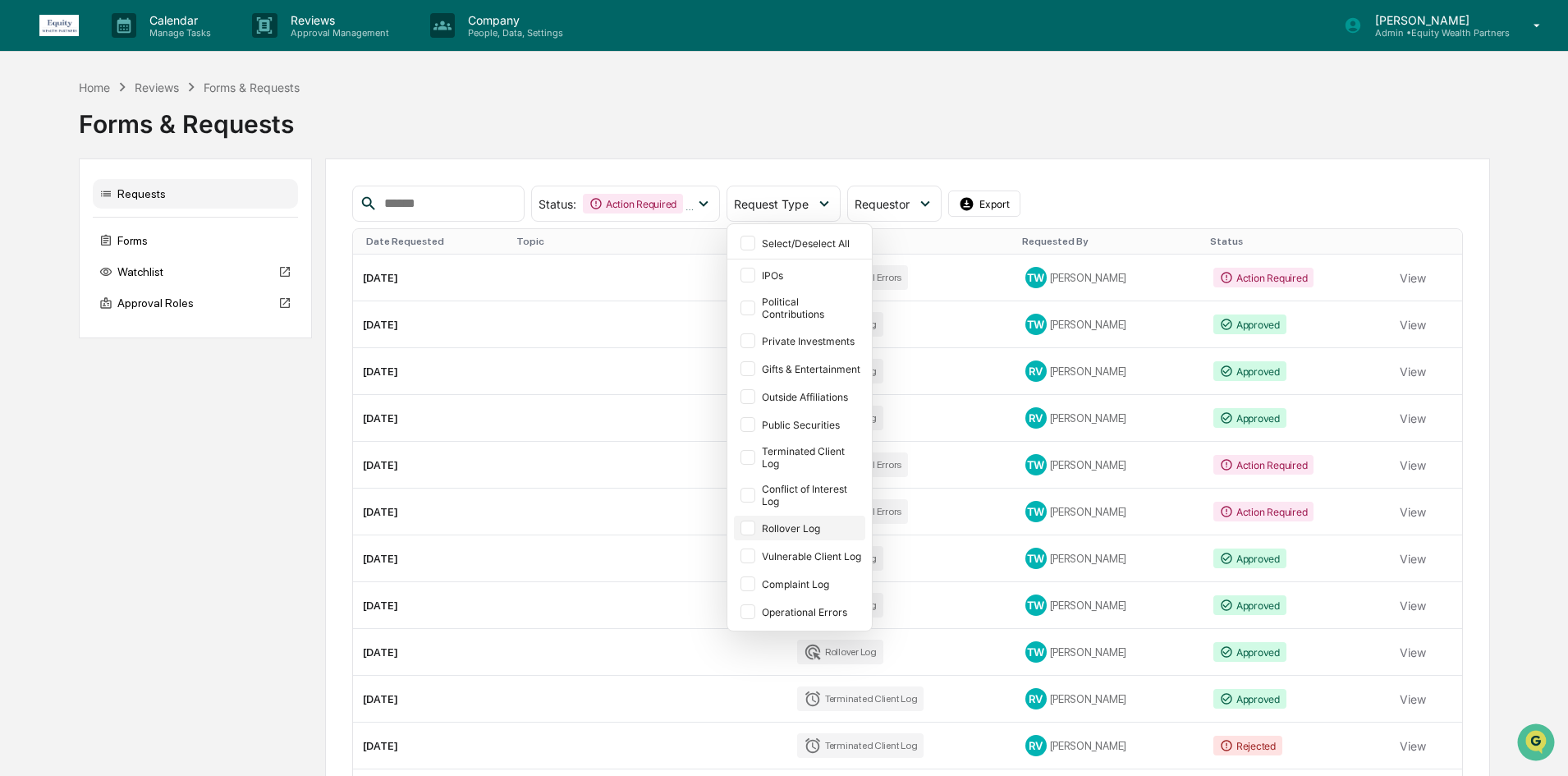
click at [816, 530] on div "Rollover Log" at bounding box center [812, 528] width 100 height 12
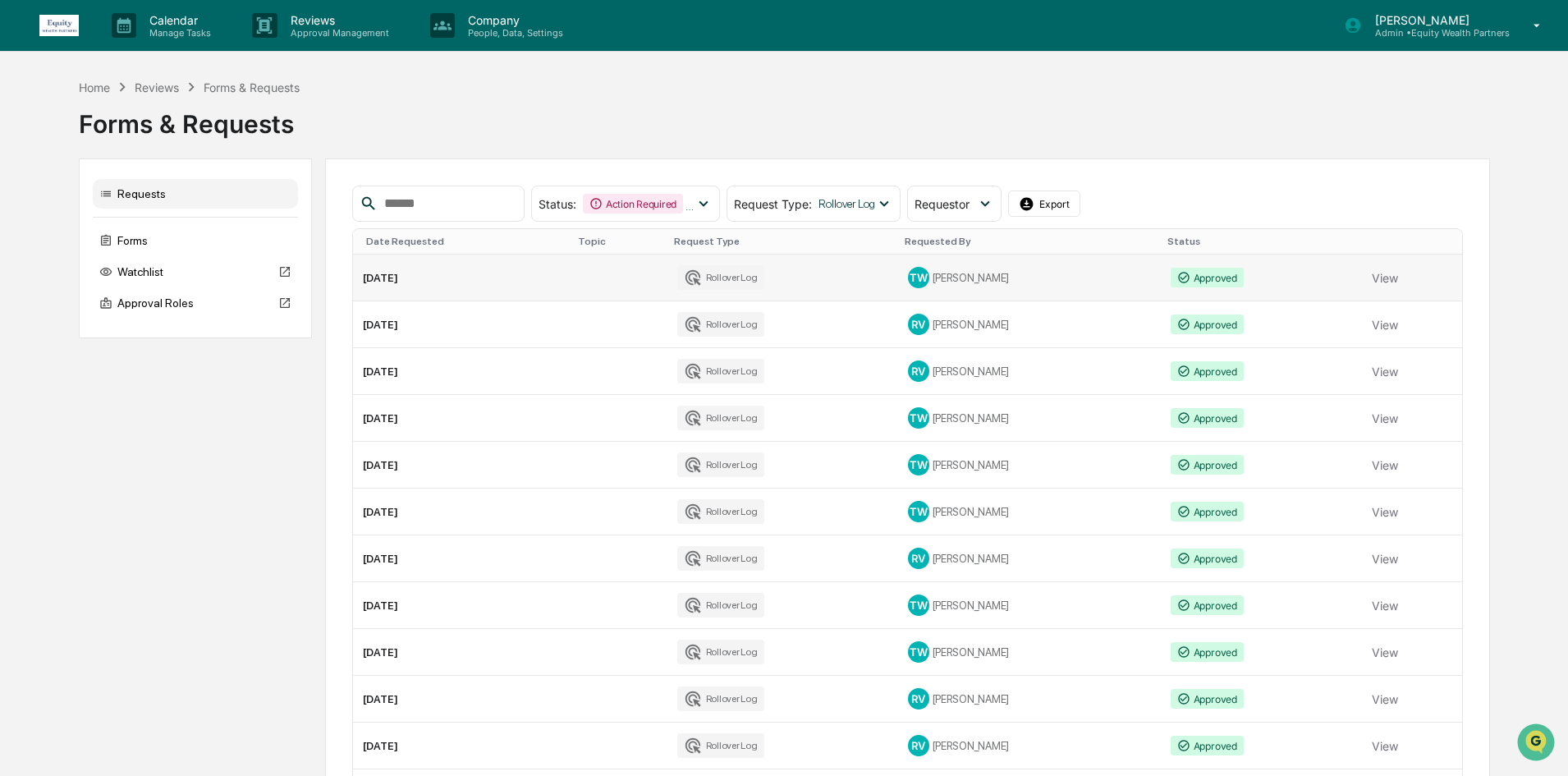
click at [1115, 276] on div "TW Tracy Wiley" at bounding box center [1029, 277] width 243 height 21
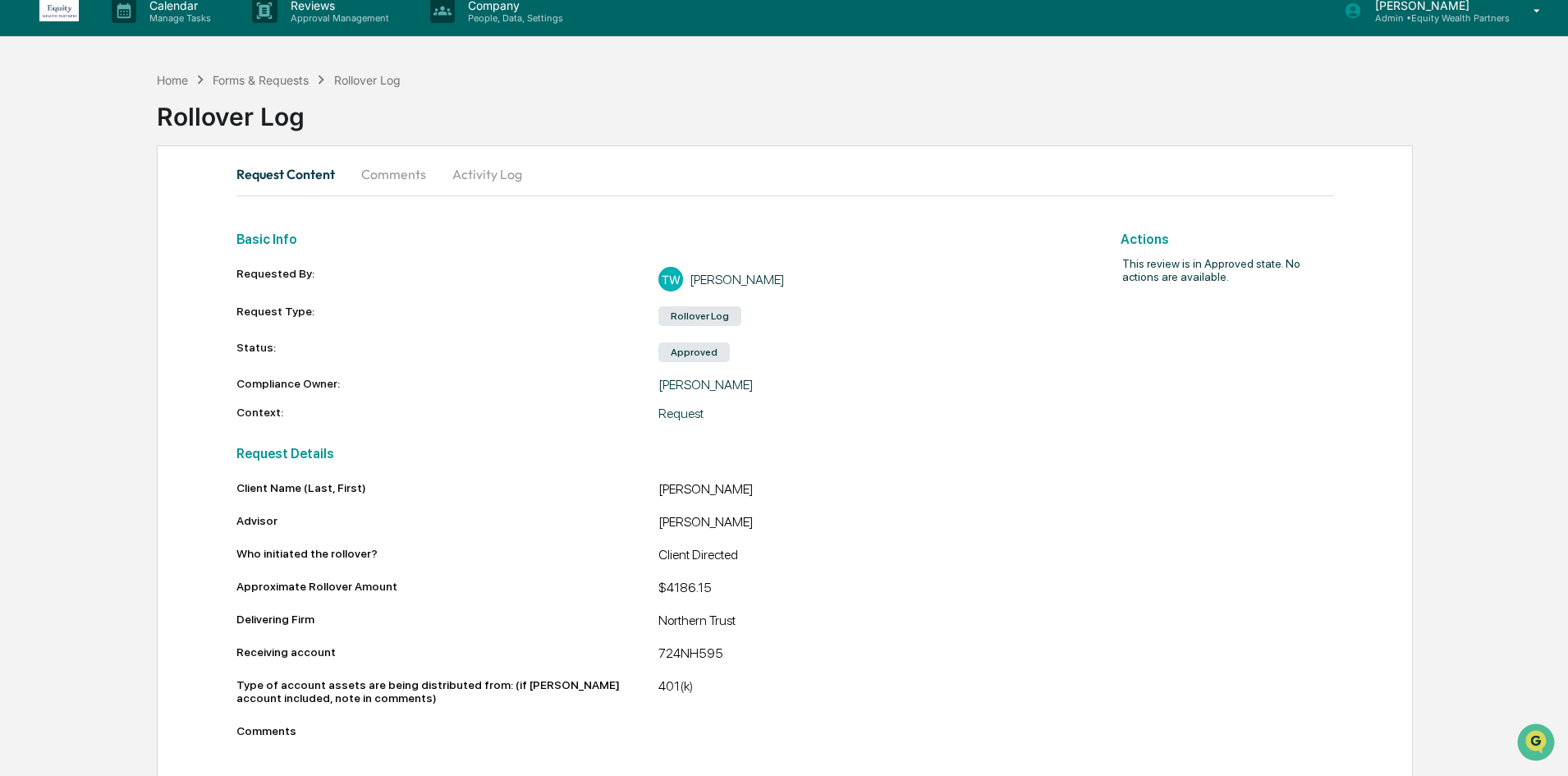
scroll to position [18, 0]
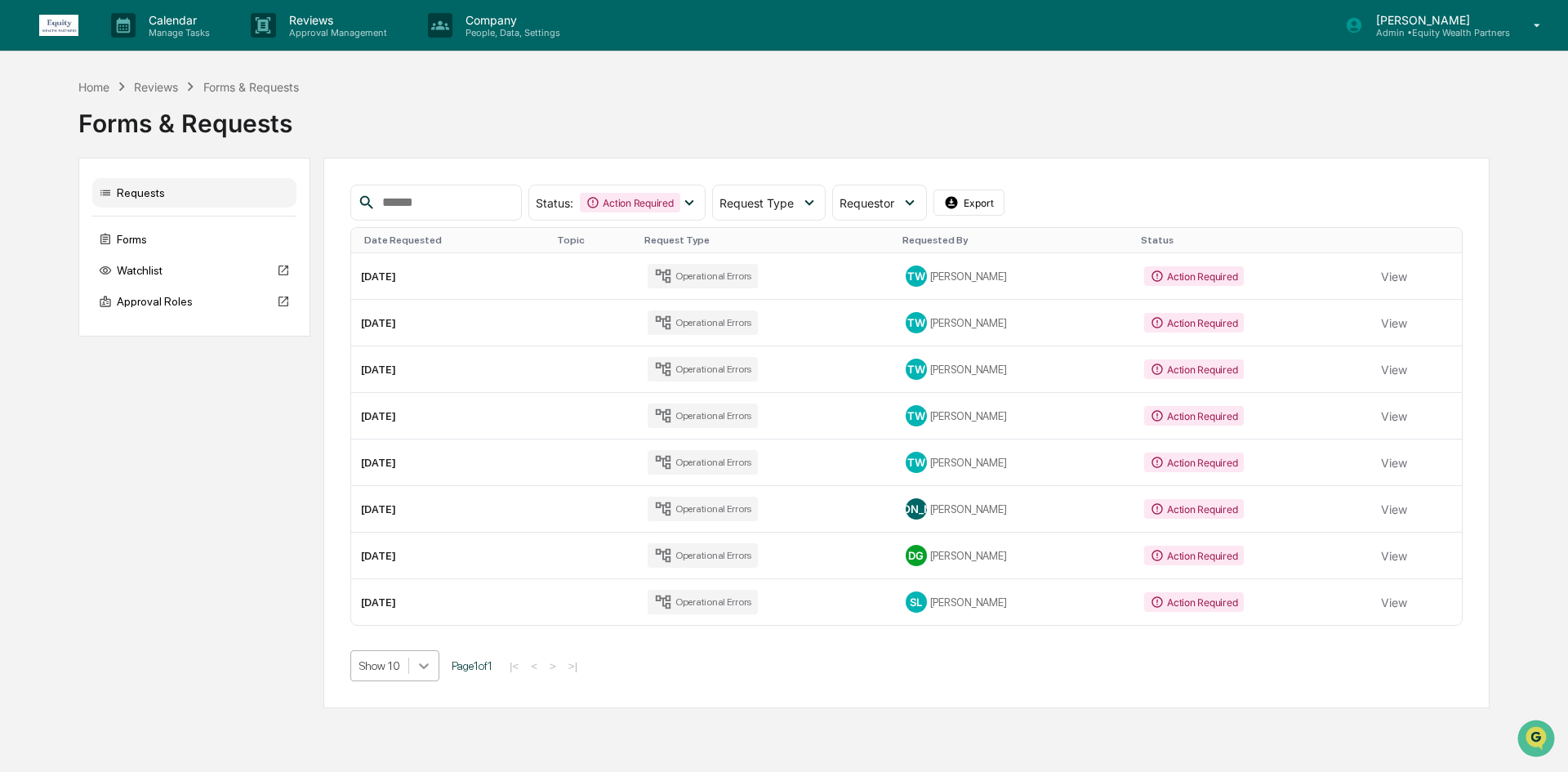
click at [426, 666] on body "Calendar Manage Tasks Reviews Approval Management Company People, Data, Setting…" at bounding box center [784, 386] width 1568 height 772
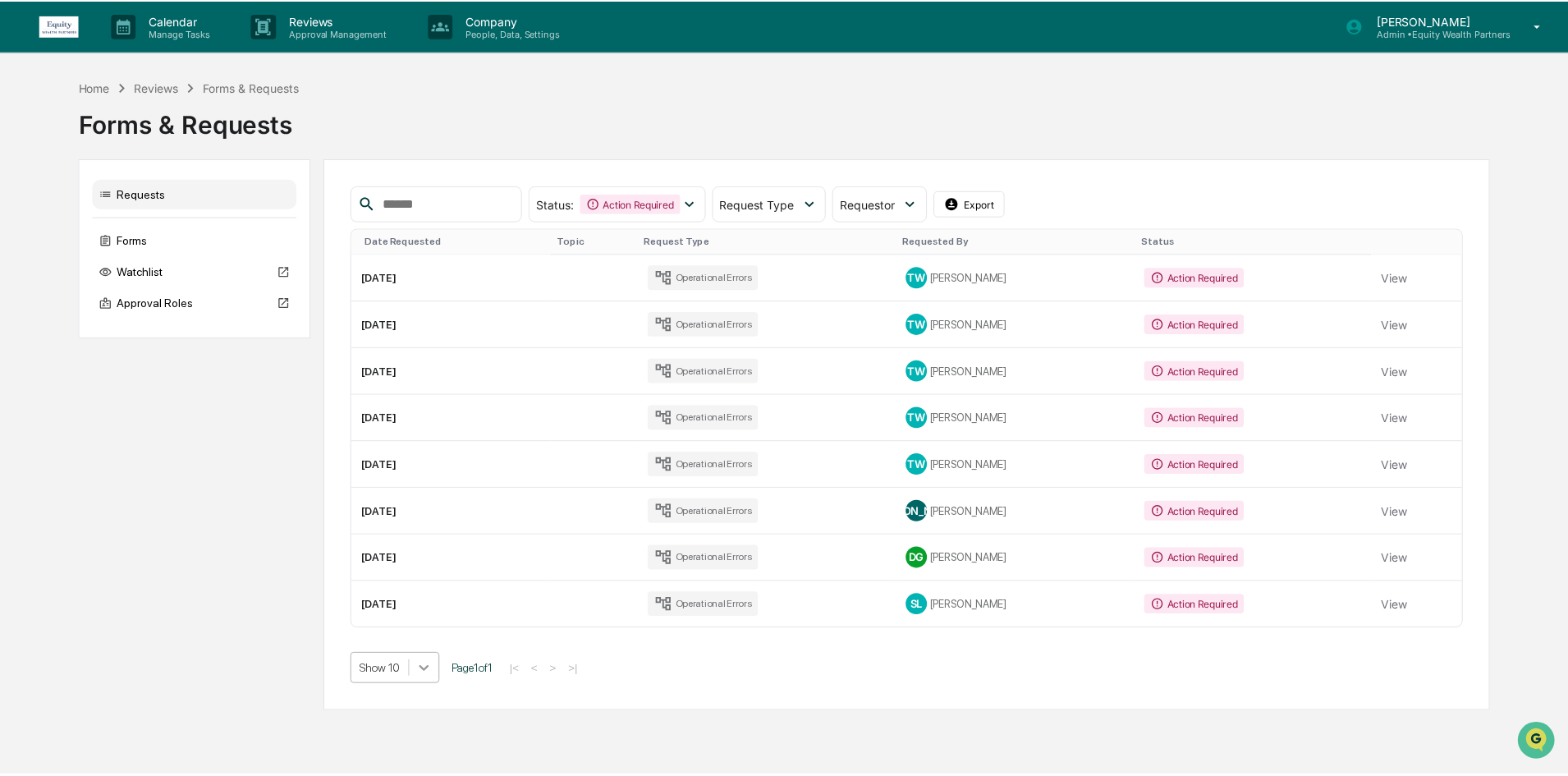
scroll to position [53, 0]
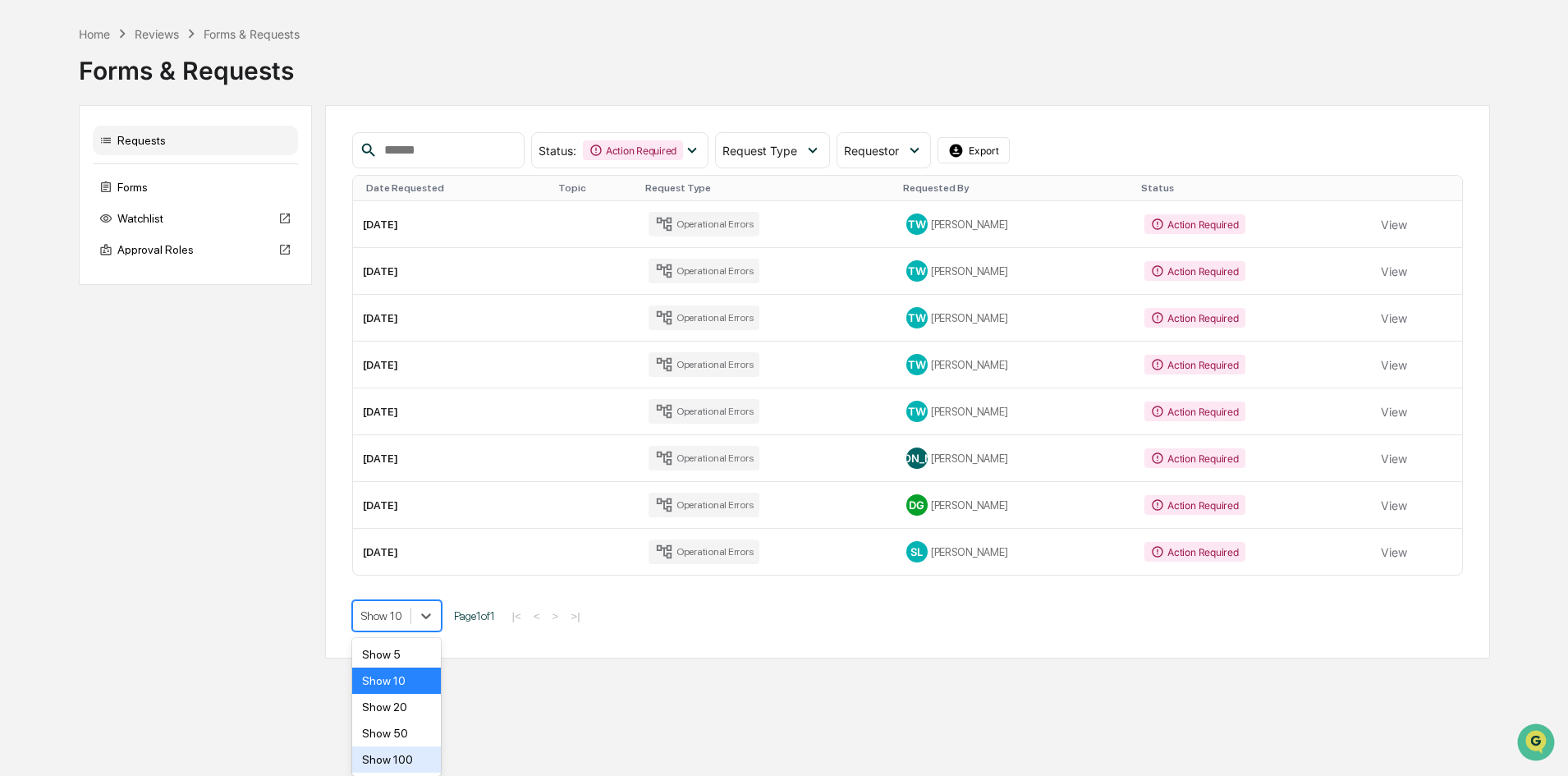
click at [405, 751] on div "Show 100" at bounding box center [397, 760] width 89 height 26
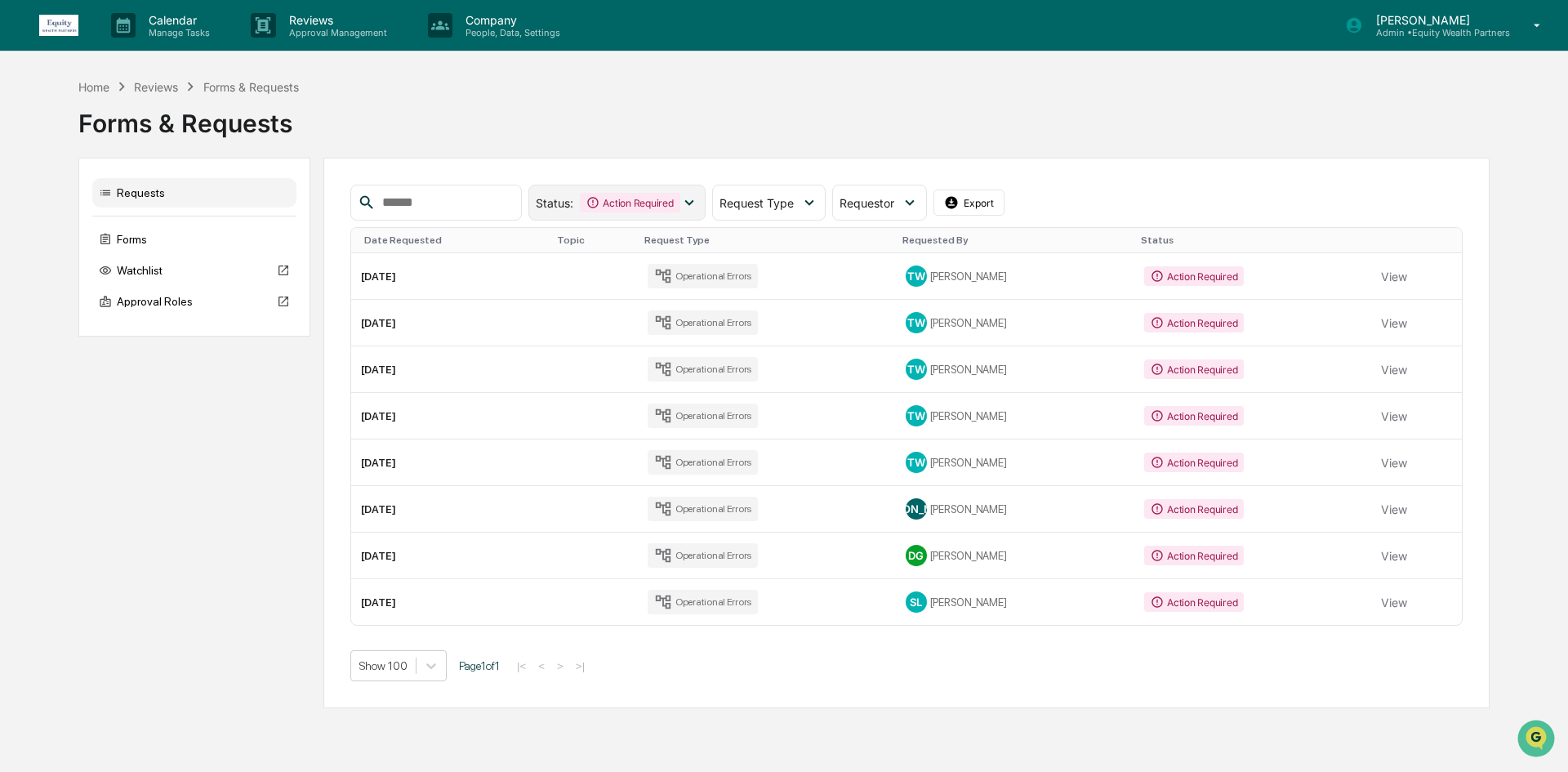
click at [675, 203] on div "Action Required" at bounding box center [630, 202] width 100 height 19
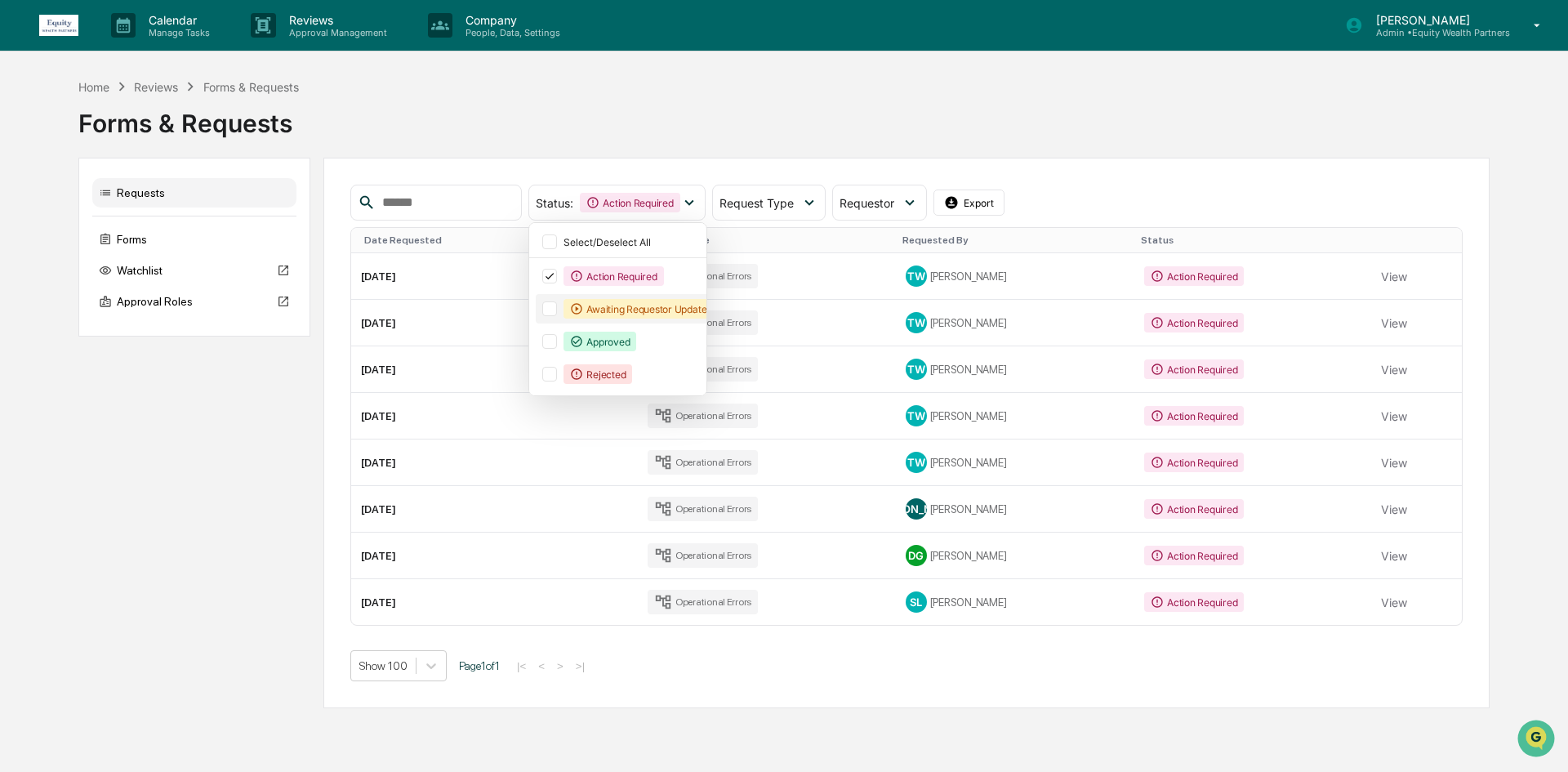
click at [557, 336] on div at bounding box center [549, 342] width 15 height 15
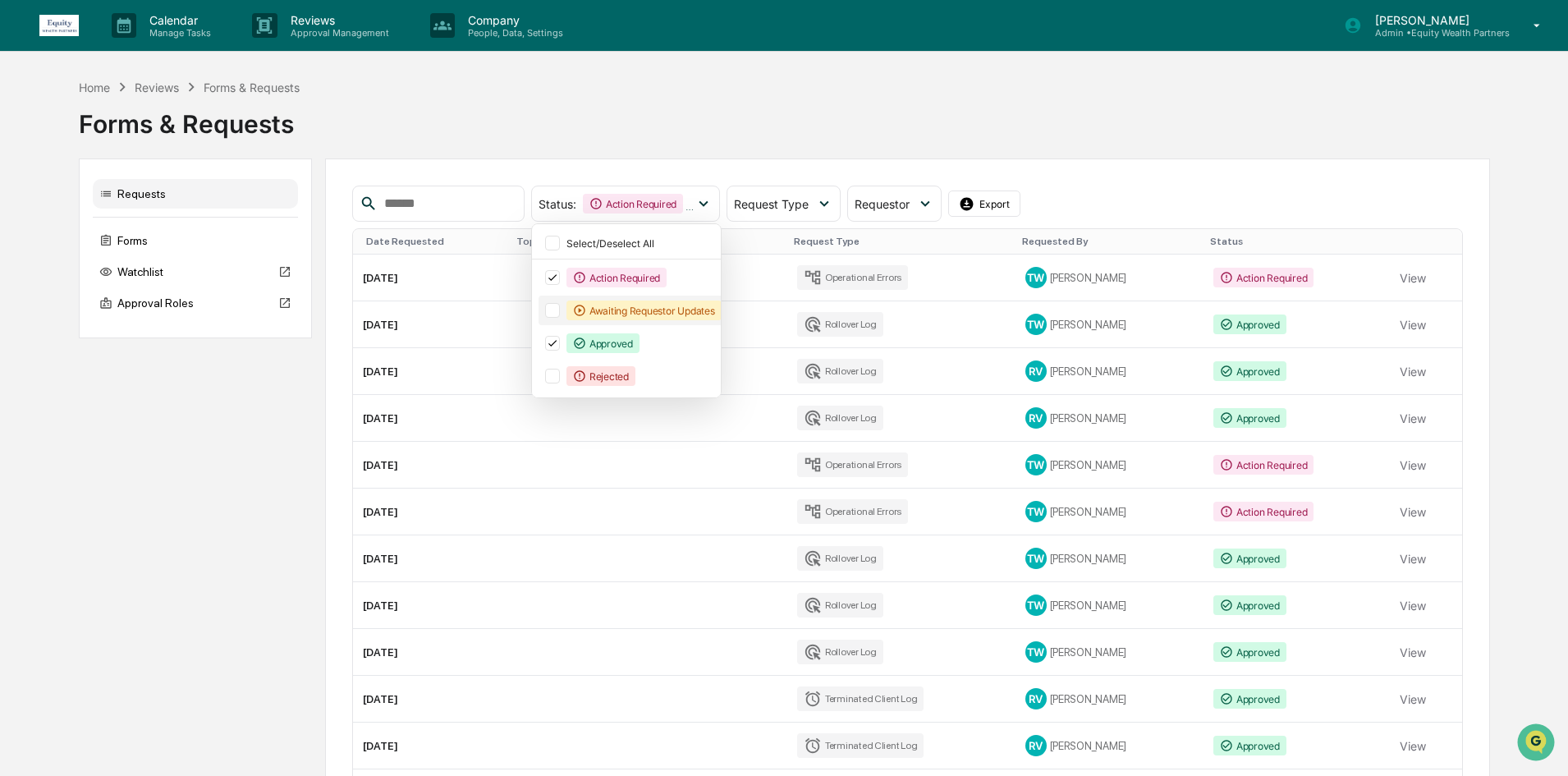
click at [560, 305] on div at bounding box center [552, 311] width 15 height 15
click at [560, 377] on div at bounding box center [552, 376] width 15 height 15
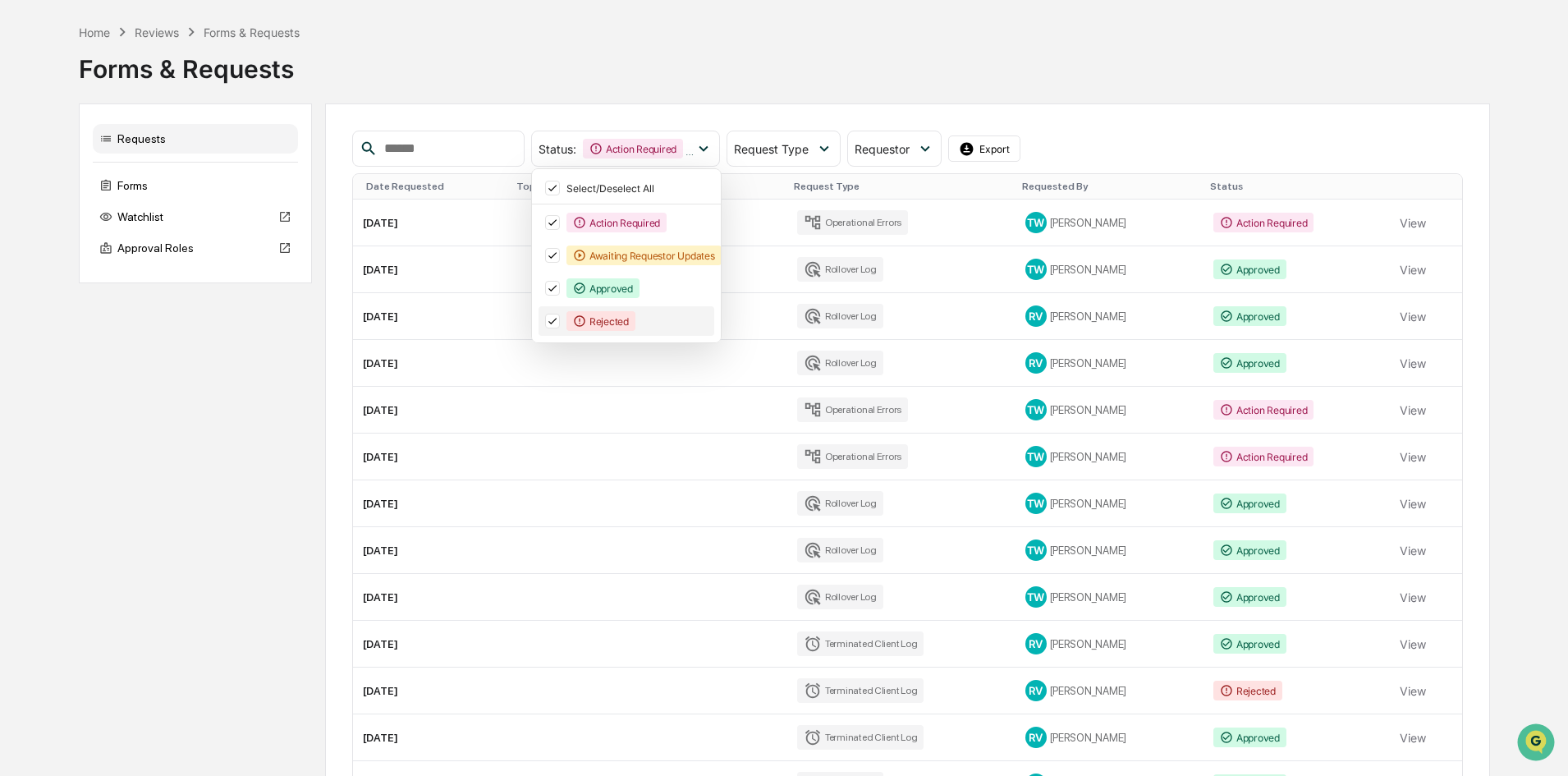
scroll to position [82, 0]
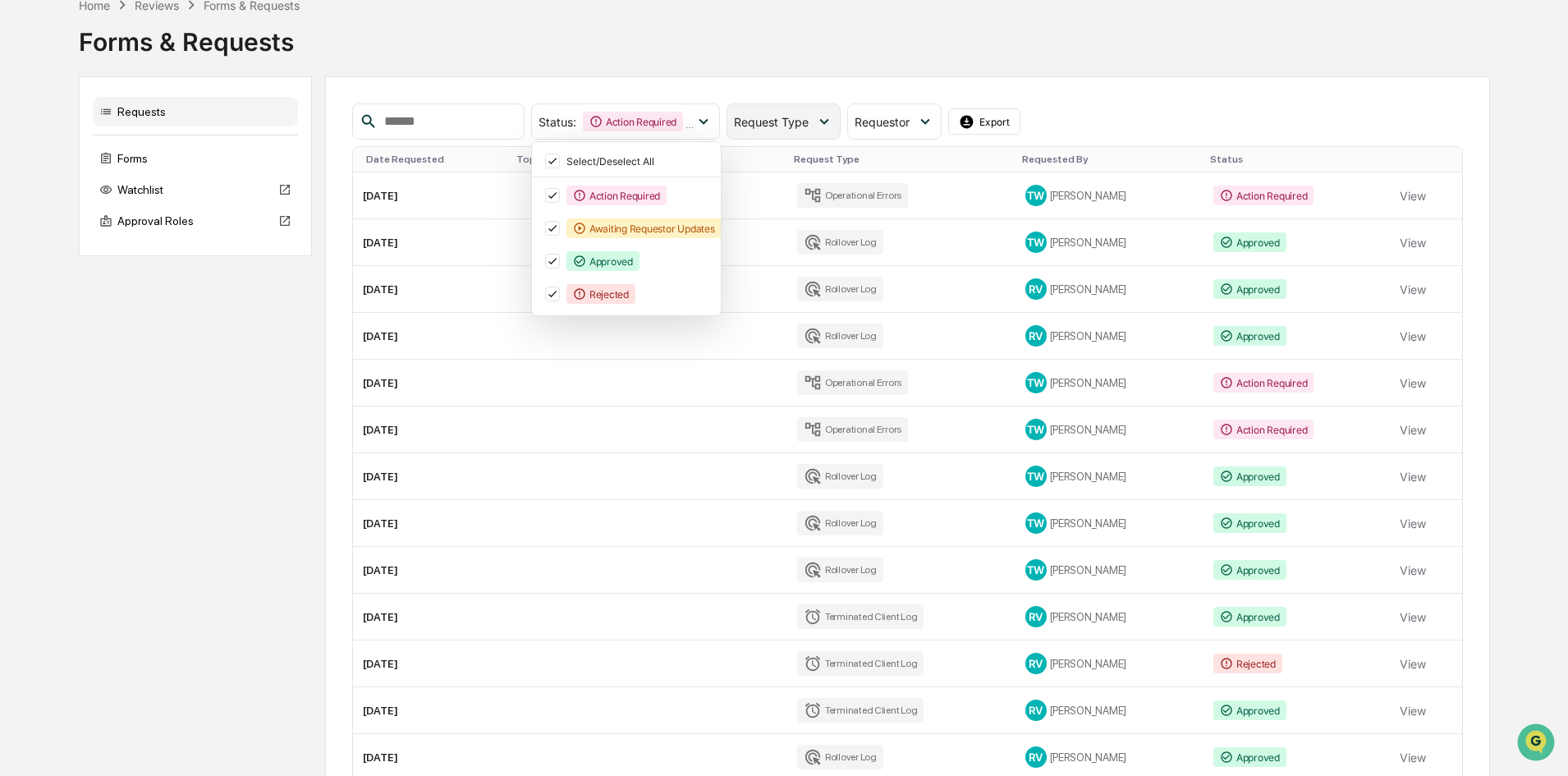
click at [833, 123] on icon at bounding box center [824, 121] width 18 height 18
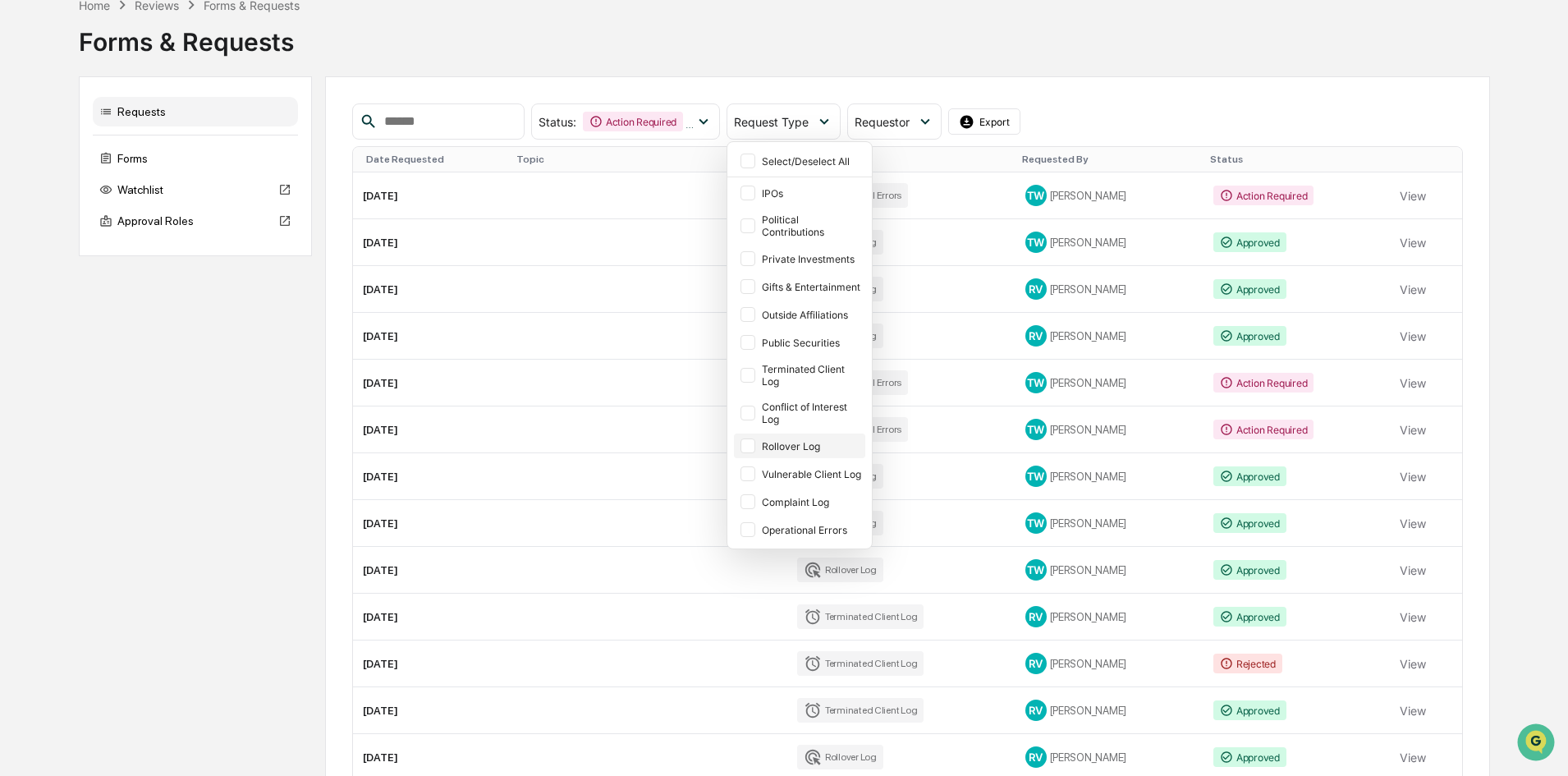
click at [809, 451] on div "Rollover Log" at bounding box center [812, 446] width 100 height 12
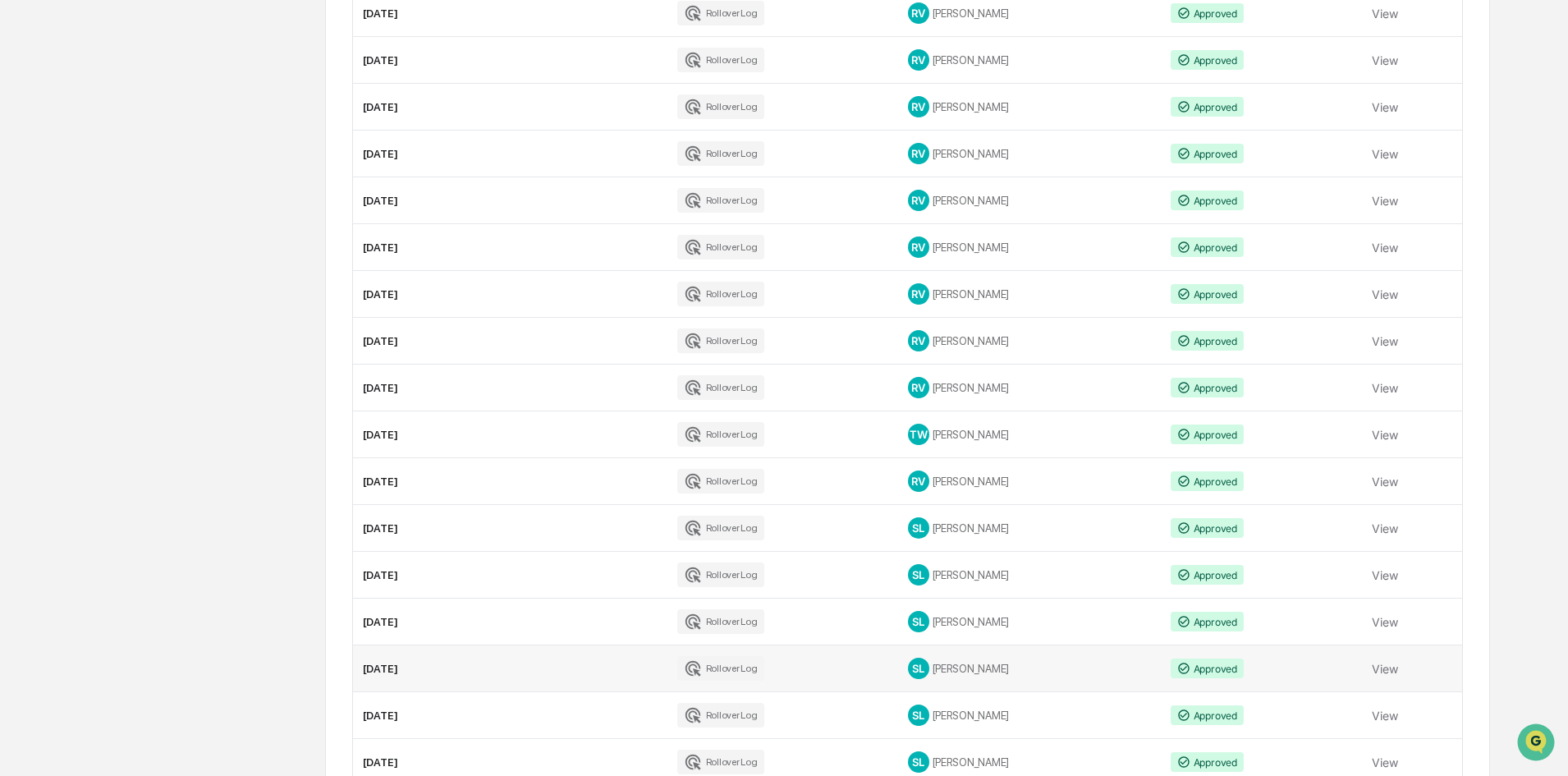
scroll to position [1281, 0]
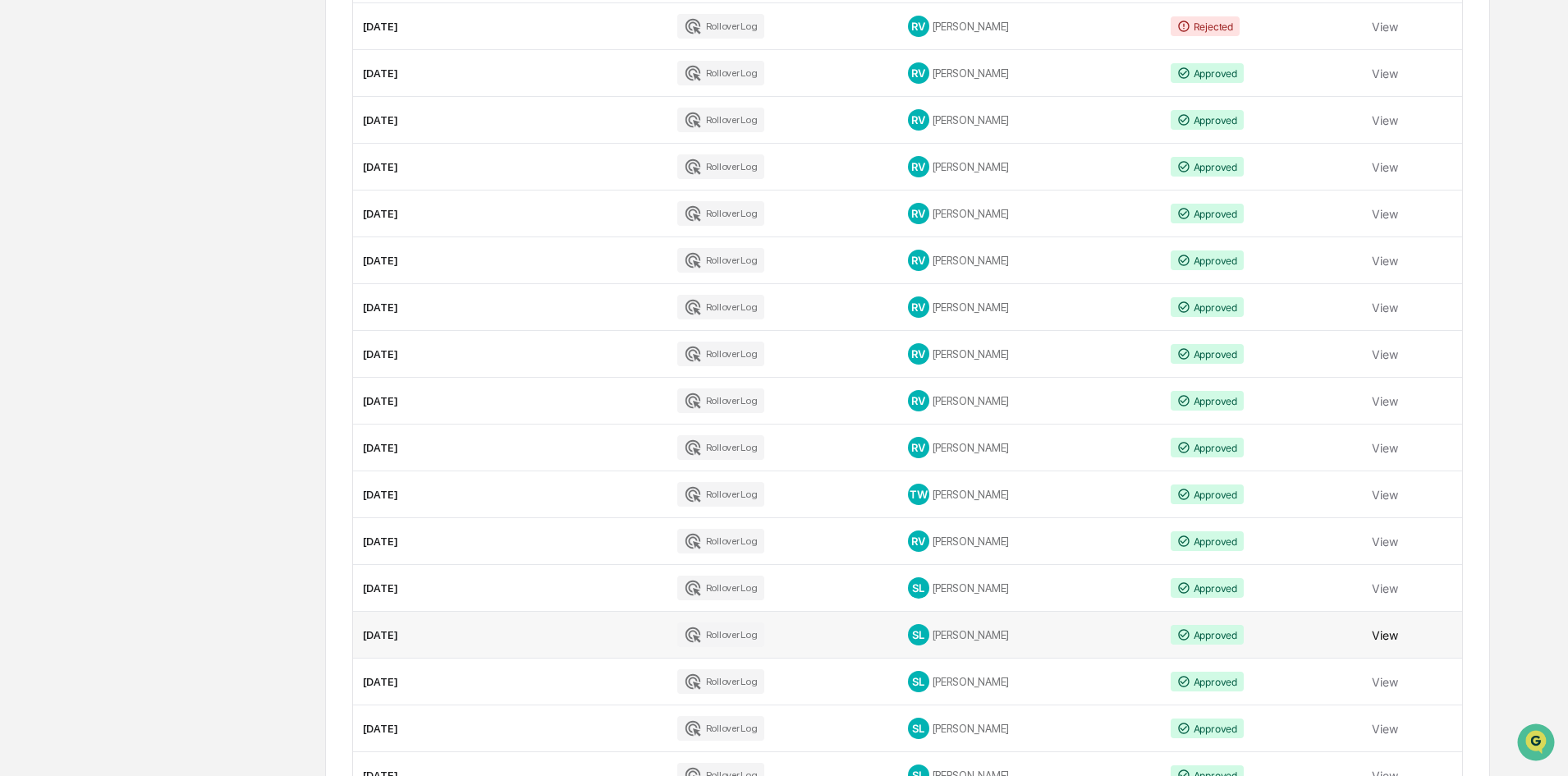
click at [1382, 629] on button "View" at bounding box center [1385, 635] width 26 height 33
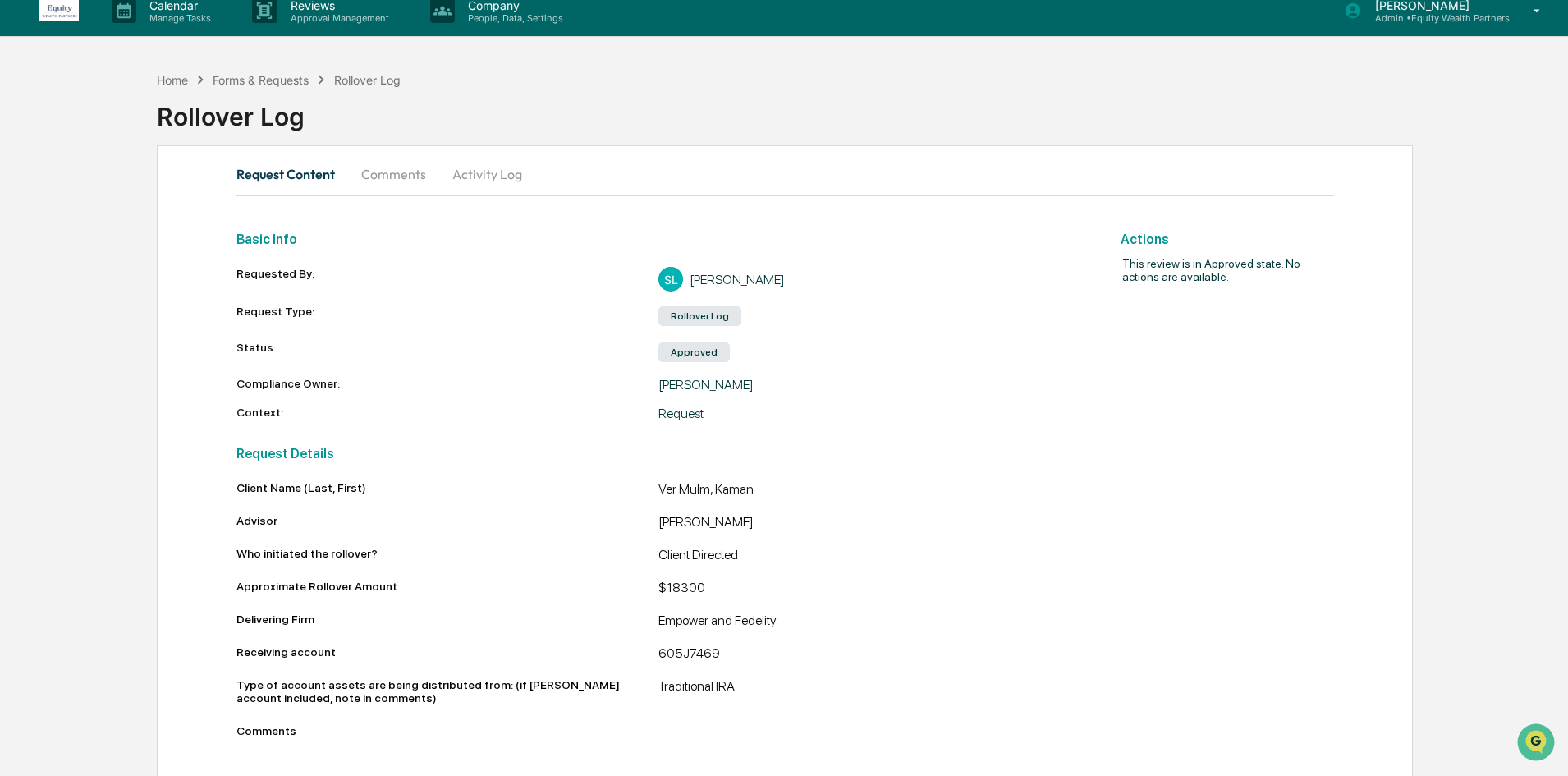
scroll to position [18, 0]
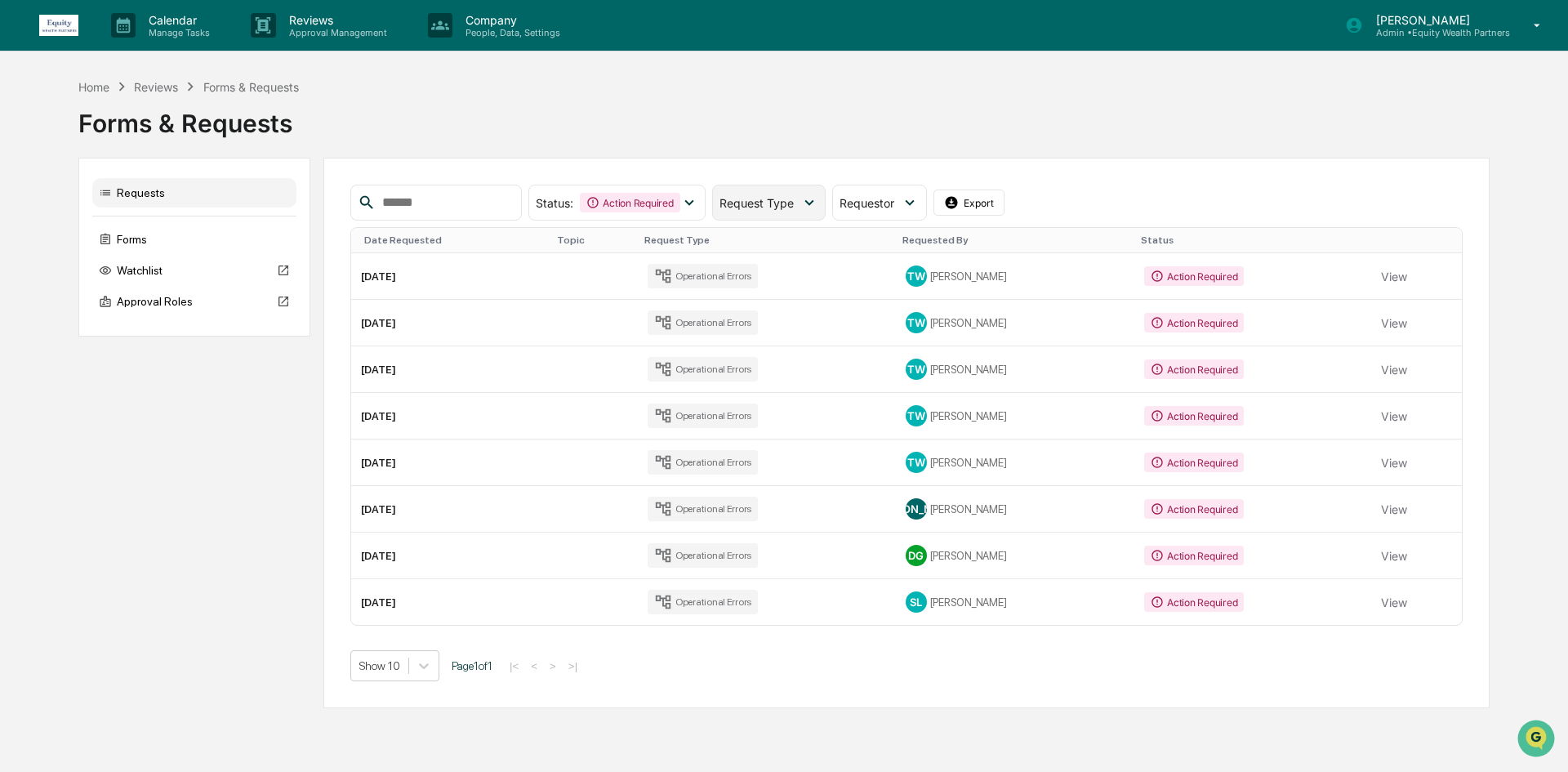
click at [798, 188] on div "Request Type" at bounding box center [769, 203] width 114 height 36
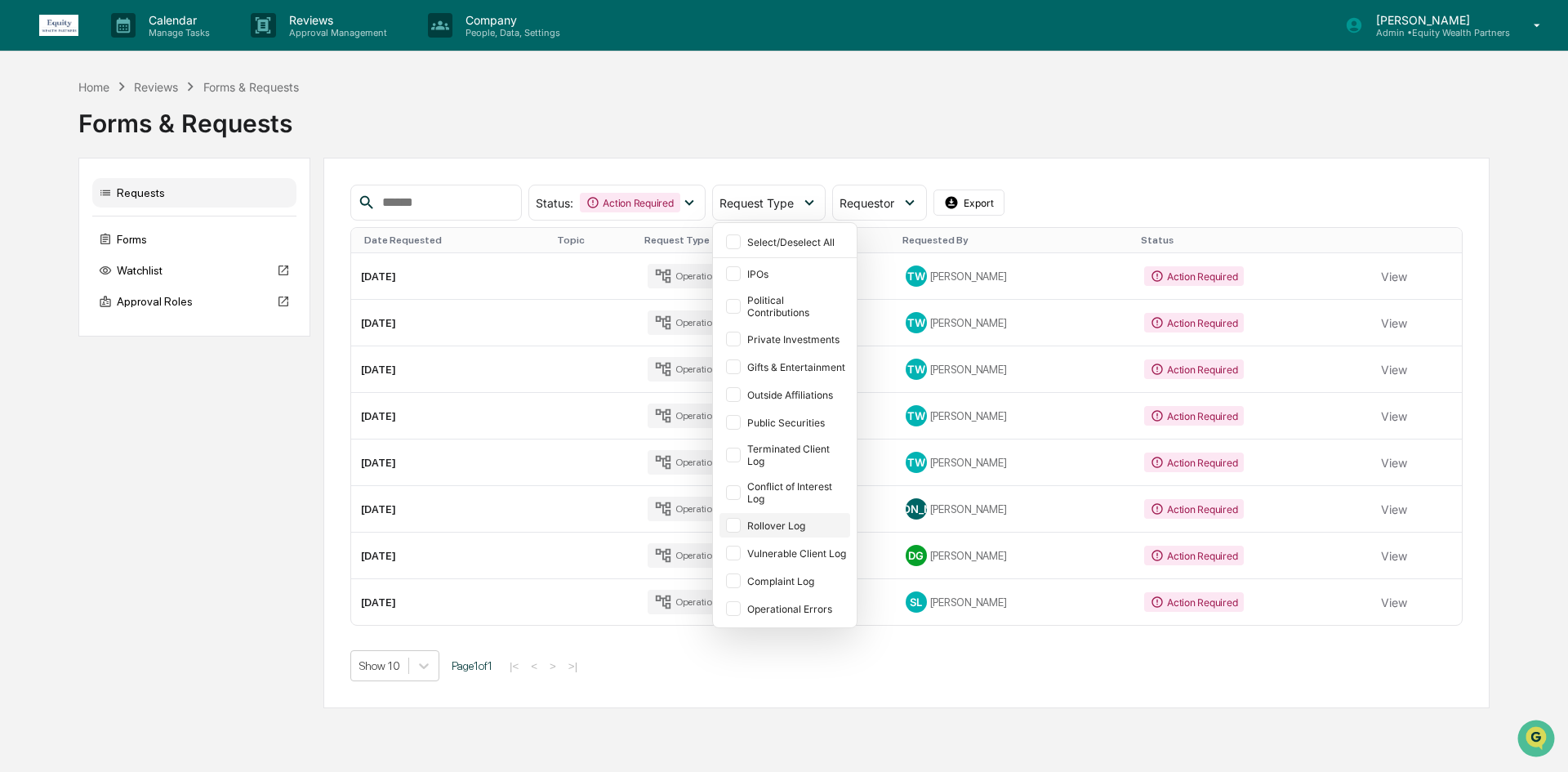
click at [741, 527] on div at bounding box center [734, 526] width 15 height 15
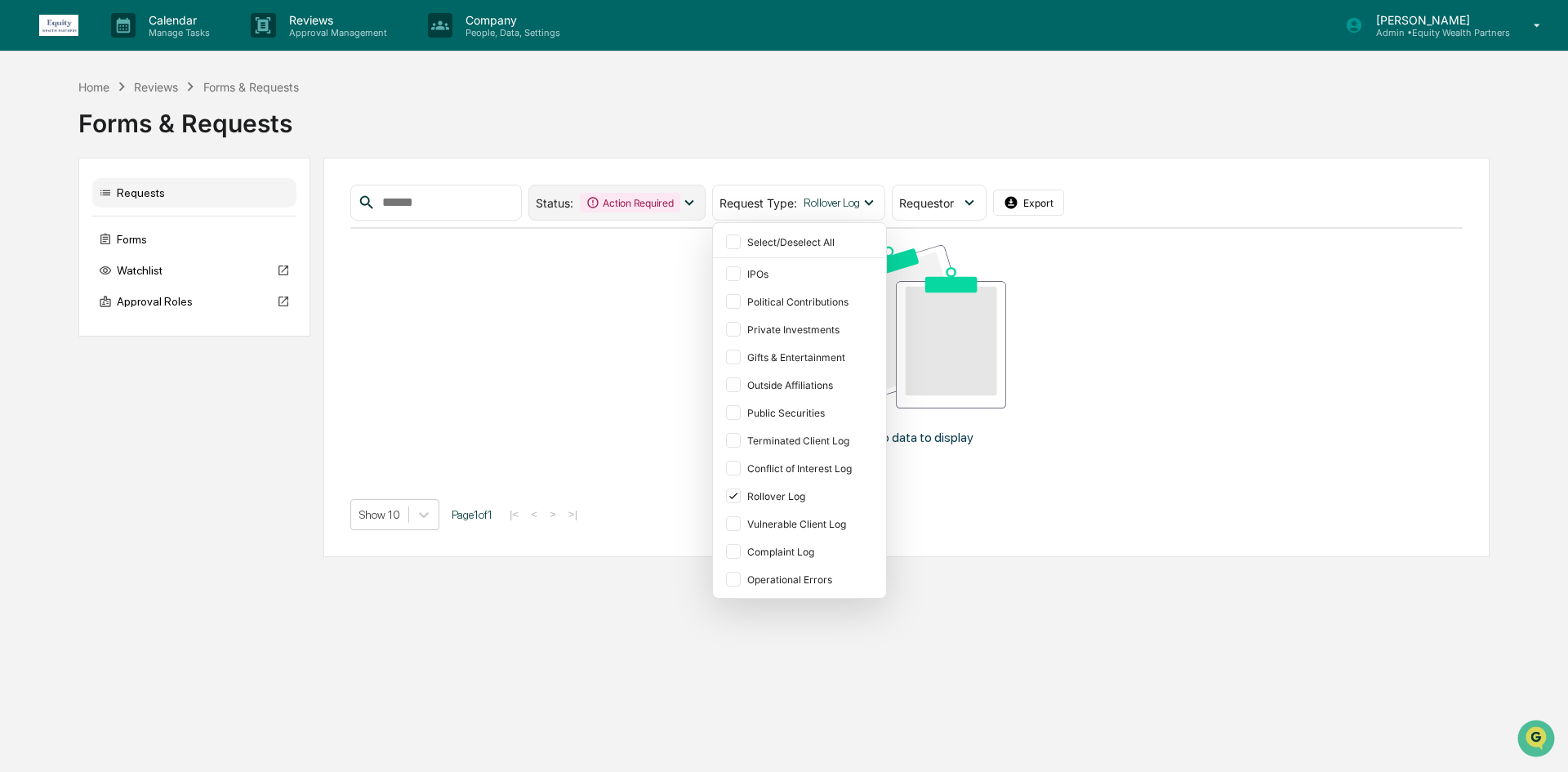
click at [673, 192] on div "Status : Action Required" at bounding box center [617, 203] width 178 height 36
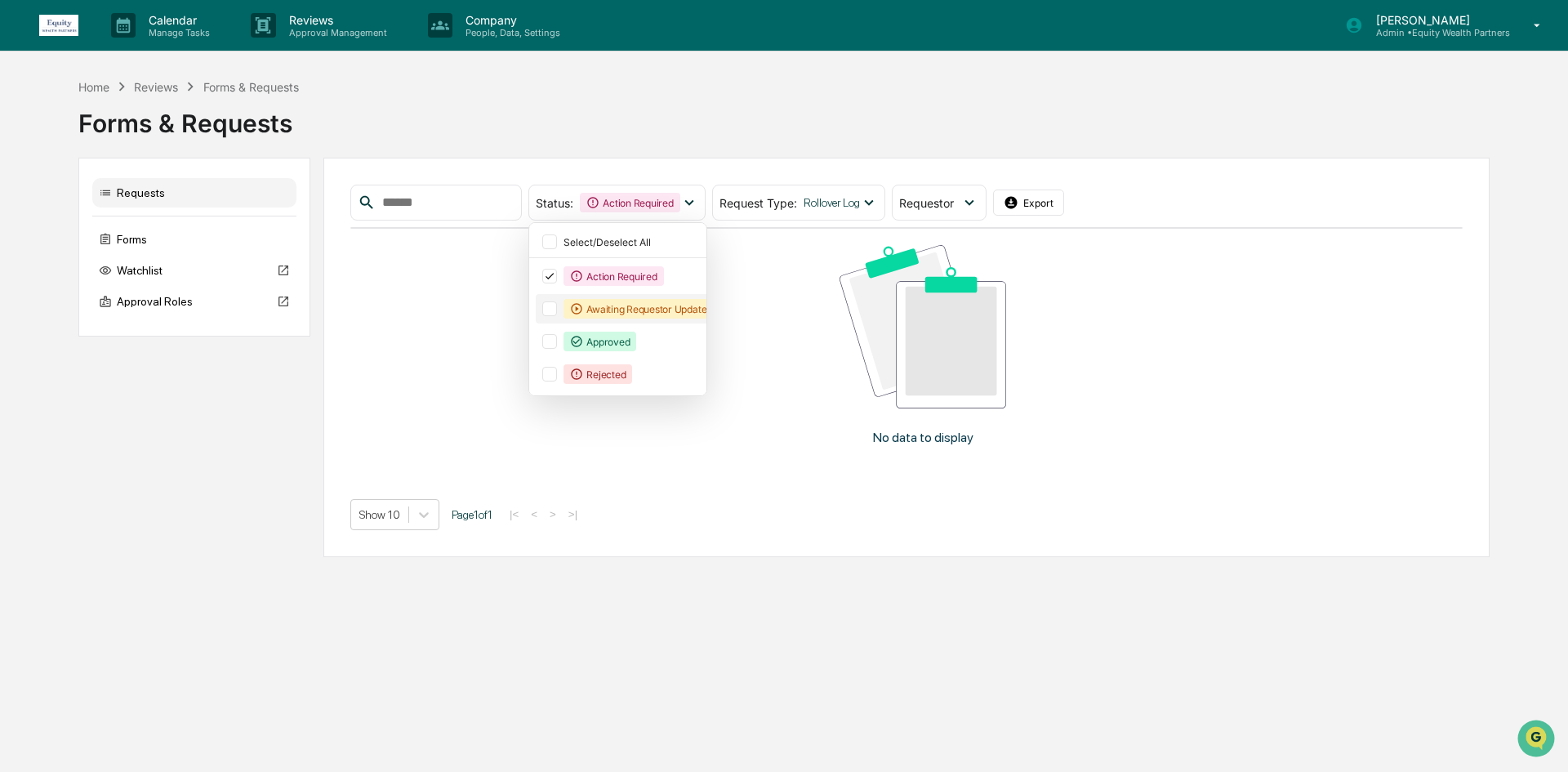
click at [557, 304] on div at bounding box center [549, 309] width 15 height 15
click at [557, 335] on div at bounding box center [549, 342] width 15 height 15
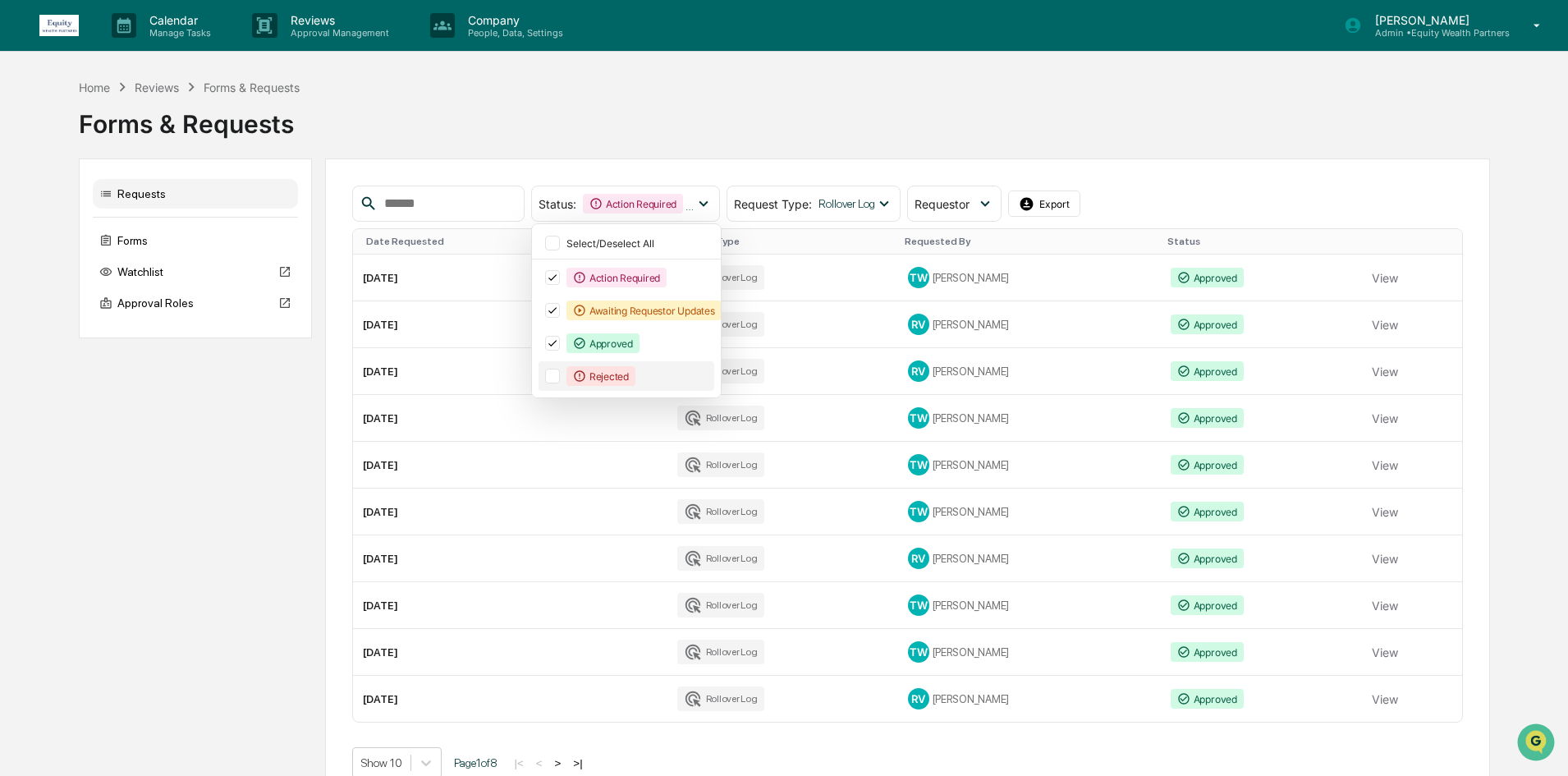
click at [560, 376] on div at bounding box center [552, 376] width 15 height 15
click at [256, 446] on div "Requests Forms Watchlist Approval Roles Status : Action Required Awaiting Reque…" at bounding box center [785, 482] width 1412 height 648
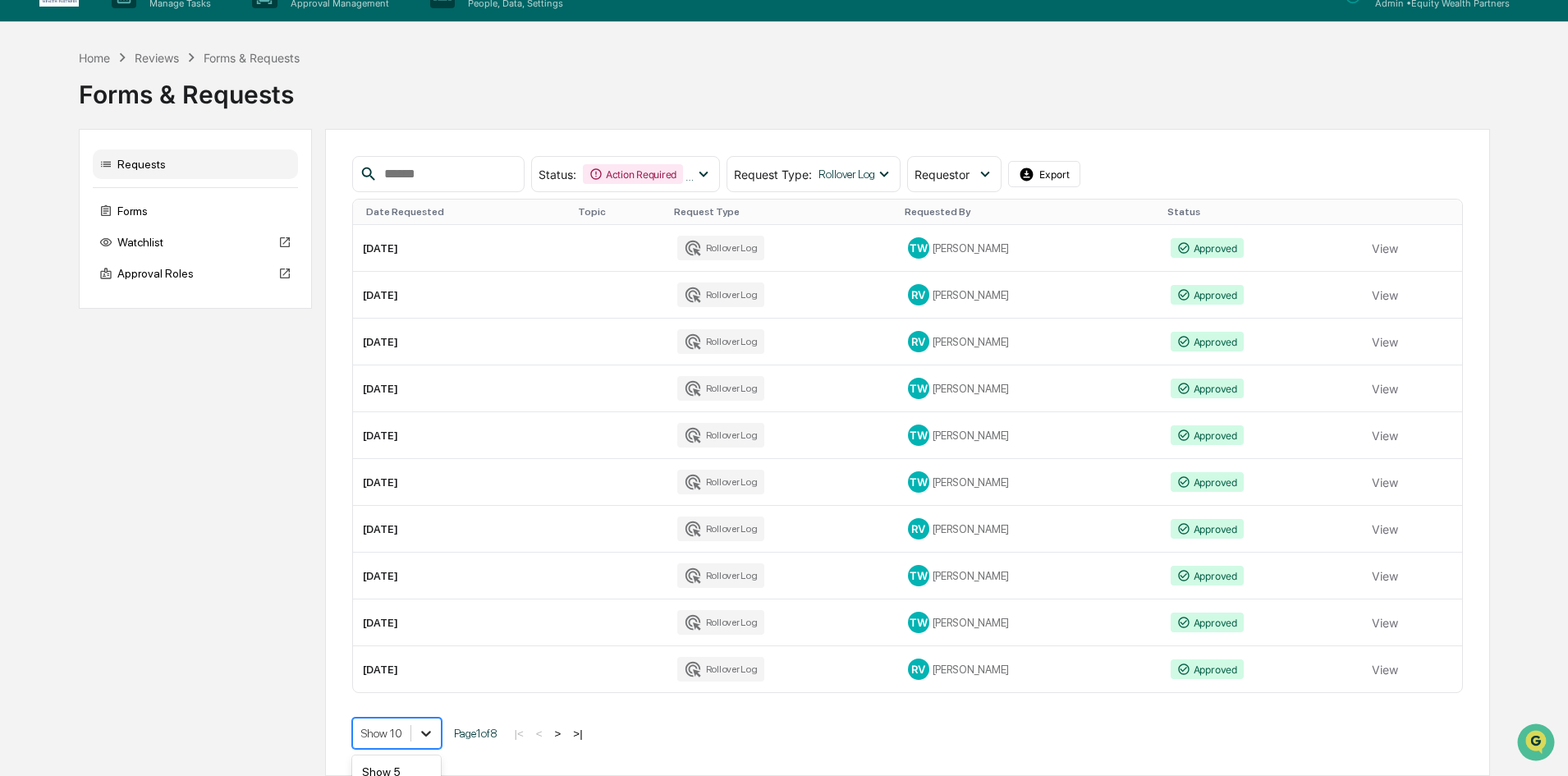
scroll to position [147, 0]
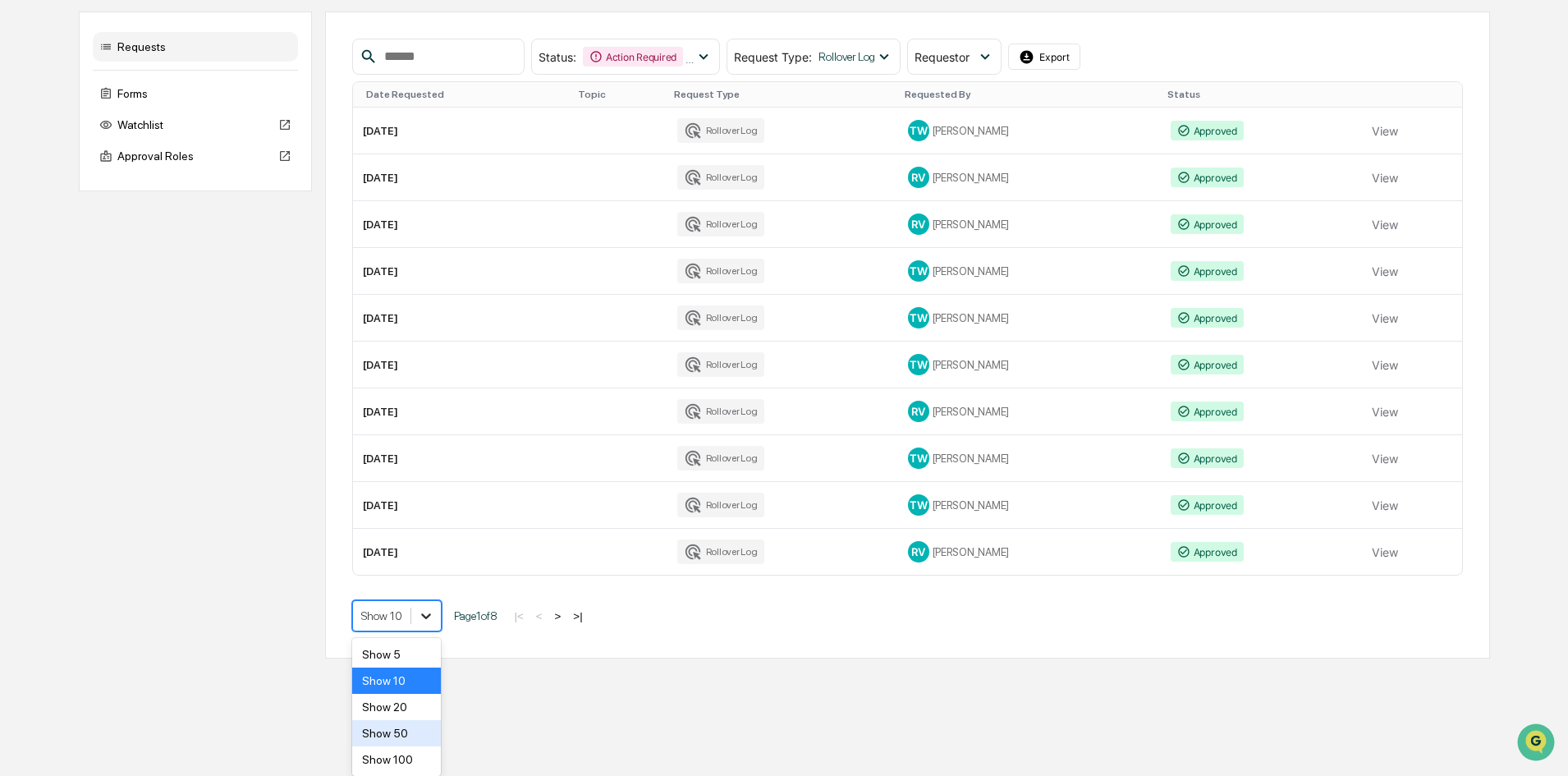
click at [427, 659] on body "Calendar Manage Tasks Reviews Approval Management Company People, Data, Setting…" at bounding box center [784, 256] width 1568 height 806
click at [405, 755] on div "Show 100" at bounding box center [397, 760] width 89 height 26
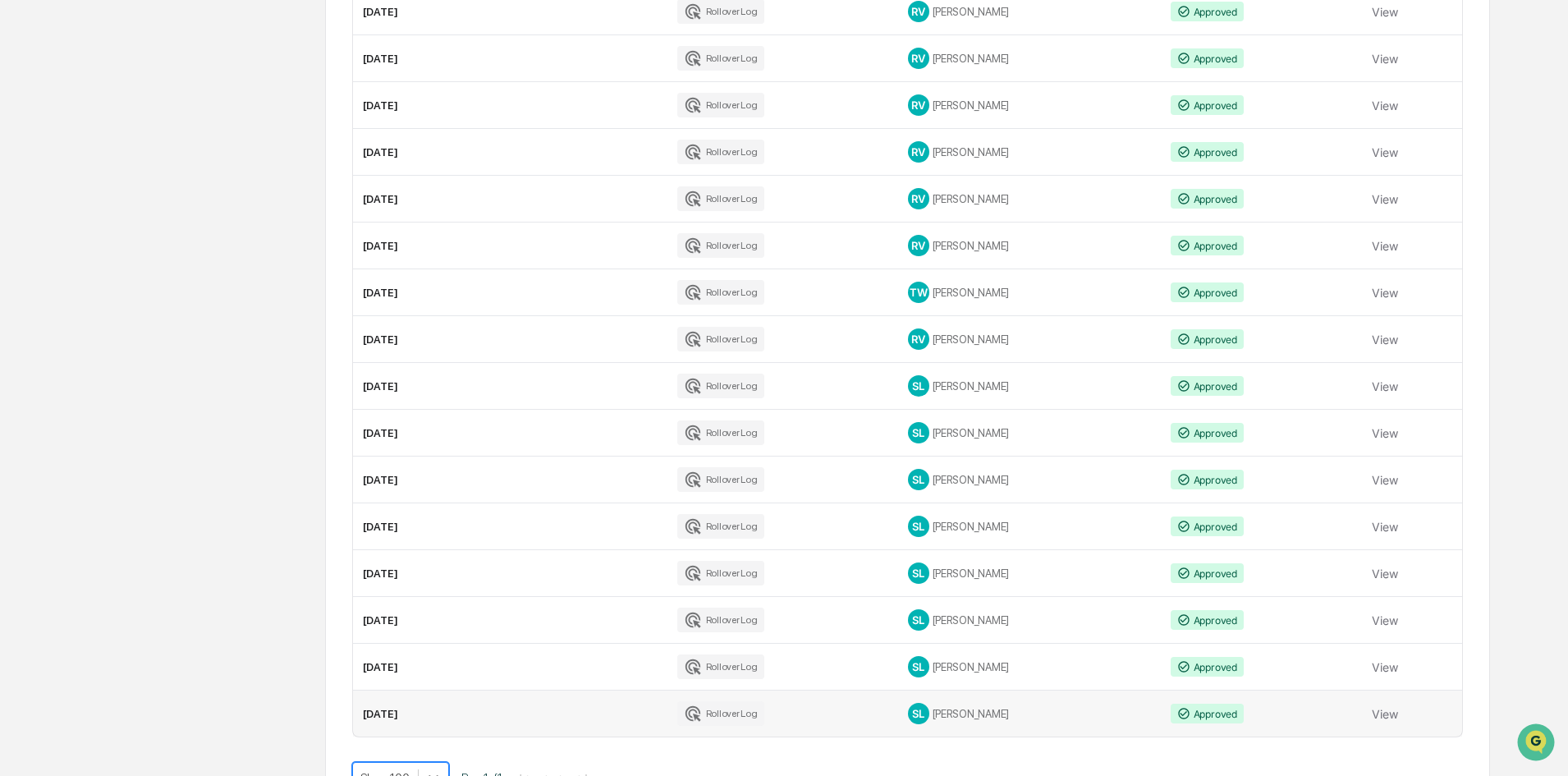
scroll to position [1446, 0]
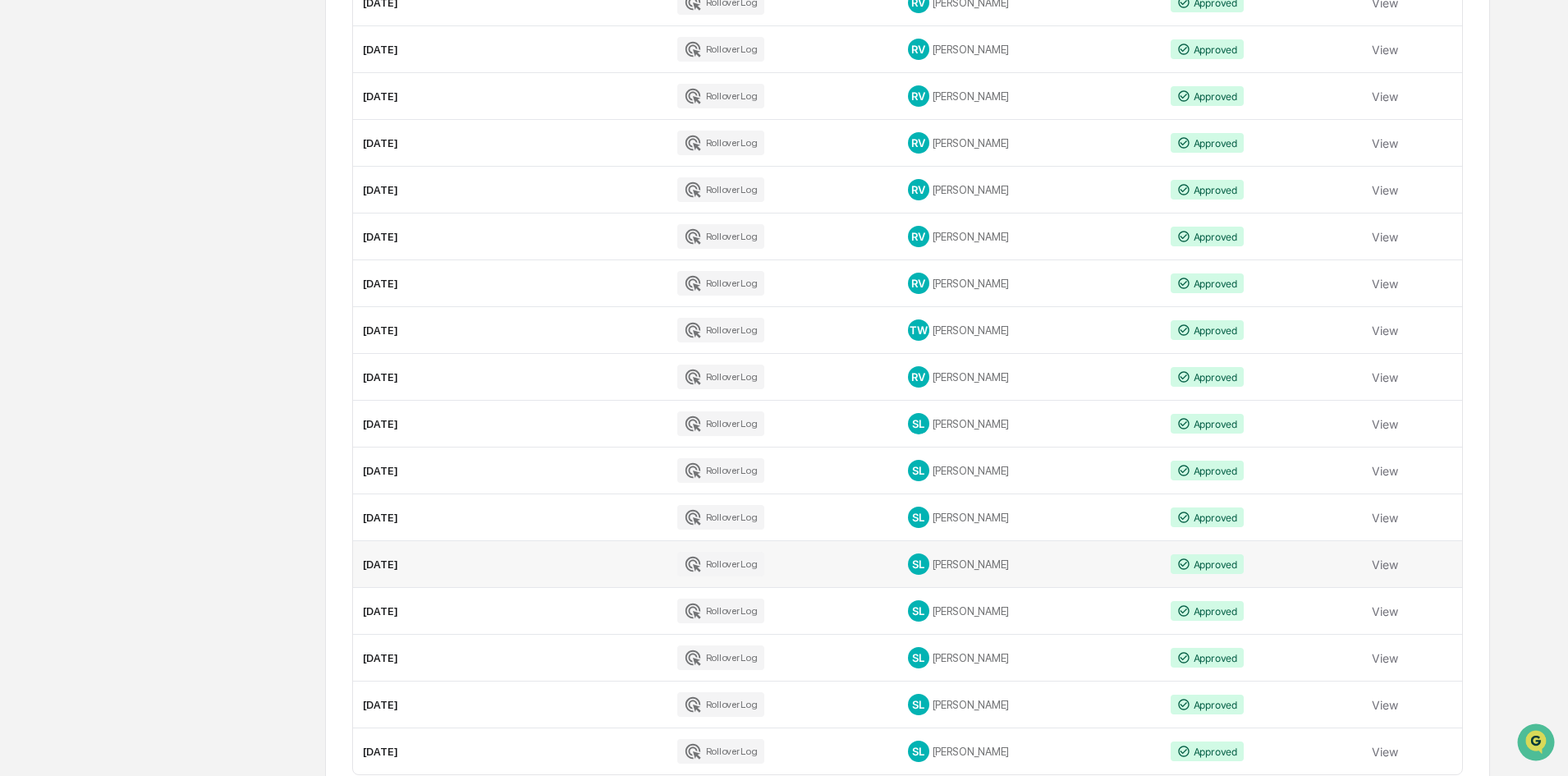
click at [884, 561] on td "Rollover Log" at bounding box center [782, 565] width 230 height 47
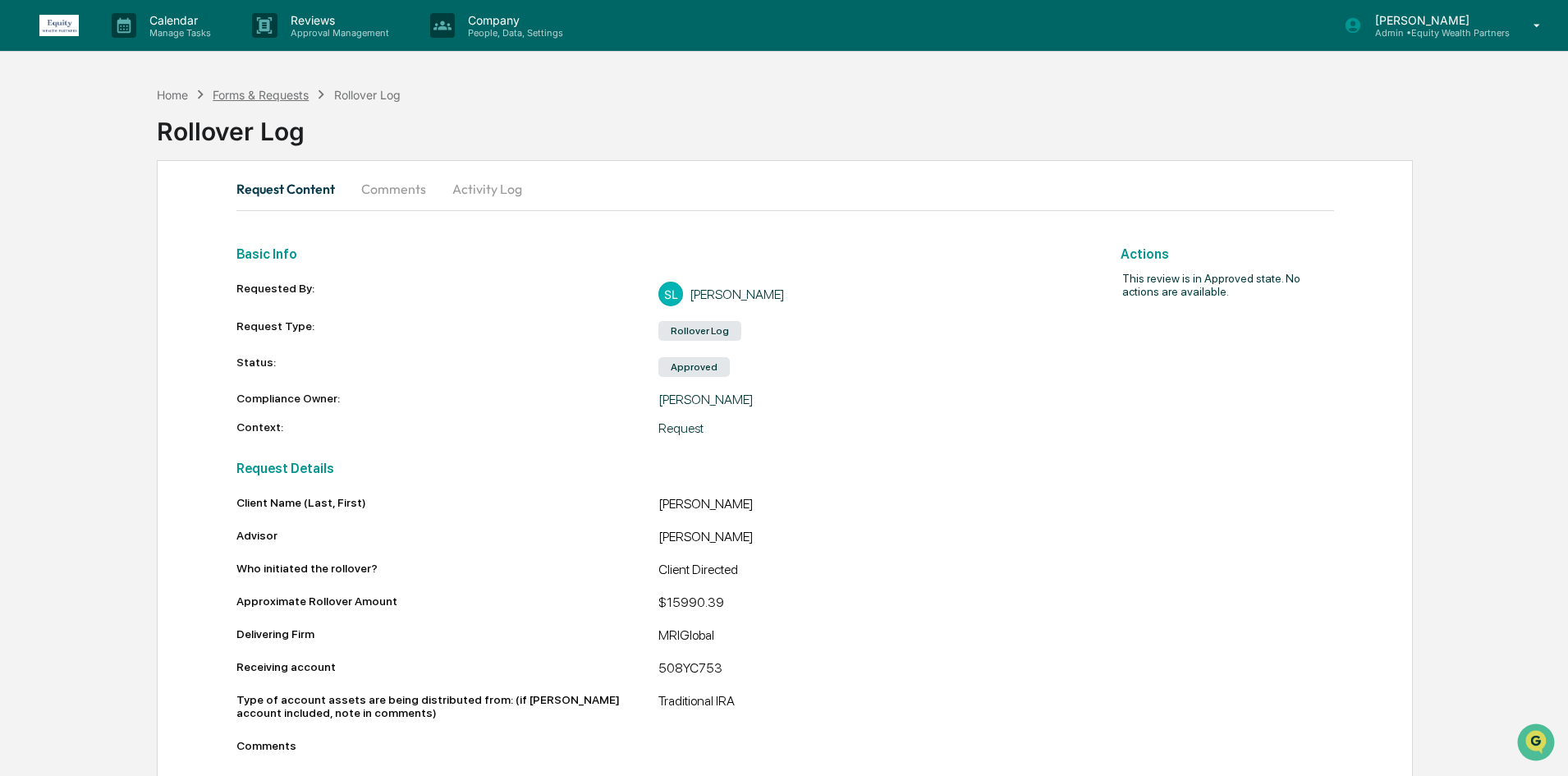
click at [299, 95] on div "Forms & Requests" at bounding box center [260, 94] width 96 height 14
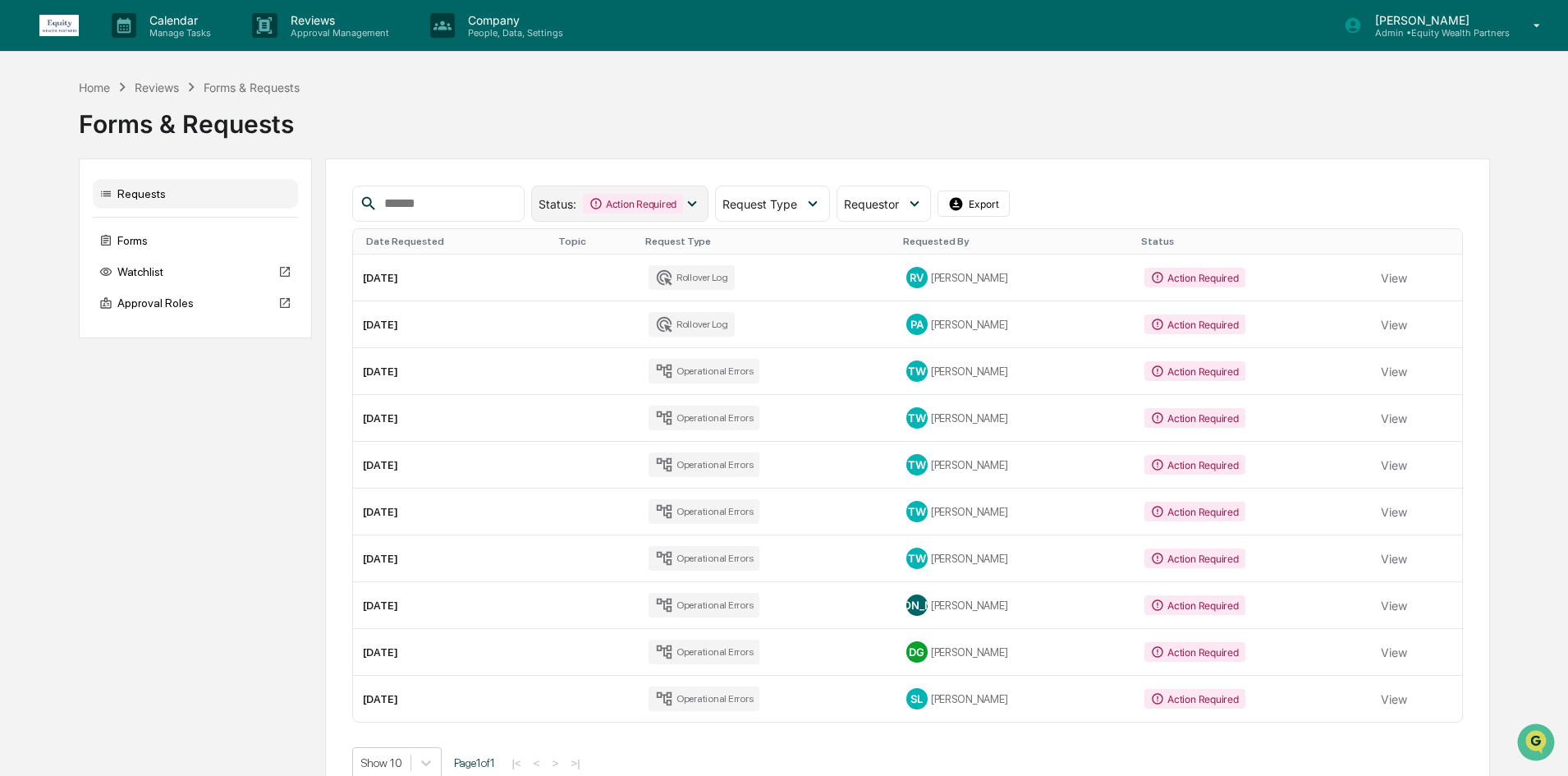
click at [632, 202] on div "Action Required" at bounding box center [633, 203] width 100 height 20
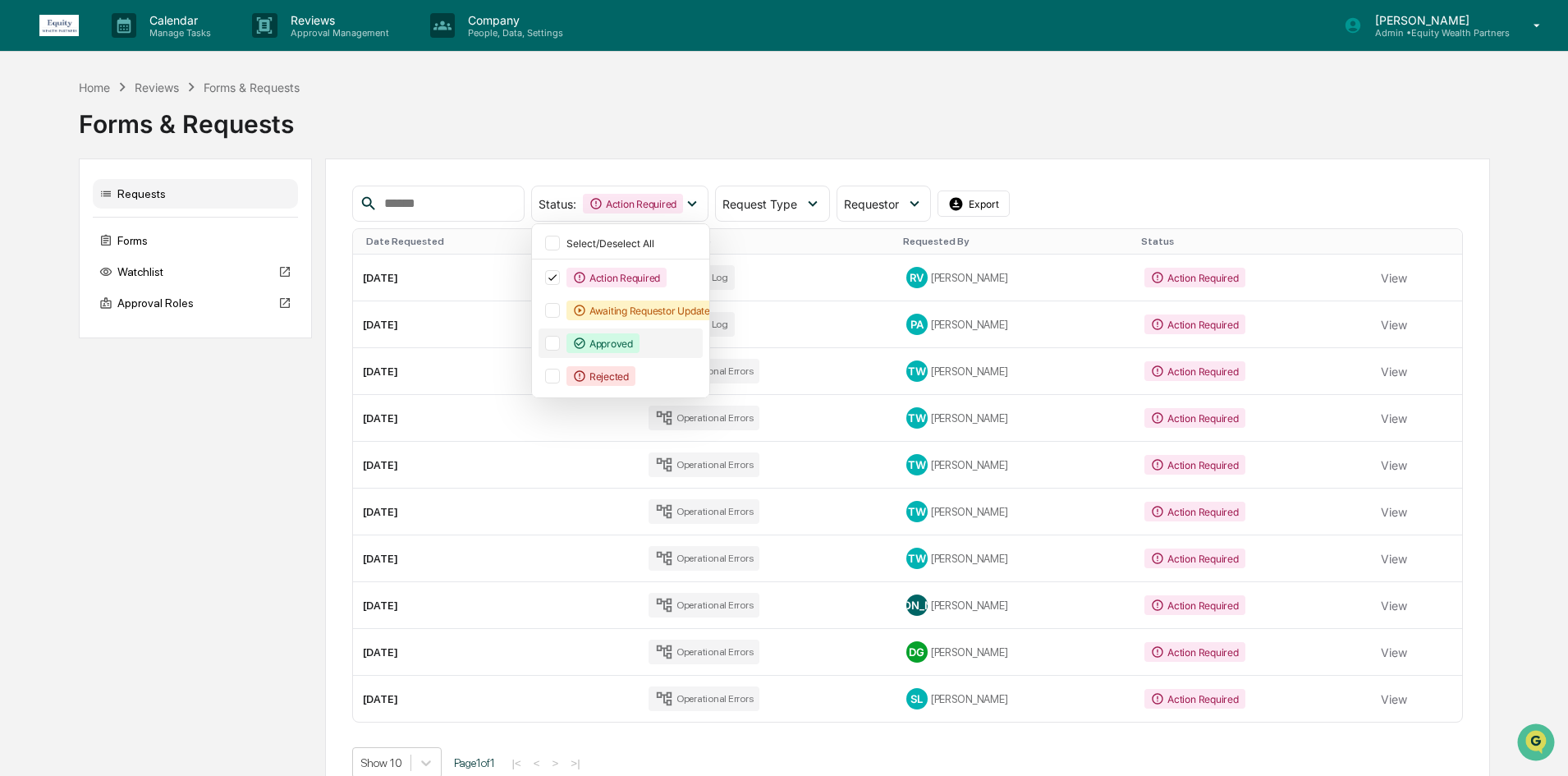
click at [560, 341] on div at bounding box center [552, 343] width 15 height 15
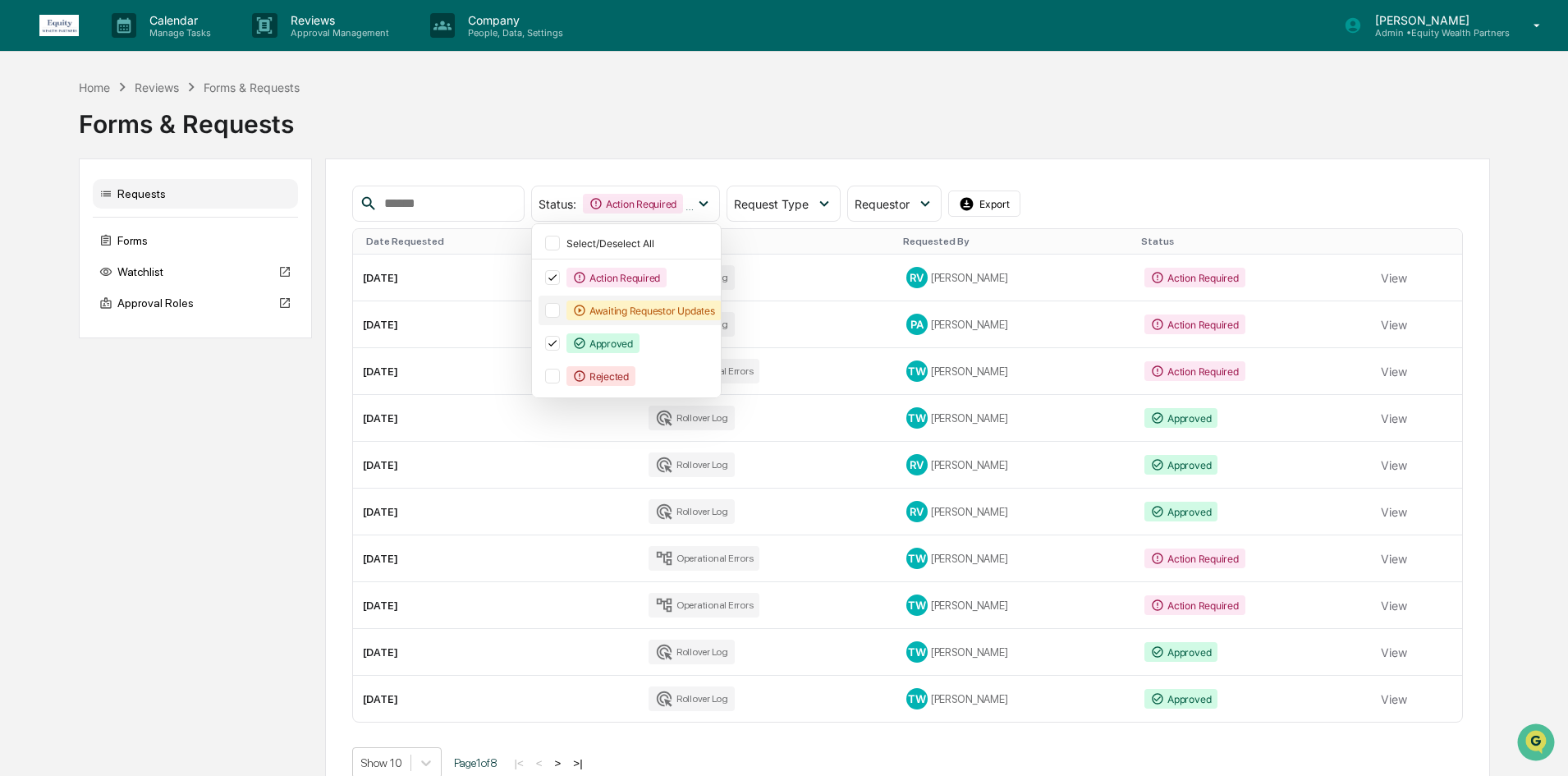
click at [560, 312] on div at bounding box center [552, 311] width 15 height 15
click at [560, 375] on div at bounding box center [552, 376] width 15 height 15
click at [809, 203] on span "Request Type" at bounding box center [771, 204] width 74 height 14
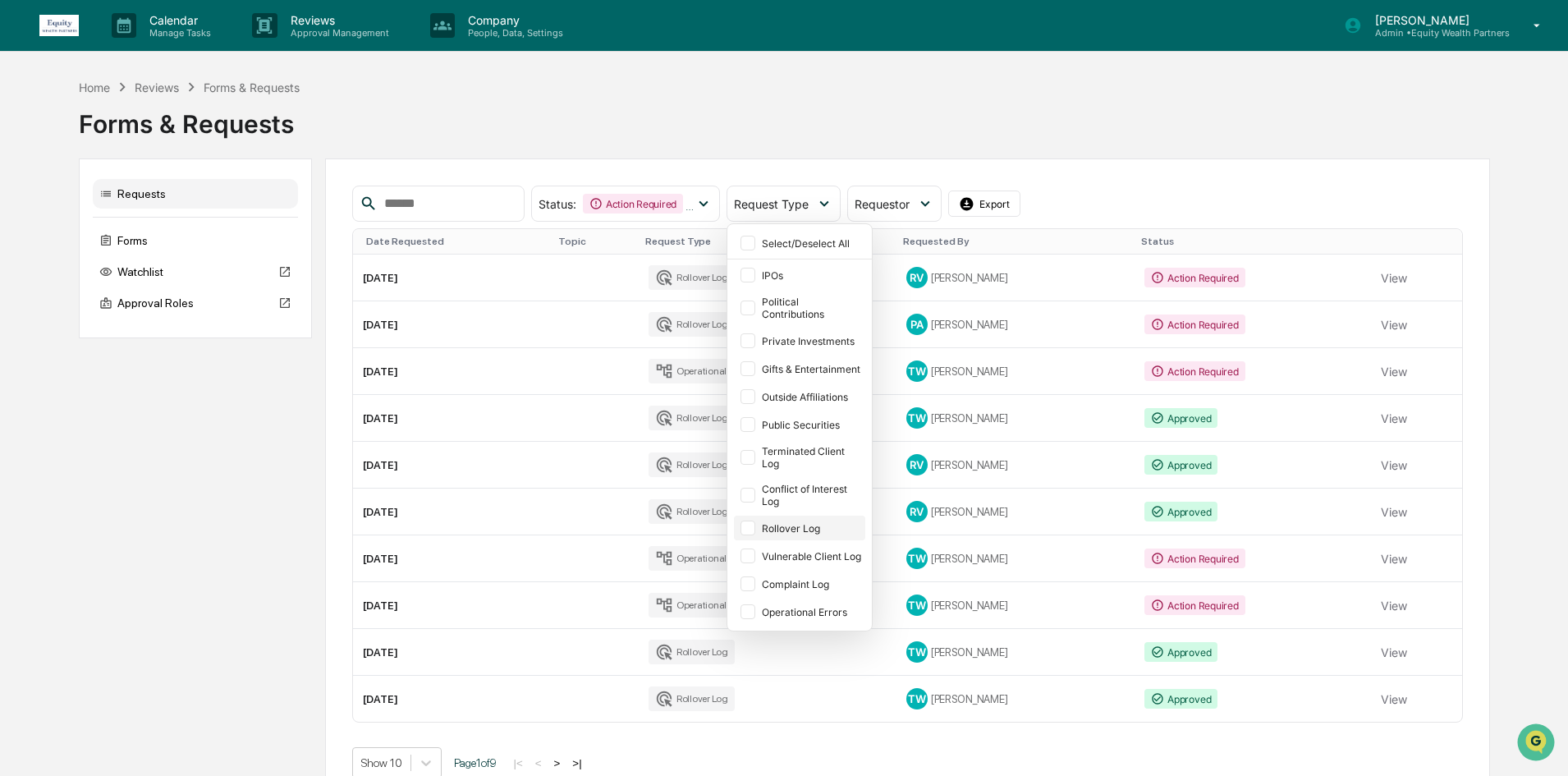
click at [789, 536] on div "Rollover Log" at bounding box center [799, 528] width 131 height 24
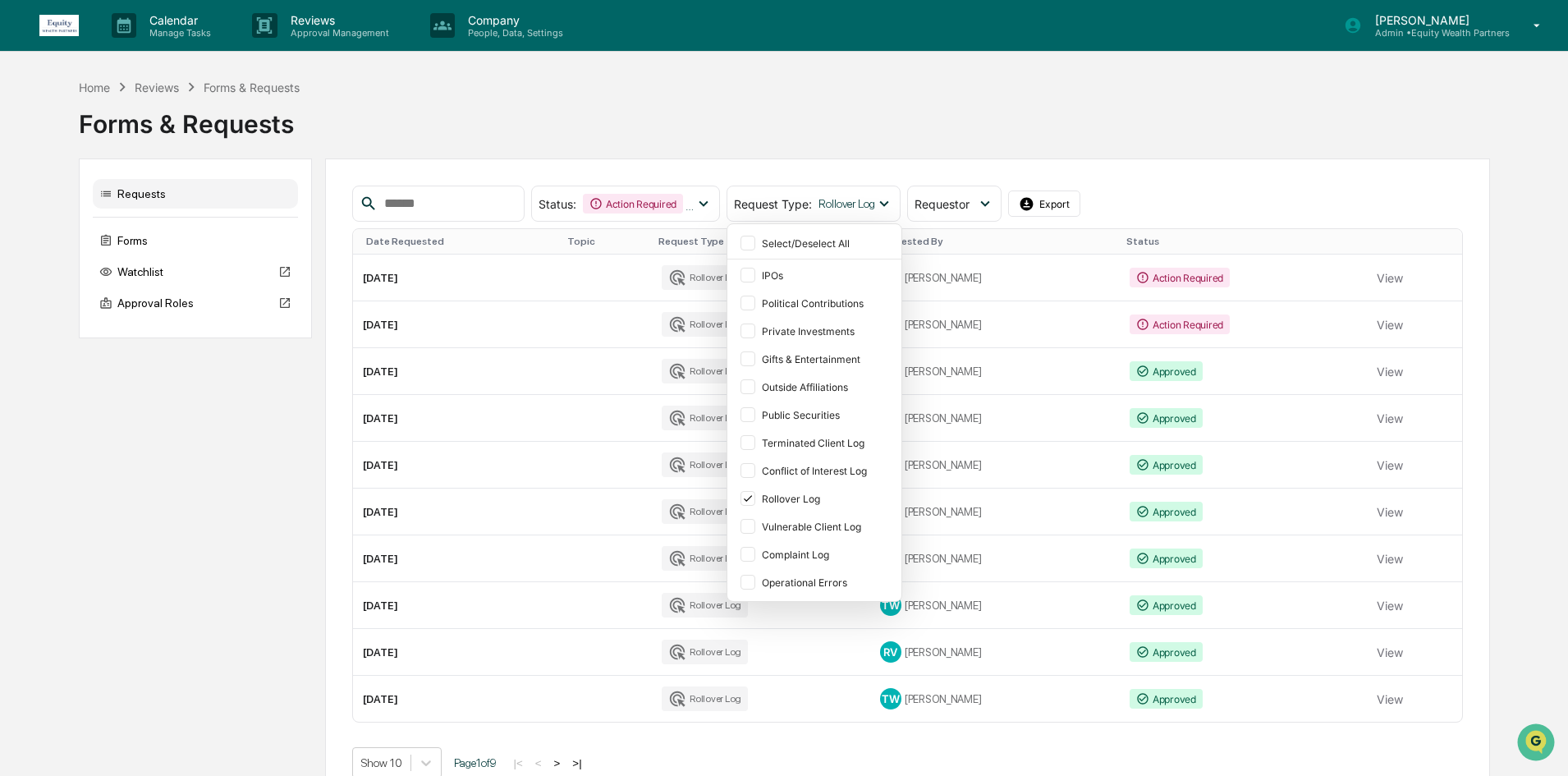
click at [292, 439] on div "Requests Forms Watchlist Approval Roles Status : Action Required Awaiting Reque…" at bounding box center [785, 482] width 1412 height 648
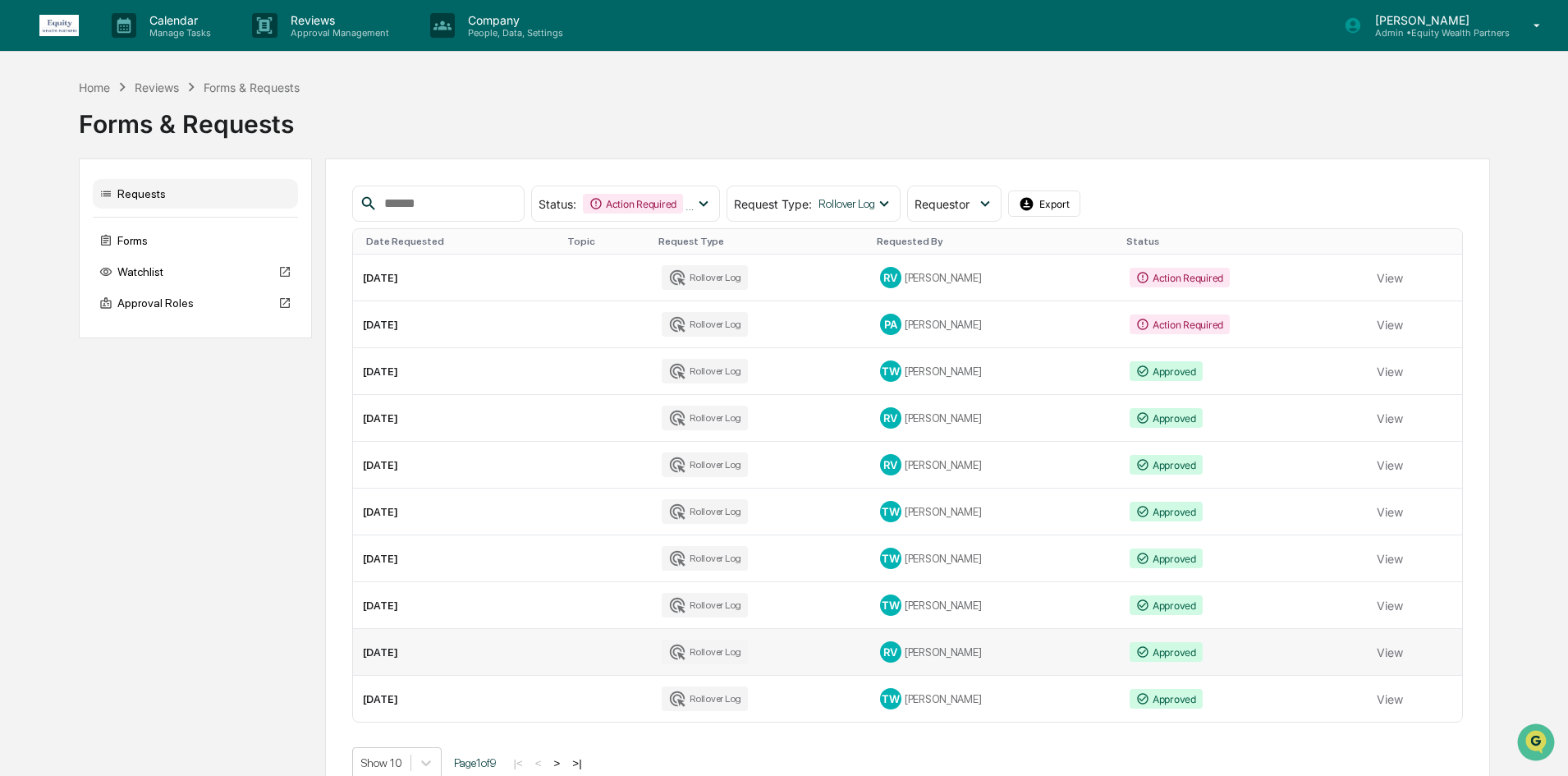
click at [515, 661] on td "2025-08-14" at bounding box center [457, 652] width 207 height 47
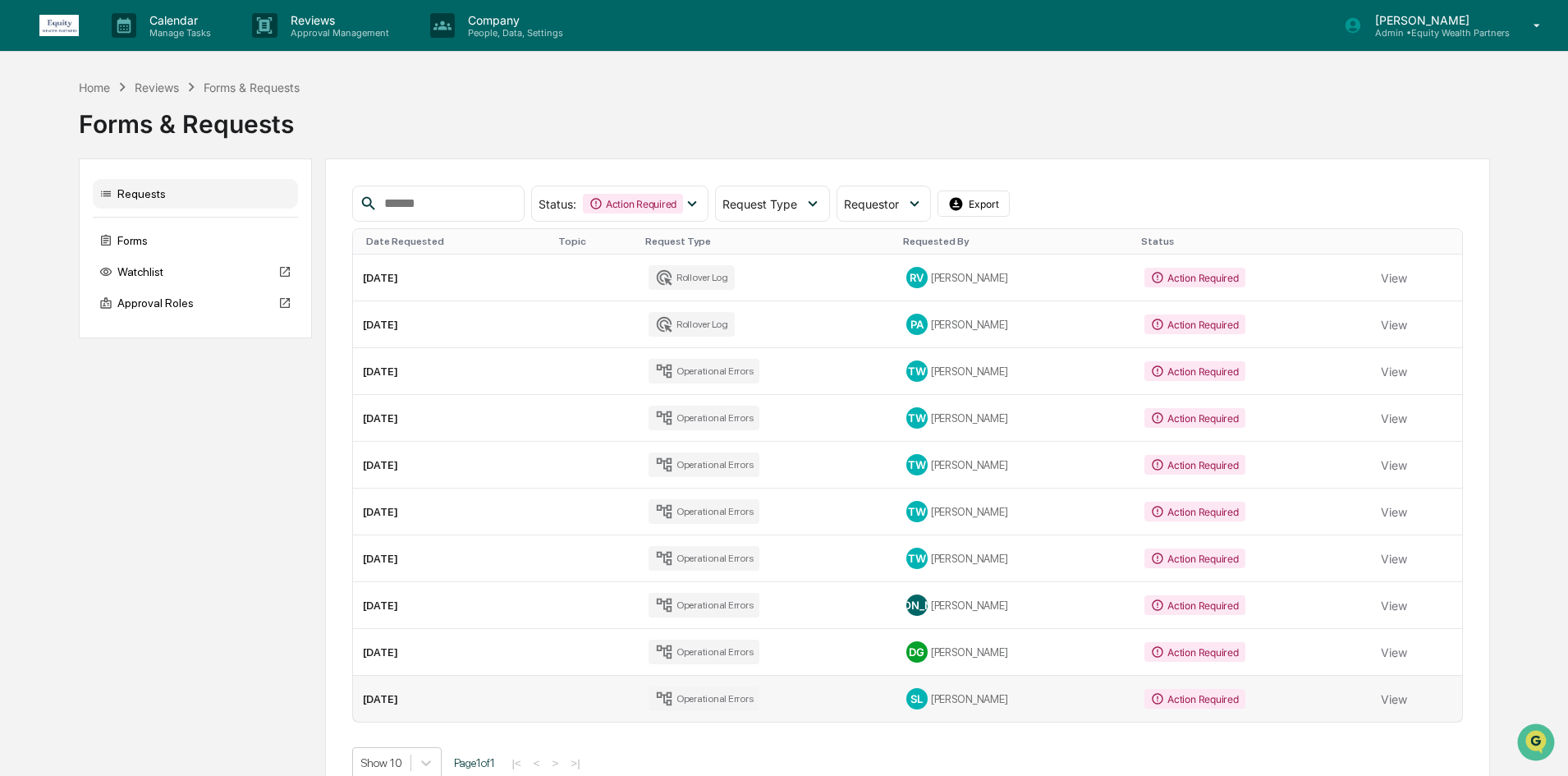
click at [551, 679] on td at bounding box center [595, 699] width 87 height 46
click at [797, 207] on span "Request Type" at bounding box center [760, 204] width 74 height 14
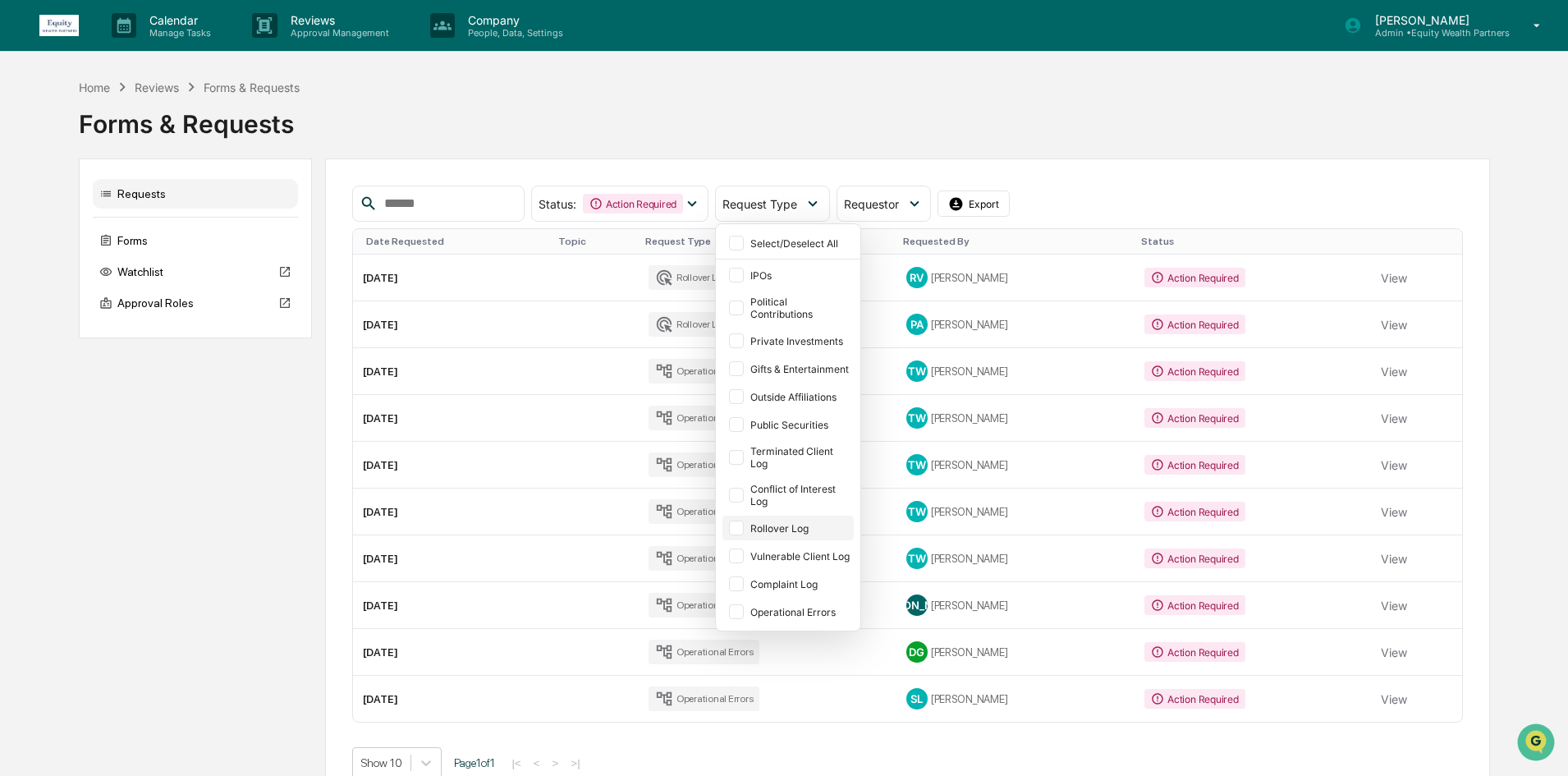
click at [789, 518] on div "Rollover Log" at bounding box center [788, 528] width 131 height 24
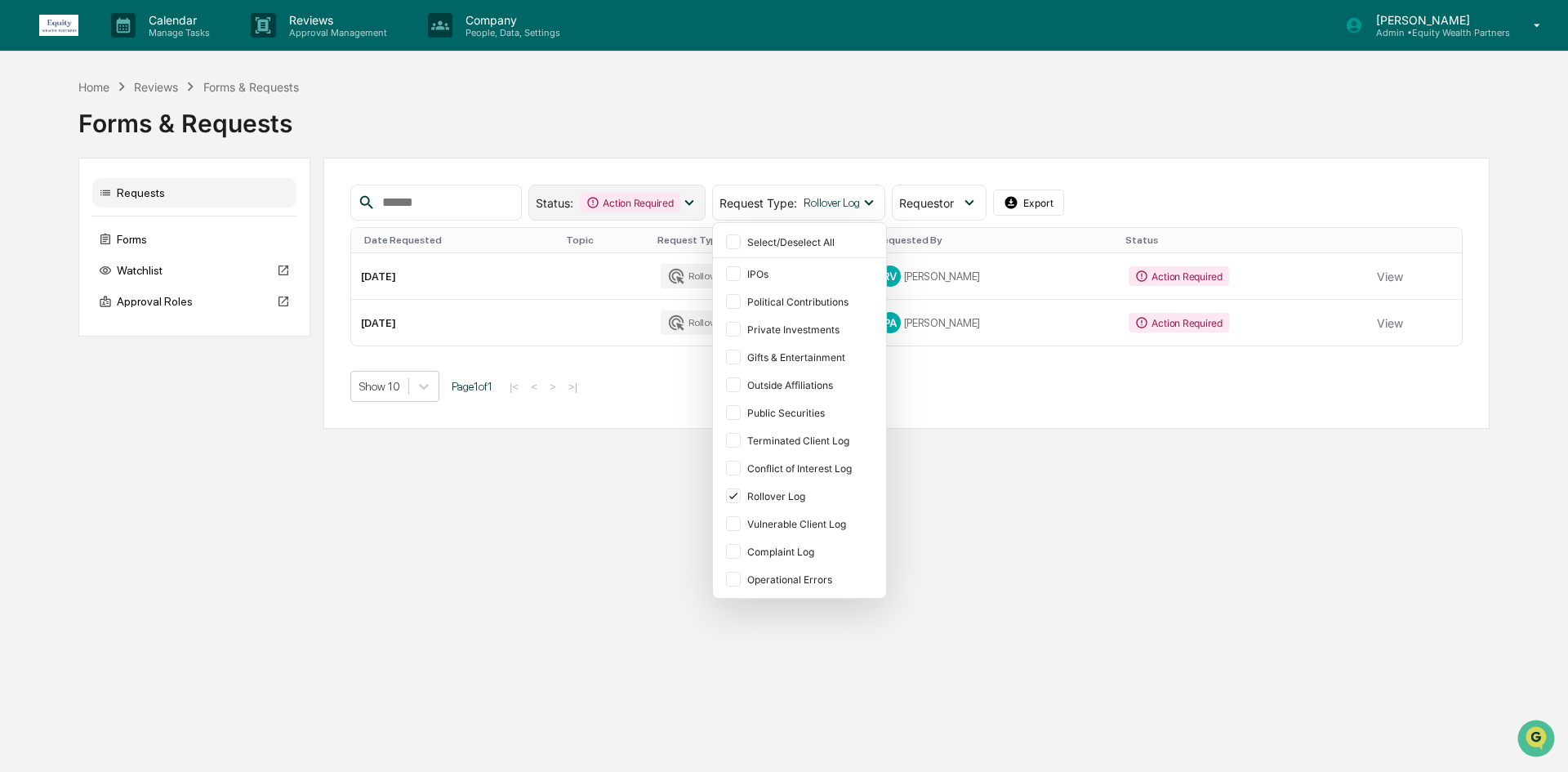
click at [673, 205] on div "Action Required" at bounding box center [630, 202] width 100 height 19
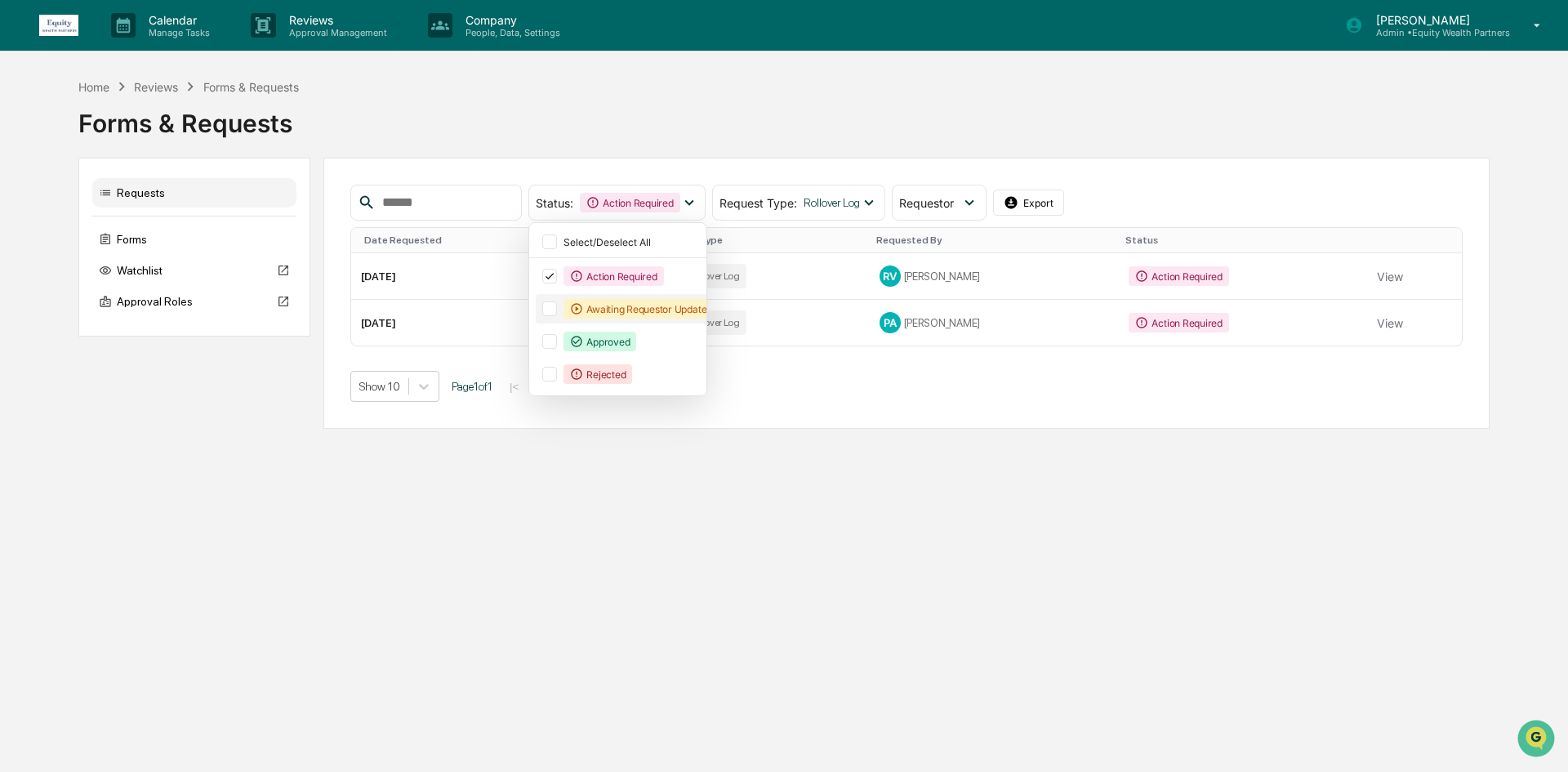
click at [557, 305] on div at bounding box center [549, 309] width 15 height 15
click at [587, 342] on div "Approved" at bounding box center [623, 342] width 175 height 30
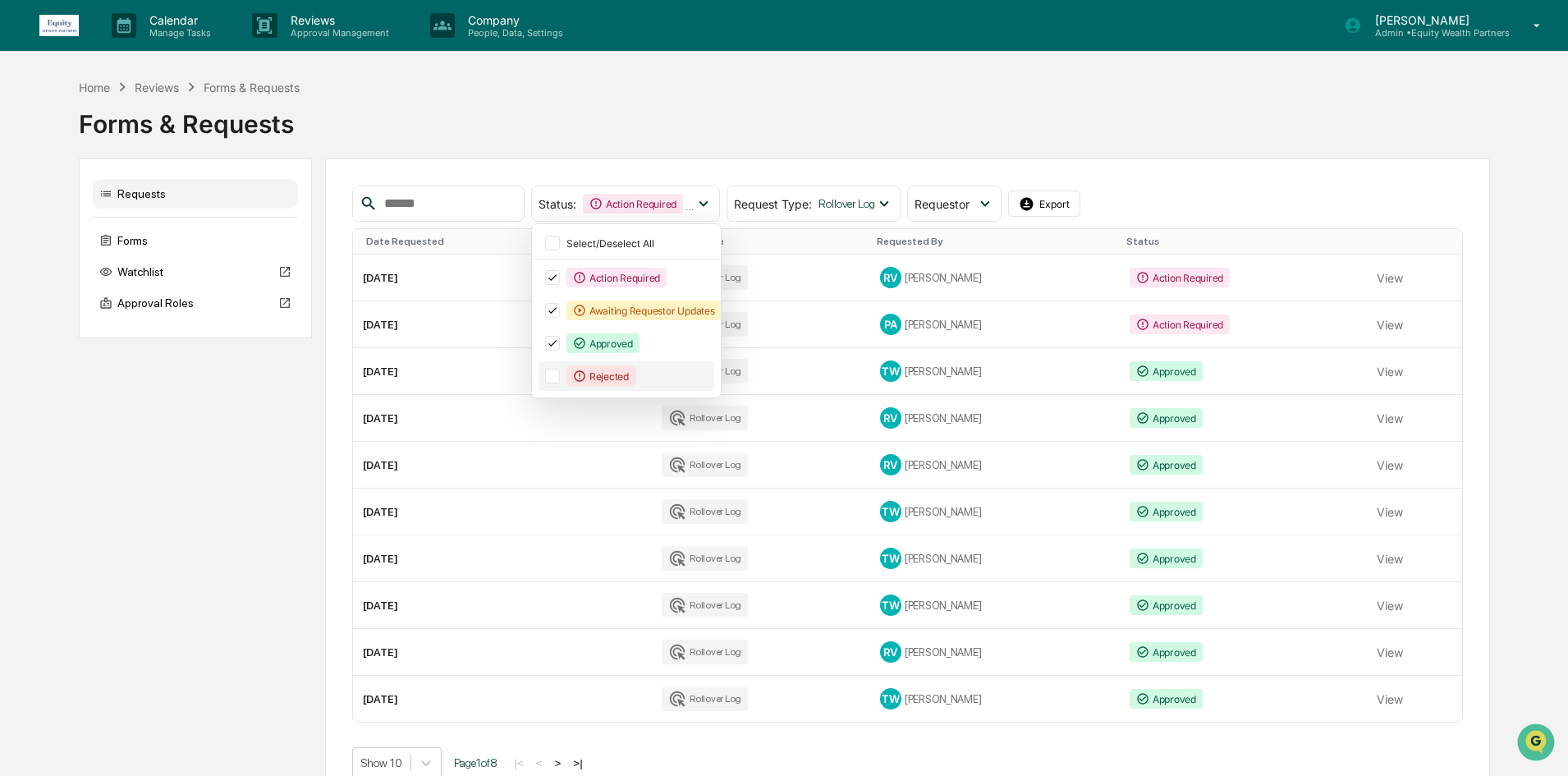
click at [560, 370] on div at bounding box center [552, 376] width 15 height 15
click at [302, 558] on div "Requests Forms Watchlist Approval Roles Status : Action Required Awaiting Reque…" at bounding box center [785, 482] width 1412 height 648
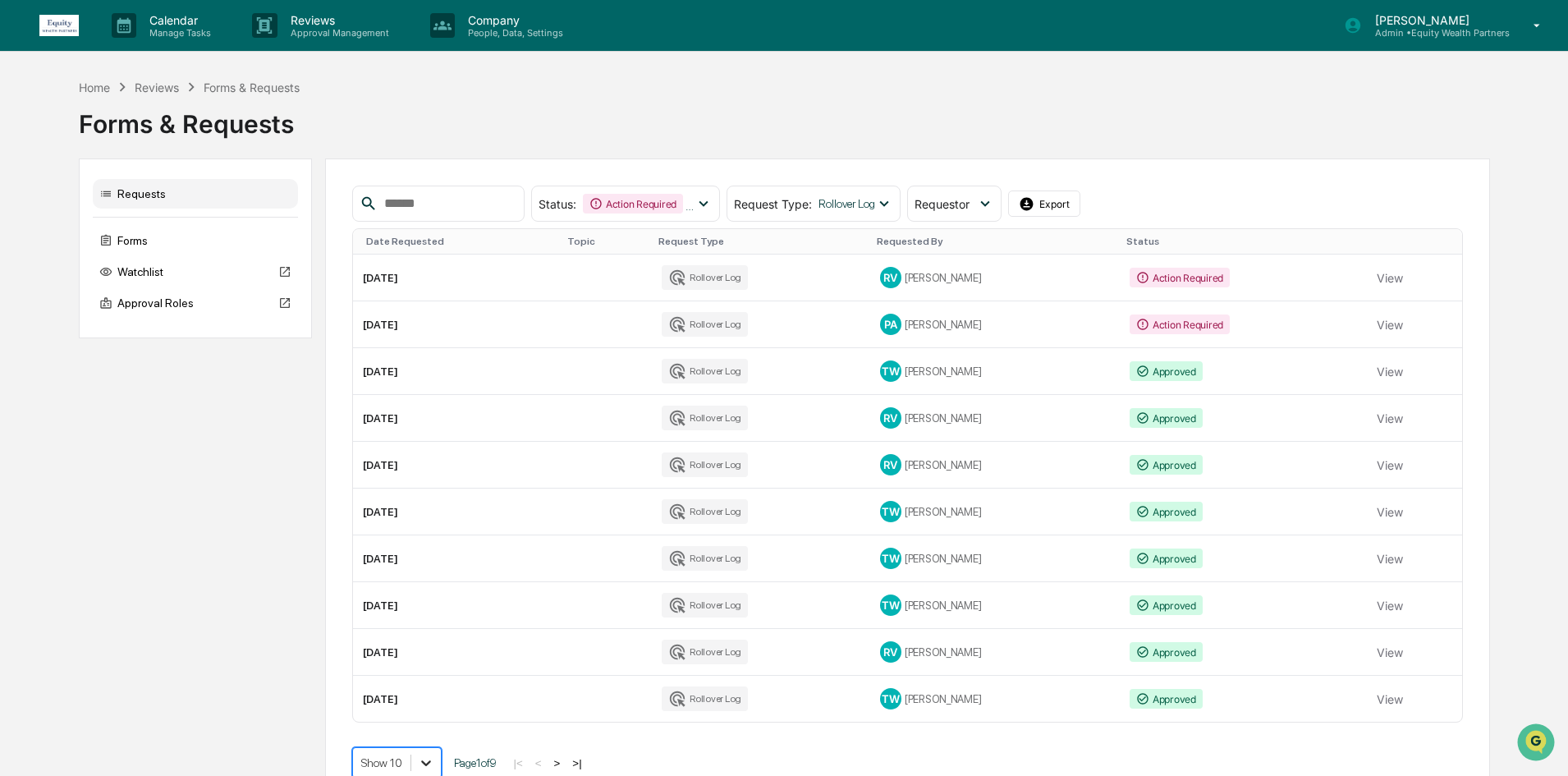
scroll to position [147, 0]
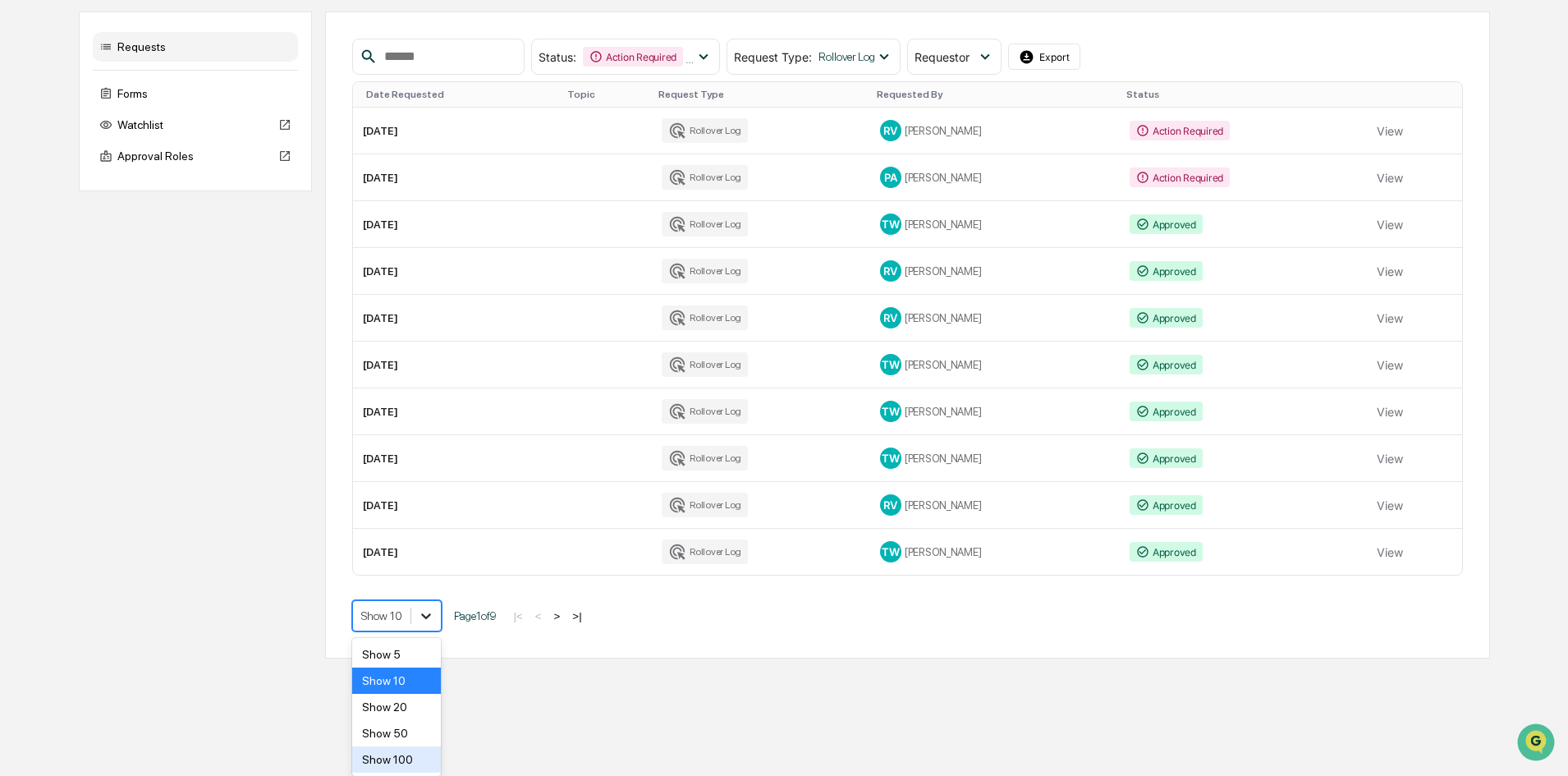
click at [425, 659] on body "Calendar Manage Tasks Reviews Approval Management Company People, Data, Setting…" at bounding box center [784, 256] width 1568 height 806
click at [394, 752] on div "Show 100" at bounding box center [397, 760] width 89 height 26
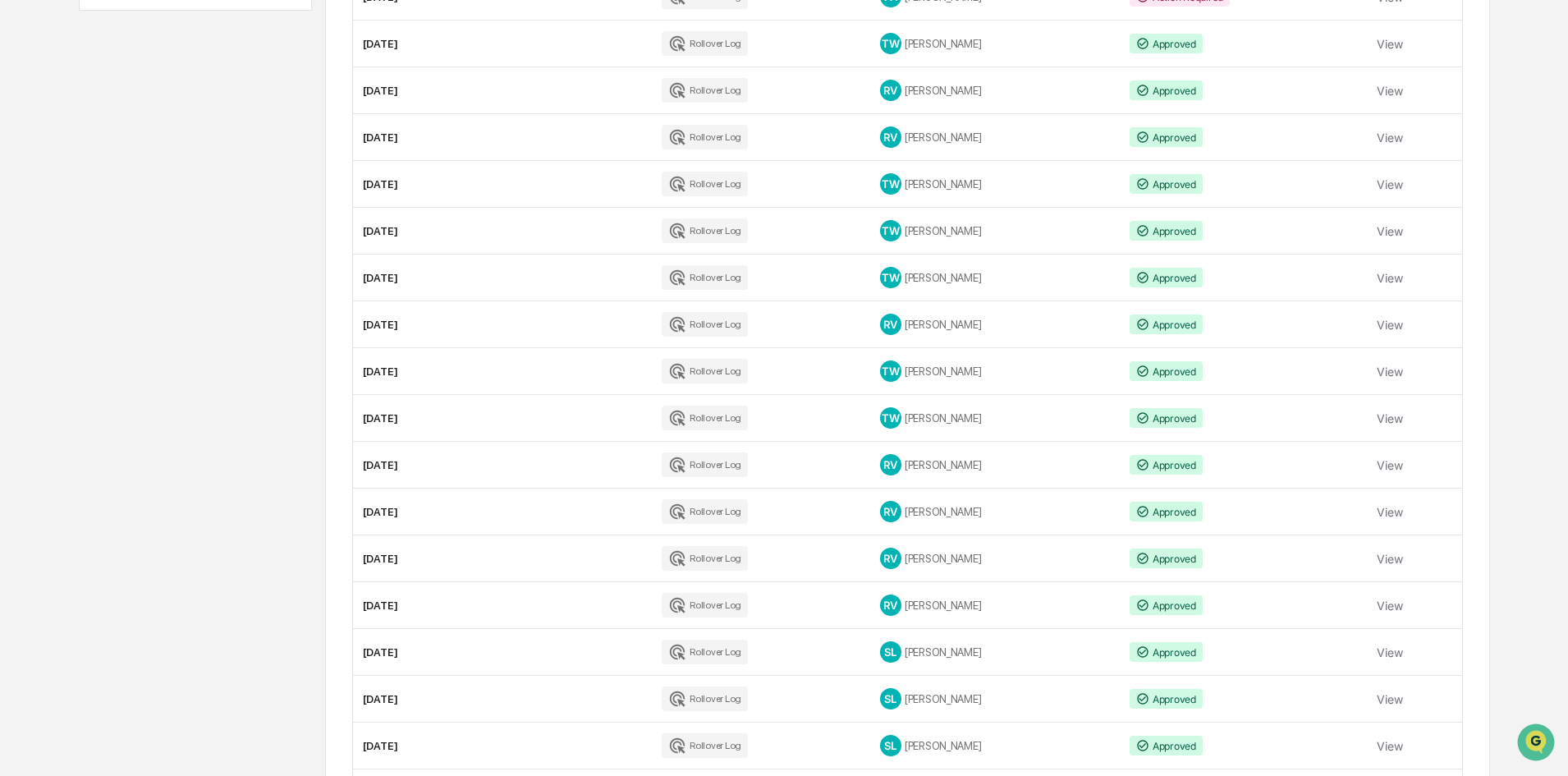
scroll to position [740, 0]
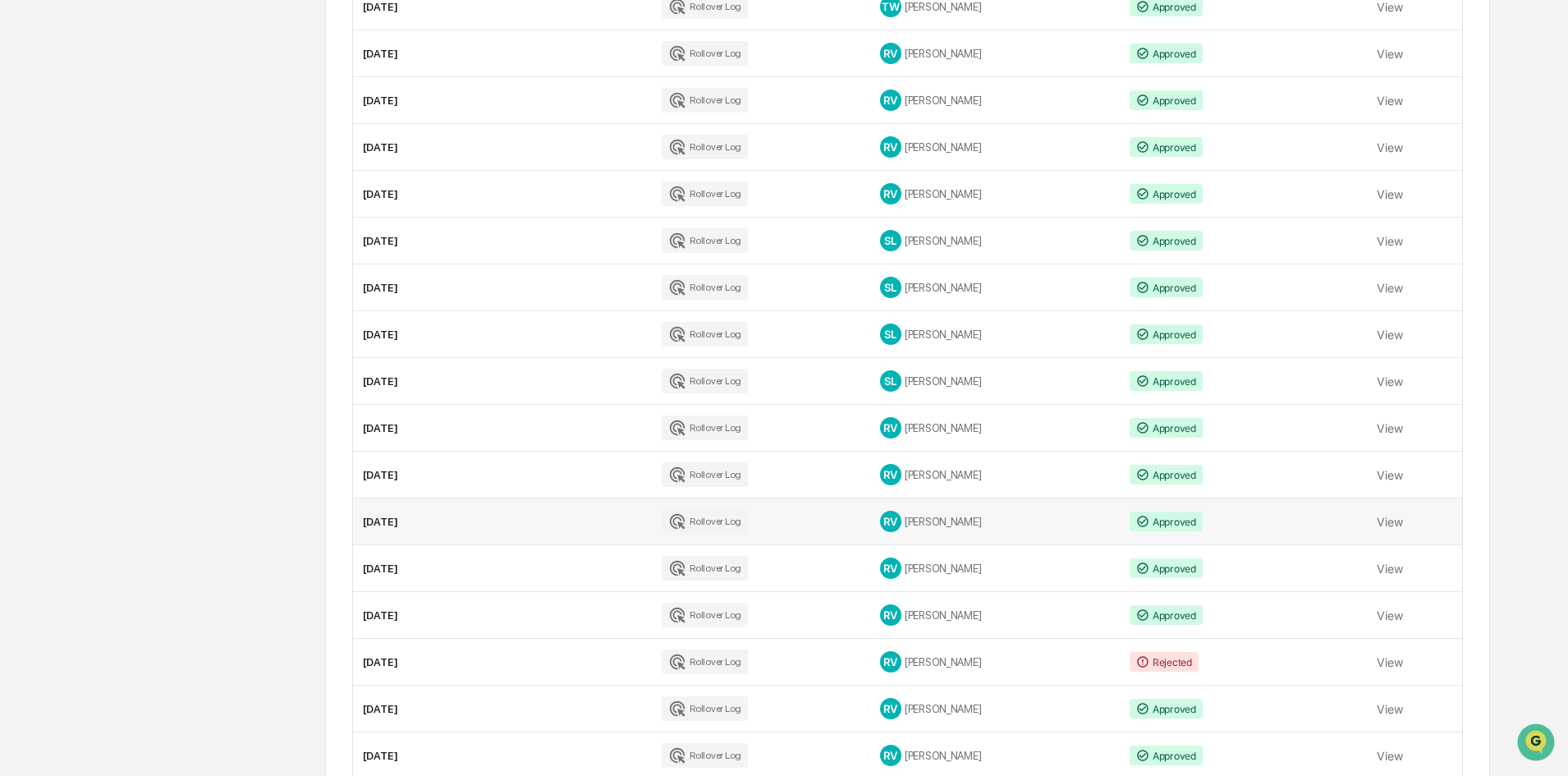
click at [530, 569] on td "2025-05-08" at bounding box center [457, 569] width 207 height 47
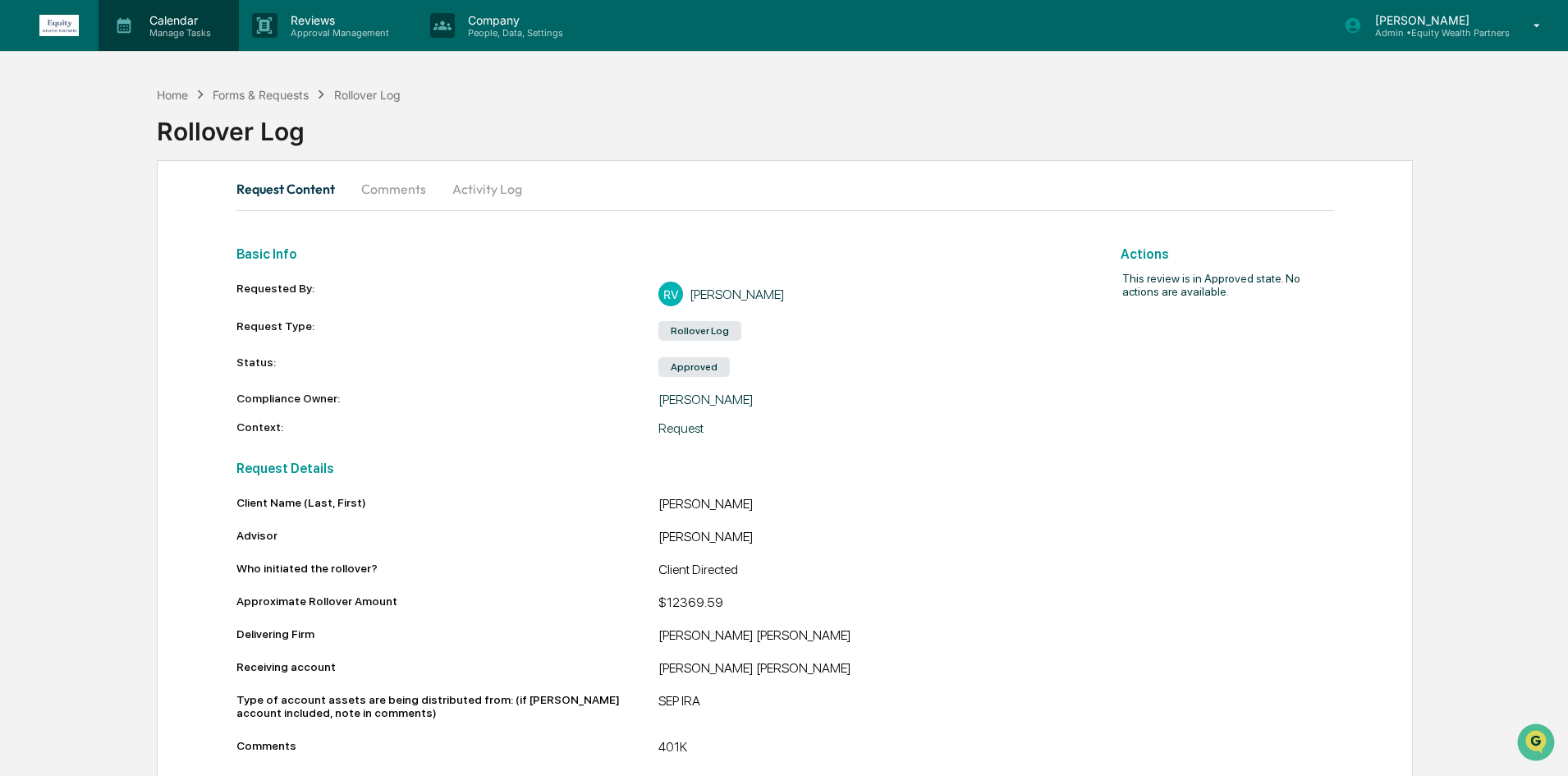
scroll to position [30, 0]
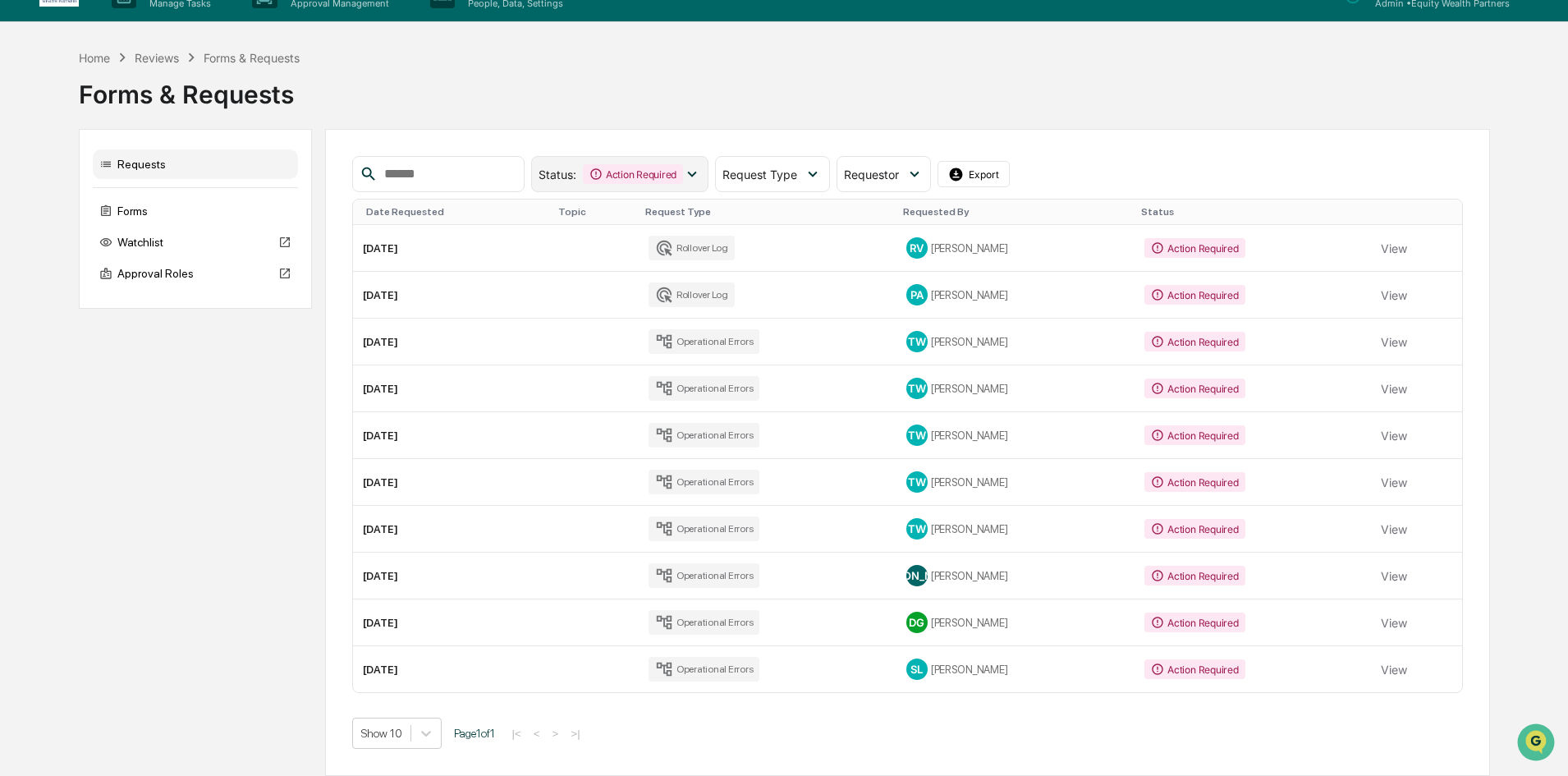
click at [626, 189] on div "Status : Action Required" at bounding box center [620, 174] width 179 height 36
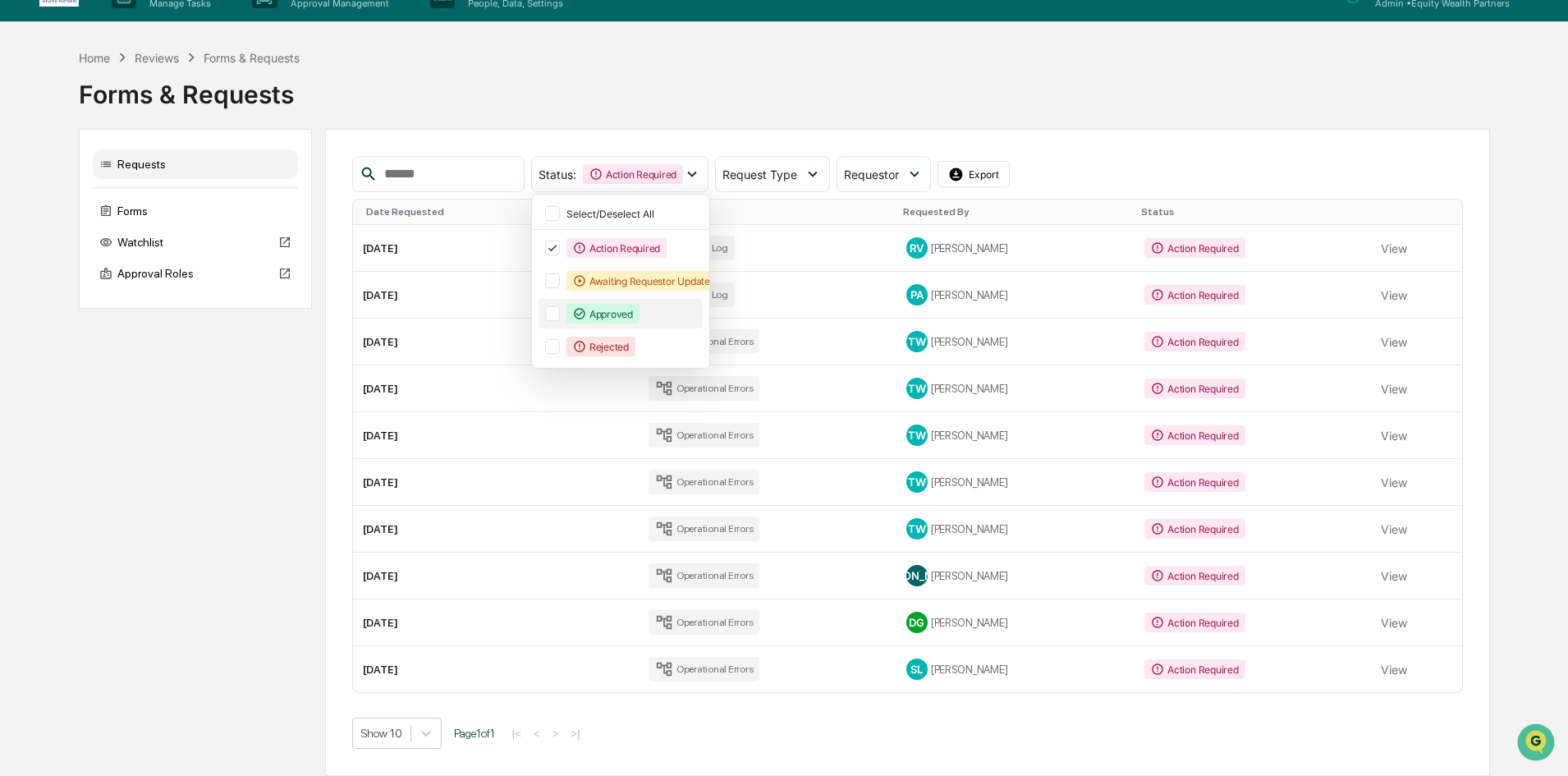
click at [584, 306] on div "Approved" at bounding box center [620, 314] width 165 height 30
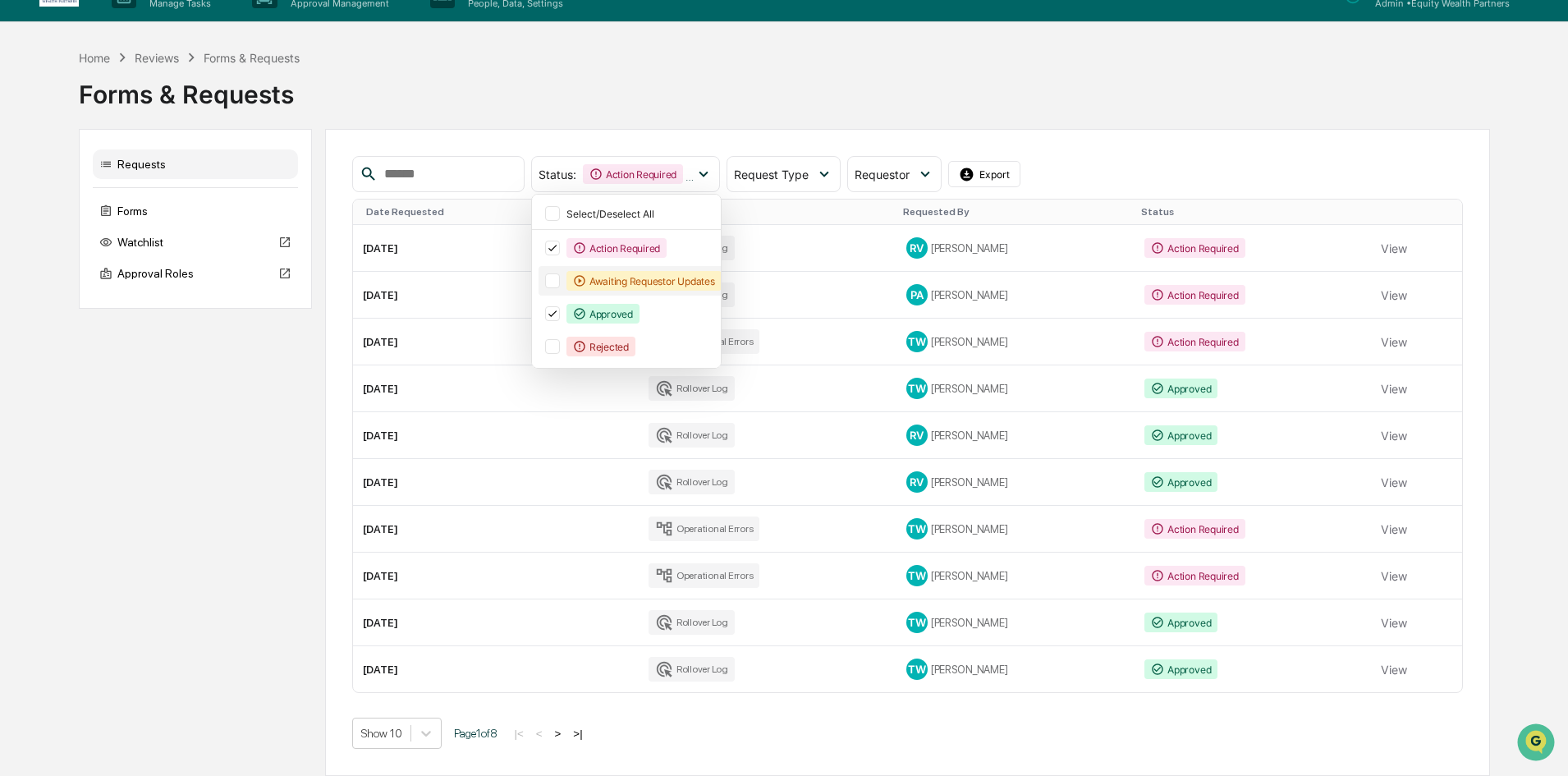
click at [560, 274] on div at bounding box center [552, 281] width 15 height 15
click at [576, 355] on div "Rejected" at bounding box center [626, 347] width 176 height 30
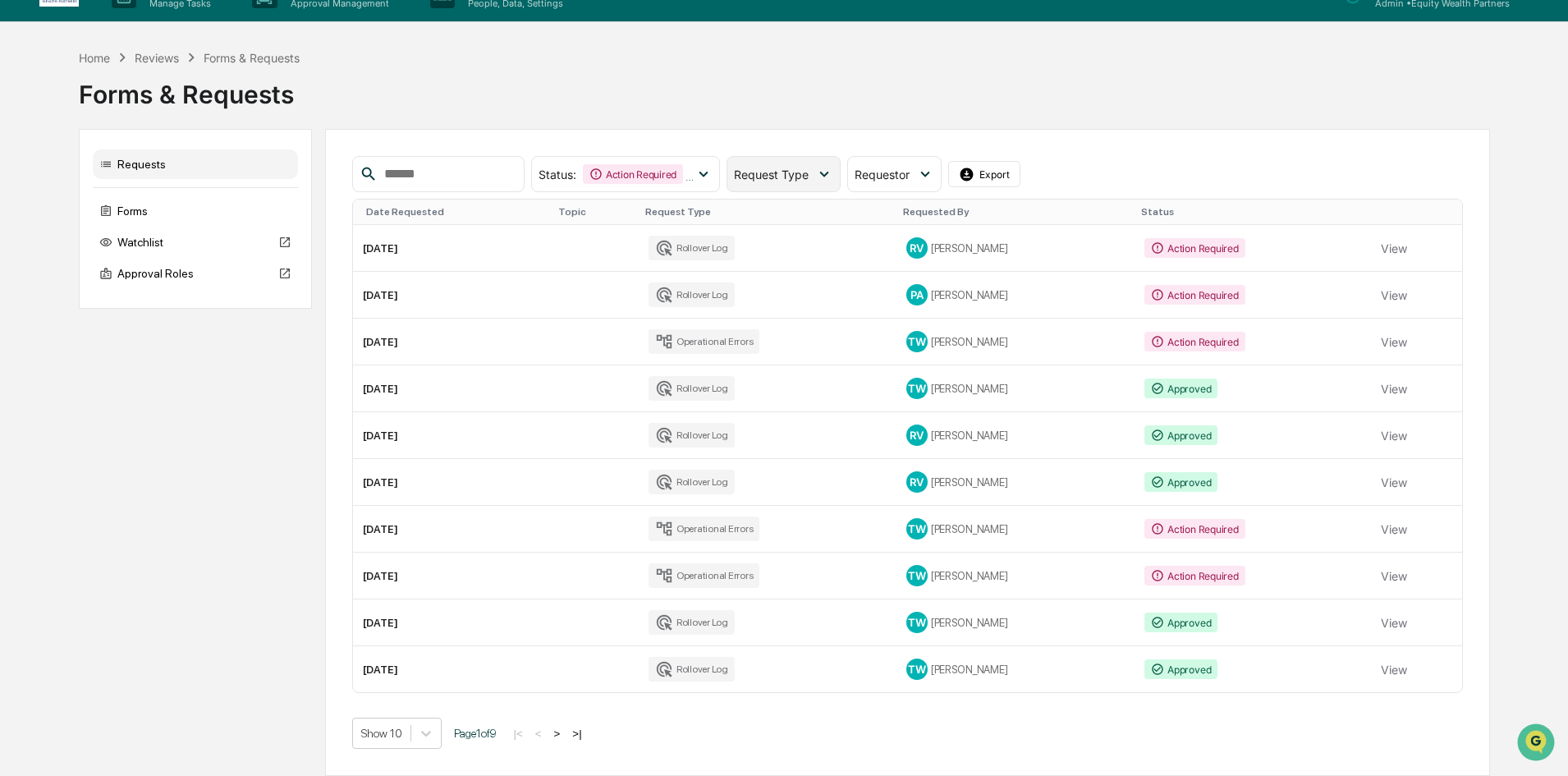
click at [771, 181] on div "Request Type" at bounding box center [783, 174] width 114 height 36
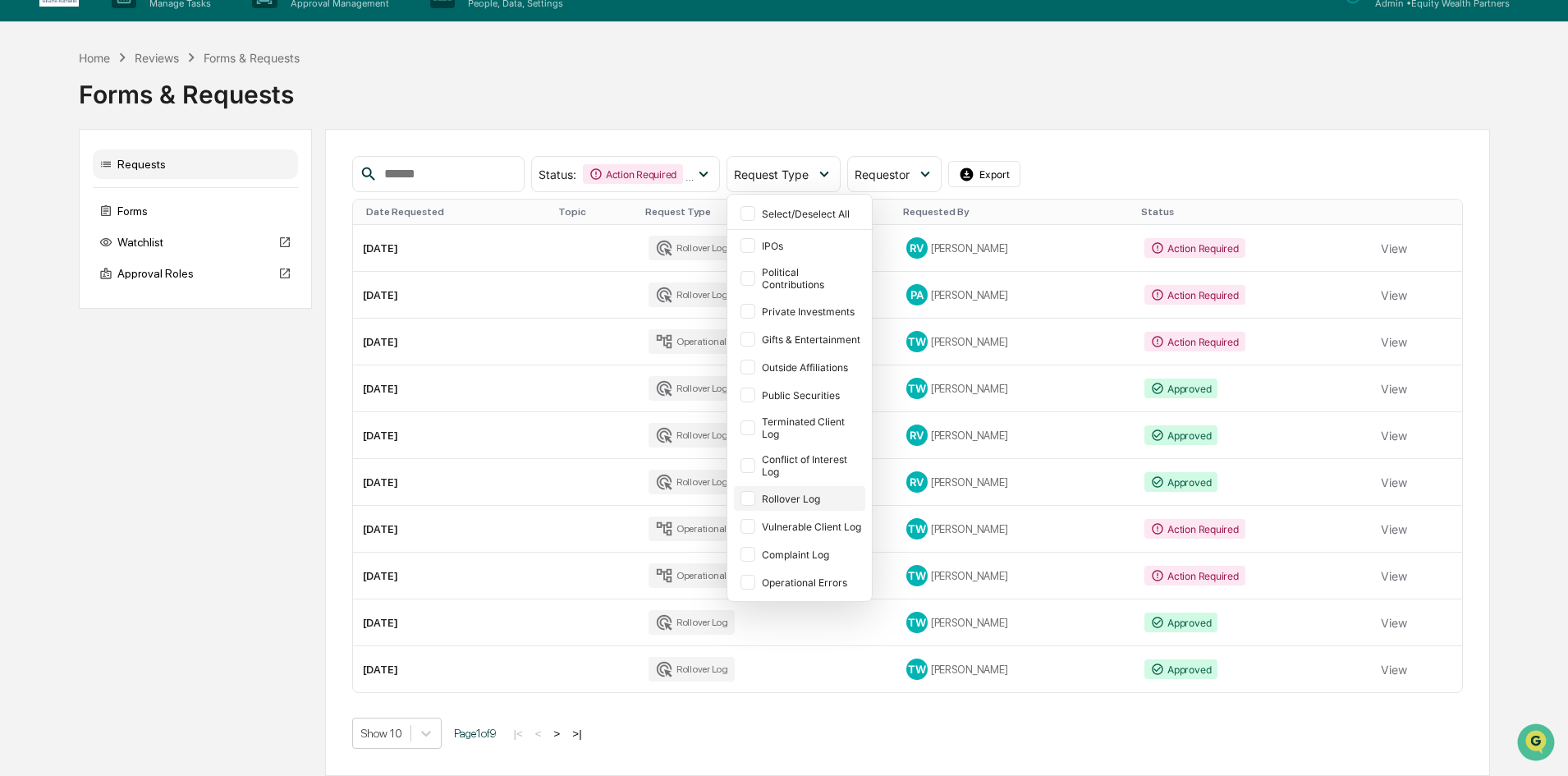
click at [795, 502] on div "Rollover Log" at bounding box center [812, 499] width 100 height 12
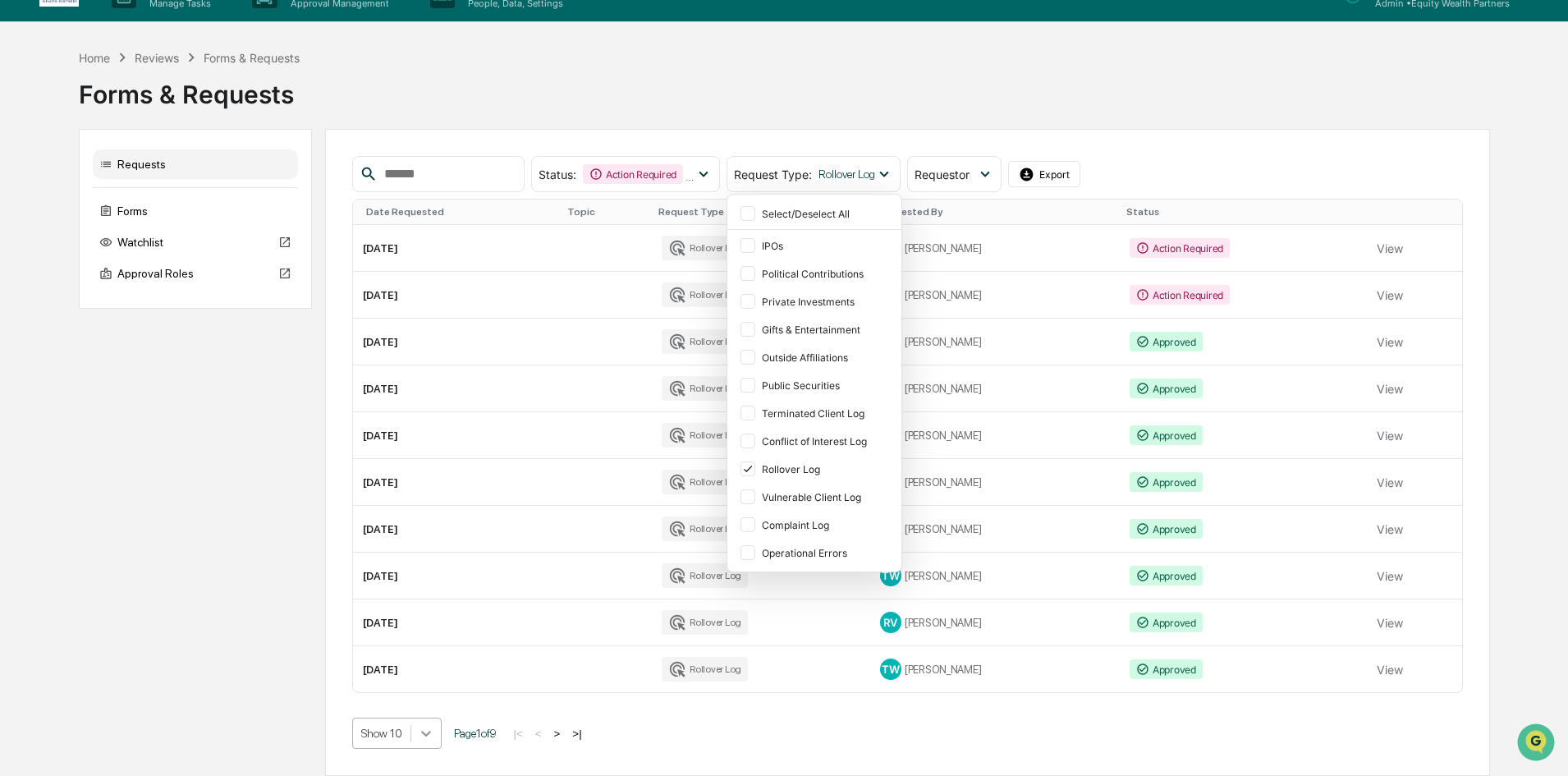
scroll to position [147, 0]
click at [428, 733] on body "Calendar Manage Tasks Reviews Approval Management Company People, Data, Setting…" at bounding box center [784, 373] width 1568 height 806
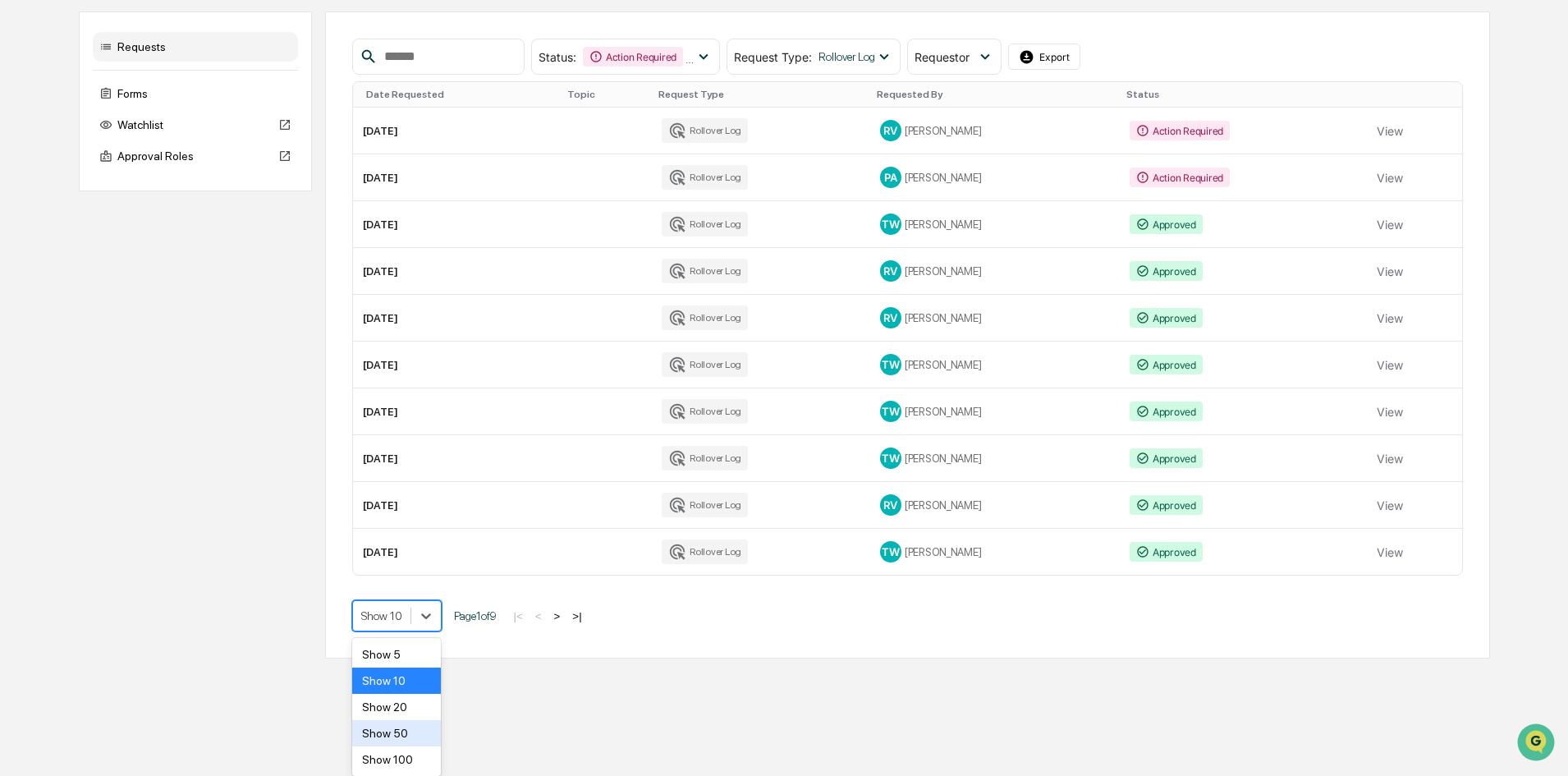
click at [417, 752] on div "Show 100" at bounding box center [397, 760] width 89 height 26
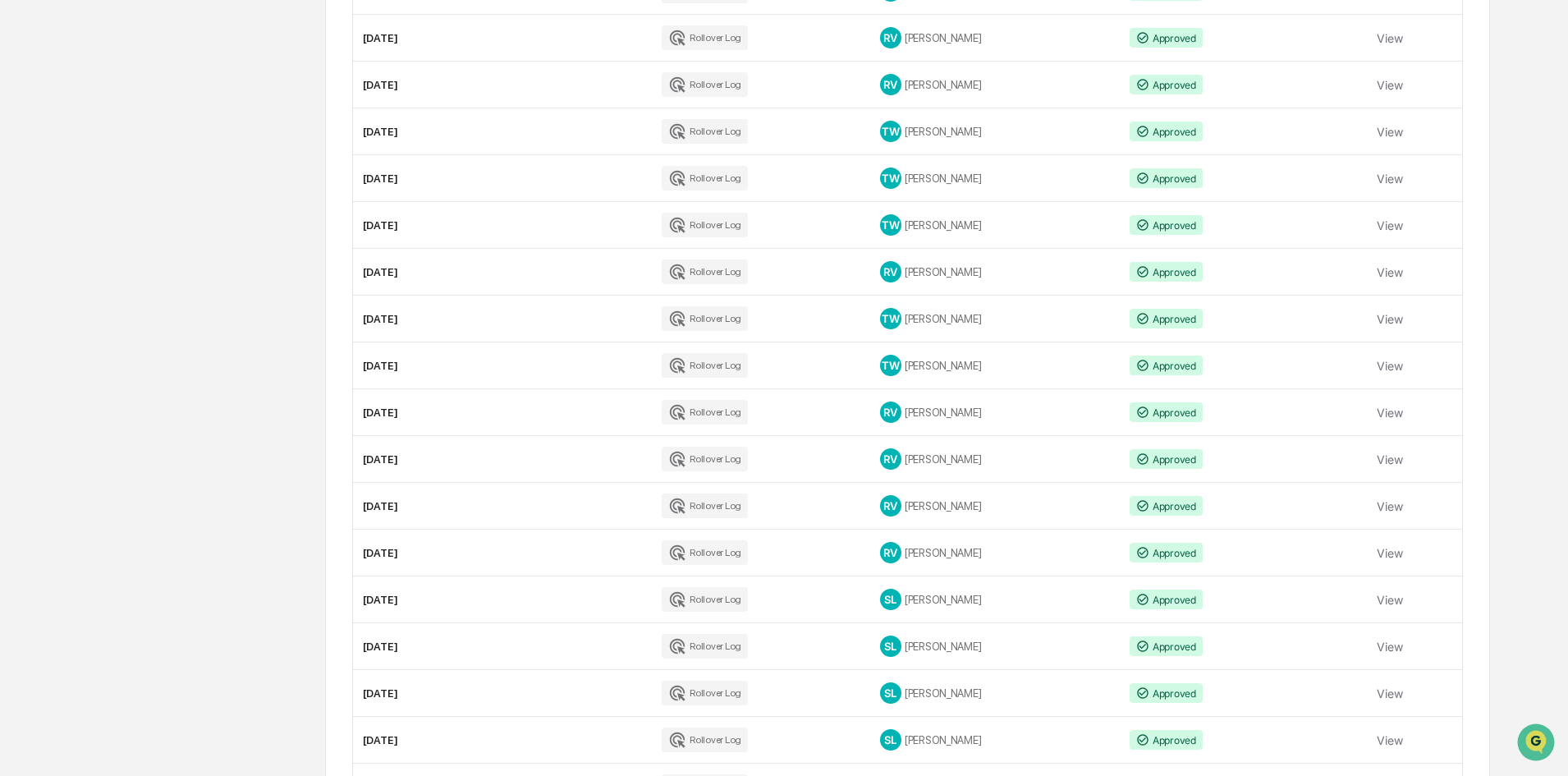
scroll to position [804, 0]
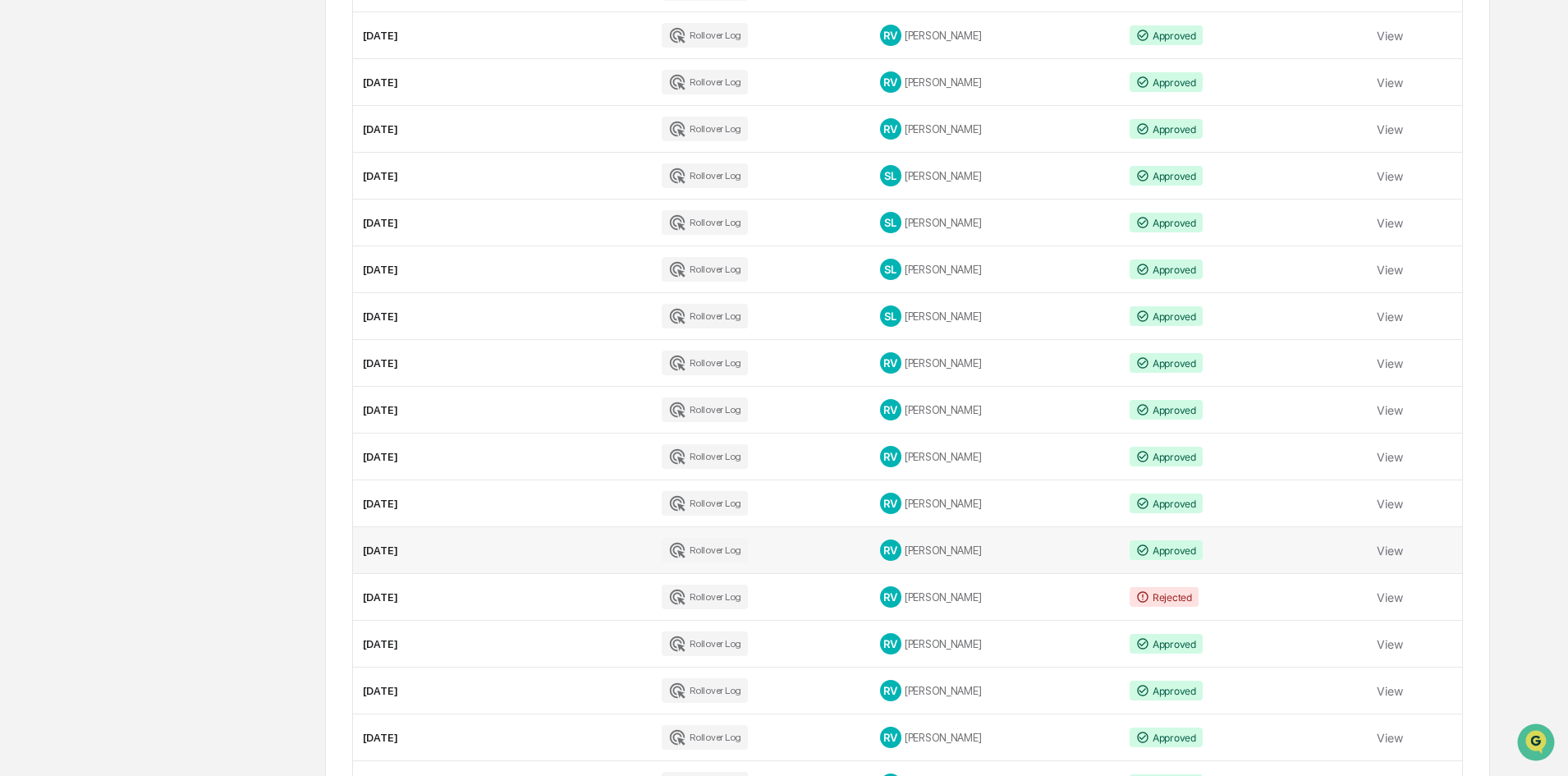
click at [488, 602] on td "2025-04-18" at bounding box center [457, 597] width 207 height 47
